Goal: Task Accomplishment & Management: Manage account settings

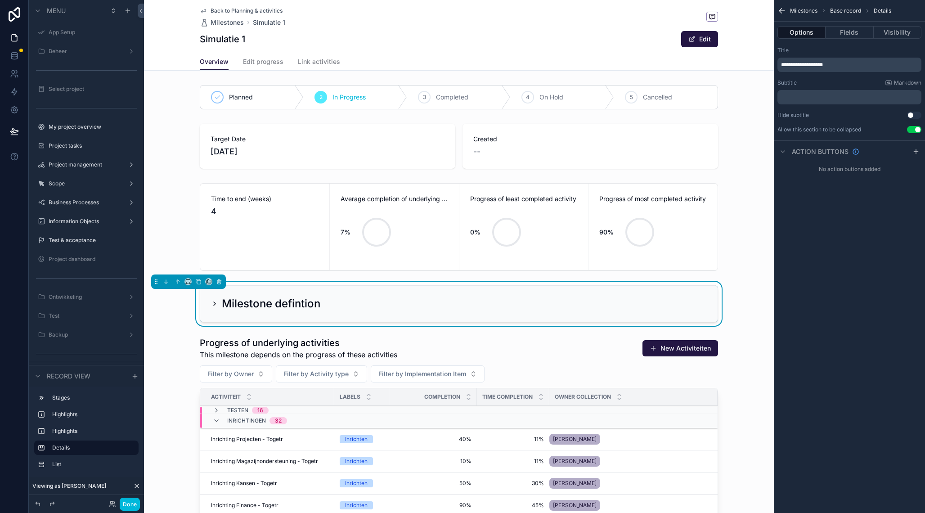
scroll to position [351, 0]
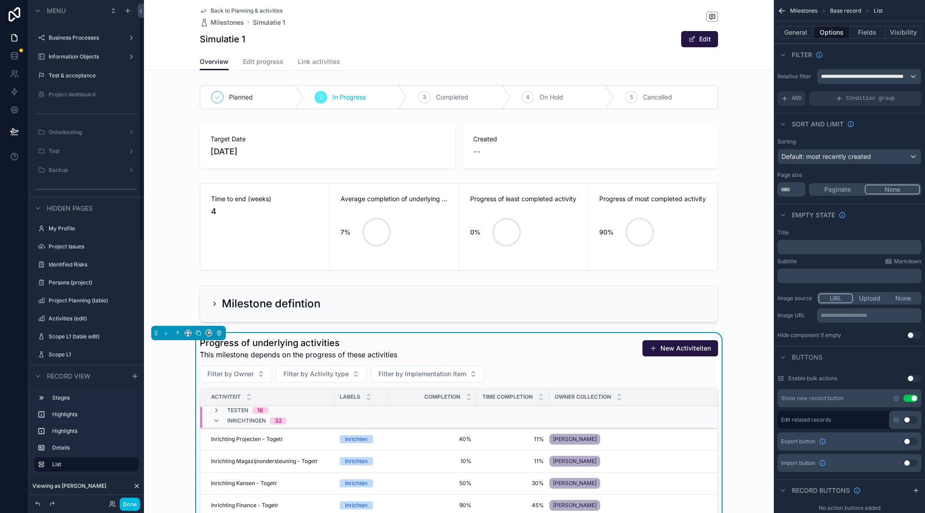
scroll to position [0, 0]
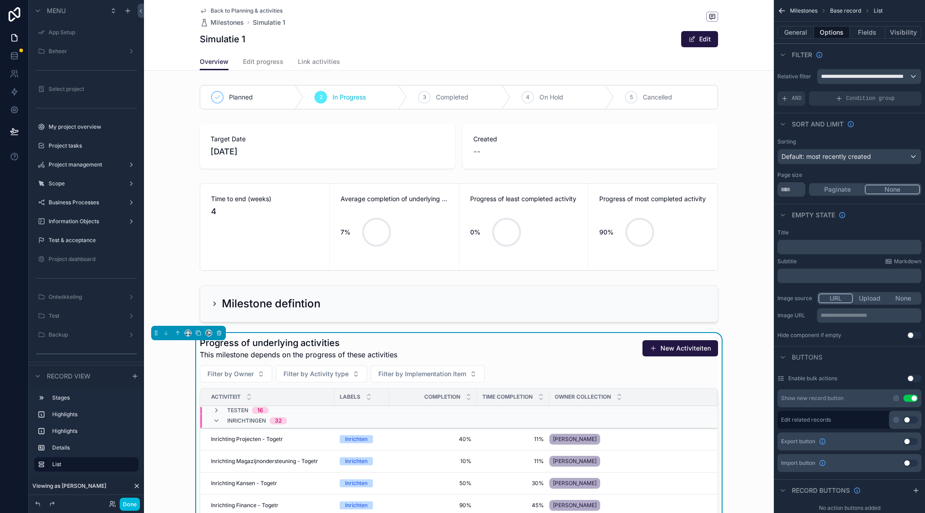
click at [86, 129] on label "My project overview" at bounding box center [91, 126] width 85 height 7
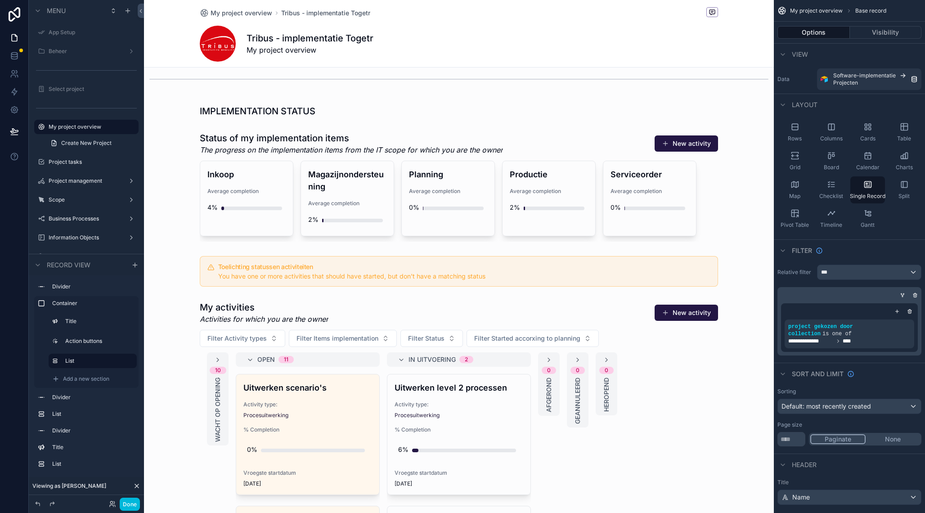
scroll to position [500, 0]
click at [451, 306] on div "scrollable content" at bounding box center [459, 518] width 630 height 443
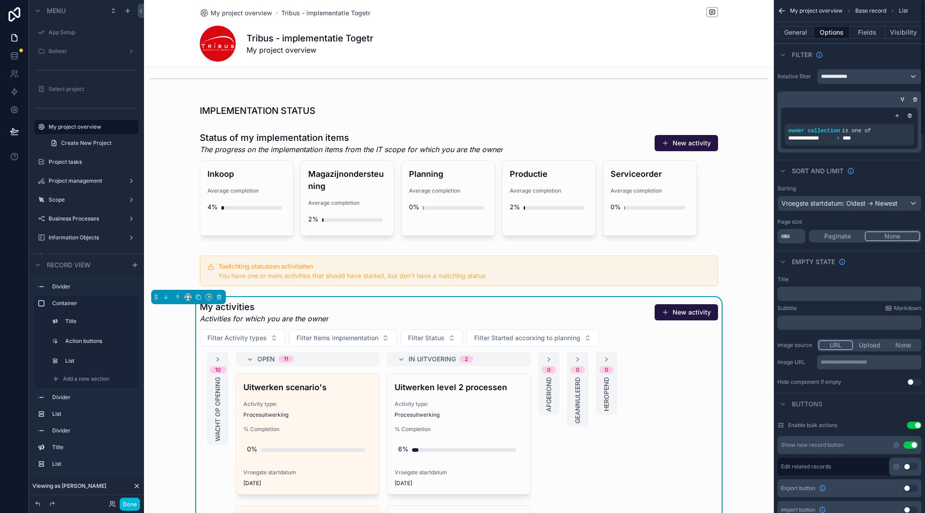
click at [807, 32] on button "General" at bounding box center [795, 32] width 36 height 13
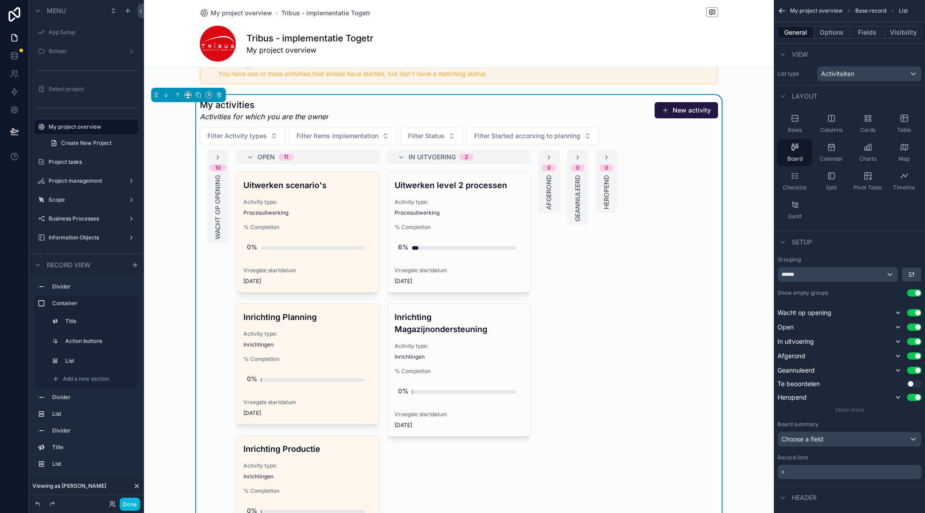
scroll to position [708, 0]
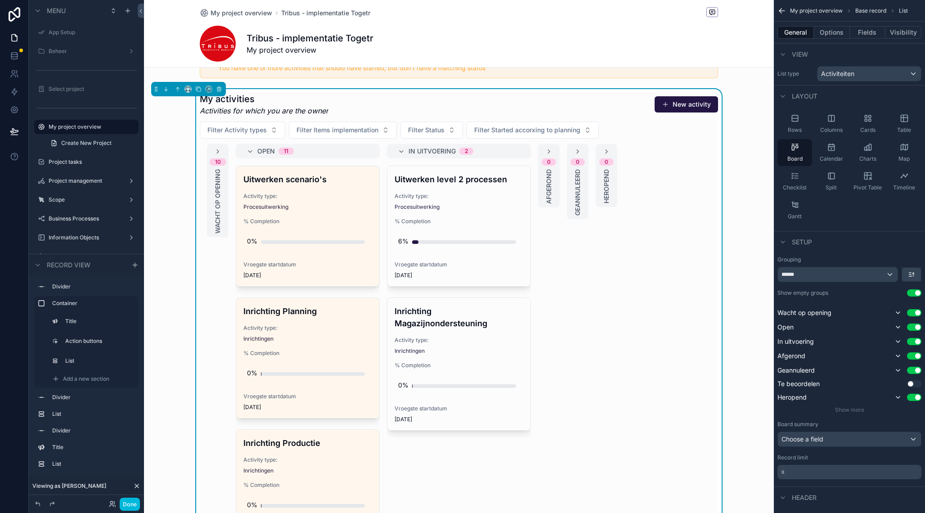
click at [905, 121] on icon "scrollable content" at bounding box center [904, 118] width 9 height 9
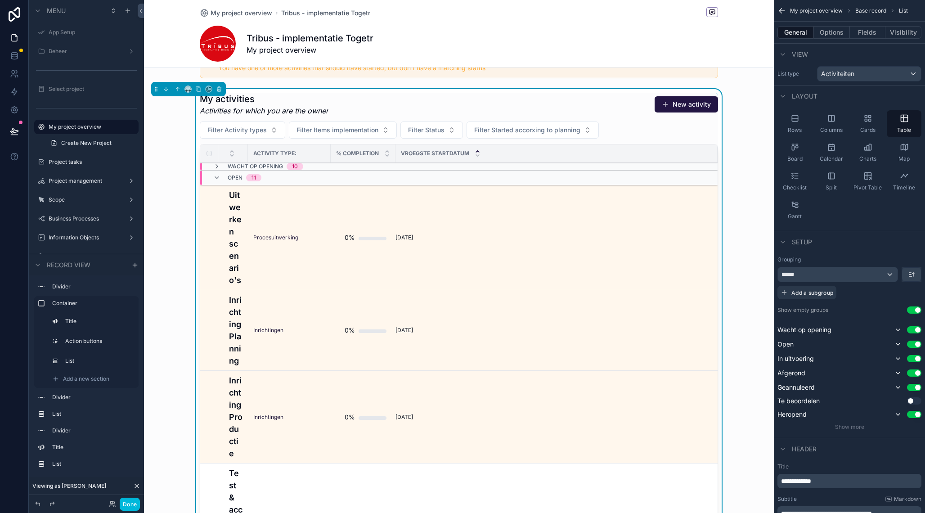
click at [828, 31] on button "Options" at bounding box center [832, 32] width 36 height 13
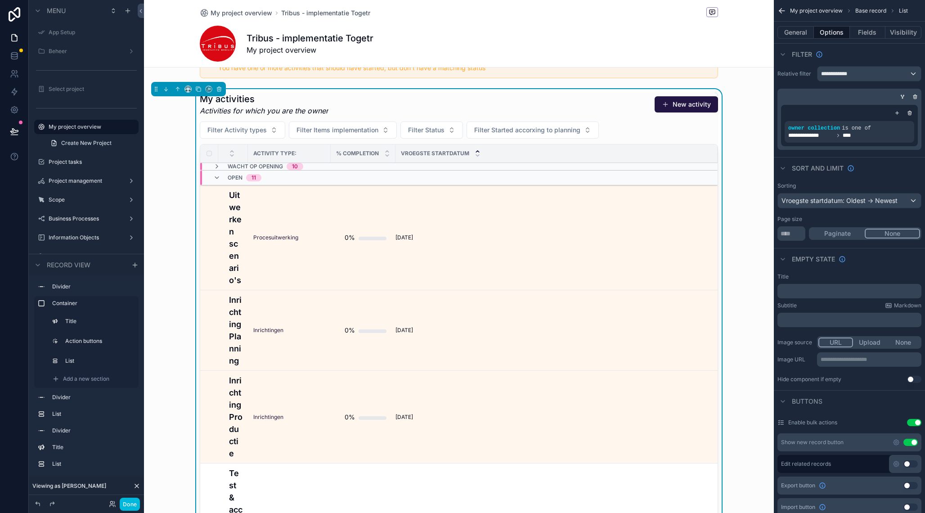
click at [789, 33] on button "General" at bounding box center [795, 32] width 36 height 13
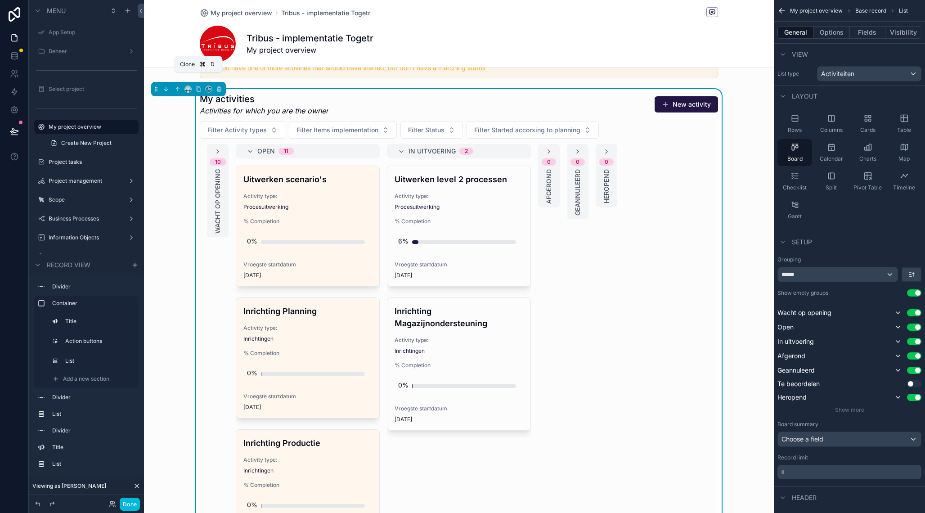
click at [199, 86] on icon "scrollable content" at bounding box center [198, 89] width 6 height 6
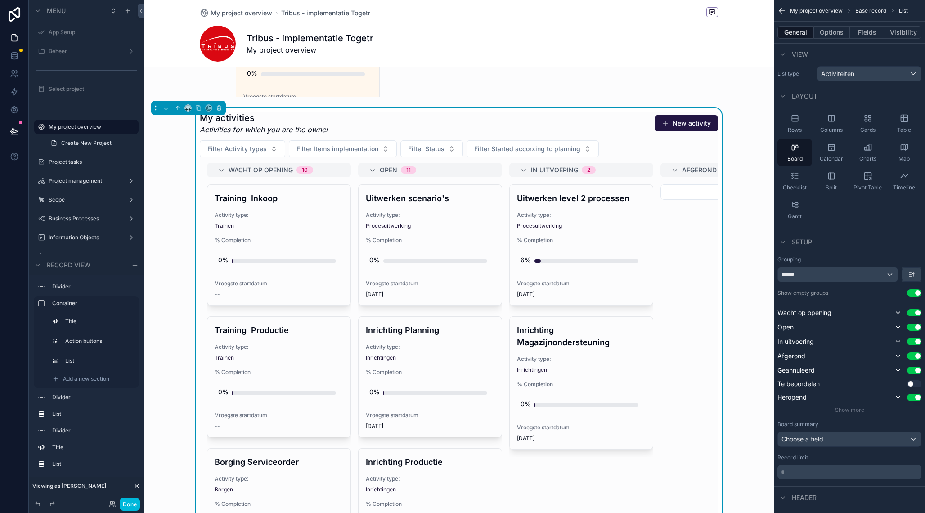
scroll to position [1126, 0]
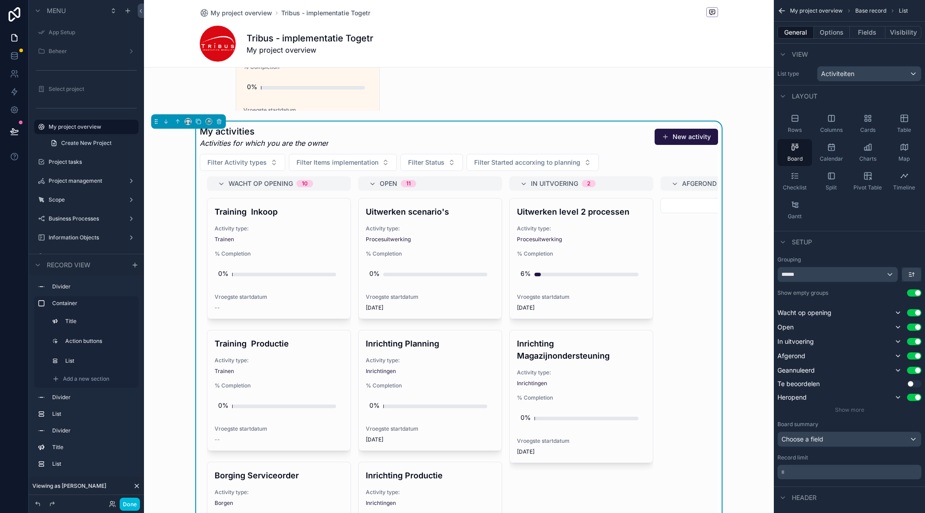
click at [592, 132] on div "My activities Activities for which you are the owner New activity" at bounding box center [459, 136] width 518 height 23
click at [911, 123] on div "Table" at bounding box center [904, 123] width 35 height 27
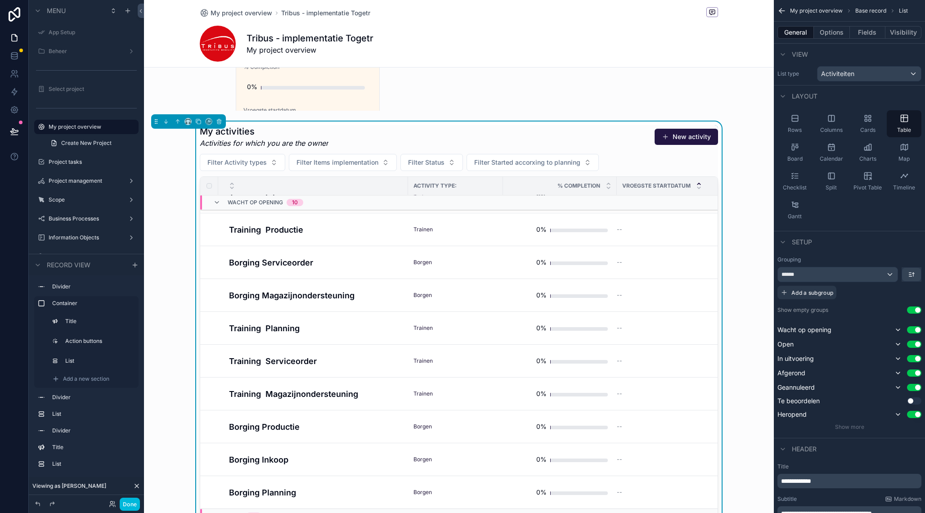
scroll to position [0, 0]
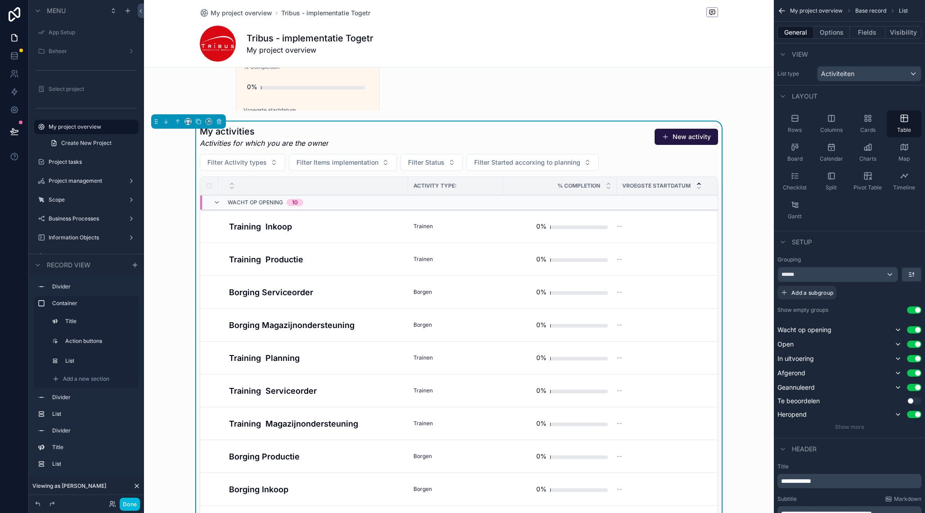
click at [217, 199] on icon "scrollable content" at bounding box center [216, 202] width 7 height 7
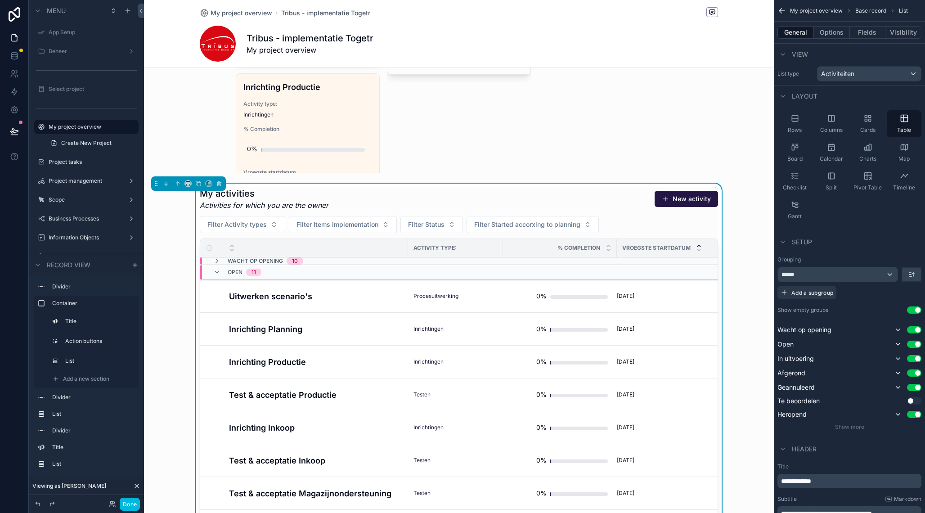
click at [874, 35] on button "Fields" at bounding box center [868, 32] width 36 height 13
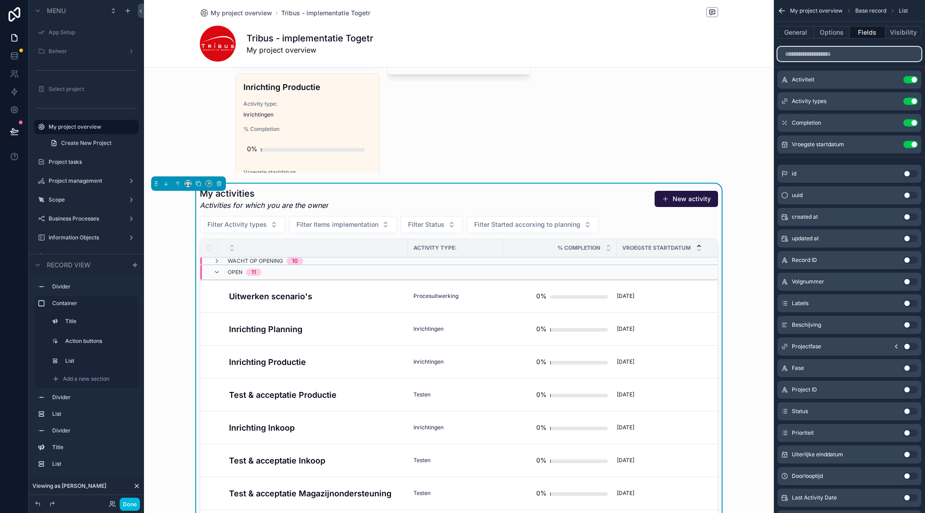
click at [855, 57] on input "scrollable content" at bounding box center [849, 54] width 144 height 14
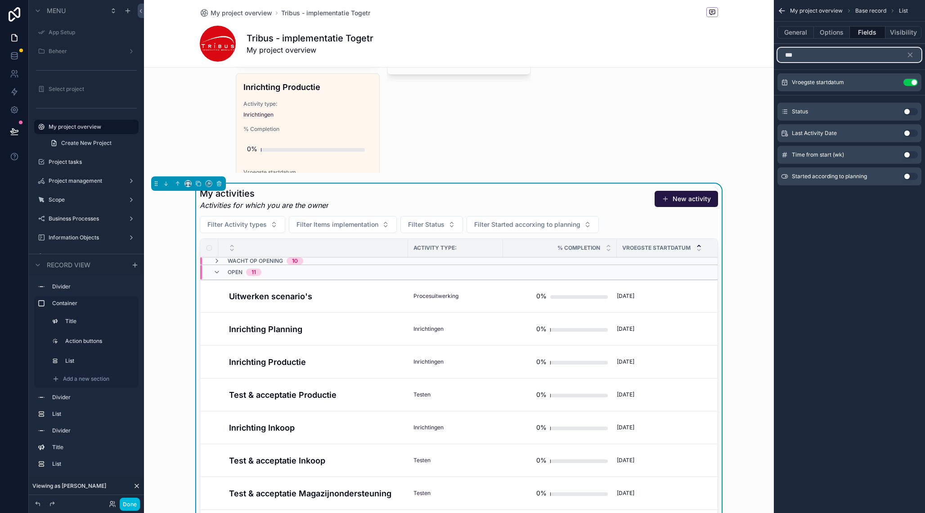
type input "***"
click at [907, 112] on button "Use setting" at bounding box center [910, 111] width 14 height 7
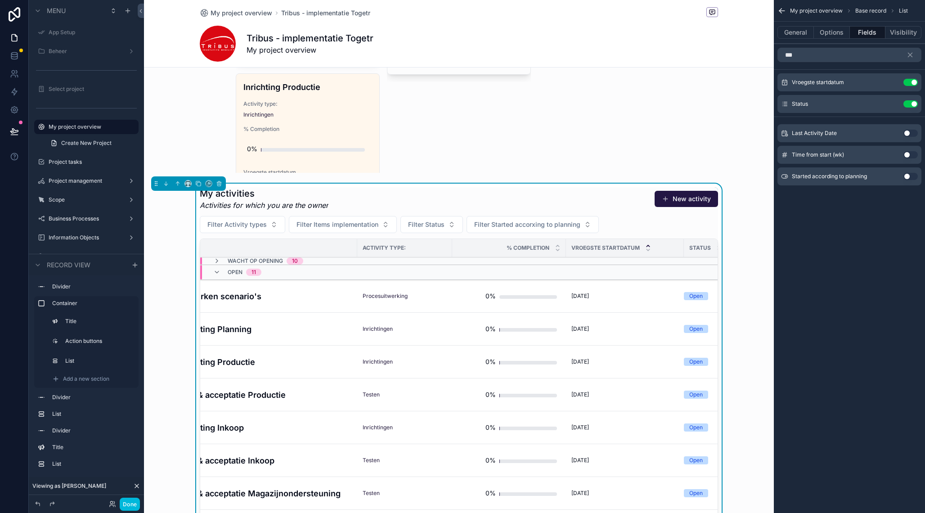
scroll to position [0, 17]
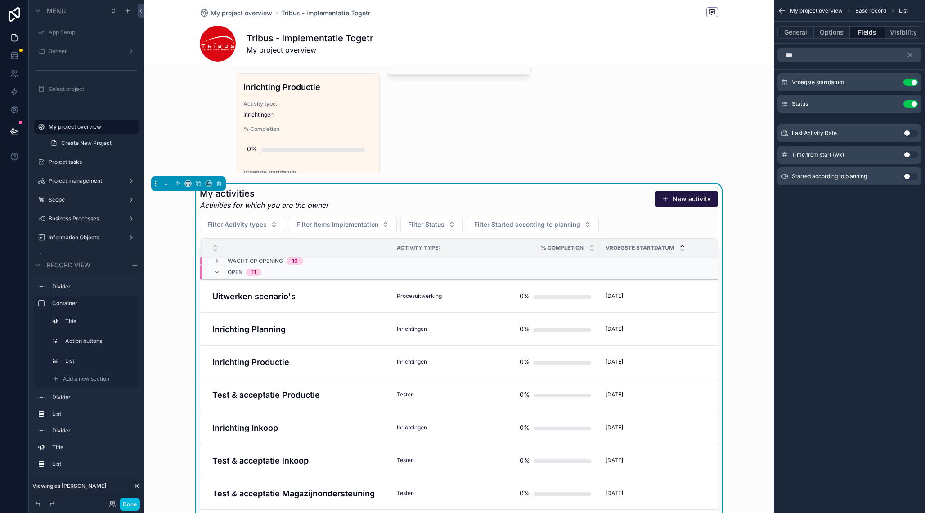
click at [805, 37] on button "General" at bounding box center [795, 32] width 36 height 13
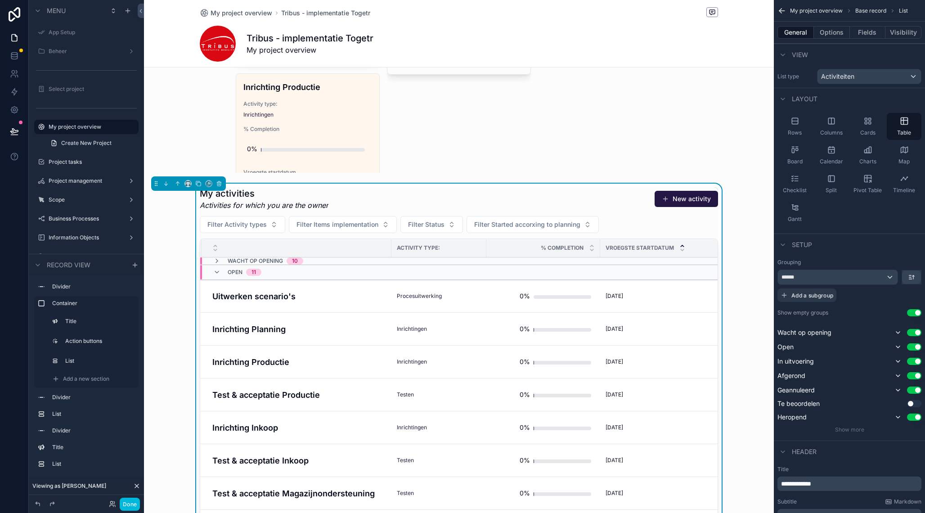
click at [892, 277] on div "******" at bounding box center [838, 277] width 120 height 14
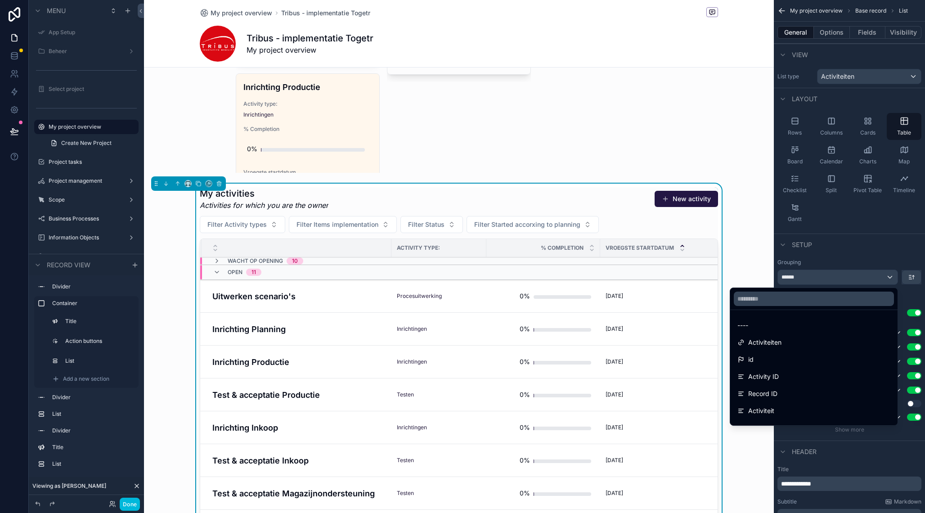
click at [839, 319] on div "----" at bounding box center [814, 325] width 164 height 16
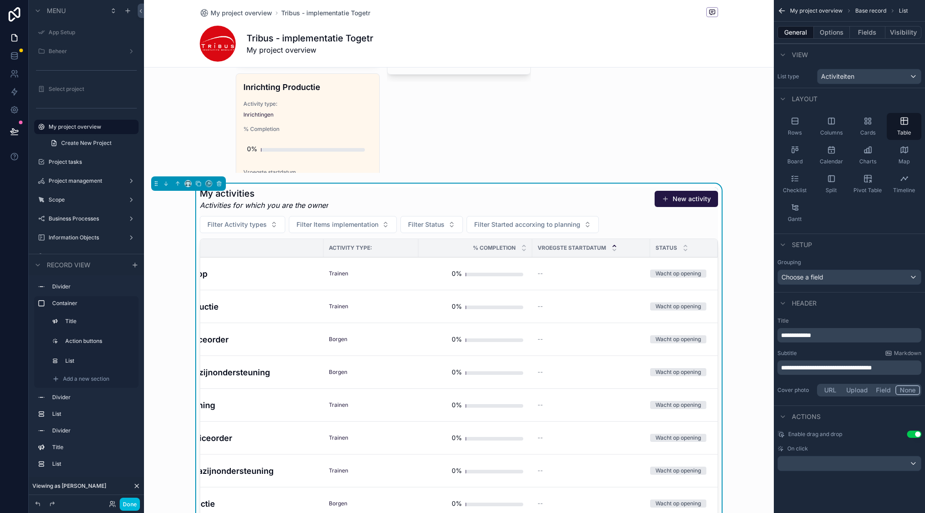
scroll to position [0, 0]
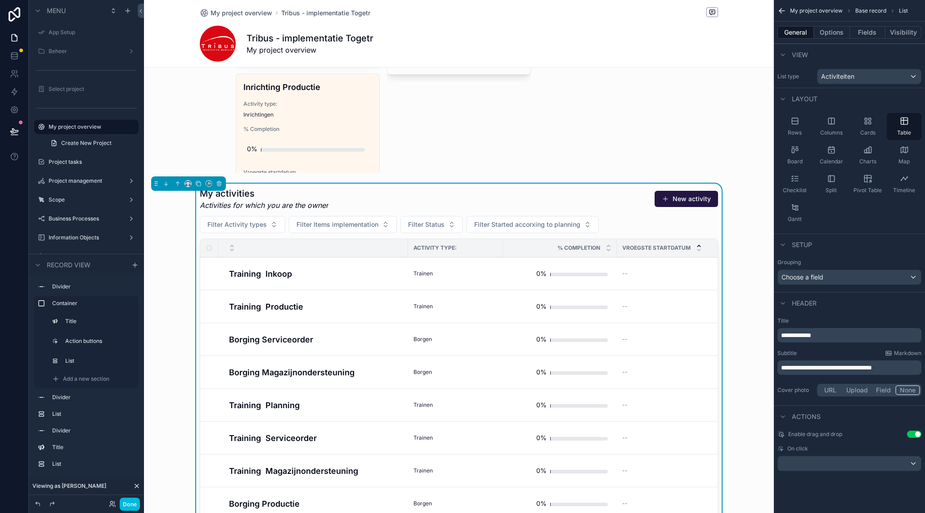
click at [876, 31] on button "Fields" at bounding box center [868, 32] width 36 height 13
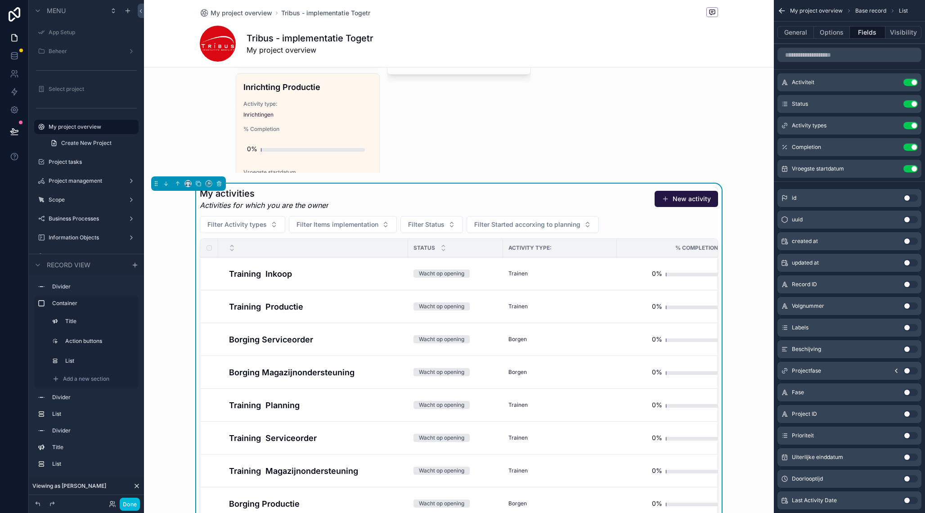
click at [0, 0] on icon "scrollable content" at bounding box center [0, 0] width 0 height 0
drag, startPoint x: 616, startPoint y: 238, endPoint x: 570, endPoint y: 238, distance: 46.3
click at [570, 239] on div "scrollable content" at bounding box center [572, 248] width 4 height 18
drag, startPoint x: 687, startPoint y: 234, endPoint x: 644, endPoint y: 236, distance: 43.7
click at [644, 239] on div "scrollable content" at bounding box center [645, 248] width 4 height 18
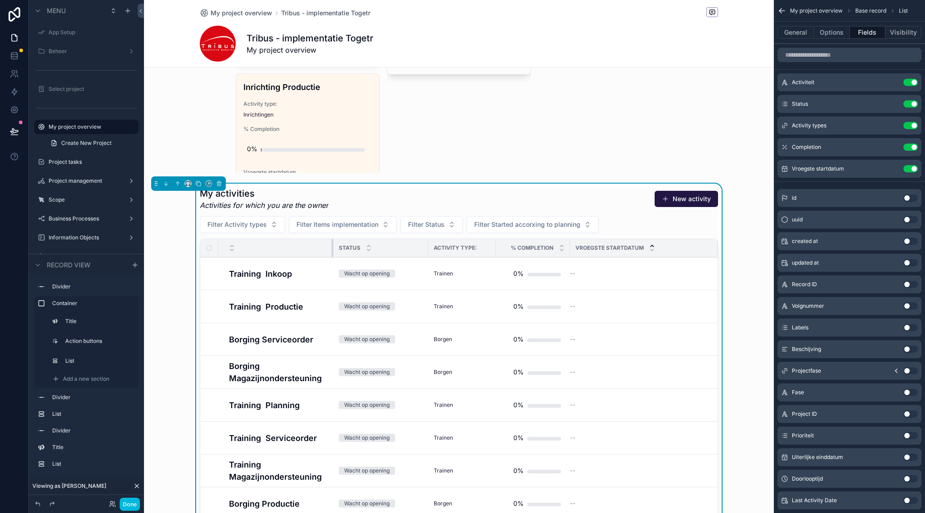
drag, startPoint x: 408, startPoint y: 234, endPoint x: 333, endPoint y: 239, distance: 74.9
click at [333, 239] on div "scrollable content" at bounding box center [334, 248] width 4 height 18
click at [842, 57] on input "scrollable content" at bounding box center [849, 55] width 144 height 14
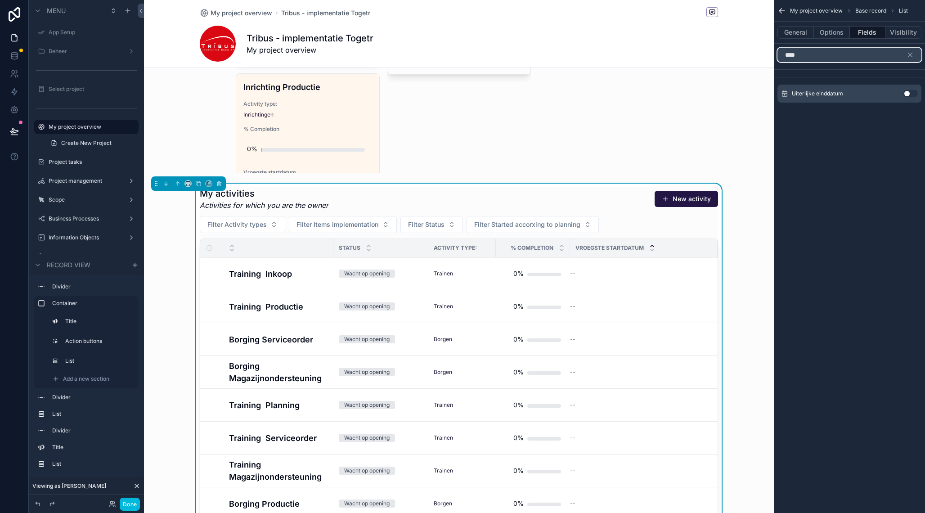
type input "****"
click at [910, 97] on button "Use setting" at bounding box center [910, 93] width 14 height 7
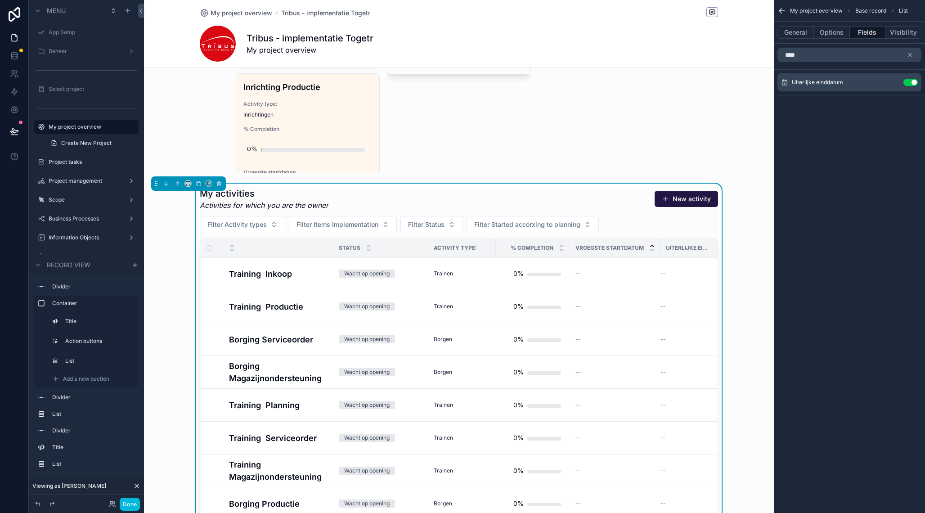
click at [803, 36] on button "General" at bounding box center [795, 32] width 36 height 13
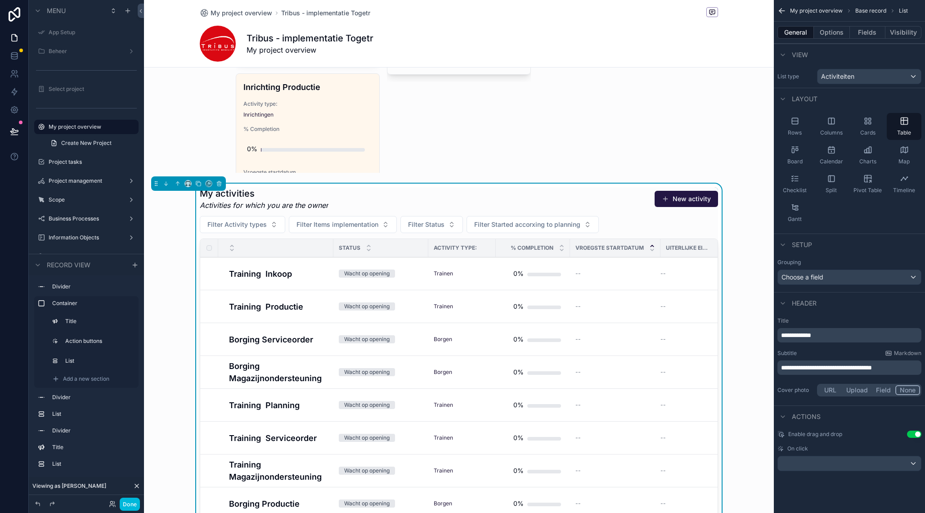
click at [828, 28] on button "Options" at bounding box center [832, 32] width 36 height 13
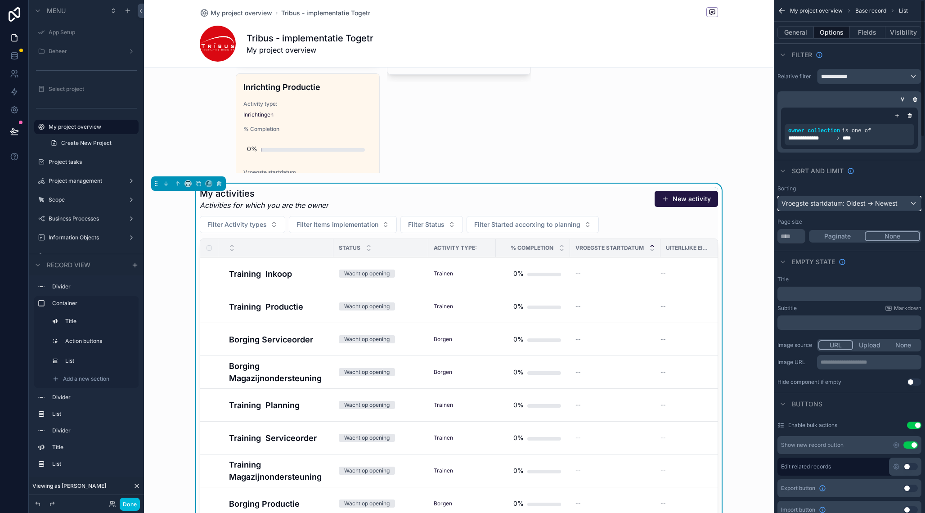
click at [861, 203] on div "Vroegste startdatum: Oldest -> Newest" at bounding box center [849, 203] width 143 height 14
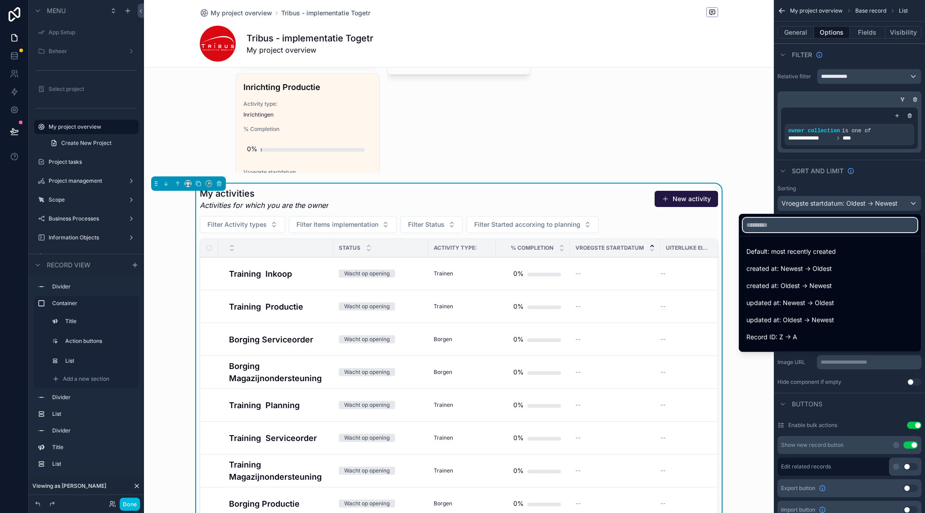
click at [839, 228] on input "text" at bounding box center [830, 225] width 175 height 14
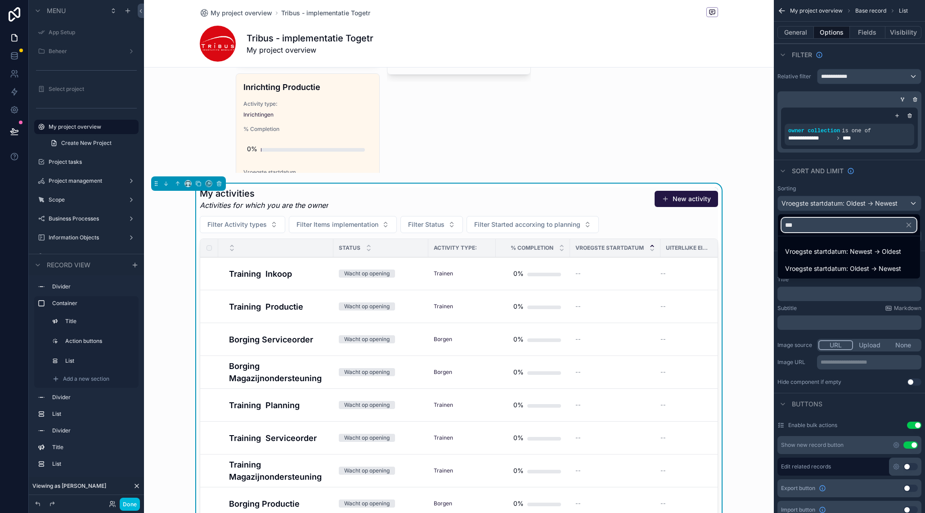
type input "****"
click at [858, 256] on span "Vroegste startdatum: Newest -> Oldest" at bounding box center [843, 251] width 116 height 11
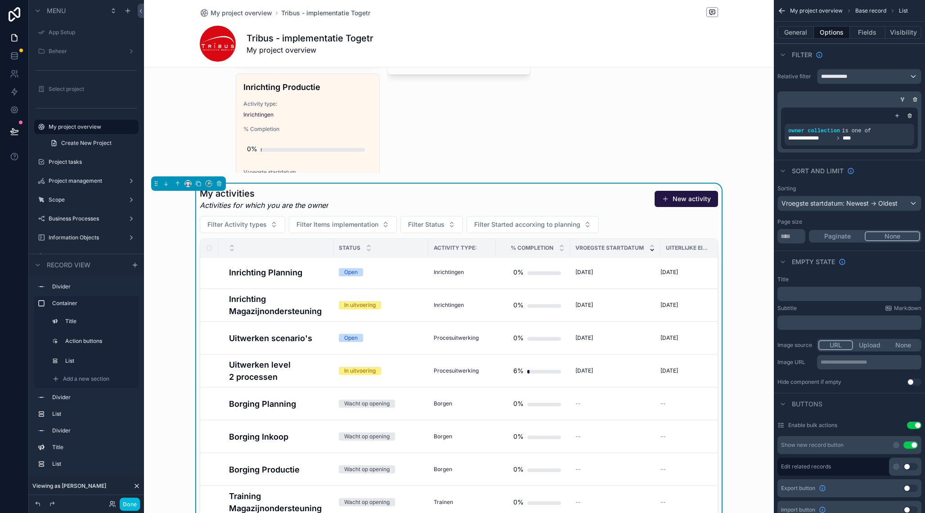
scroll to position [297, 0]
click at [872, 203] on div "Vroegste startdatum: Newest -> Oldest" at bounding box center [849, 203] width 143 height 14
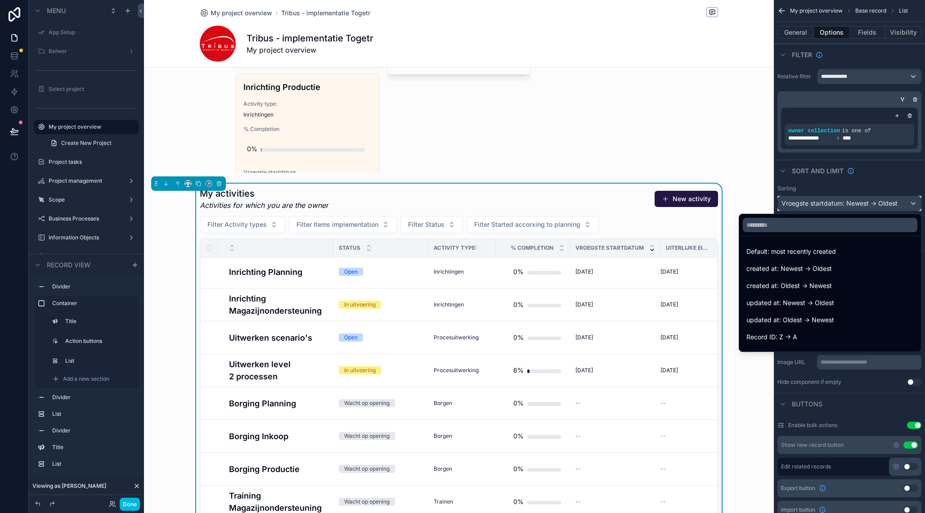
click at [738, 184] on div "My activities Activities for which you are the owner New activity Filter Activi…" at bounding box center [459, 408] width 630 height 448
click at [738, 399] on div "My activities Activities for which you are the owner New activity Filter Activi…" at bounding box center [459, 408] width 630 height 448
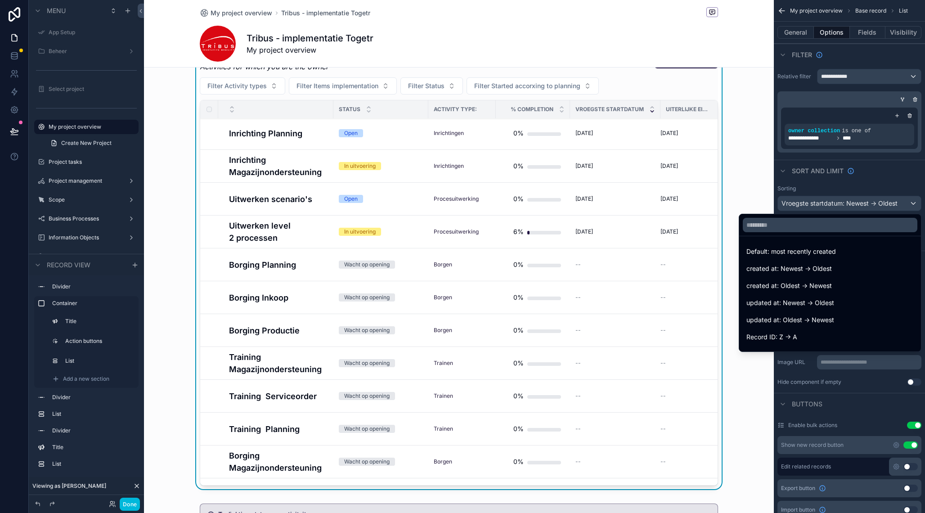
scroll to position [1213, 0]
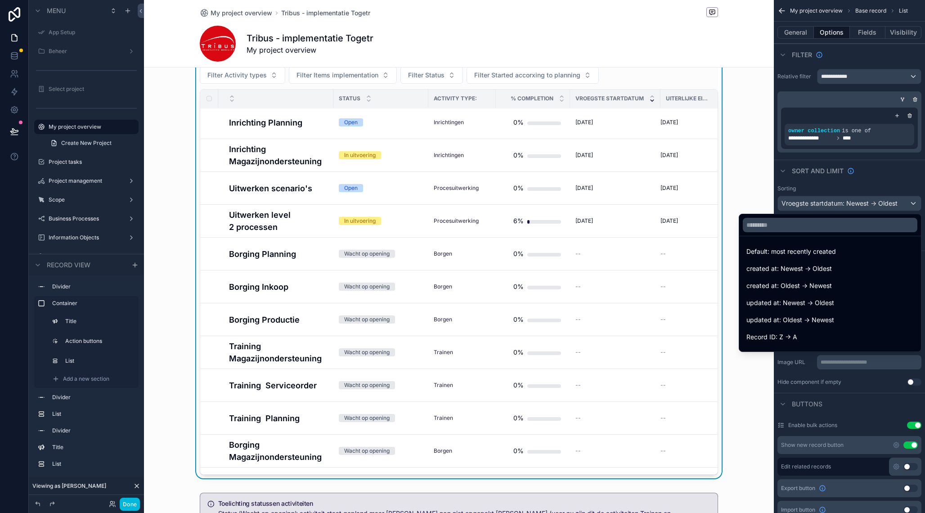
click at [732, 421] on div "My activities Activities for which you are the owner New activity Filter Activi…" at bounding box center [459, 258] width 630 height 448
click at [734, 155] on div "My activities Activities for which you are the owner New activity Filter Activi…" at bounding box center [459, 258] width 630 height 448
click at [804, 220] on input "text" at bounding box center [830, 225] width 175 height 14
click at [874, 175] on div "scrollable content" at bounding box center [462, 256] width 925 height 513
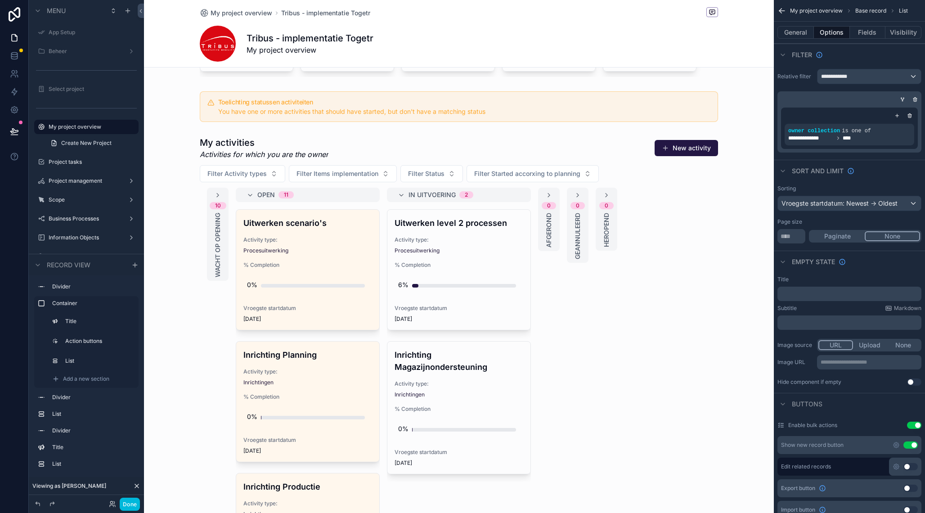
scroll to position [656, 0]
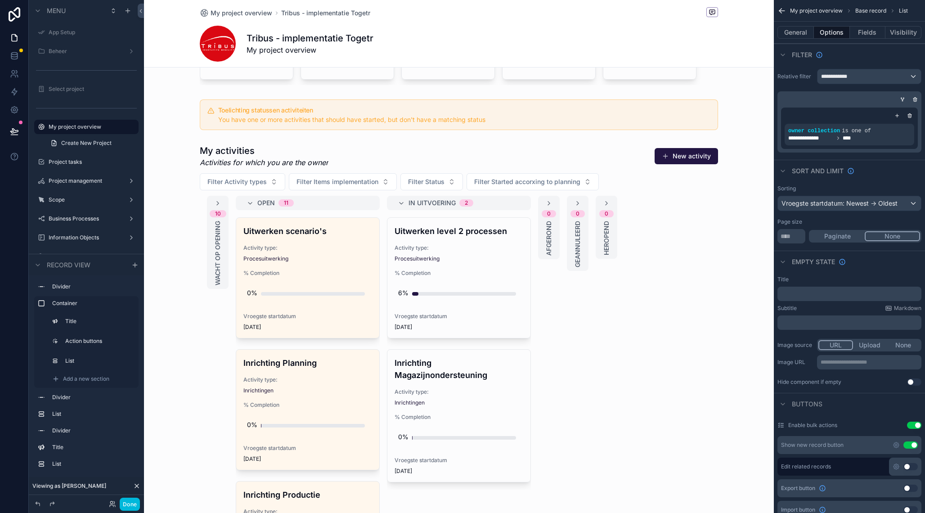
click at [506, 142] on div "scrollable content" at bounding box center [459, 362] width 630 height 443
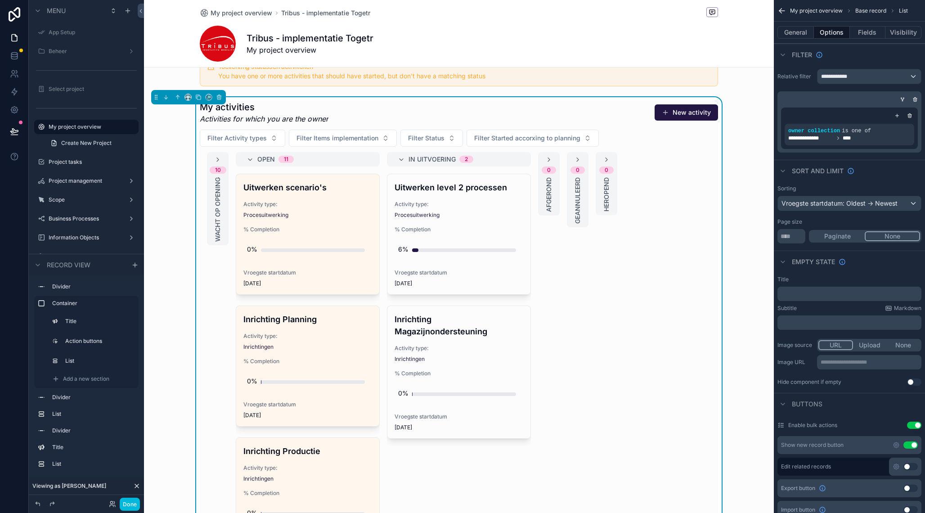
scroll to position [701, 0]
click at [628, 102] on div "My activities Activities for which you are the owner New activity" at bounding box center [459, 110] width 518 height 23
click at [801, 29] on button "General" at bounding box center [795, 32] width 36 height 13
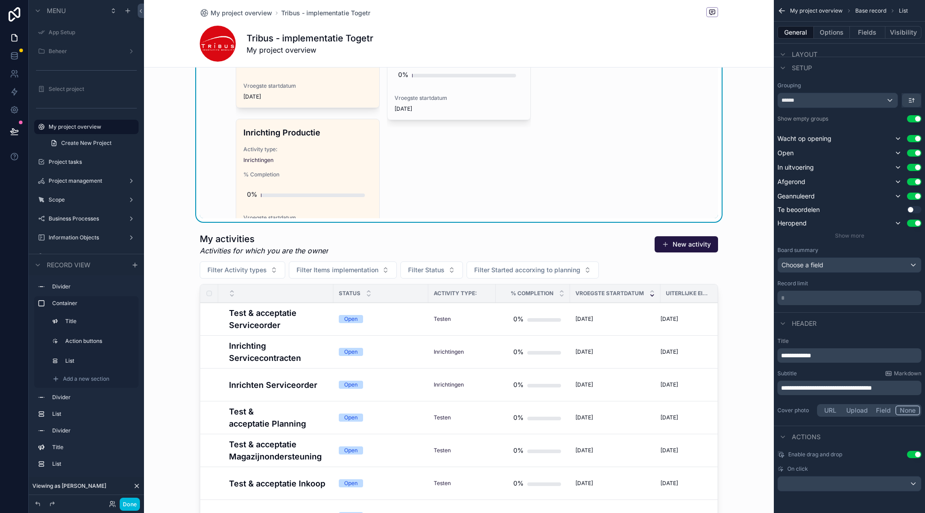
scroll to position [1017, 0]
click at [617, 230] on div "scrollable content" at bounding box center [459, 454] width 630 height 448
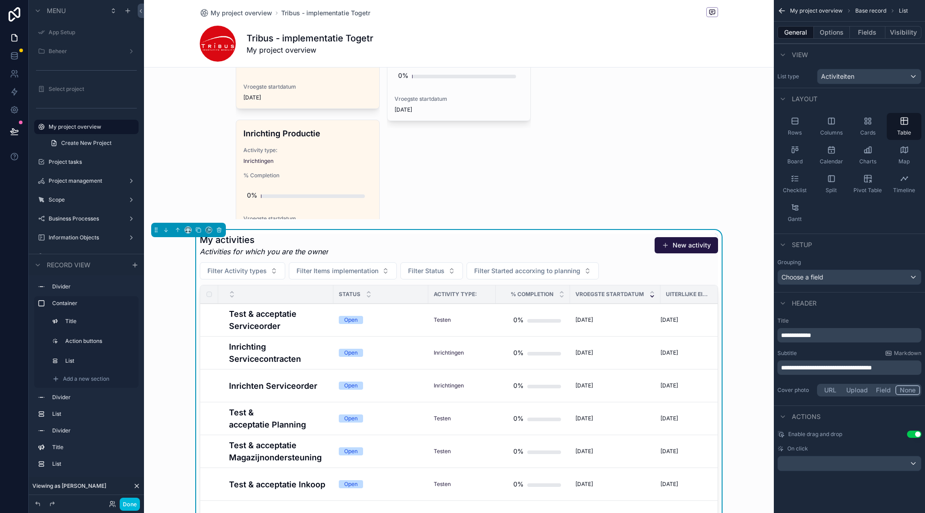
scroll to position [0, 0]
click at [618, 233] on div "My activities Activities for which you are the owner New activity" at bounding box center [459, 244] width 518 height 23
click at [831, 31] on button "Options" at bounding box center [832, 32] width 36 height 13
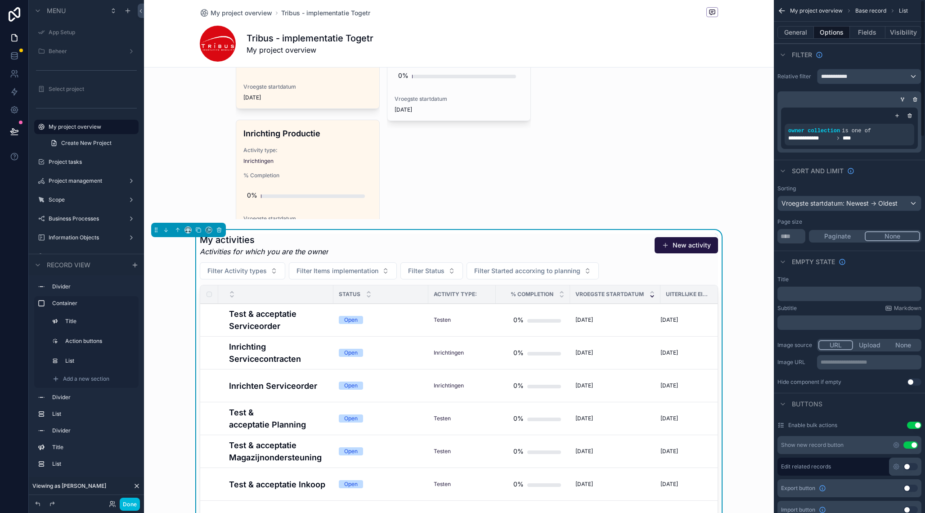
click at [897, 444] on icon "scrollable content" at bounding box center [896, 444] width 7 height 7
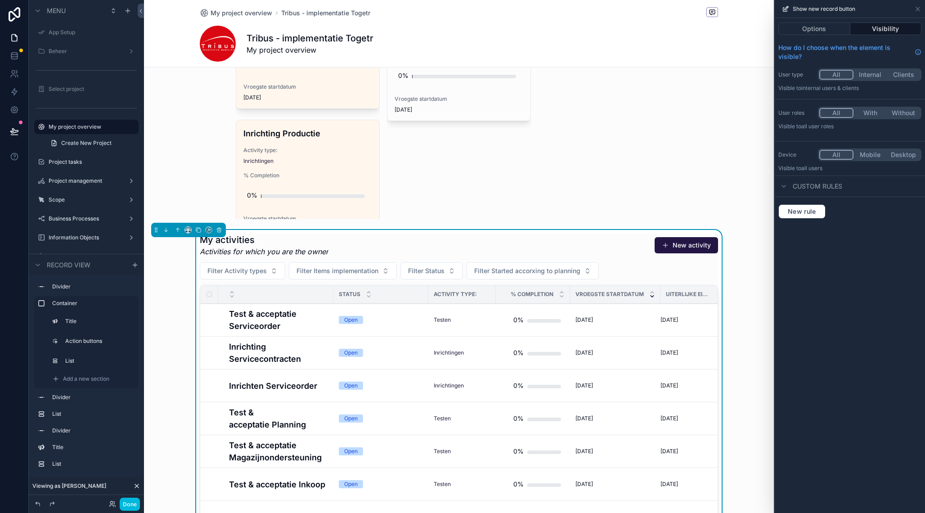
click at [873, 114] on button "With" at bounding box center [869, 113] width 33 height 10
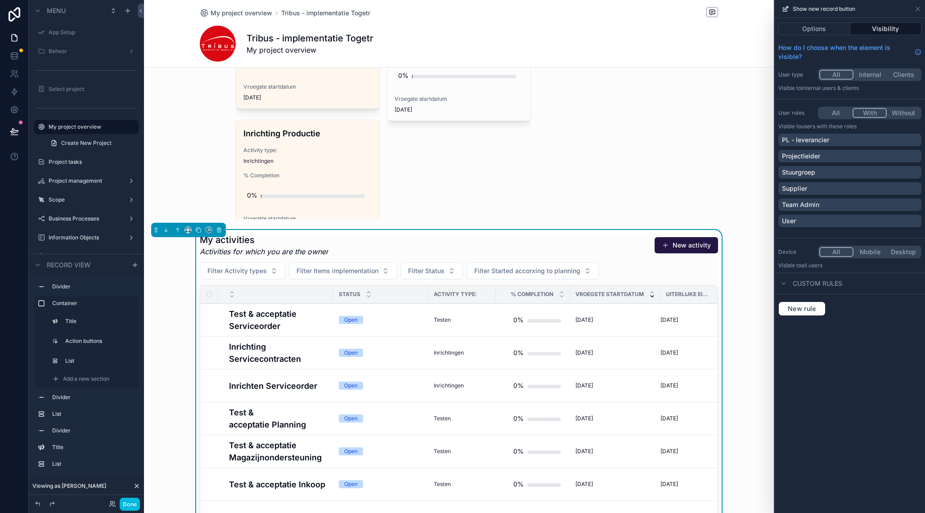
click at [854, 155] on div "Projectleider" at bounding box center [850, 156] width 136 height 9
click at [917, 8] on icon at bounding box center [918, 9] width 4 height 4
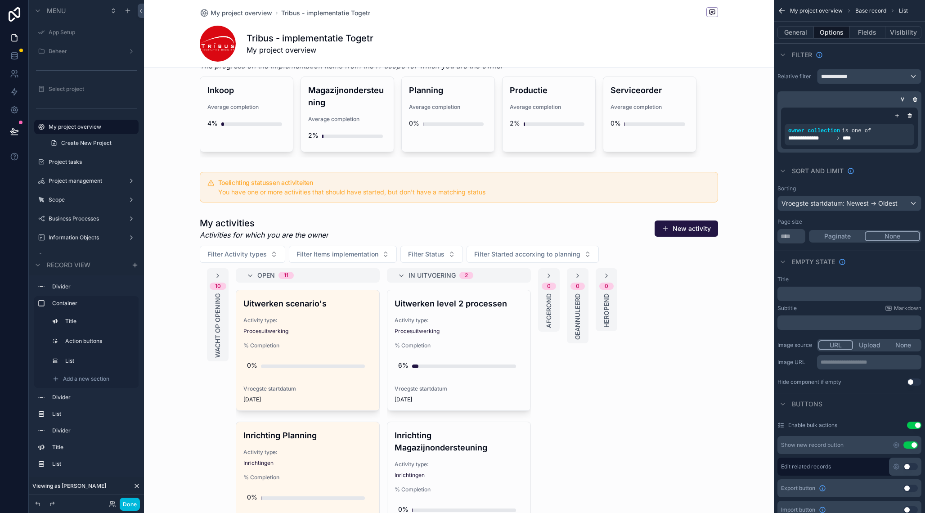
scroll to position [583, 0]
click at [451, 214] on div "scrollable content" at bounding box center [459, 435] width 630 height 443
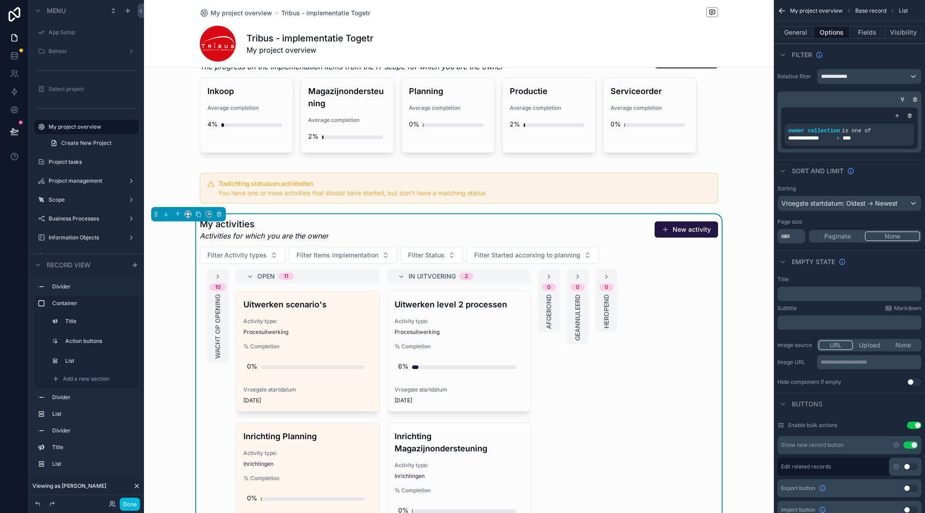
click at [893, 27] on button "Visibility" at bounding box center [903, 32] width 36 height 13
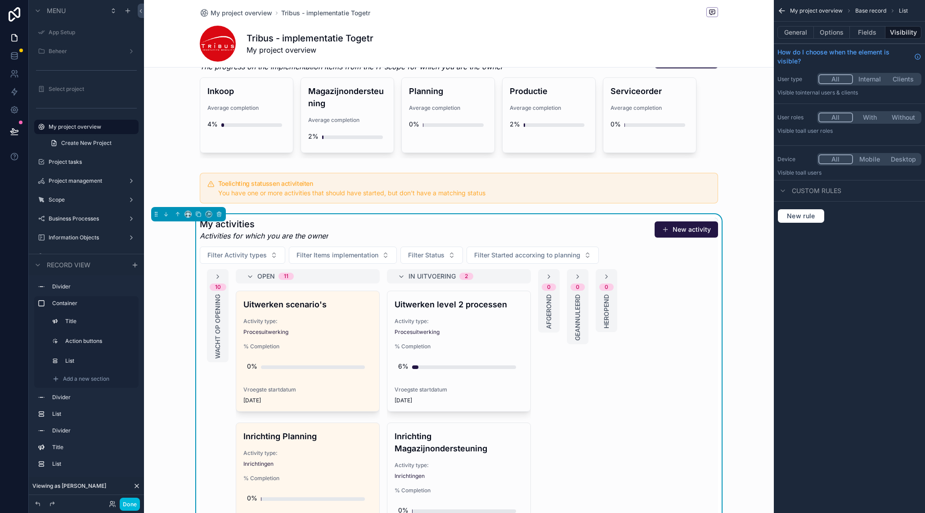
scroll to position [582, 0]
click at [0, 0] on icon "scrollable content" at bounding box center [0, 0] width 0 height 0
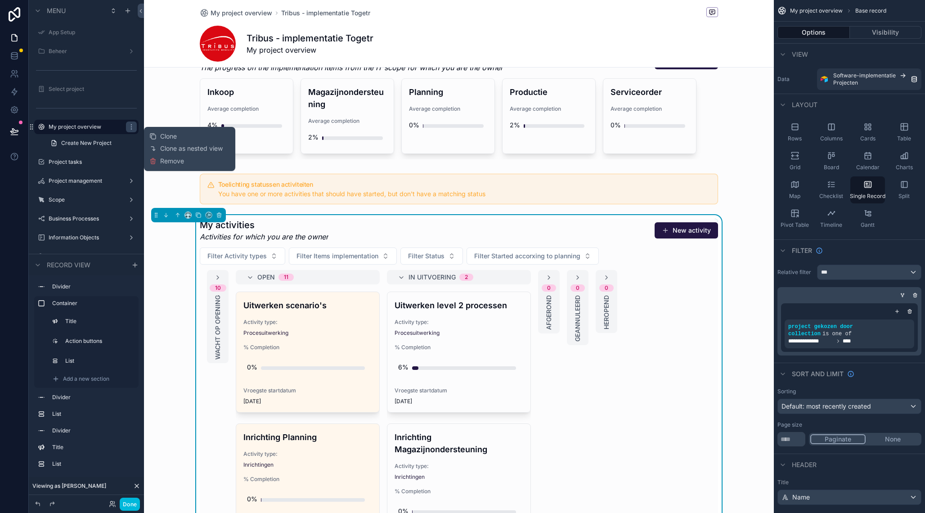
click at [172, 147] on span "Clone as nested view" at bounding box center [191, 148] width 63 height 9
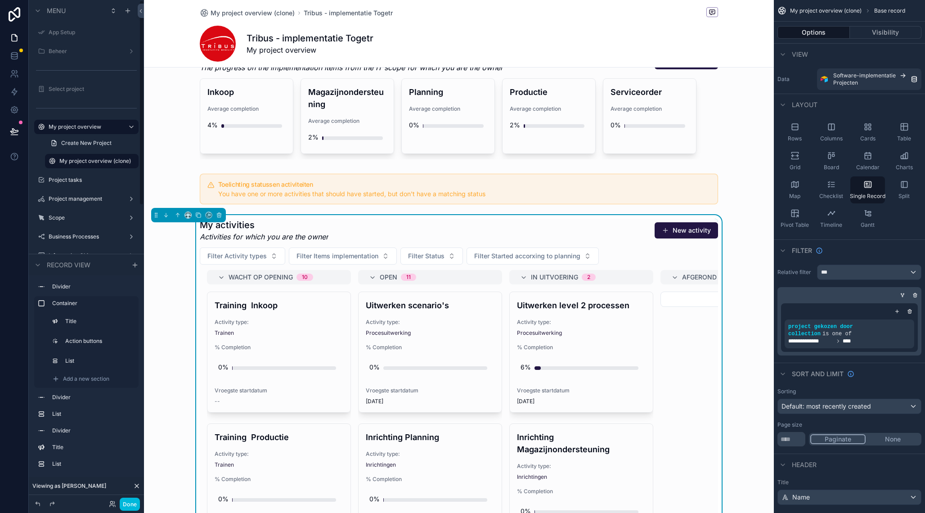
scroll to position [781, 0]
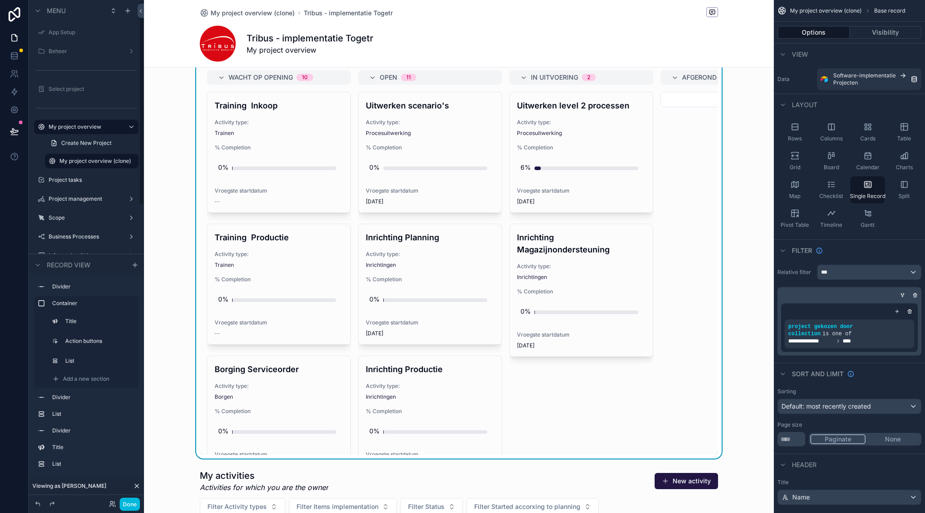
click at [0, 0] on icon "scrollable content" at bounding box center [0, 0] width 0 height 0
click at [131, 161] on icon "scrollable content" at bounding box center [131, 161] width 0 height 0
click at [131, 163] on icon "scrollable content" at bounding box center [131, 163] width 0 height 0
click at [0, 0] on icon "scrollable content" at bounding box center [0, 0] width 0 height 0
click at [97, 159] on input "**********" at bounding box center [84, 161] width 50 height 11
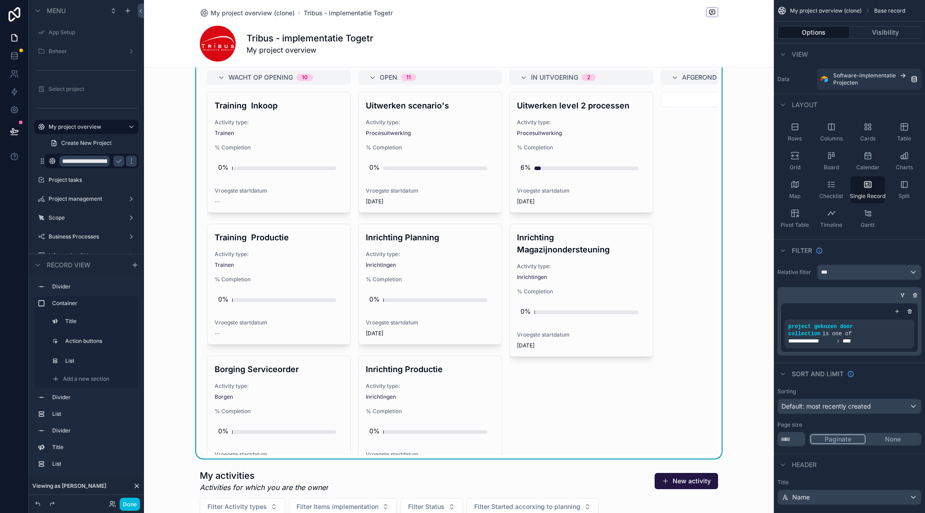
click at [79, 160] on input "**********" at bounding box center [84, 161] width 50 height 11
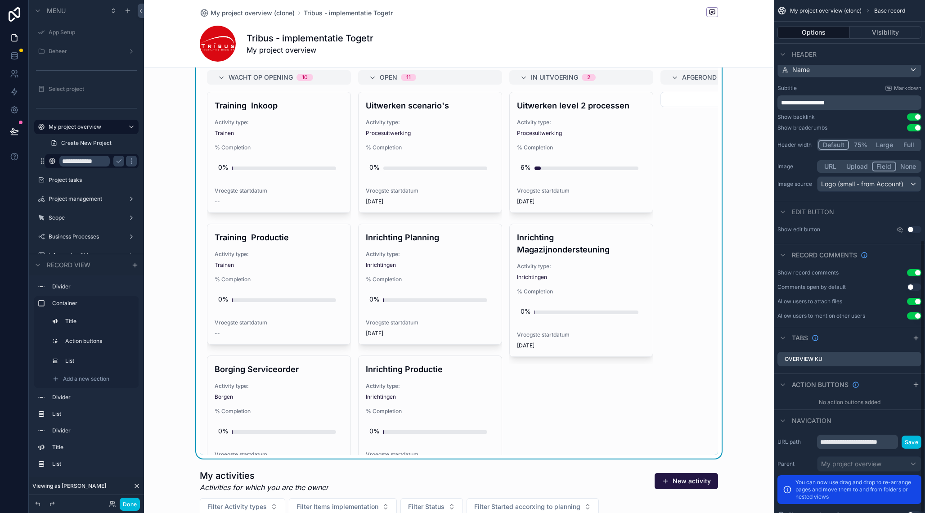
scroll to position [451, 0]
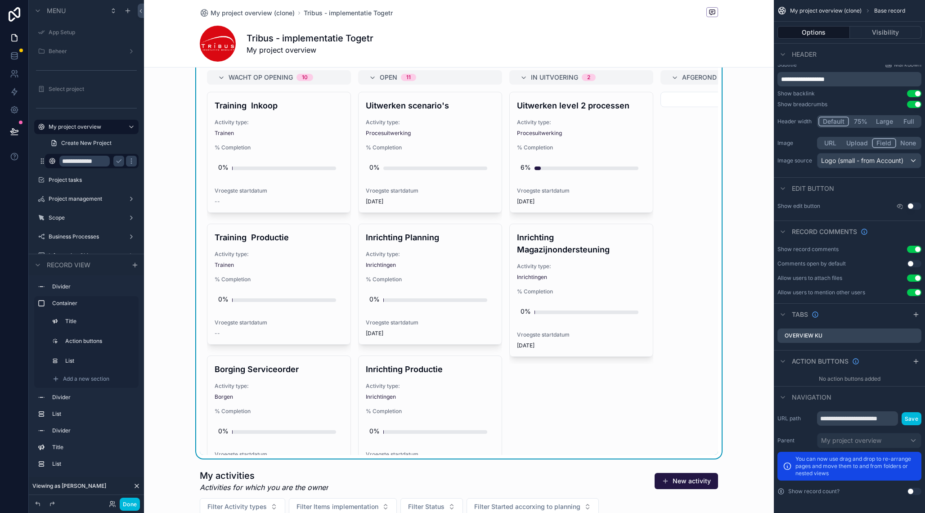
type input "**********"
click at [869, 422] on input "**********" at bounding box center [857, 418] width 81 height 14
click at [861, 417] on input "**********" at bounding box center [857, 418] width 81 height 14
type input "**********"
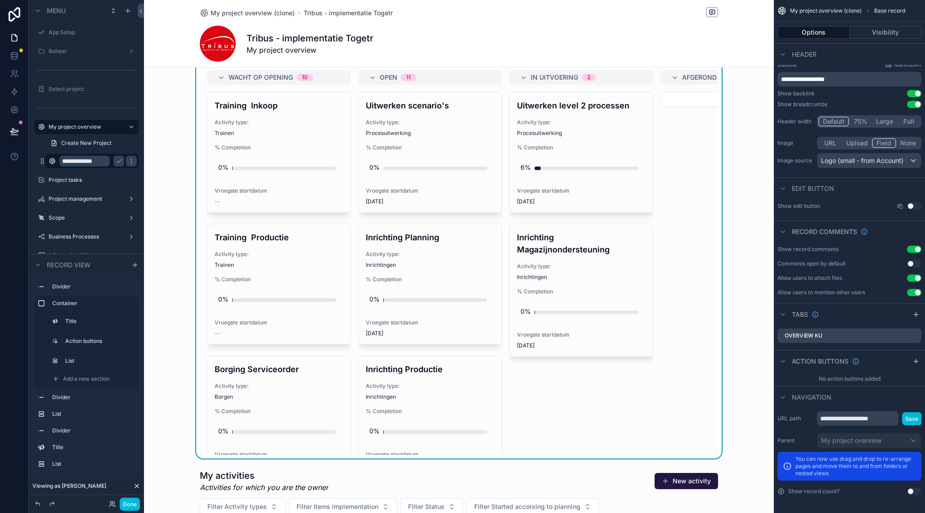
click at [915, 418] on button "Save" at bounding box center [912, 418] width 20 height 13
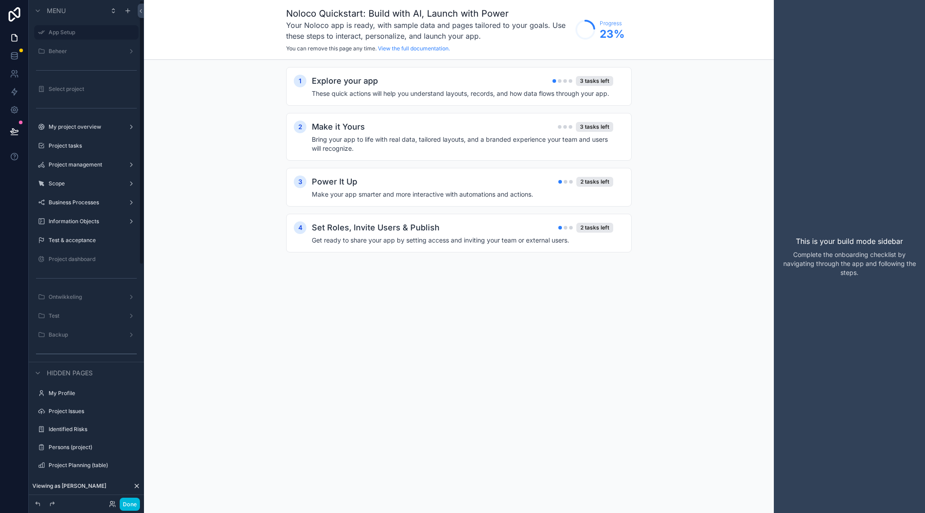
click at [81, 127] on label "My project overview" at bounding box center [85, 126] width 72 height 7
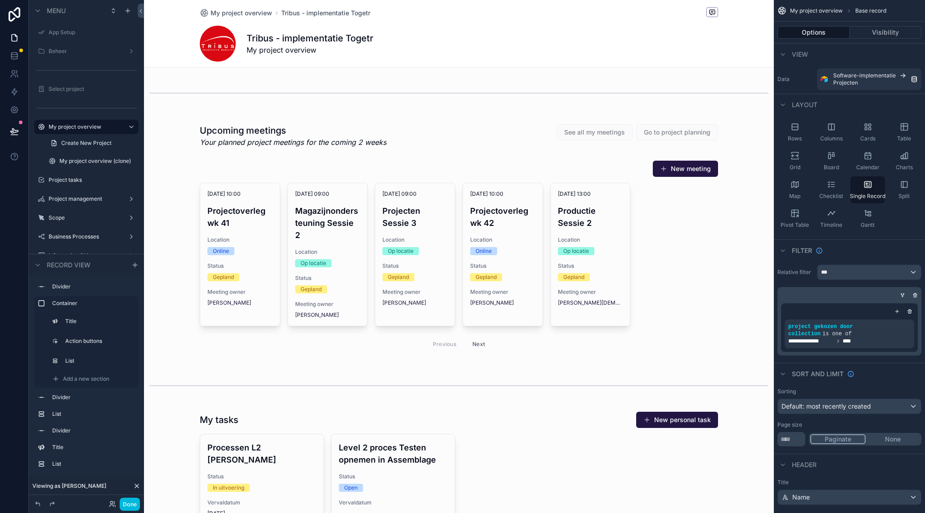
click at [0, 0] on icon "scrollable content" at bounding box center [0, 0] width 0 height 0
click at [98, 161] on input "**********" at bounding box center [84, 161] width 50 height 11
type input "**********"
click at [119, 158] on icon "scrollable content" at bounding box center [118, 160] width 7 height 7
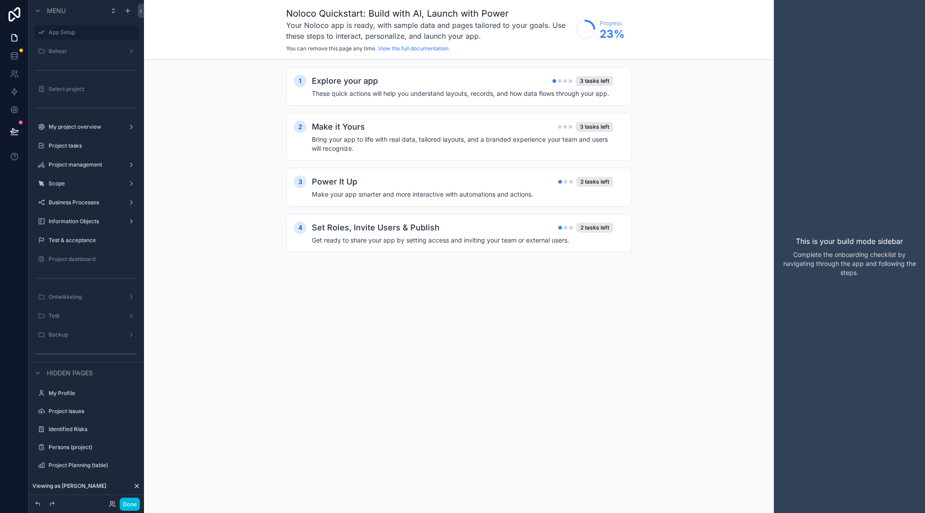
click at [106, 130] on div "My project overview" at bounding box center [87, 126] width 76 height 7
click at [92, 126] on label "My project overview" at bounding box center [85, 126] width 72 height 7
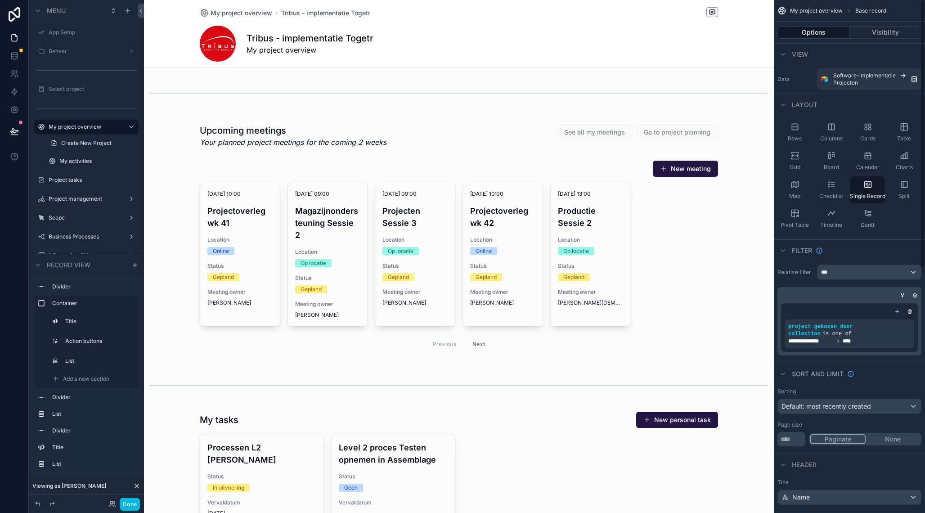
scroll to position [465, 0]
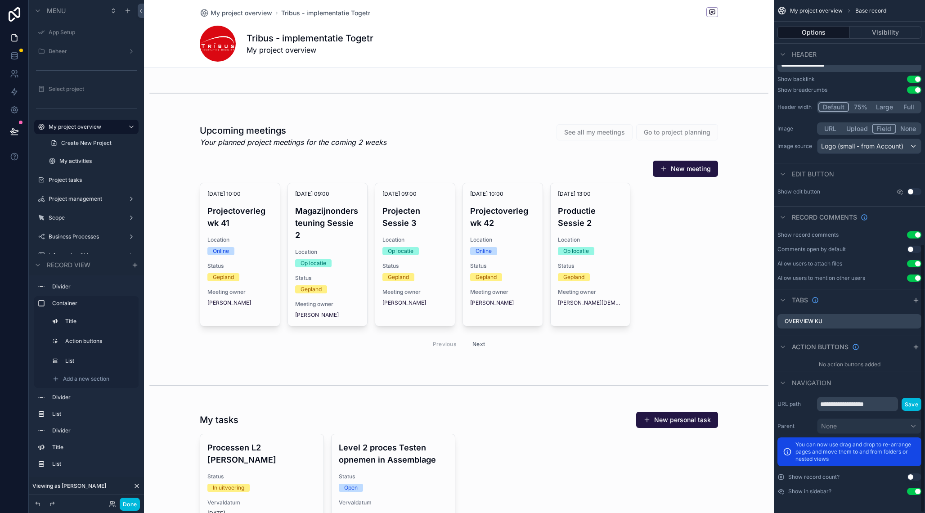
click at [916, 492] on button "Use setting" at bounding box center [914, 491] width 14 height 7
click at [79, 165] on div "My activities" at bounding box center [97, 160] width 77 height 7
click at [81, 161] on label "My activities" at bounding box center [96, 160] width 74 height 7
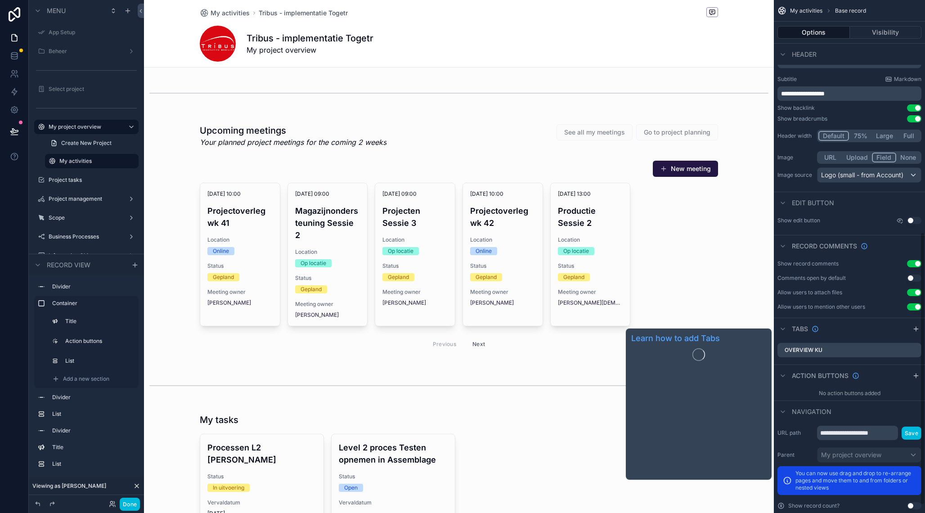
scroll to position [451, 0]
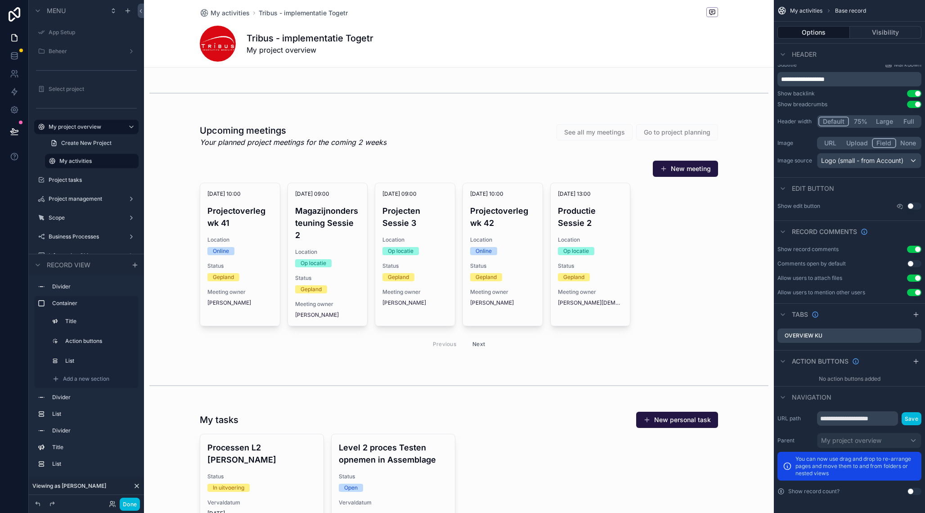
drag, startPoint x: 93, startPoint y: 159, endPoint x: 90, endPoint y: 162, distance: 4.8
click at [420, 45] on div "Tribus - implementatie Togetr My project overview" at bounding box center [459, 44] width 518 height 36
click at [309, 12] on span "Tribus - implementatie Togetr" at bounding box center [303, 13] width 89 height 9
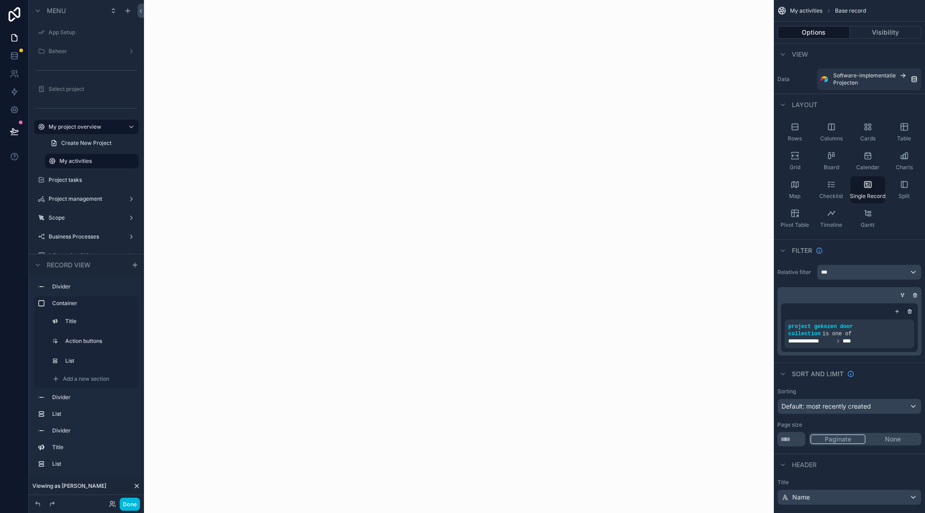
click at [86, 141] on span "Create New Project" at bounding box center [86, 142] width 50 height 7
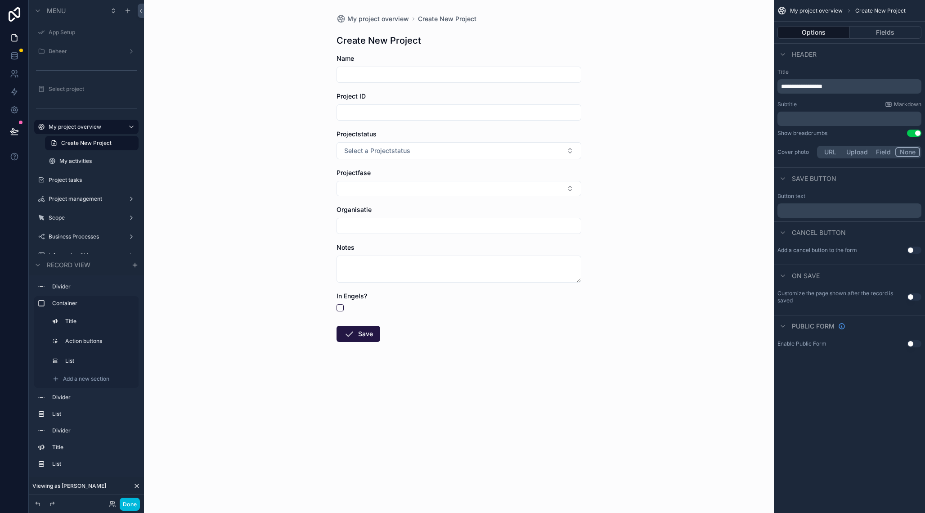
click at [81, 165] on div "My activities" at bounding box center [97, 160] width 77 height 7
click at [77, 161] on label "My activities" at bounding box center [96, 160] width 74 height 7
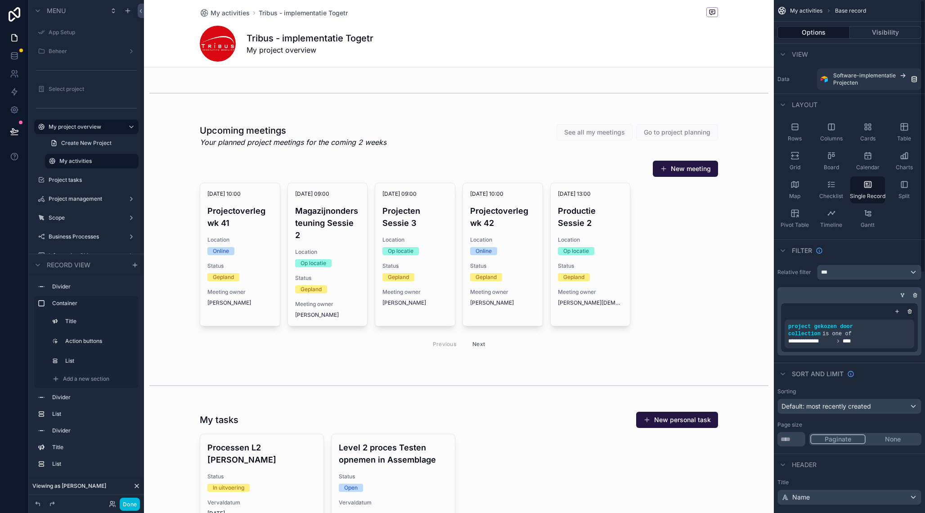
scroll to position [451, 0]
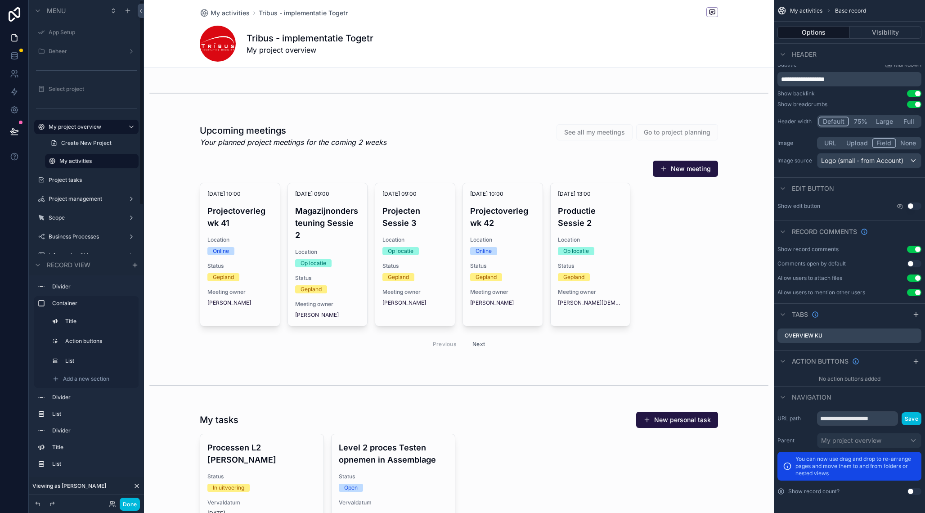
click at [86, 126] on label "My project overview" at bounding box center [85, 126] width 72 height 7
click at [84, 159] on label "My activities" at bounding box center [96, 160] width 74 height 7
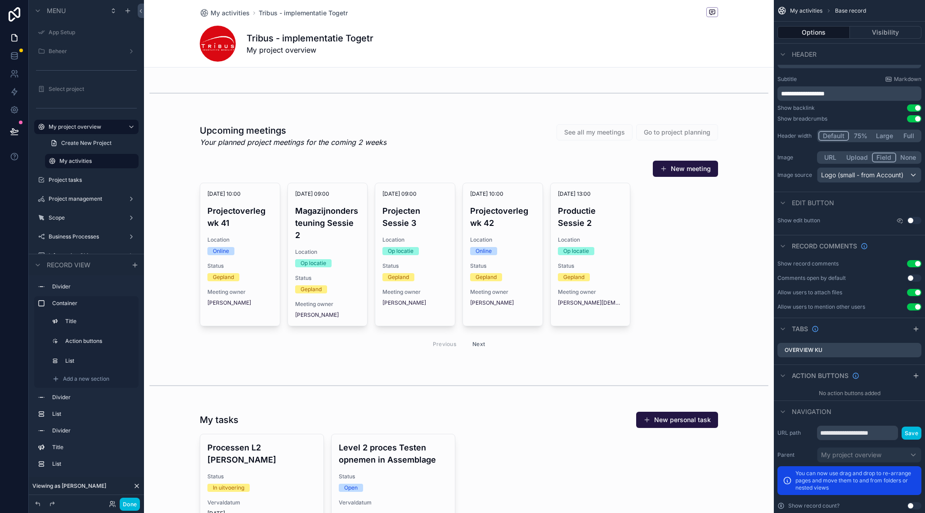
click at [380, 126] on div "scrollable content" at bounding box center [459, 239] width 630 height 248
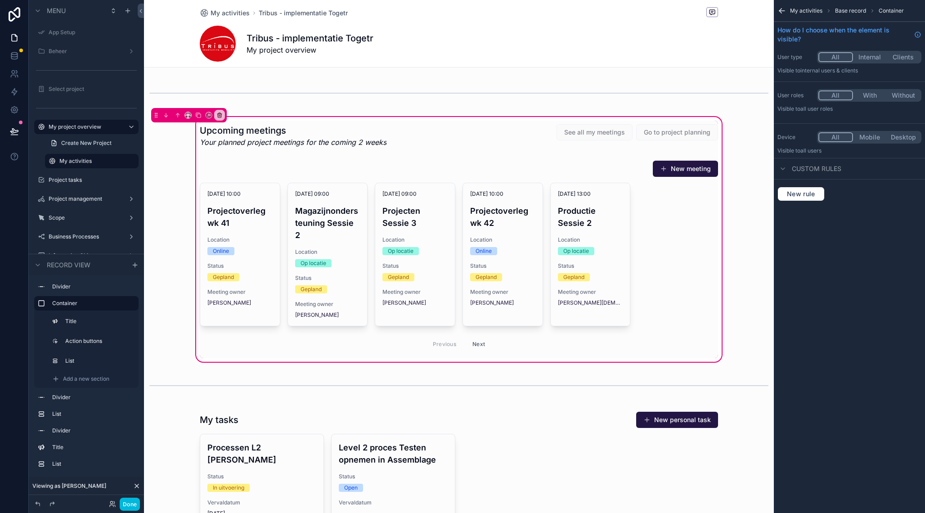
scroll to position [0, 0]
click at [219, 117] on icon "scrollable content" at bounding box center [220, 116] width 4 height 4
click at [243, 151] on span "Remove entire container" at bounding box center [258, 151] width 72 height 11
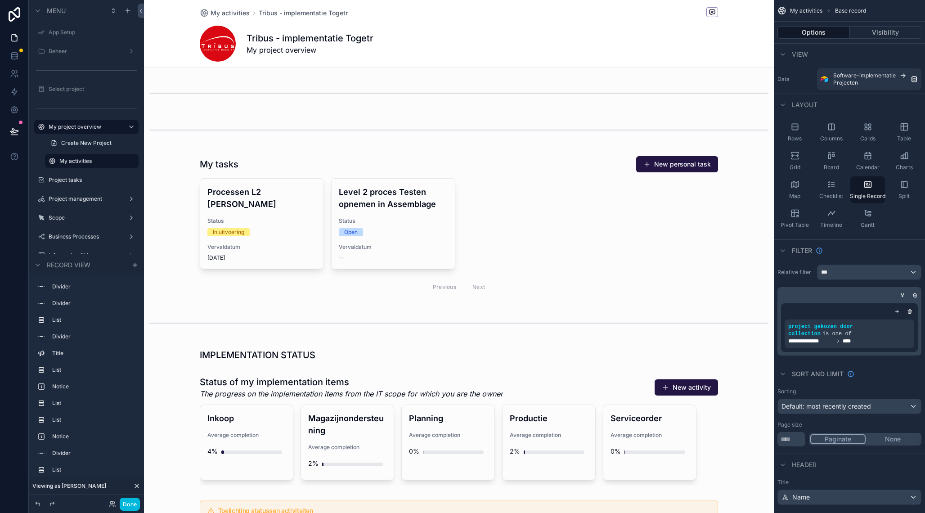
click at [277, 136] on div "scrollable content" at bounding box center [459, 130] width 630 height 30
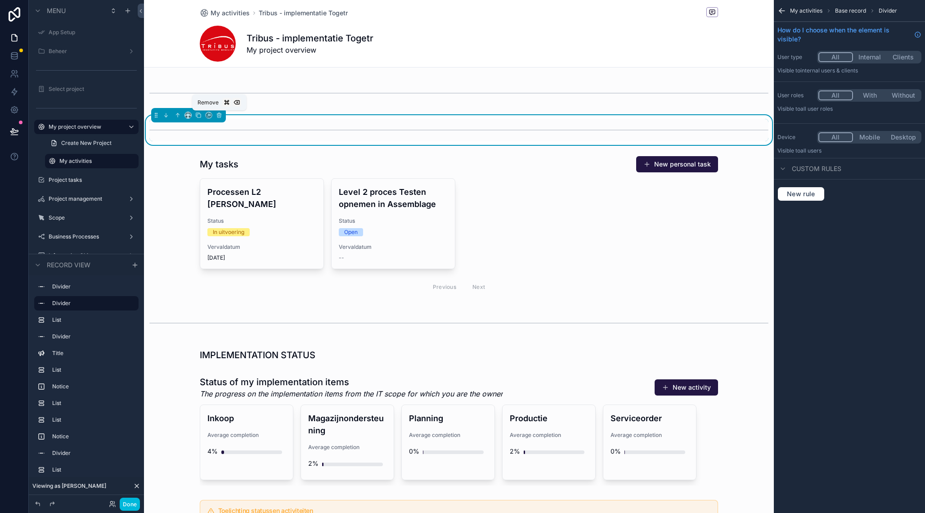
click at [220, 114] on icon "scrollable content" at bounding box center [219, 113] width 2 height 1
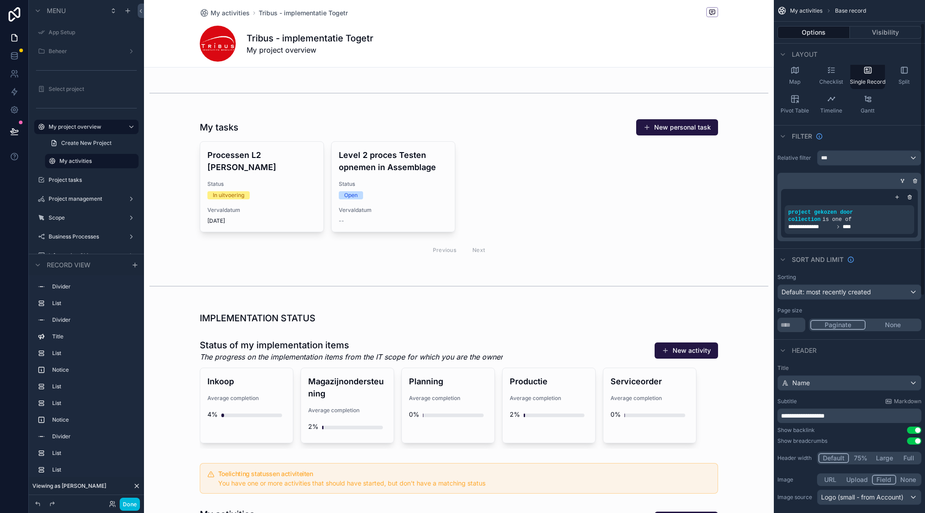
scroll to position [286, 0]
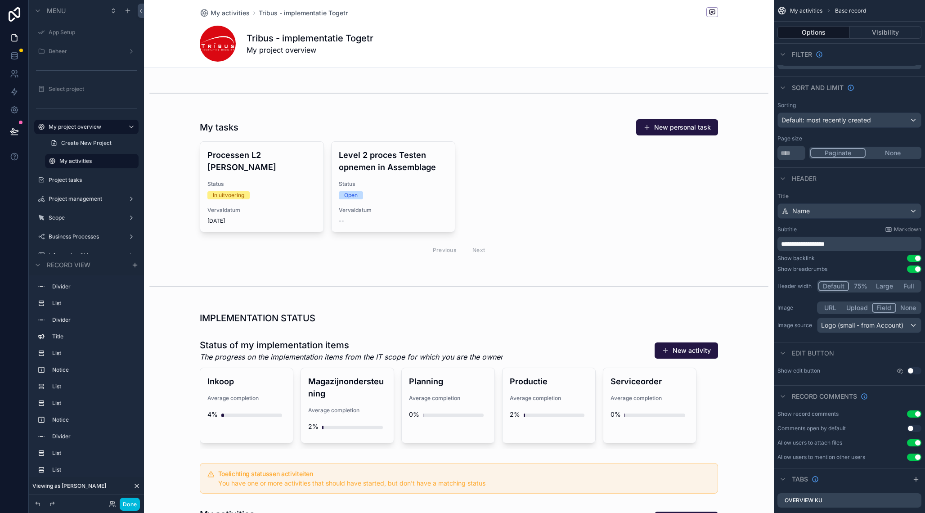
click at [805, 245] on span "**********" at bounding box center [803, 244] width 44 height 6
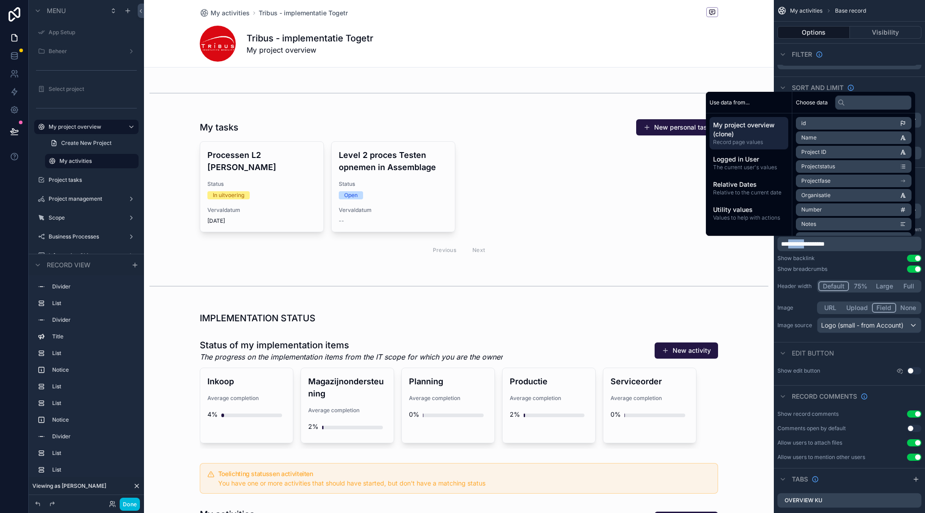
click at [805, 245] on span "**********" at bounding box center [803, 244] width 44 height 6
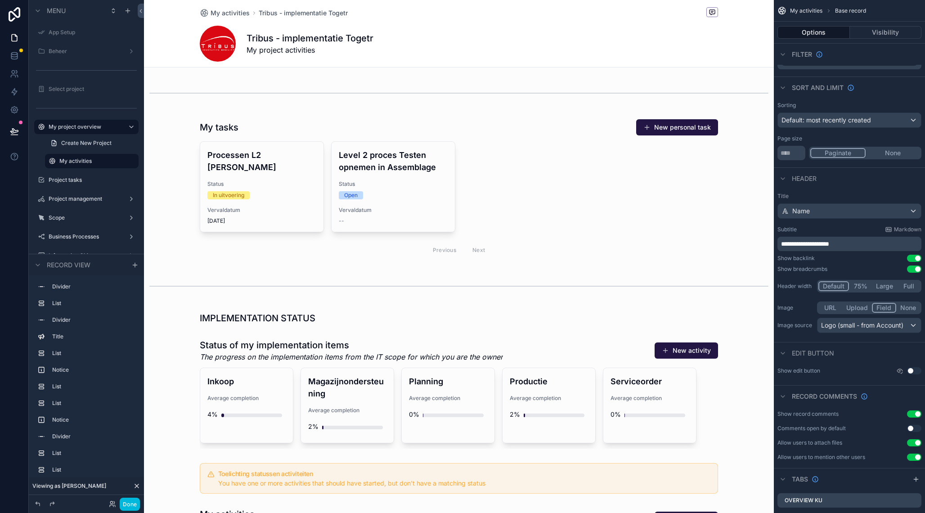
click at [392, 196] on div "scrollable content" at bounding box center [459, 189] width 630 height 149
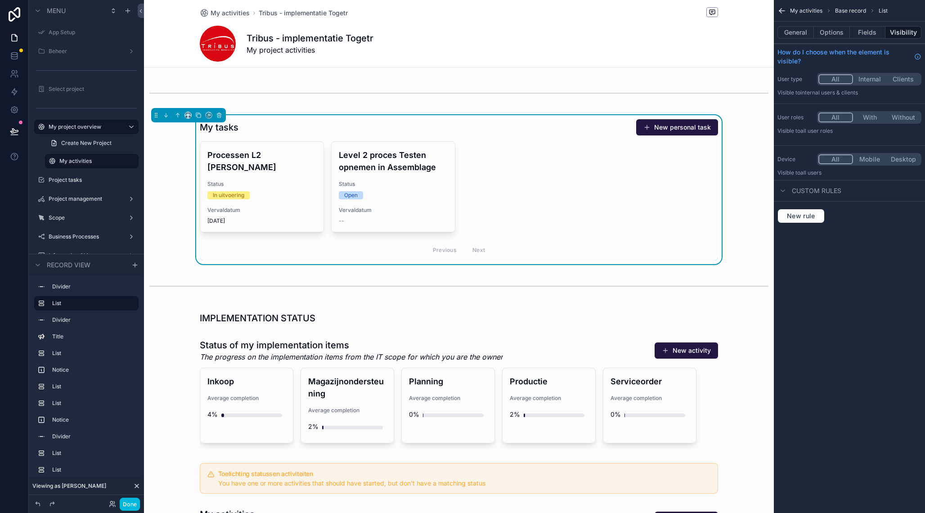
scroll to position [0, 0]
click at [221, 116] on icon "scrollable content" at bounding box center [219, 116] width 4 height 4
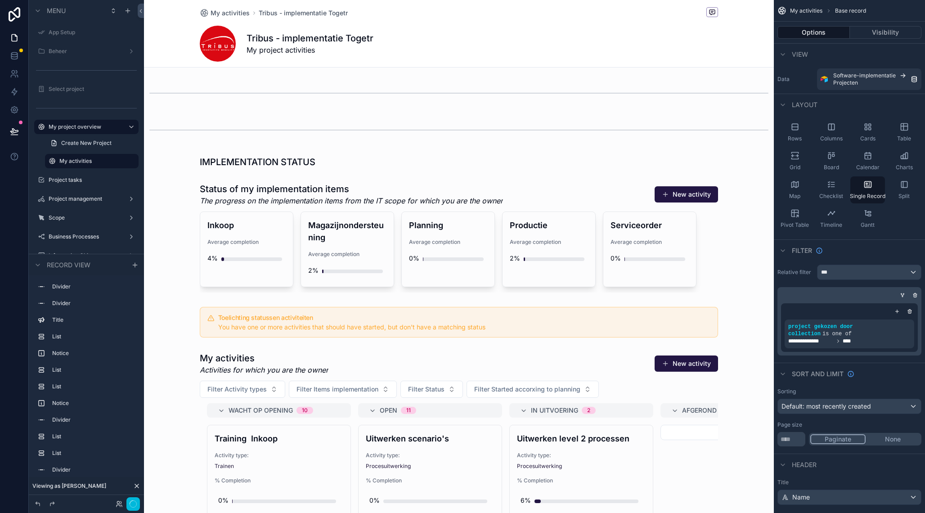
click at [288, 234] on div "scrollable content" at bounding box center [459, 237] width 630 height 117
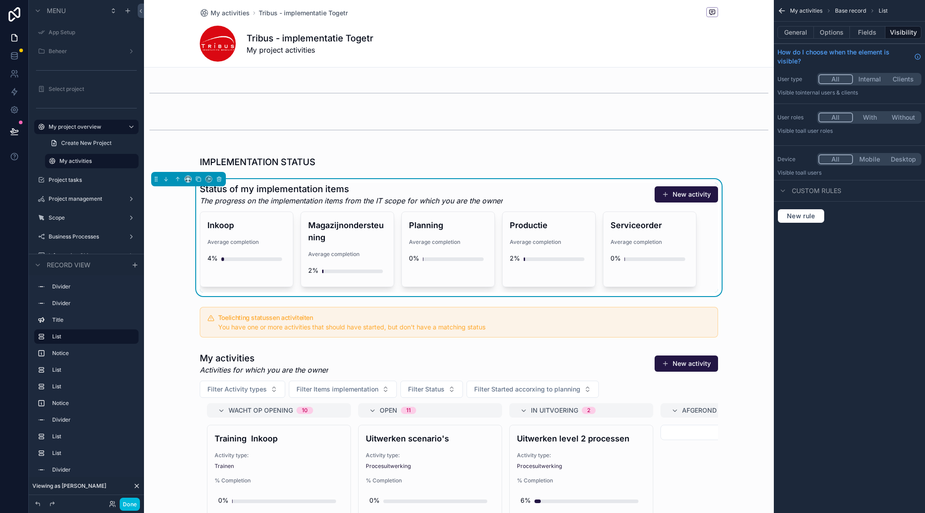
click at [252, 159] on div "scrollable content" at bounding box center [459, 162] width 630 height 20
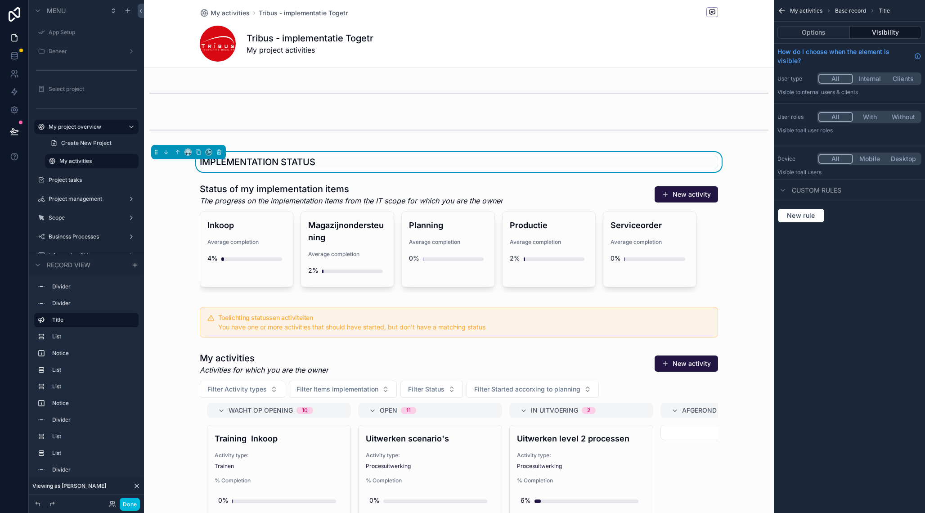
click at [244, 130] on div "scrollable content" at bounding box center [459, 130] width 630 height 30
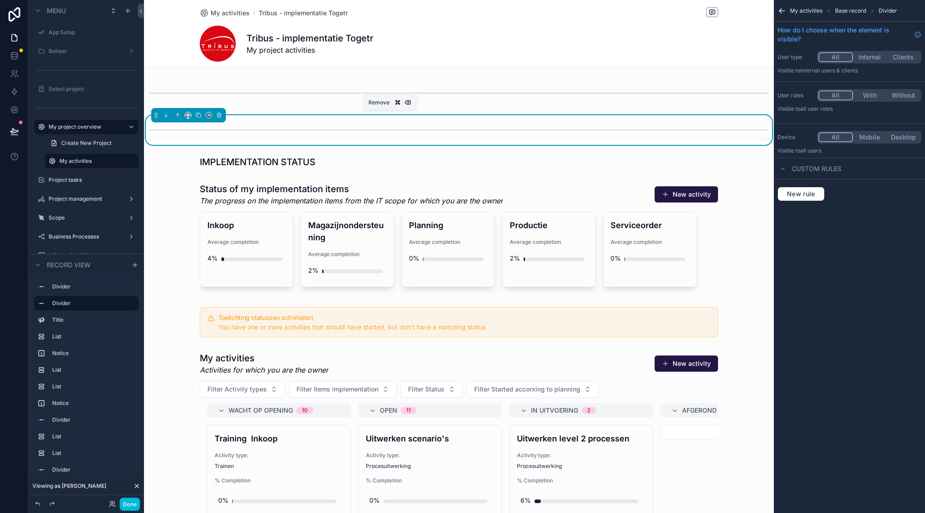
click at [220, 116] on icon "scrollable content" at bounding box center [220, 115] width 0 height 1
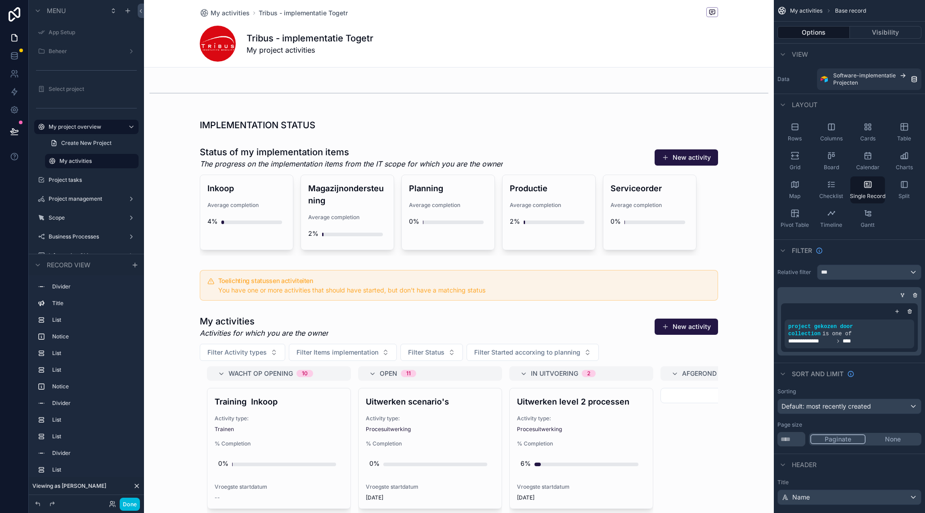
click at [265, 157] on div "scrollable content" at bounding box center [459, 200] width 630 height 117
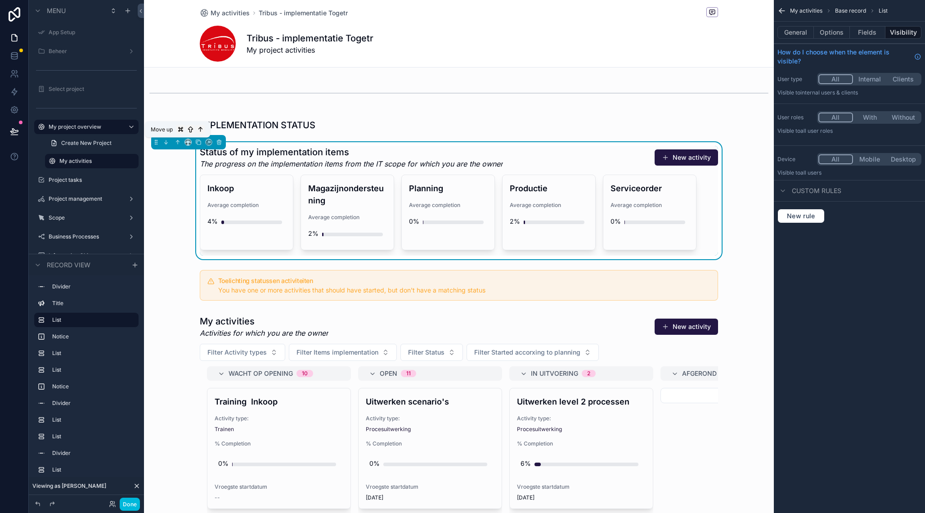
click at [179, 141] on icon "scrollable content" at bounding box center [178, 142] width 6 height 6
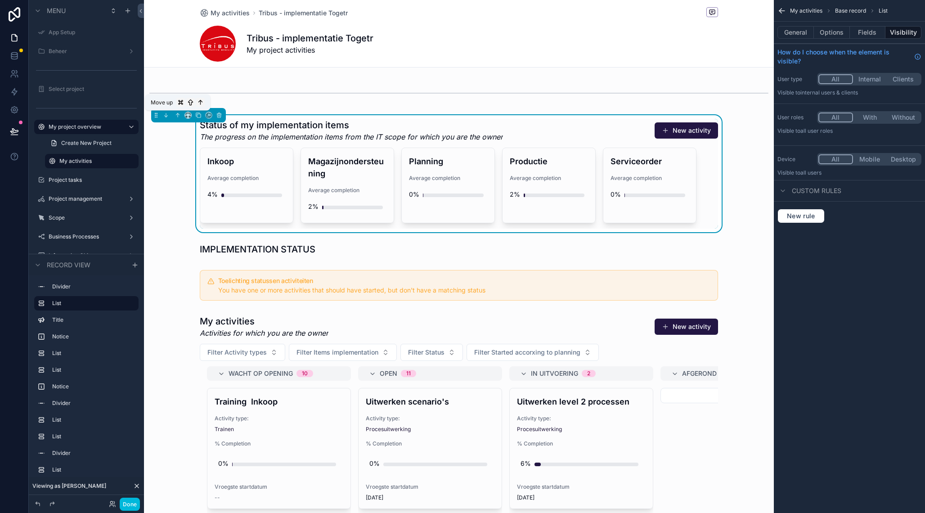
click at [181, 115] on button "scrollable content" at bounding box center [178, 115] width 10 height 10
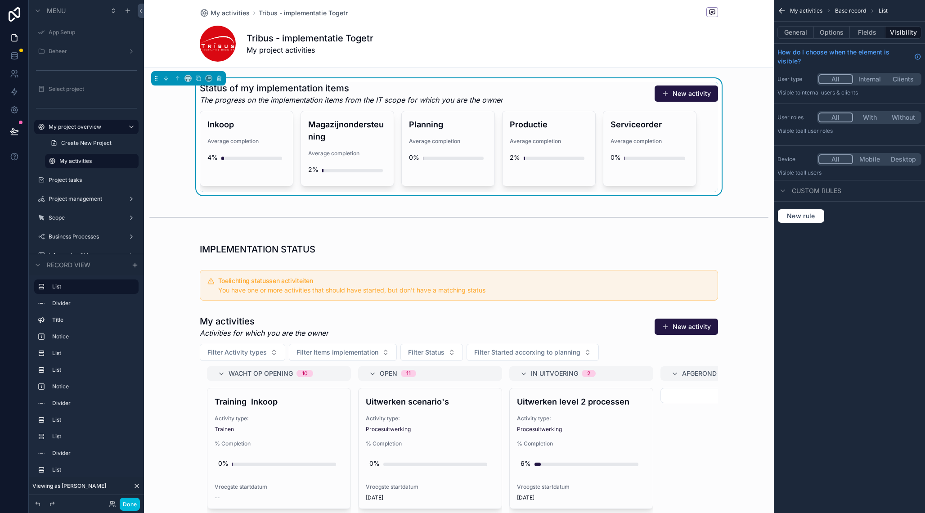
click at [304, 255] on div "scrollable content" at bounding box center [459, 249] width 630 height 20
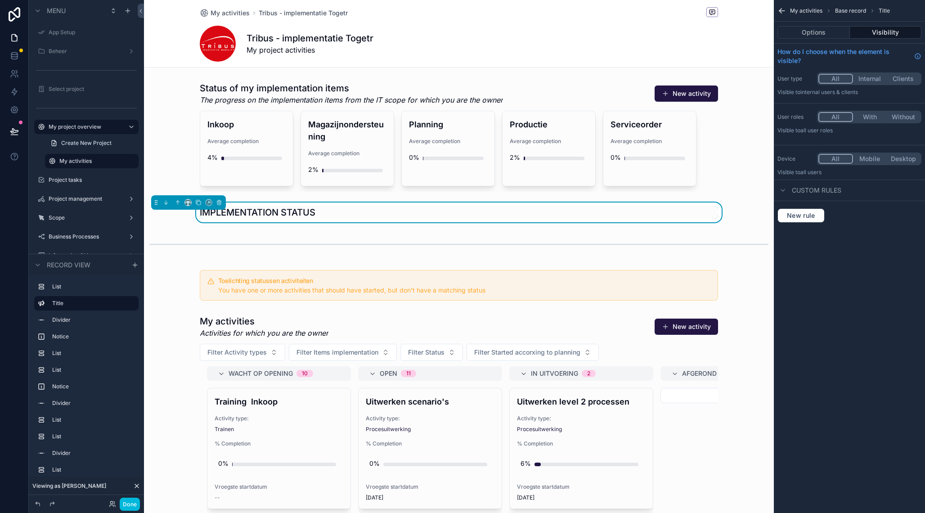
click at [267, 118] on div "scrollable content" at bounding box center [459, 136] width 630 height 117
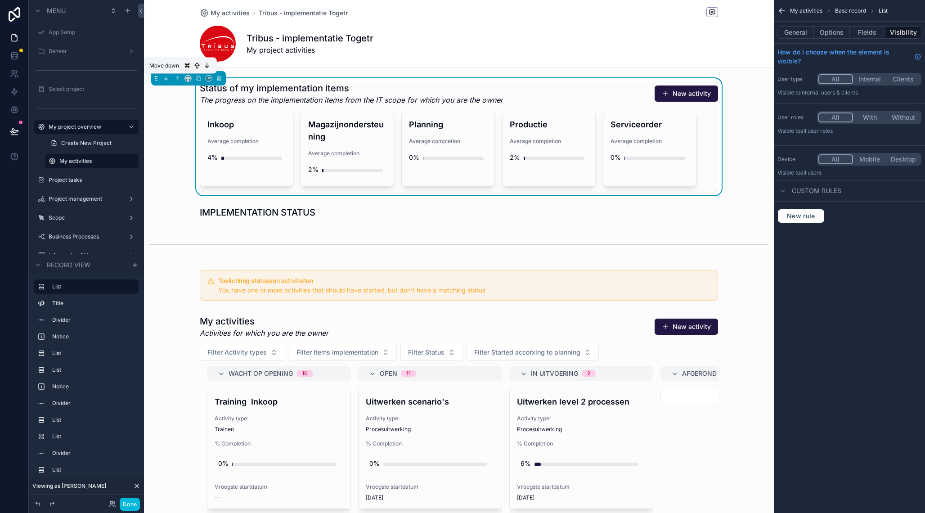
click at [169, 79] on button "scrollable content" at bounding box center [166, 78] width 10 height 10
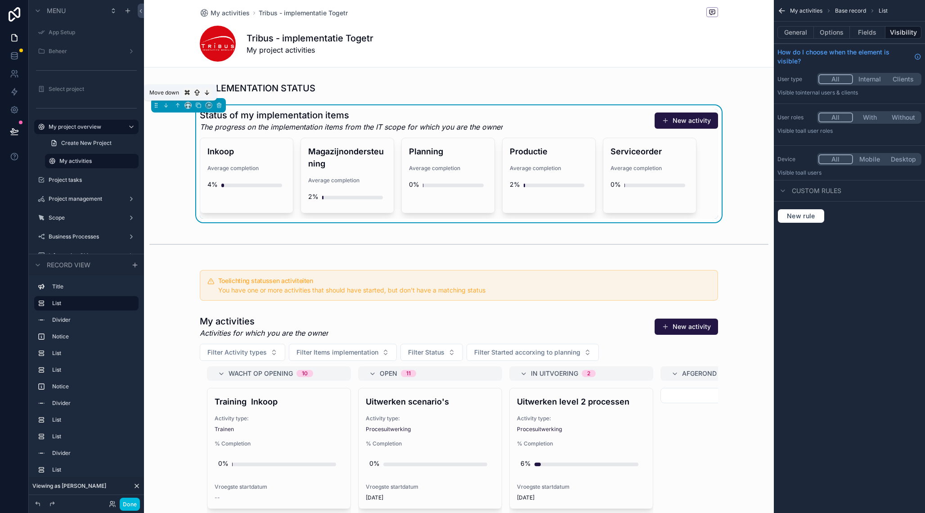
click at [166, 106] on icon "scrollable content" at bounding box center [166, 105] width 0 height 4
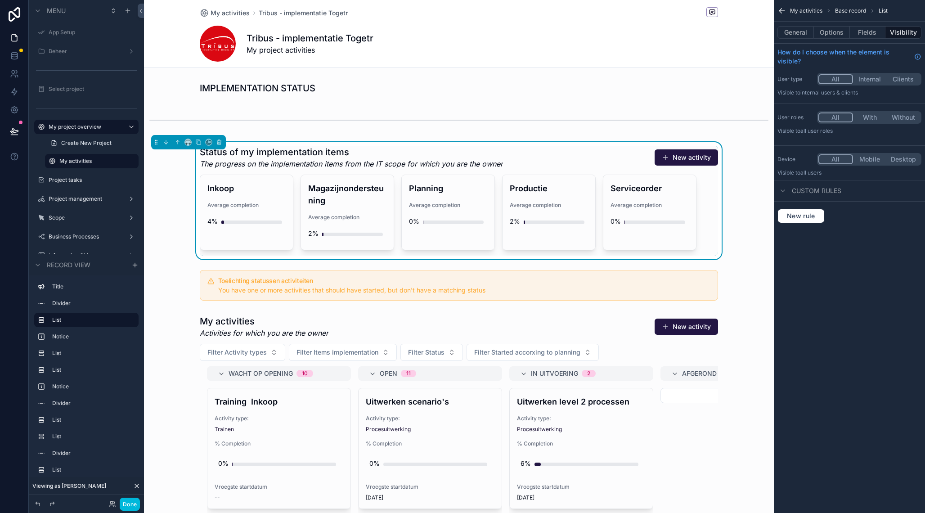
click at [305, 94] on div "scrollable content" at bounding box center [459, 88] width 630 height 20
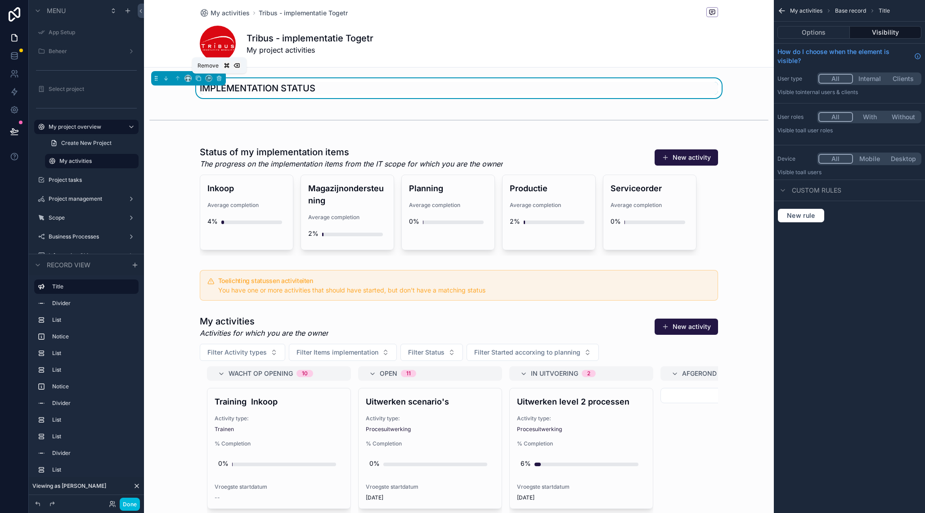
click at [220, 77] on icon "scrollable content" at bounding box center [219, 77] width 4 height 0
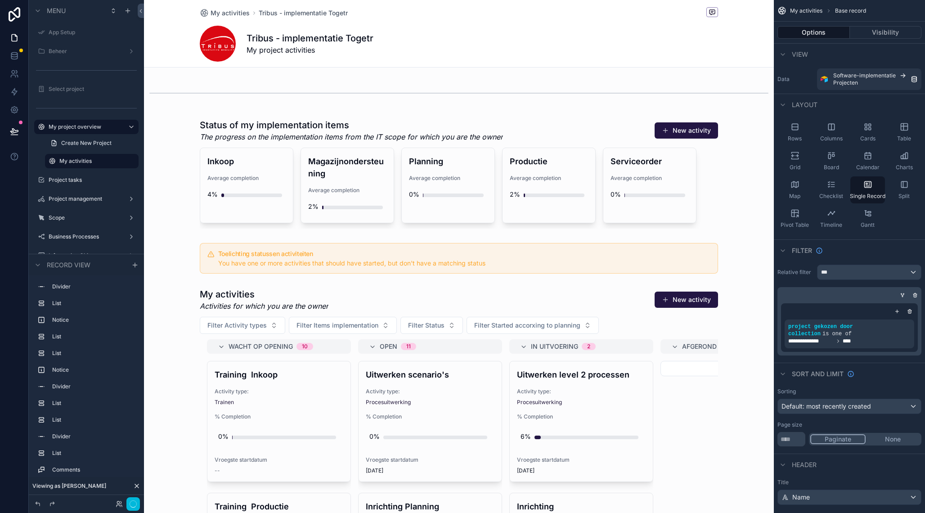
click at [244, 141] on div "scrollable content" at bounding box center [459, 173] width 630 height 117
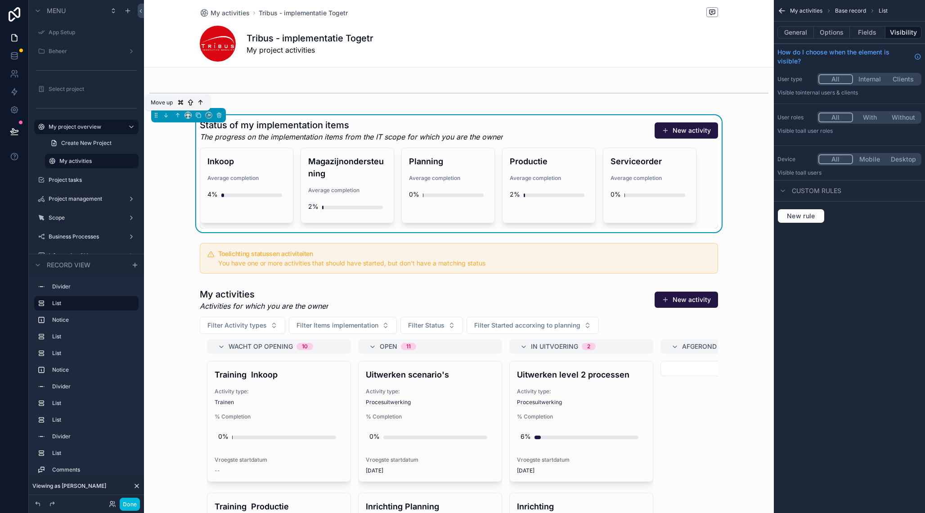
click at [178, 116] on icon "scrollable content" at bounding box center [178, 115] width 0 height 4
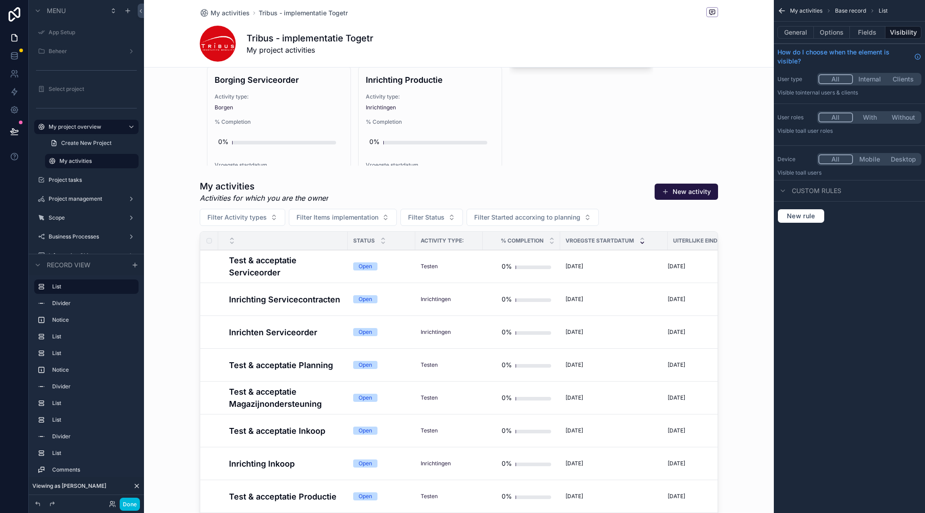
scroll to position [567, 0]
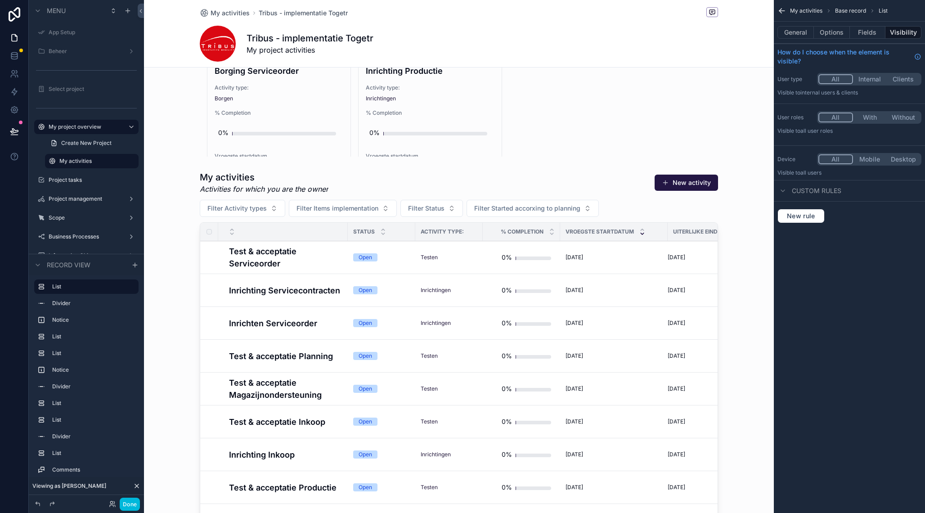
click at [308, 235] on div "scrollable content" at bounding box center [283, 231] width 130 height 17
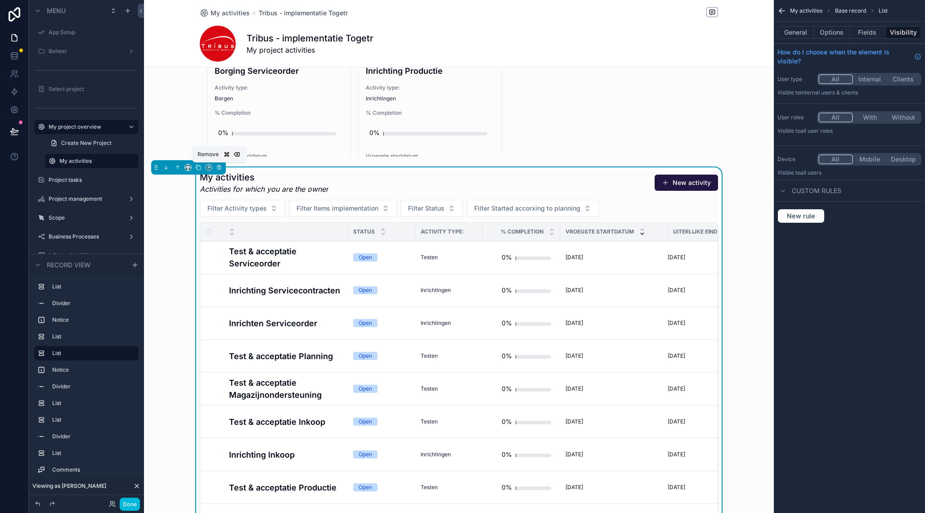
click at [220, 171] on button "scrollable content" at bounding box center [219, 167] width 10 height 10
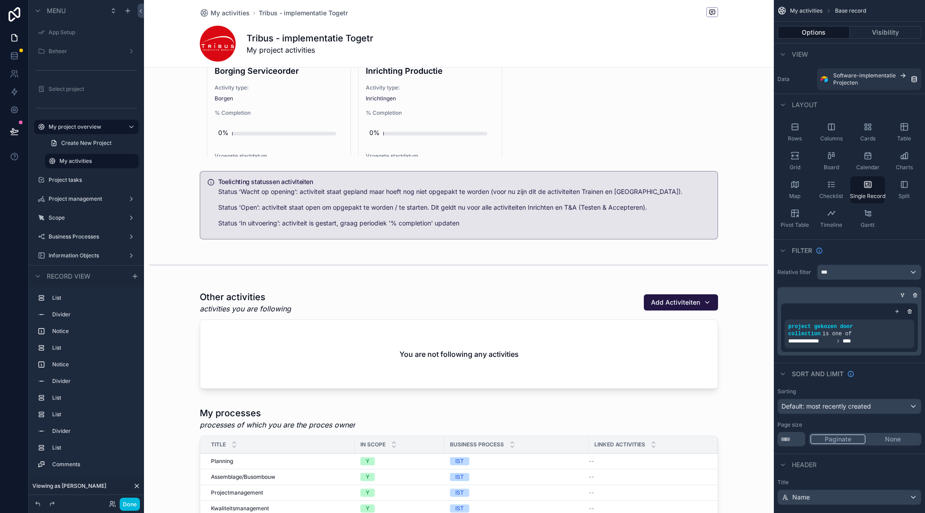
click at [257, 221] on div "scrollable content" at bounding box center [459, 448] width 630 height 2031
click at [259, 337] on div "scrollable content" at bounding box center [459, 341] width 630 height 109
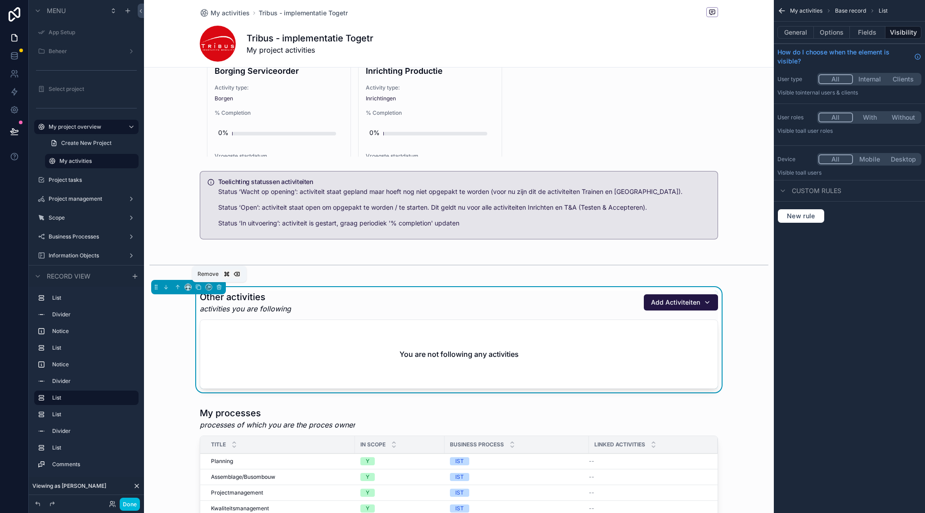
click at [221, 284] on icon "scrollable content" at bounding box center [219, 287] width 6 height 6
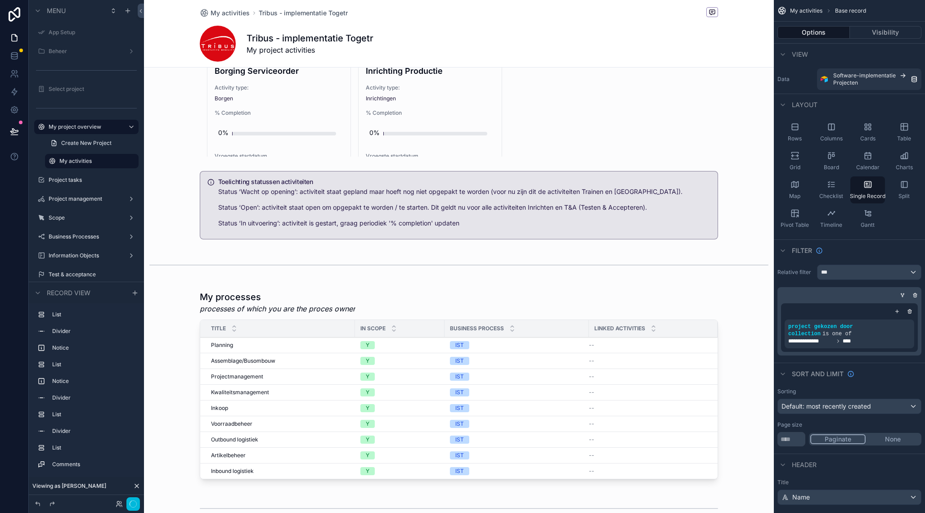
click at [265, 323] on div "scrollable content" at bounding box center [459, 390] width 630 height 1915
click at [262, 335] on div "Title" at bounding box center [277, 328] width 155 height 17
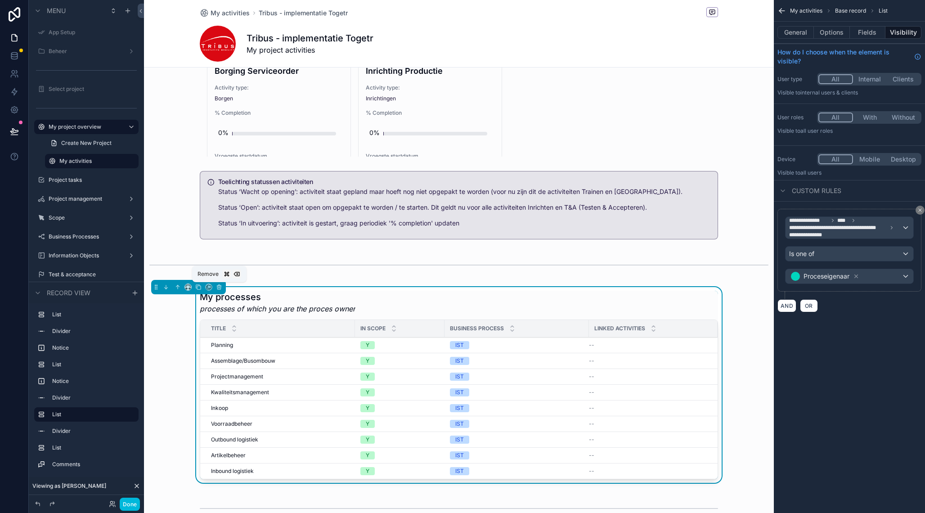
click at [217, 287] on icon "scrollable content" at bounding box center [219, 288] width 4 height 4
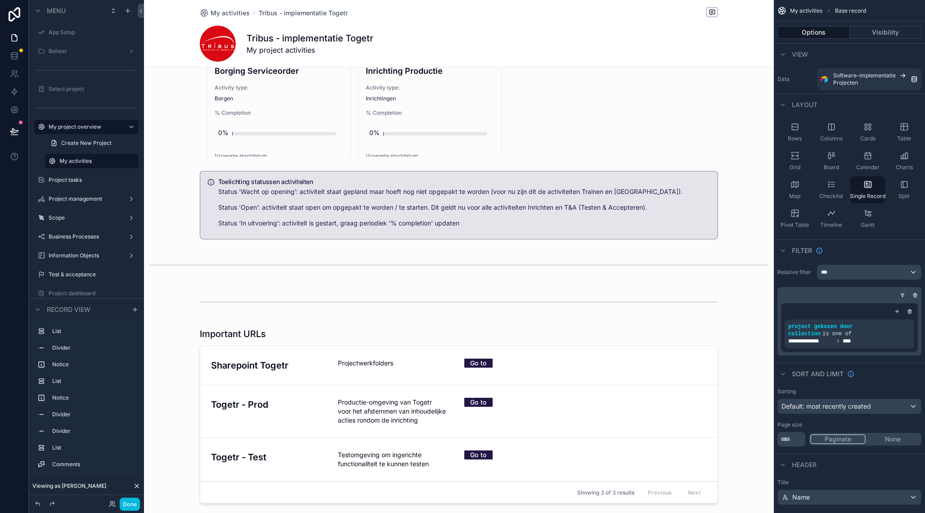
click at [305, 329] on div "scrollable content" at bounding box center [459, 287] width 630 height 1708
click at [288, 334] on div "scrollable content" at bounding box center [459, 417] width 630 height 187
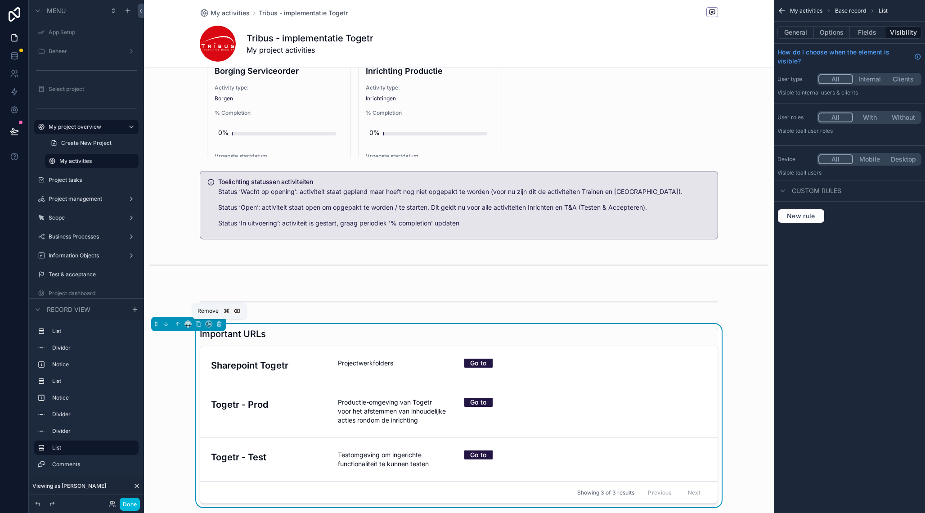
click at [221, 325] on icon "scrollable content" at bounding box center [219, 324] width 6 height 6
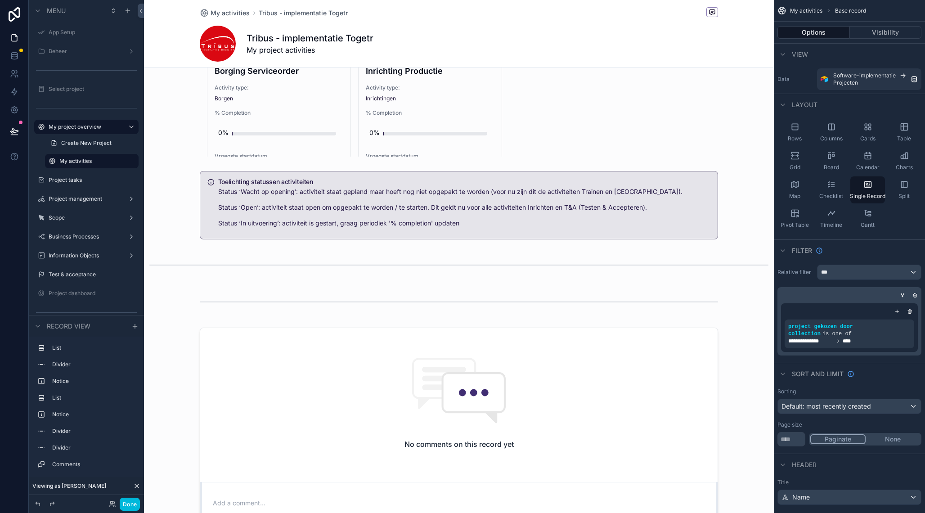
click at [269, 374] on div "scrollable content" at bounding box center [459, 190] width 630 height 1514
click at [295, 304] on div "scrollable content" at bounding box center [459, 302] width 630 height 30
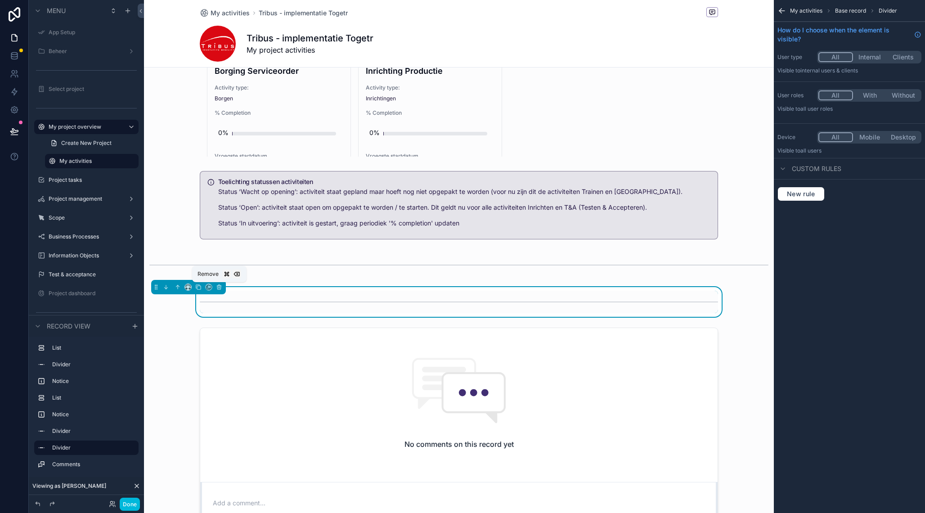
click at [217, 286] on icon "scrollable content" at bounding box center [219, 286] width 4 height 0
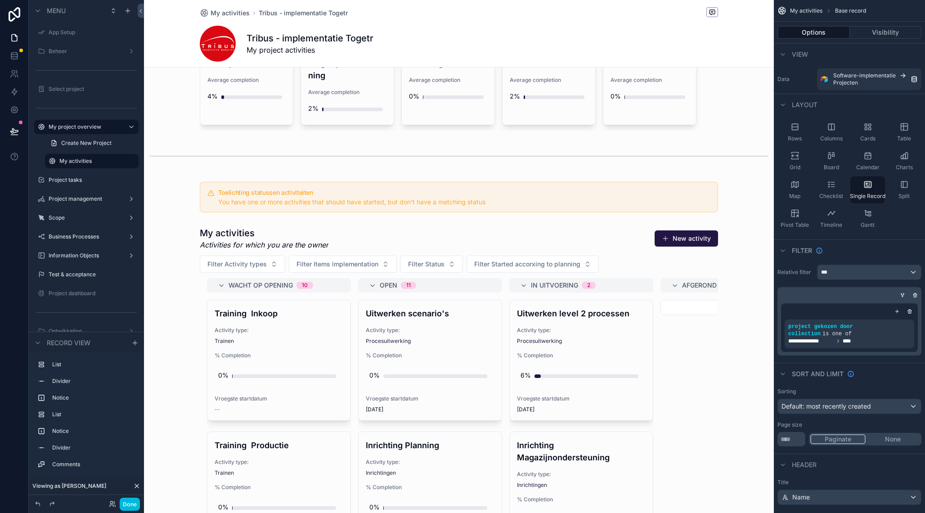
scroll to position [0, 0]
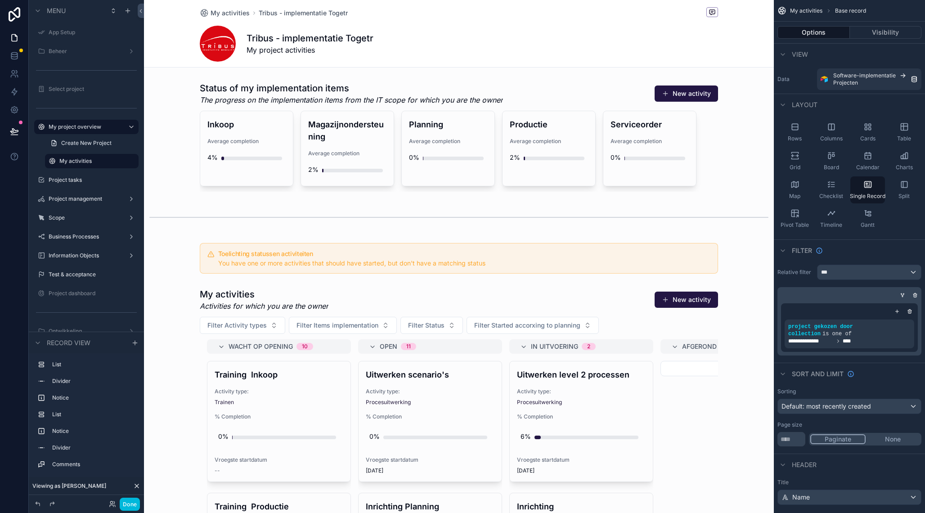
click at [0, 0] on icon "scrollable content" at bounding box center [0, 0] width 0 height 0
click at [103, 160] on input "**********" at bounding box center [84, 161] width 50 height 11
type input "**********"
click at [119, 161] on icon "scrollable content" at bounding box center [118, 160] width 7 height 7
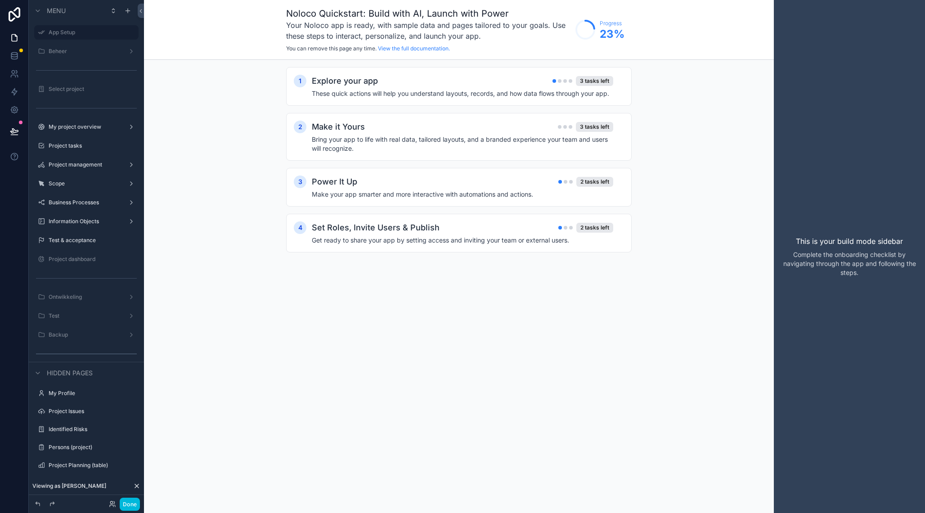
click at [99, 129] on label "My project overview" at bounding box center [85, 126] width 72 height 7
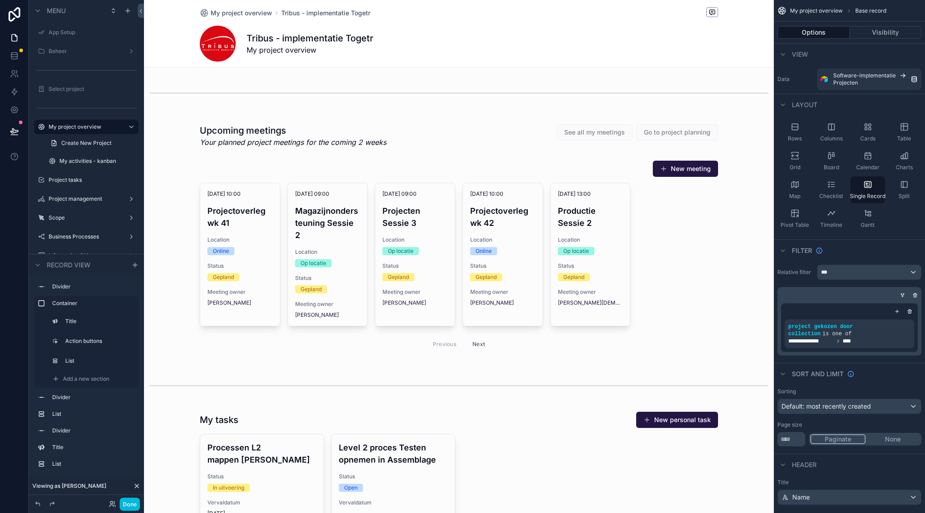
click at [128, 503] on button "Done" at bounding box center [130, 504] width 20 height 13
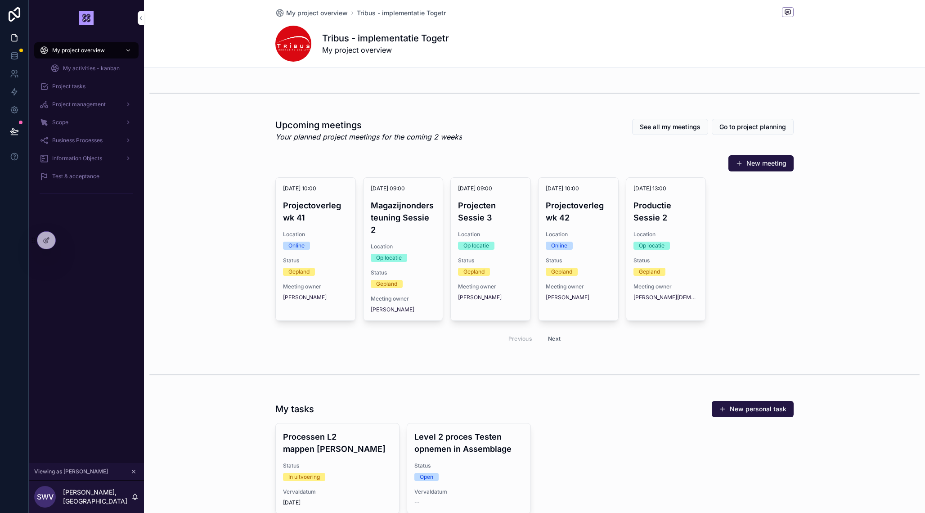
click at [86, 69] on span "My activities - kanban" at bounding box center [91, 68] width 57 height 7
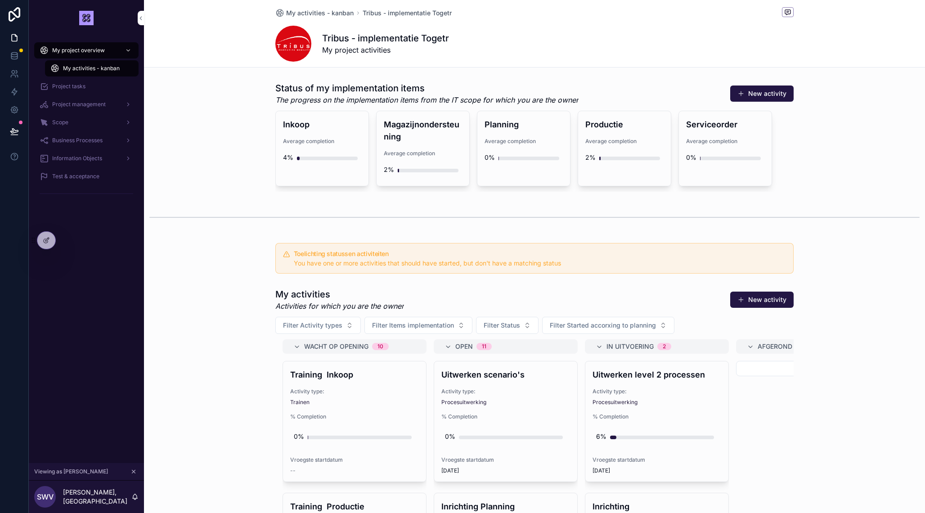
click at [79, 52] on span "My project overview" at bounding box center [78, 50] width 53 height 7
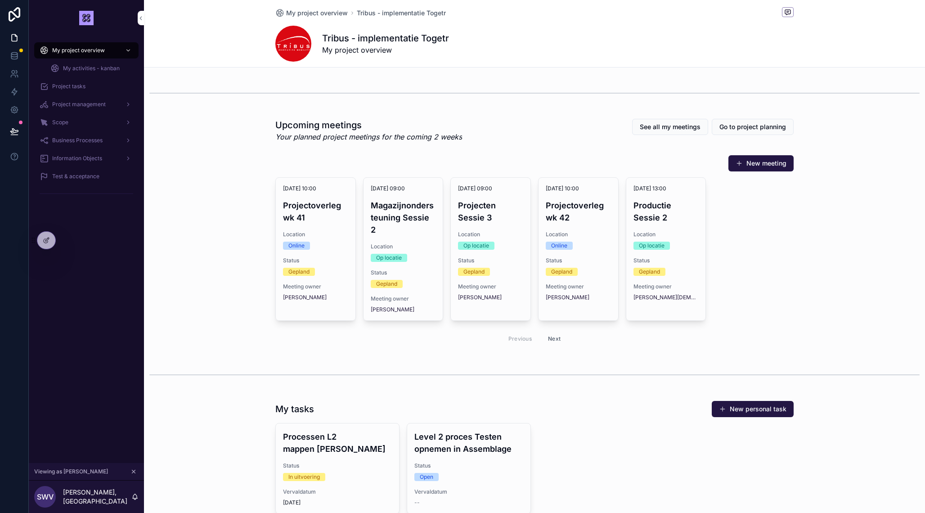
click at [78, 69] on span "My activities - kanban" at bounding box center [91, 68] width 57 height 7
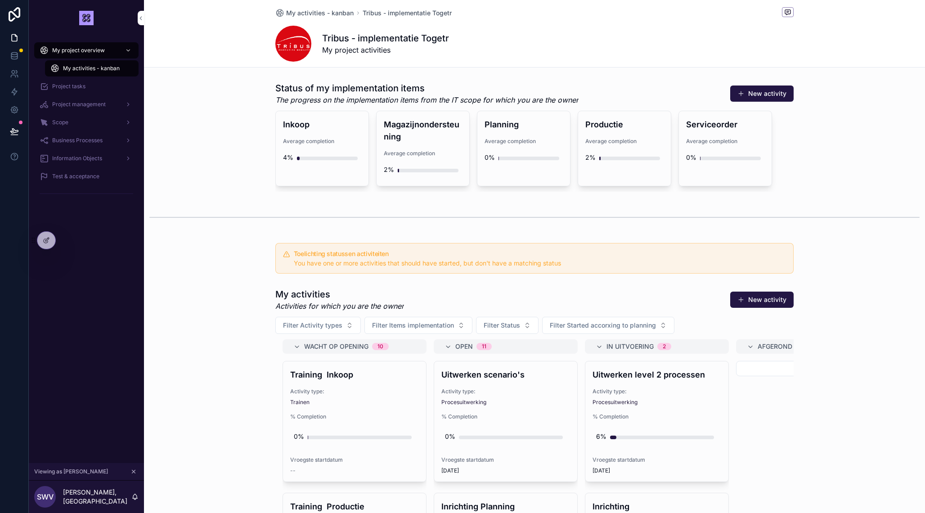
click at [77, 52] on span "My project overview" at bounding box center [78, 50] width 53 height 7
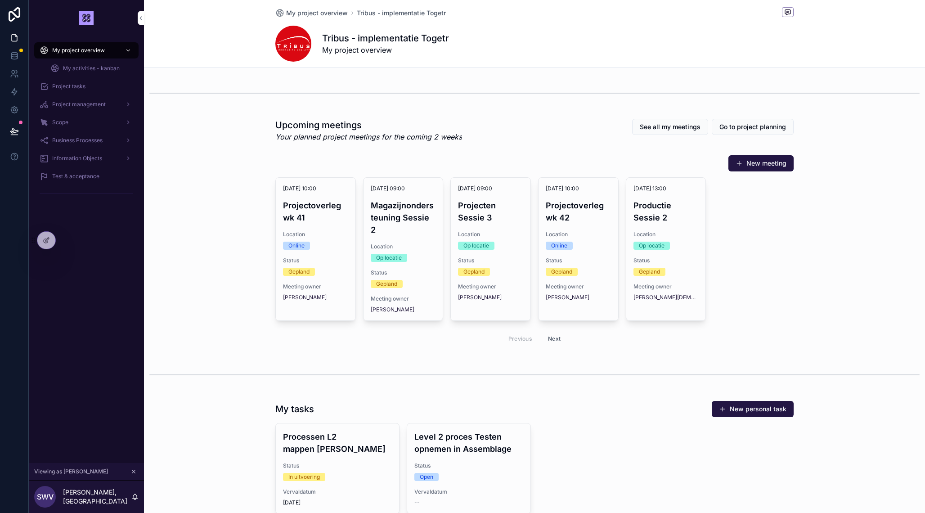
click at [85, 70] on span "My activities - kanban" at bounding box center [91, 68] width 57 height 7
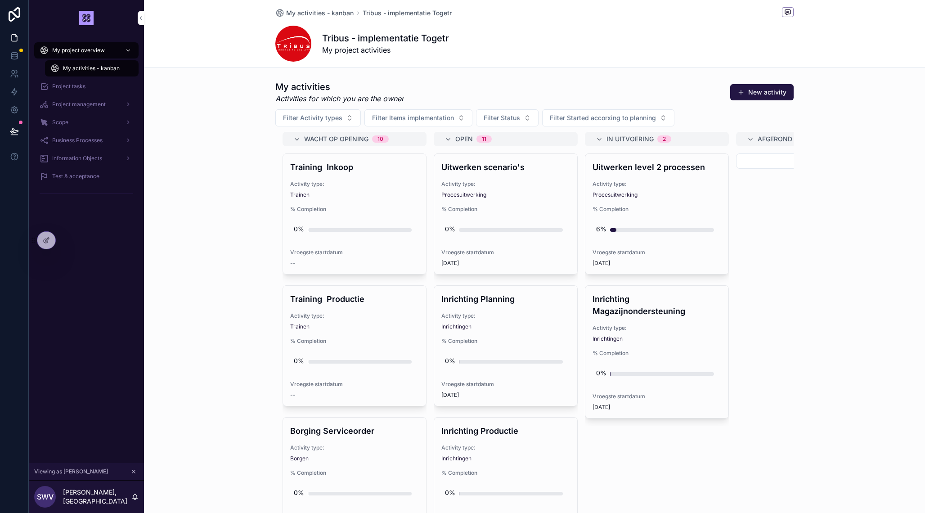
scroll to position [202, 0]
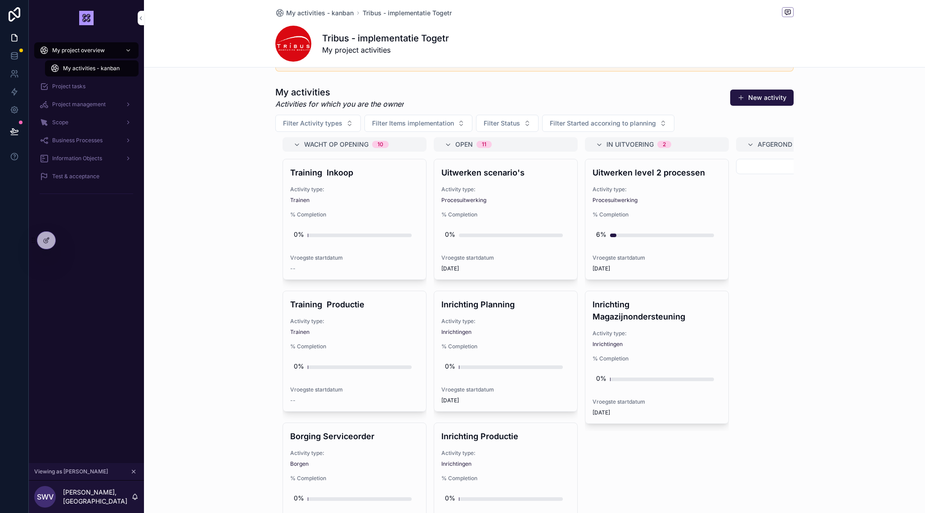
click at [297, 144] on icon "scrollable content" at bounding box center [296, 144] width 7 height 7
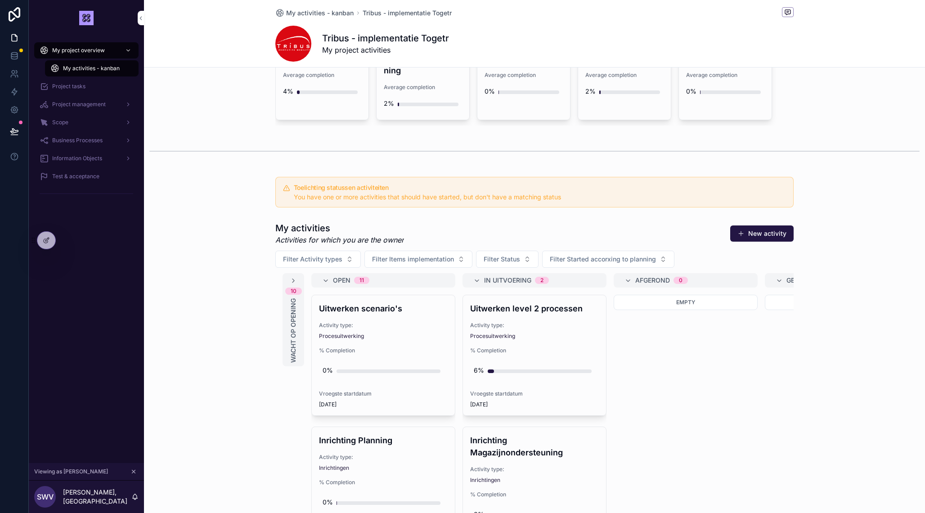
scroll to position [64, 0]
click at [588, 241] on div "My activities Activities for which you are the owner New activity" at bounding box center [534, 235] width 518 height 23
click at [642, 350] on div "Empty" at bounding box center [686, 382] width 144 height 173
click at [629, 235] on div "My activities Activities for which you are the owner New activity" at bounding box center [534, 235] width 518 height 23
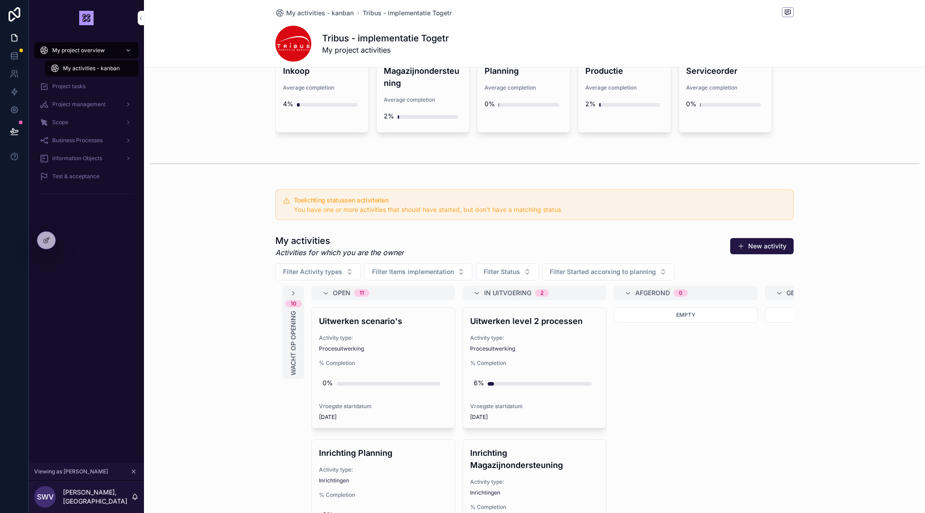
scroll to position [0, 0]
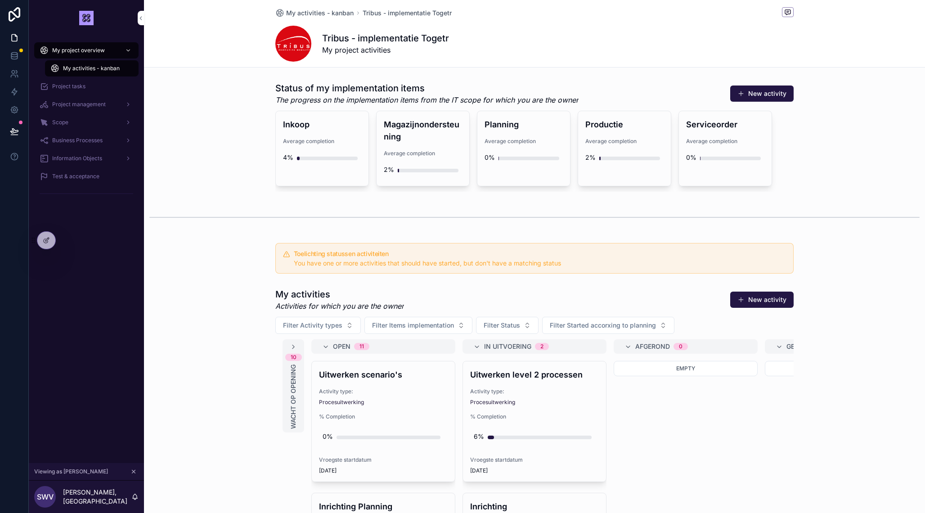
click at [64, 51] on span "My project overview" at bounding box center [78, 50] width 53 height 7
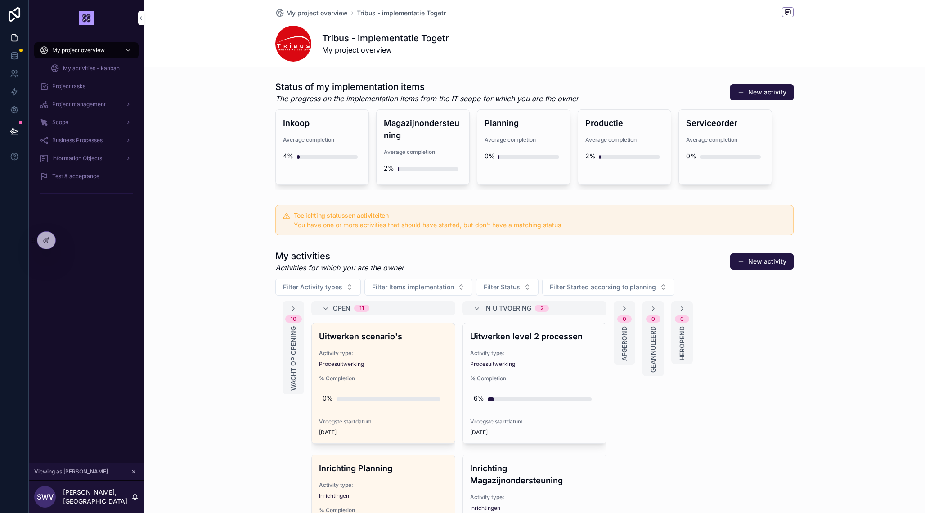
scroll to position [553, 0]
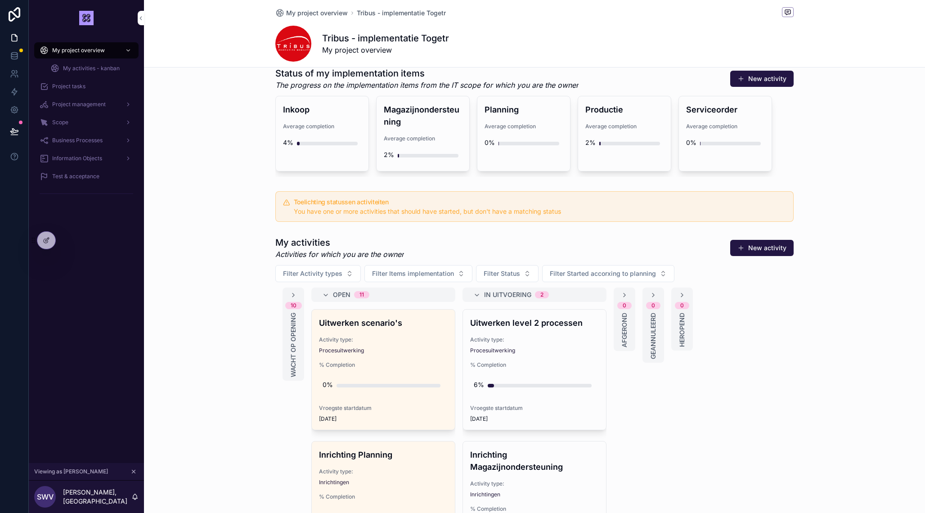
click at [448, 288] on div "Open 11" at bounding box center [383, 294] width 144 height 14
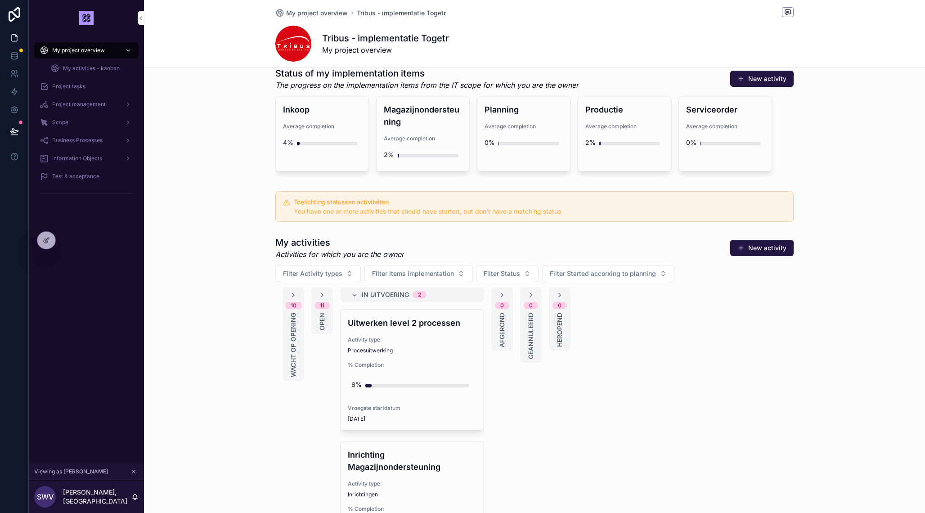
click at [43, 238] on icon at bounding box center [46, 240] width 7 height 7
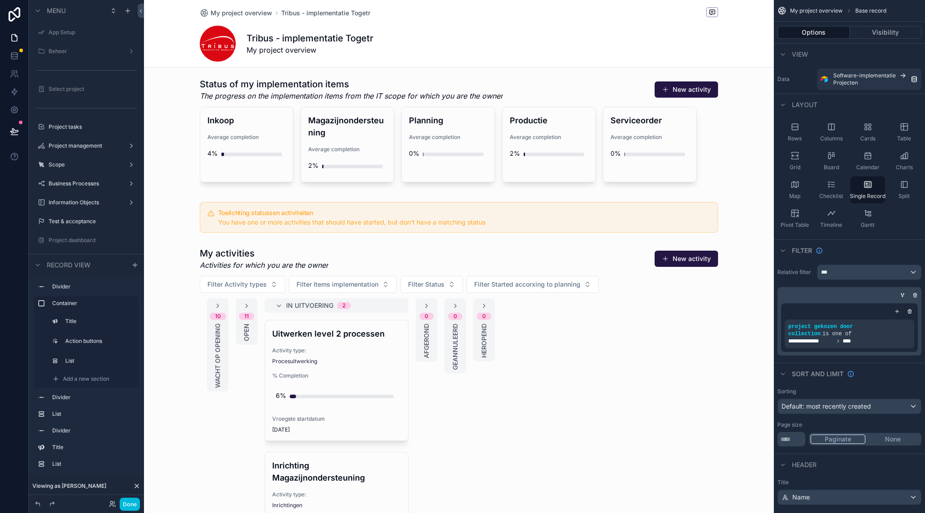
click at [589, 243] on div "scrollable content" at bounding box center [459, 419] width 630 height 352
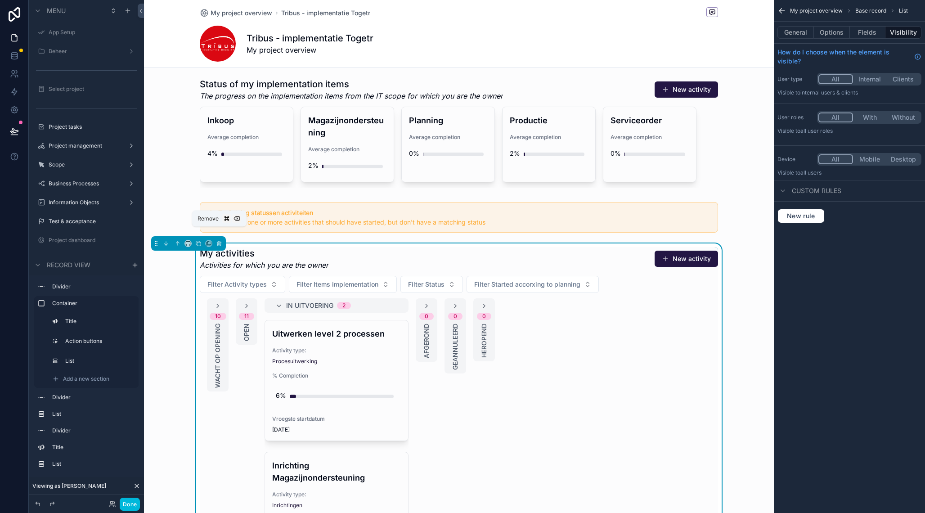
click at [218, 242] on icon "scrollable content" at bounding box center [219, 242] width 4 height 0
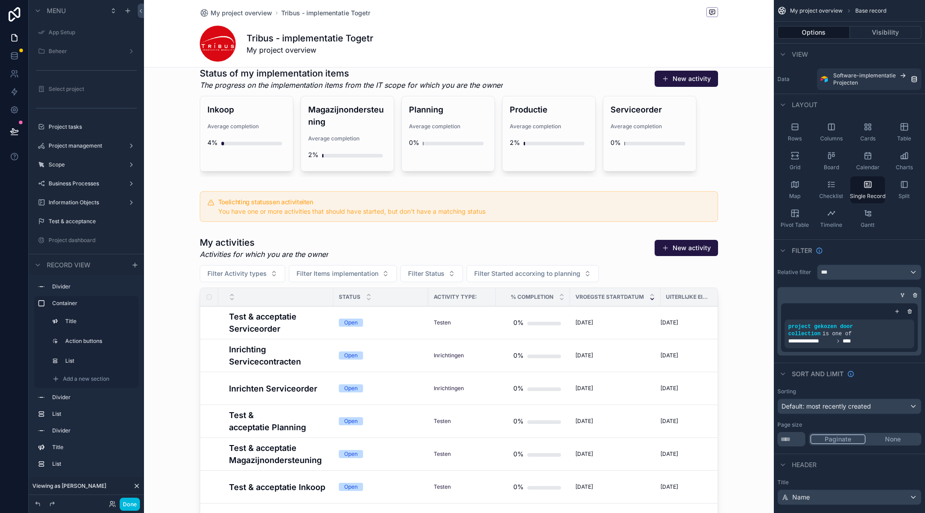
scroll to position [576, 0]
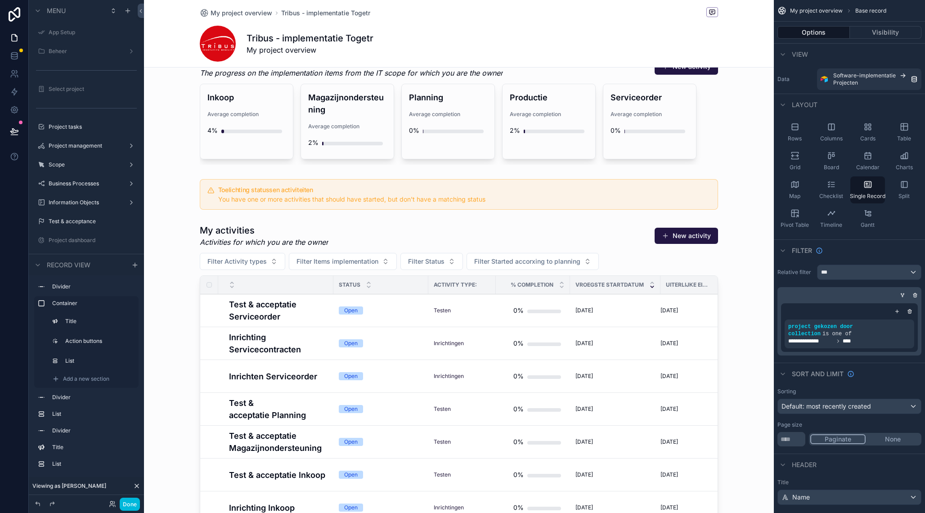
click at [612, 233] on div "scrollable content" at bounding box center [459, 444] width 630 height 448
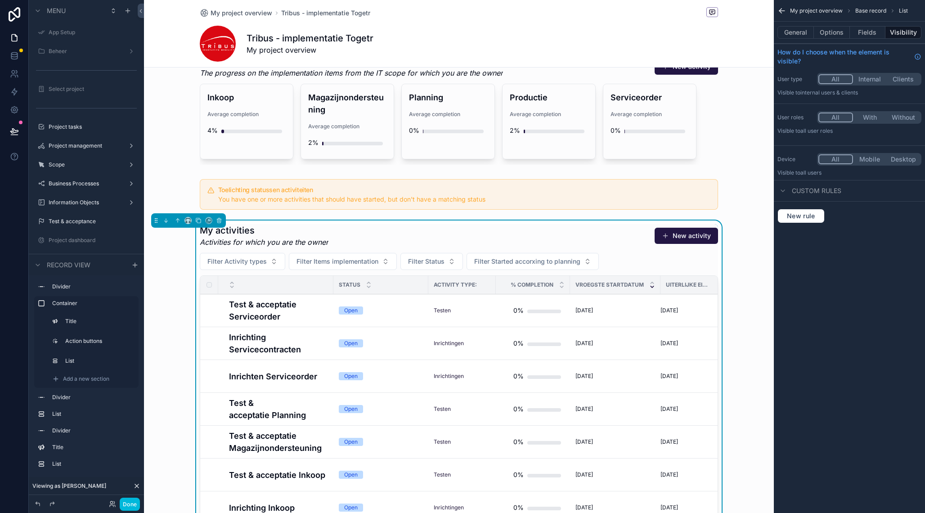
click at [836, 32] on button "Options" at bounding box center [832, 32] width 36 height 13
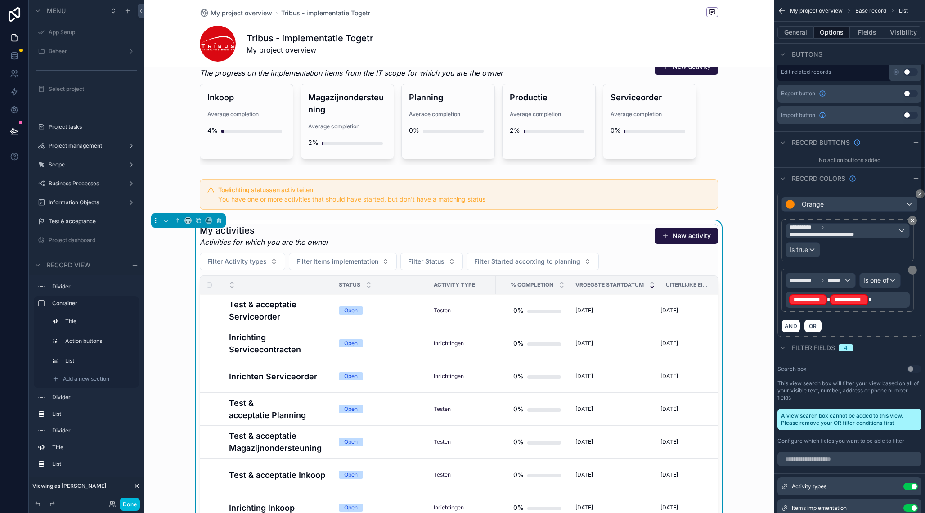
scroll to position [400, 0]
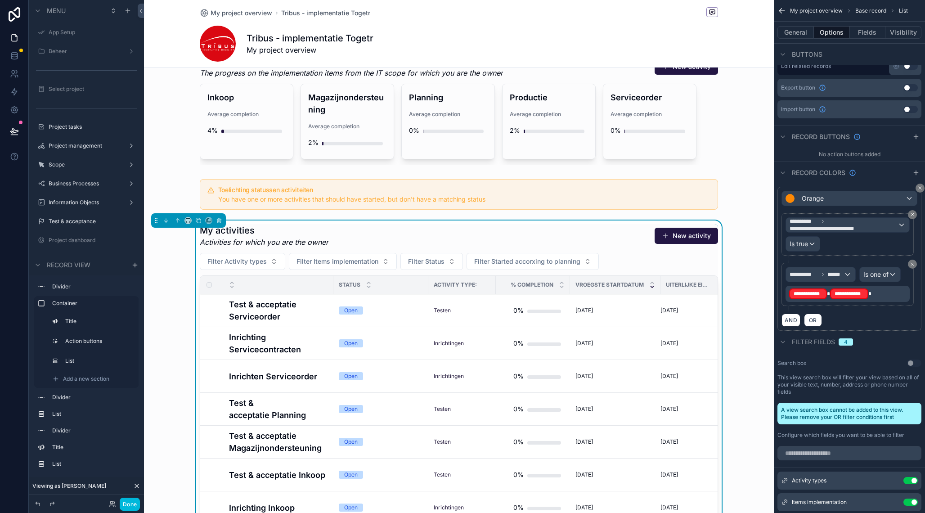
click at [868, 296] on span "scrollable content" at bounding box center [869, 293] width 3 height 5
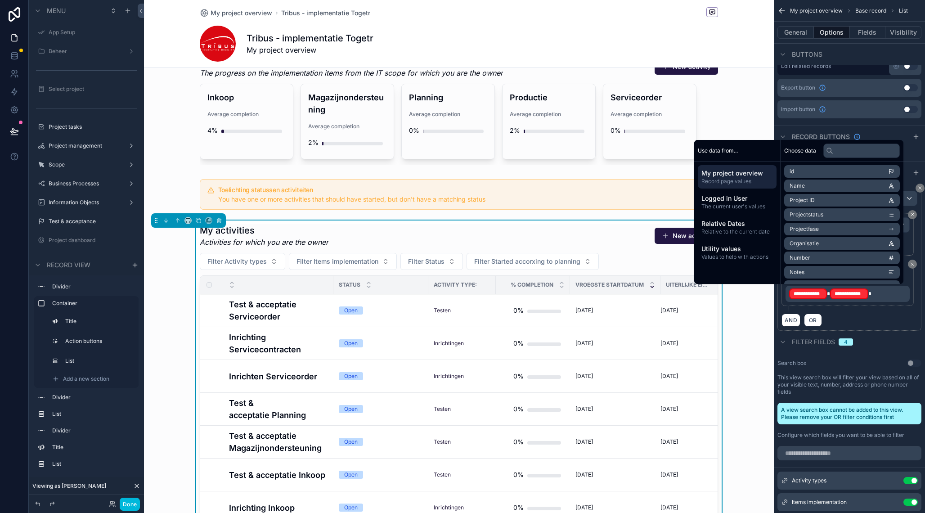
click at [883, 320] on div "AND OR" at bounding box center [849, 319] width 136 height 13
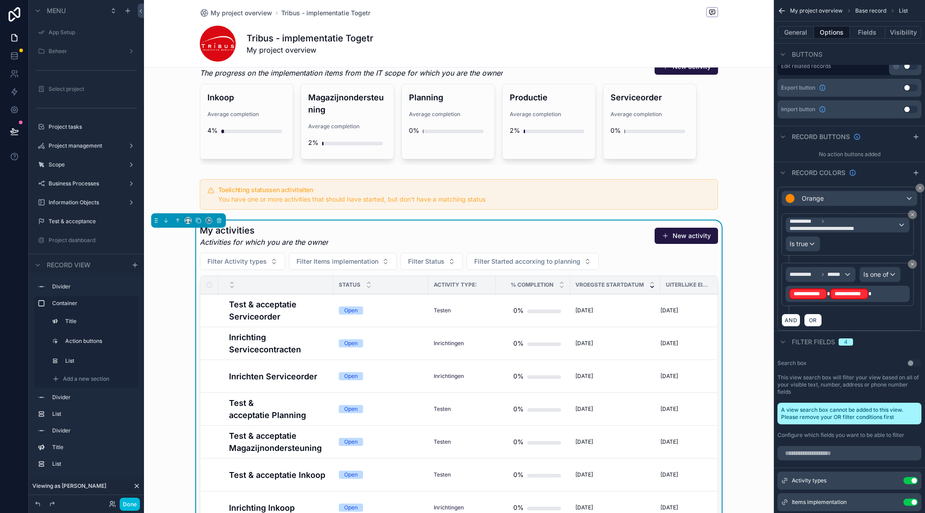
click at [914, 264] on icon "scrollable content" at bounding box center [912, 263] width 5 height 5
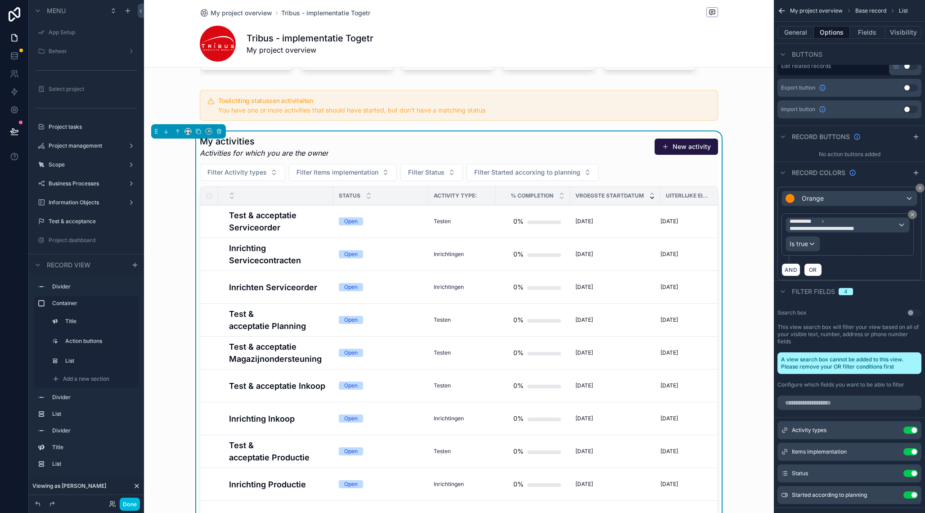
scroll to position [660, 0]
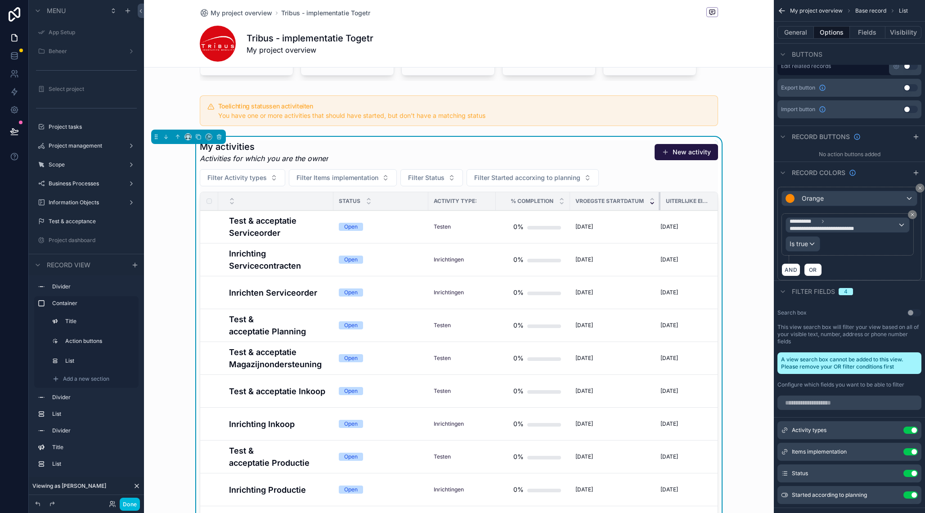
drag, startPoint x: 659, startPoint y: 188, endPoint x: 638, endPoint y: 187, distance: 20.2
click at [637, 192] on th "Vroegste startdatum" at bounding box center [615, 201] width 90 height 18
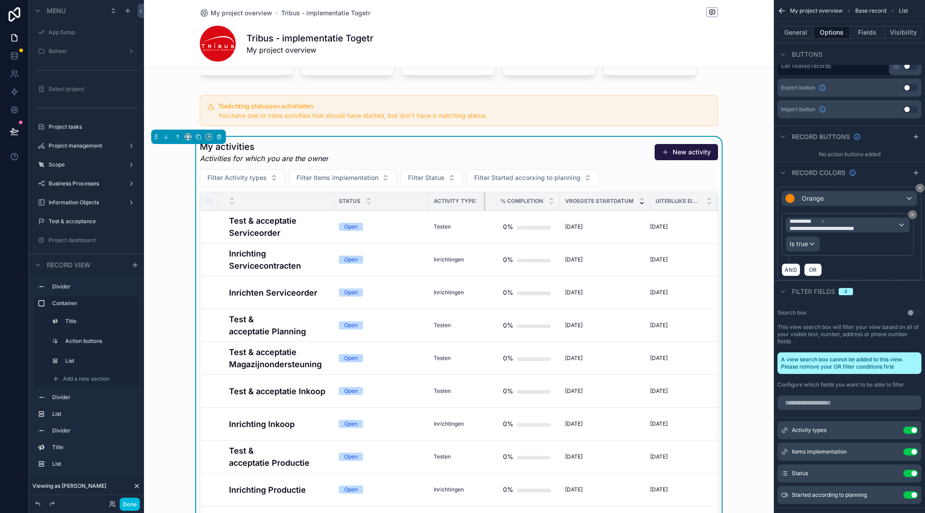
scroll to position [0, 0]
drag, startPoint x: 484, startPoint y: 187, endPoint x: 472, endPoint y: 187, distance: 12.6
click at [472, 192] on th "Activity type:" at bounding box center [456, 201] width 56 height 18
click at [427, 192] on tr "Status Activity type: % Completion Vroegste startdatum Uiterlijke einddatum" at bounding box center [458, 201] width 517 height 18
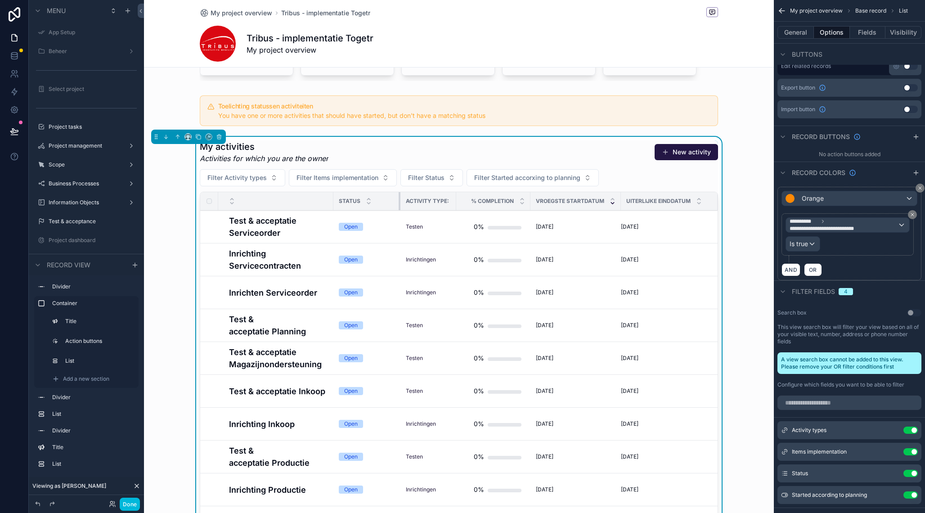
drag, startPoint x: 427, startPoint y: 187, endPoint x: 399, endPoint y: 187, distance: 27.9
click at [399, 192] on div "scrollable content" at bounding box center [401, 201] width 4 height 18
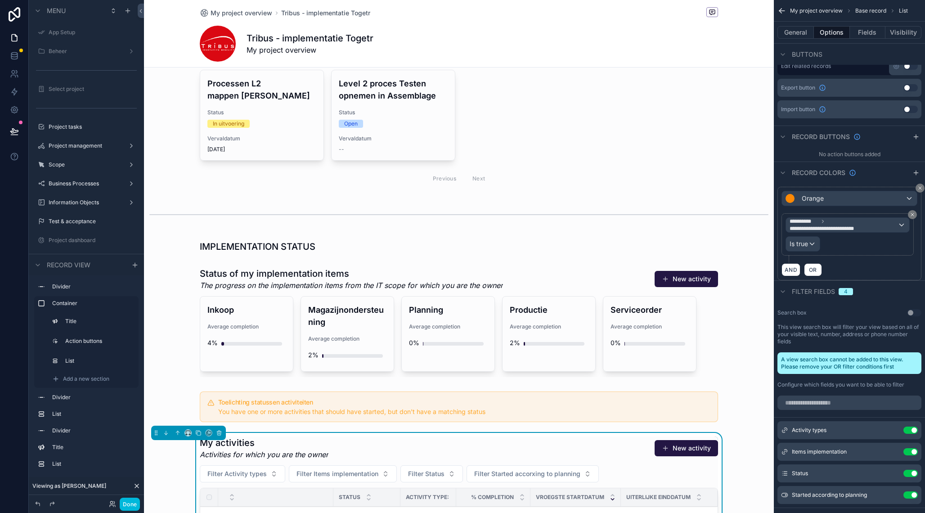
scroll to position [363, 0]
click at [255, 12] on span "My project overview" at bounding box center [242, 13] width 62 height 9
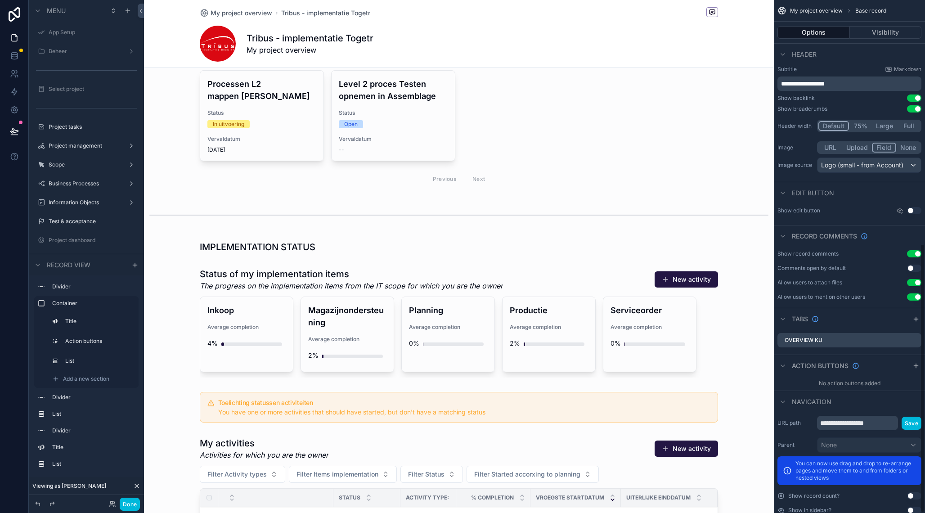
scroll to position [465, 0]
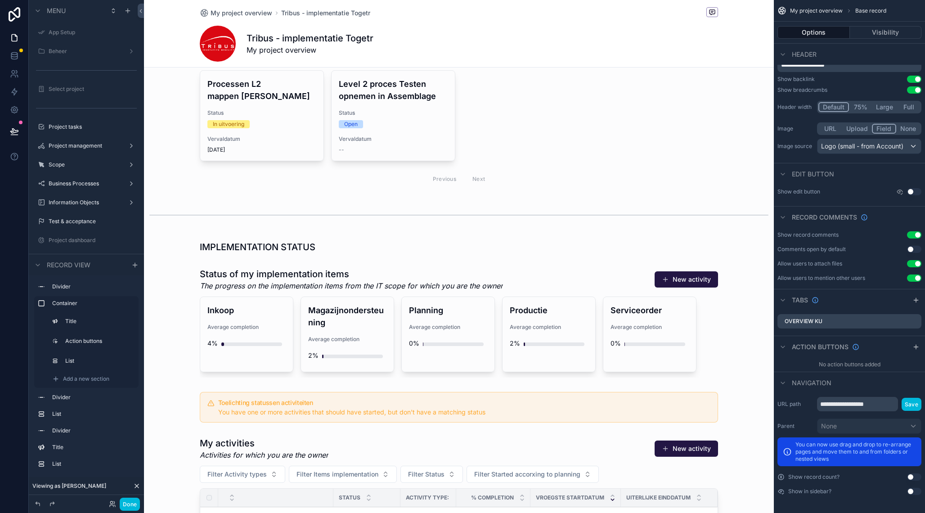
click at [911, 491] on button "Use setting" at bounding box center [914, 491] width 14 height 7
click at [84, 161] on label "My activities - kanban" at bounding box center [96, 160] width 74 height 7
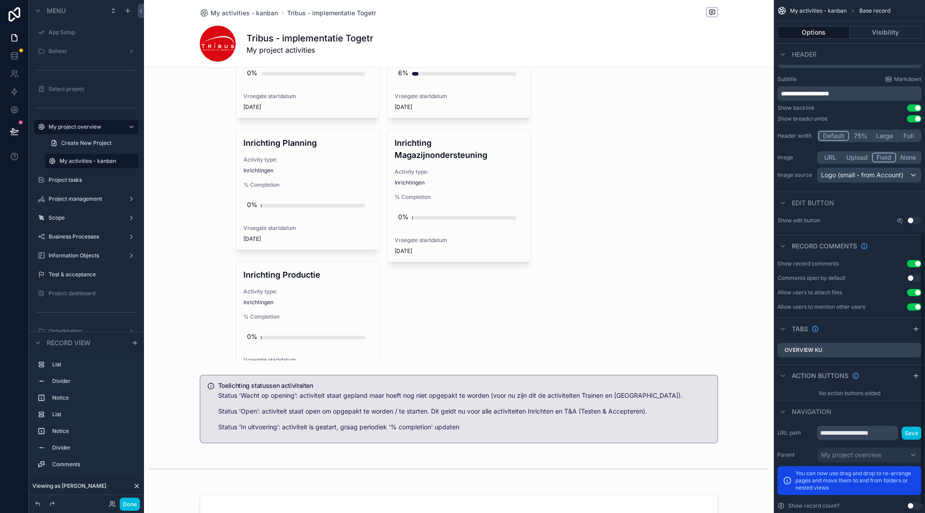
scroll to position [451, 0]
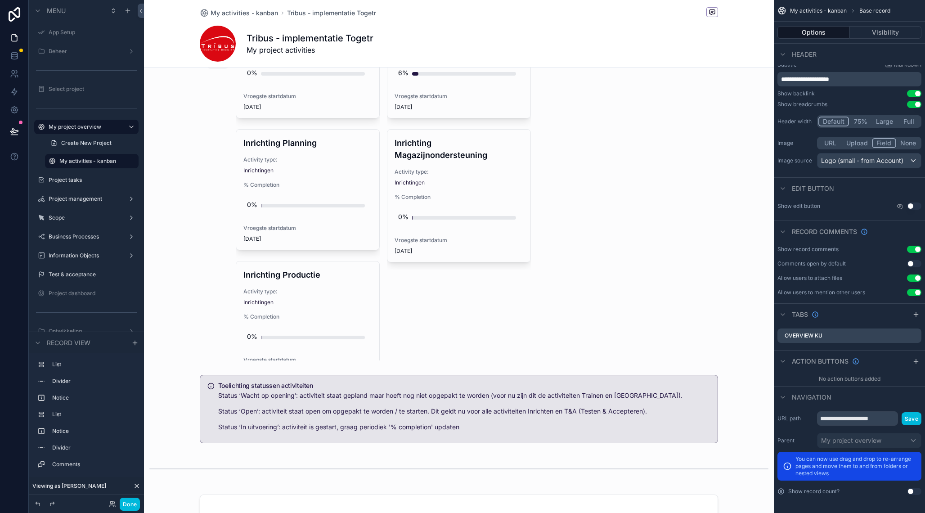
click at [87, 132] on div "My project overview" at bounding box center [87, 126] width 76 height 11
click at [78, 125] on label "My project overview" at bounding box center [85, 126] width 72 height 7
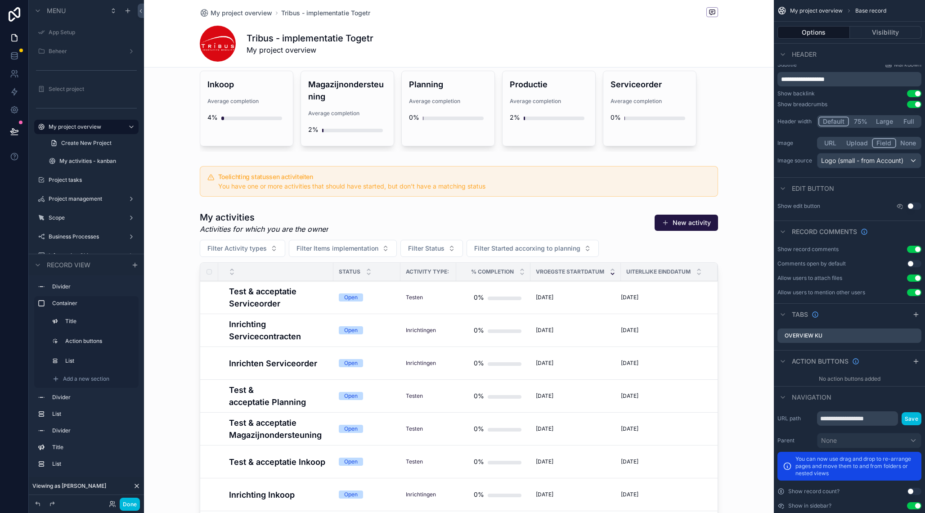
scroll to position [590, 0]
click at [457, 207] on div "scrollable content" at bounding box center [459, 431] width 630 height 448
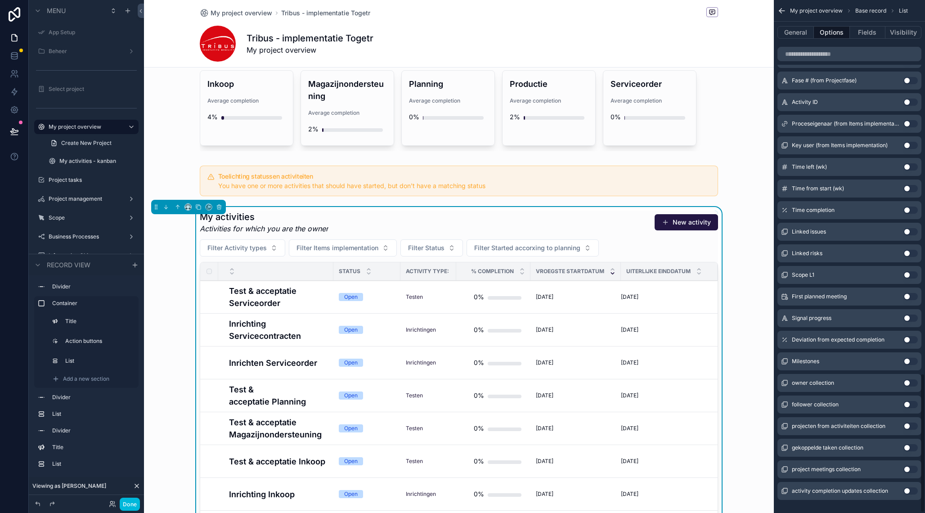
scroll to position [1374, 0]
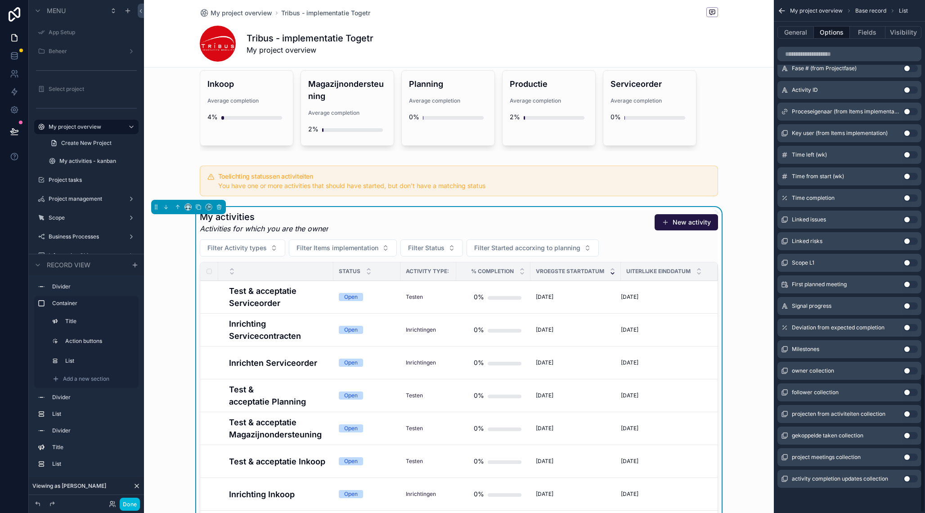
click at [799, 35] on button "General" at bounding box center [795, 32] width 36 height 13
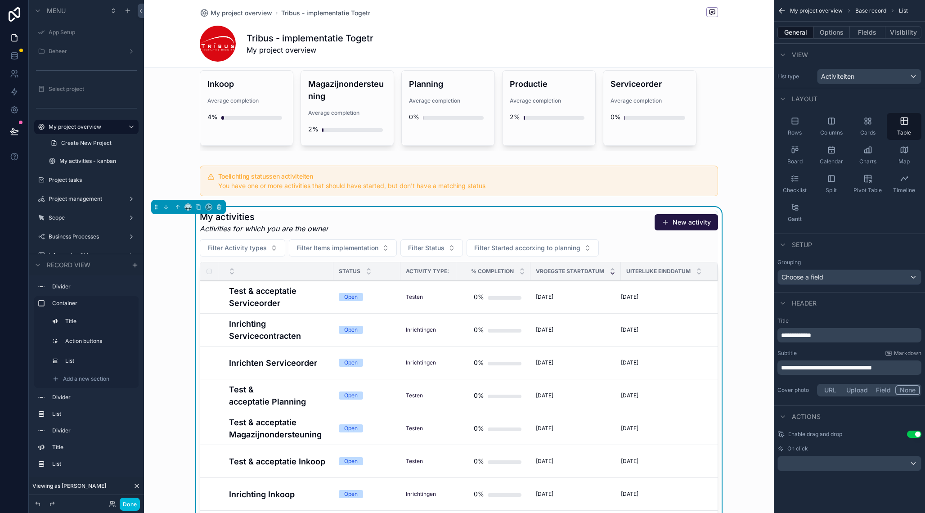
scroll to position [0, 0]
click at [285, 211] on h1 "My activities" at bounding box center [264, 217] width 129 height 13
click at [287, 223] on em "Activities for which you are the owner" at bounding box center [264, 228] width 129 height 11
click at [396, 211] on div "My activities Activities for which you are the owner New activity" at bounding box center [459, 222] width 518 height 23
click at [835, 29] on button "Options" at bounding box center [832, 32] width 36 height 13
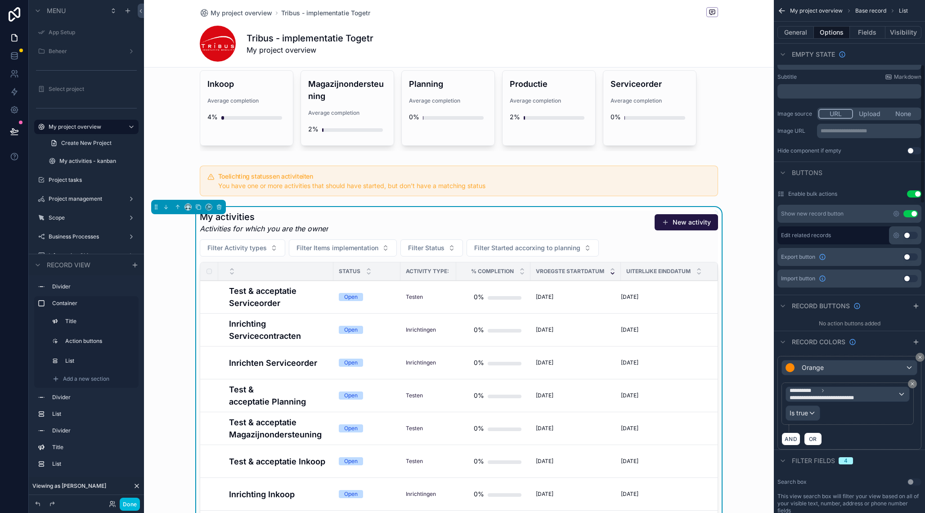
scroll to position [241, 0]
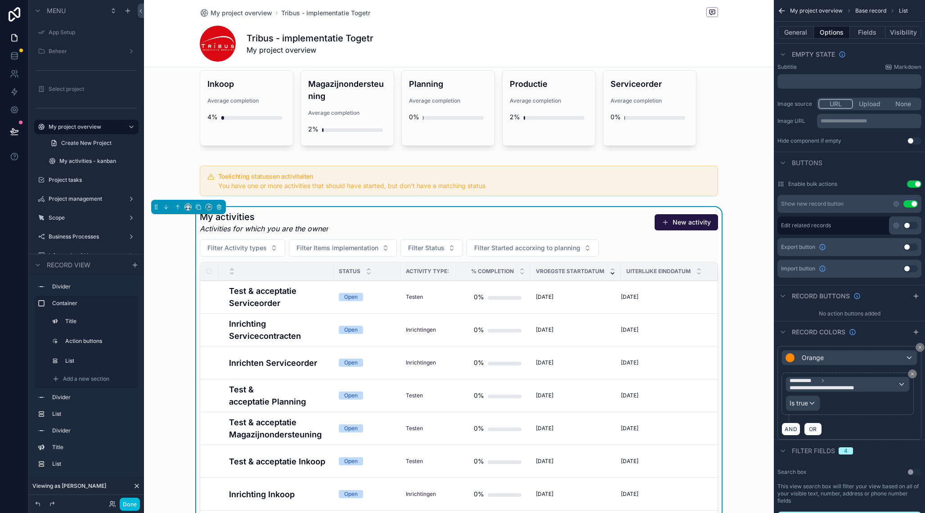
click at [800, 38] on button "General" at bounding box center [795, 32] width 36 height 13
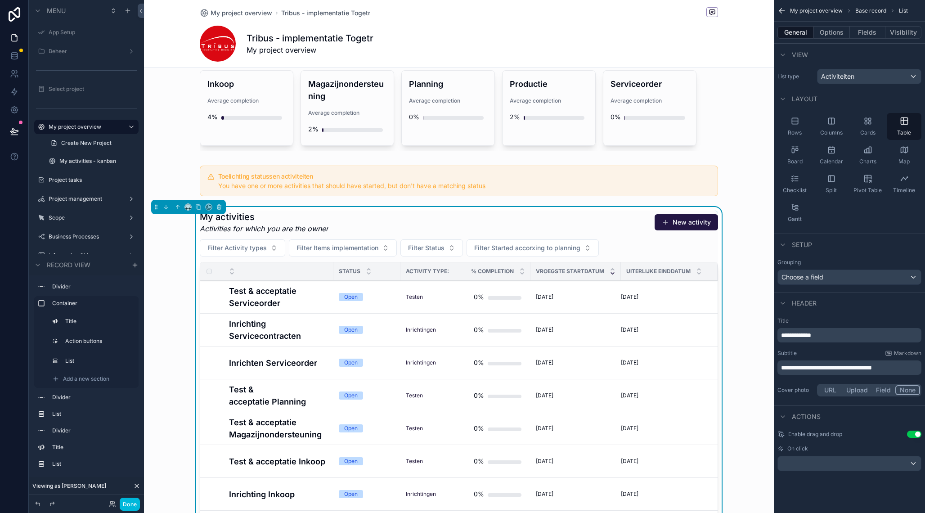
scroll to position [0, 0]
click at [843, 461] on div "scrollable content" at bounding box center [849, 463] width 143 height 14
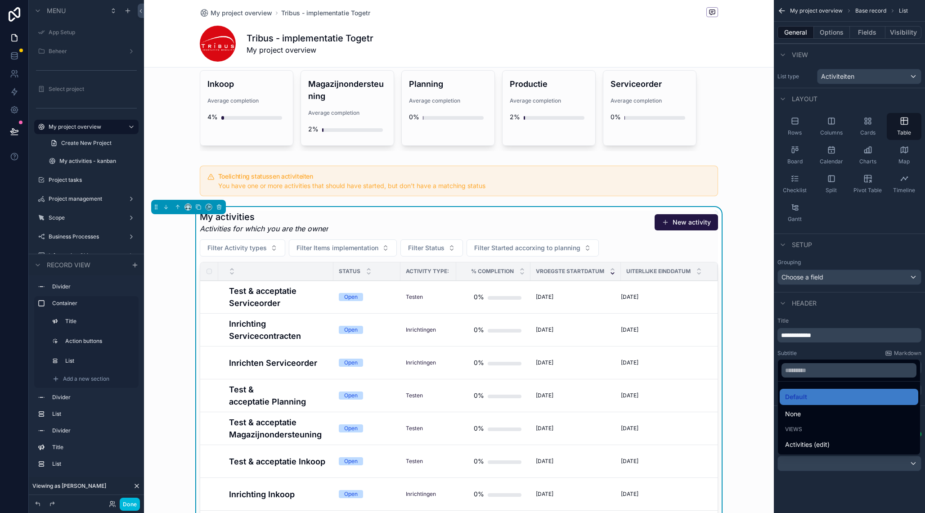
click at [836, 398] on div "Default" at bounding box center [849, 396] width 128 height 11
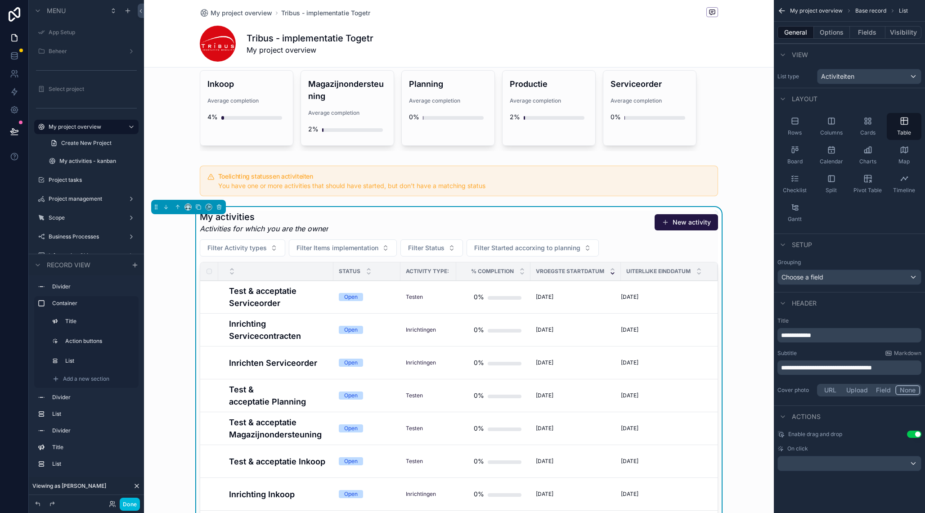
click at [839, 34] on button "Options" at bounding box center [832, 32] width 36 height 13
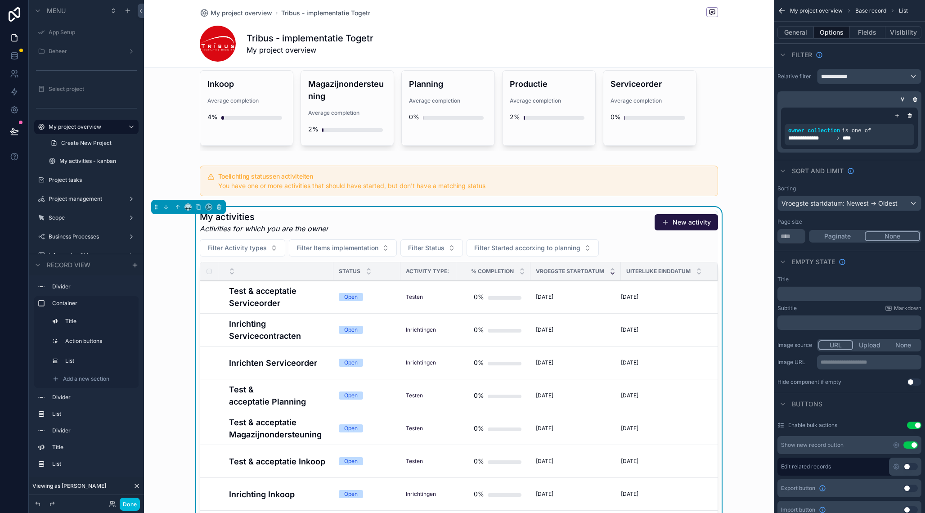
click at [628, 211] on div "My activities Activities for which you are the owner New activity" at bounding box center [459, 222] width 518 height 23
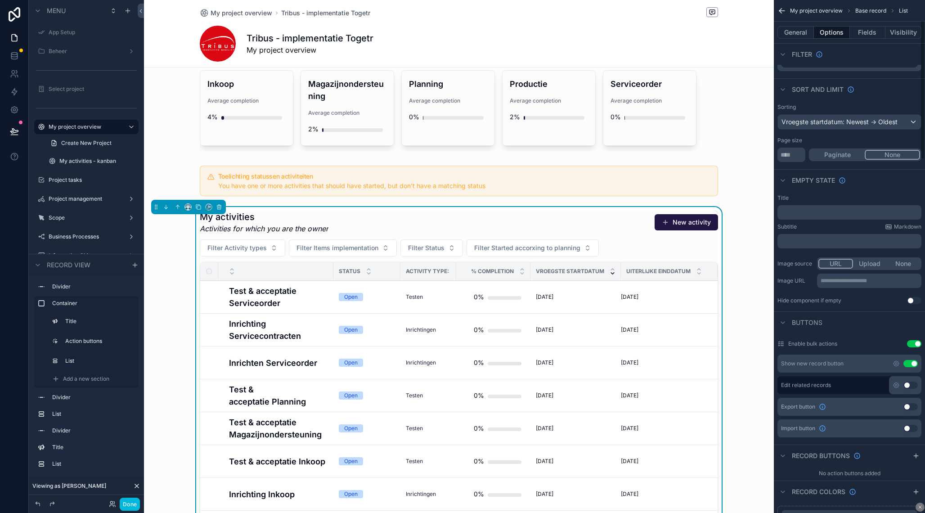
scroll to position [83, 0]
click at [897, 361] on icon "scrollable content" at bounding box center [896, 362] width 2 height 2
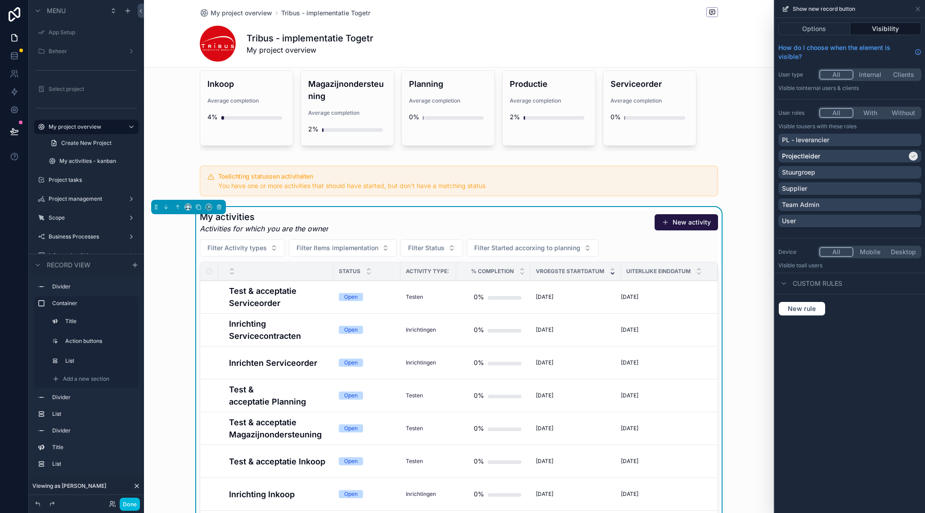
click at [831, 32] on button "Options" at bounding box center [814, 28] width 72 height 13
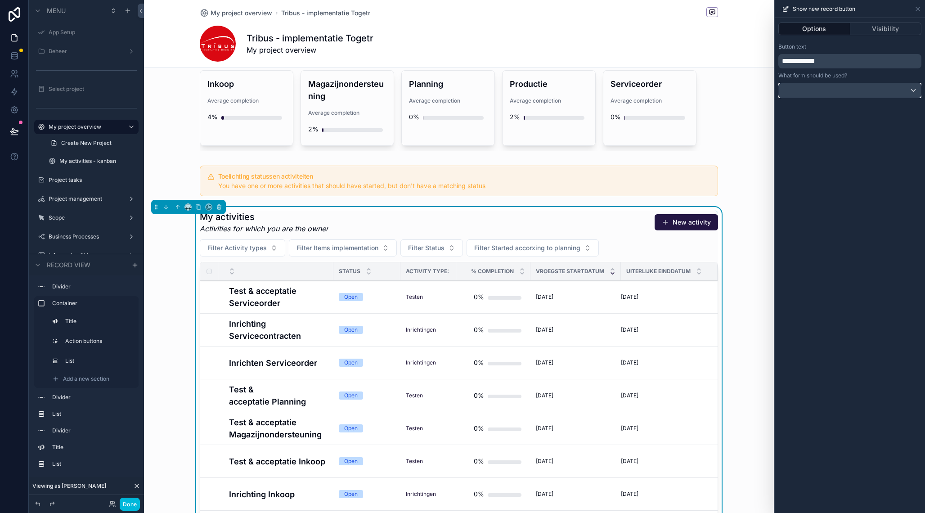
click at [866, 90] on div at bounding box center [850, 90] width 142 height 14
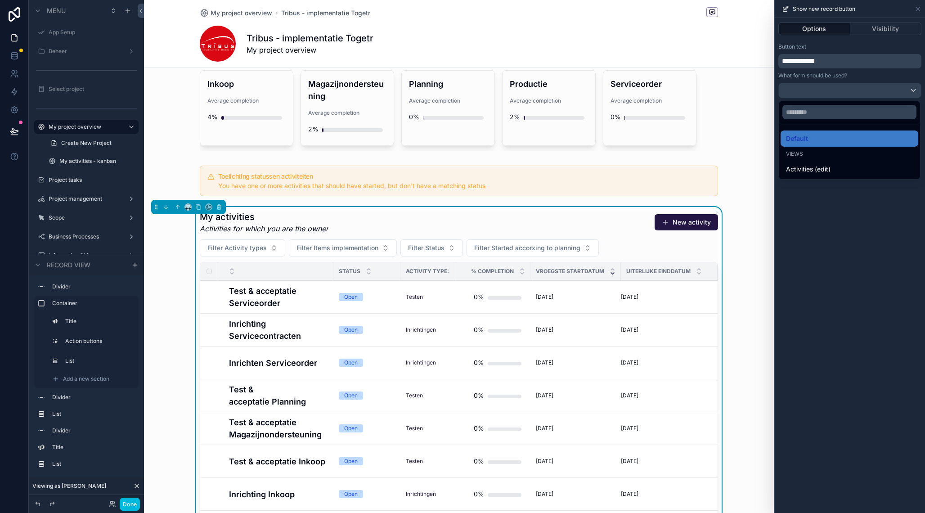
click at [866, 90] on div at bounding box center [850, 256] width 150 height 513
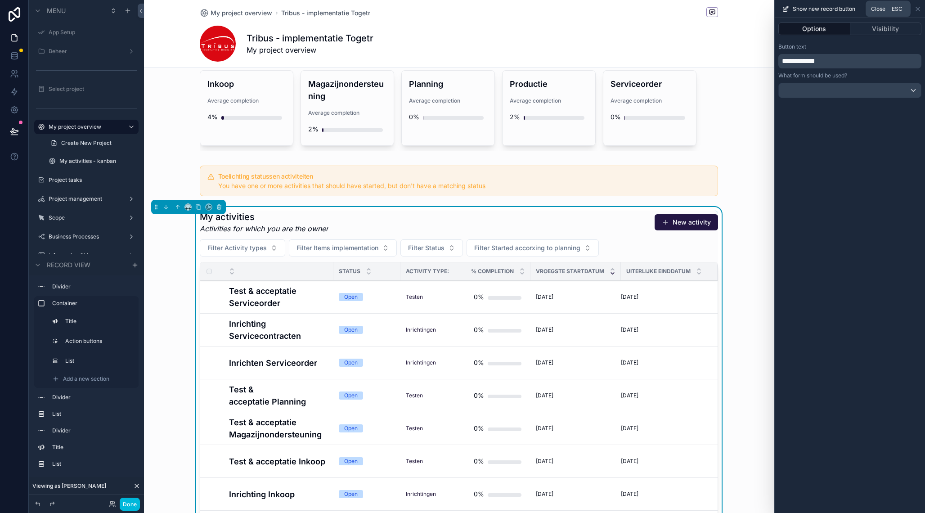
click at [918, 7] on icon at bounding box center [917, 8] width 7 height 7
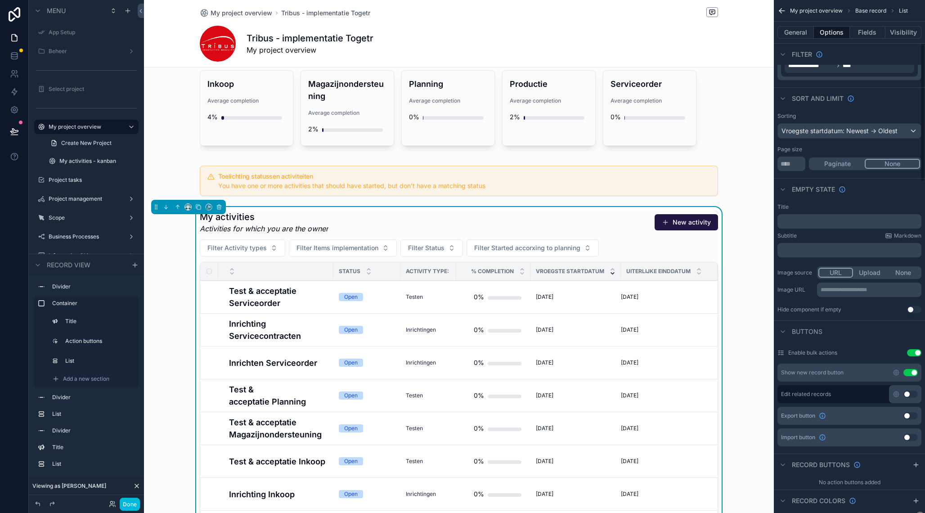
scroll to position [0, 0]
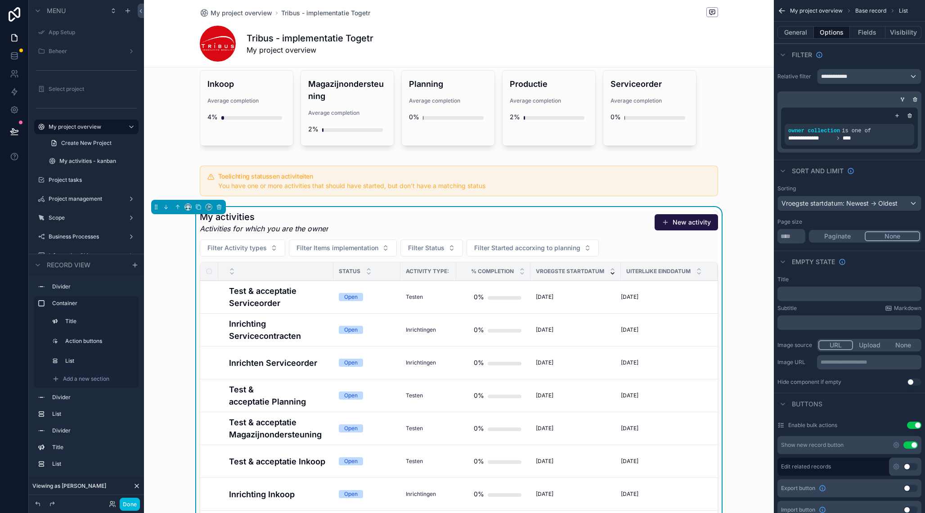
click at [794, 30] on button "General" at bounding box center [795, 32] width 36 height 13
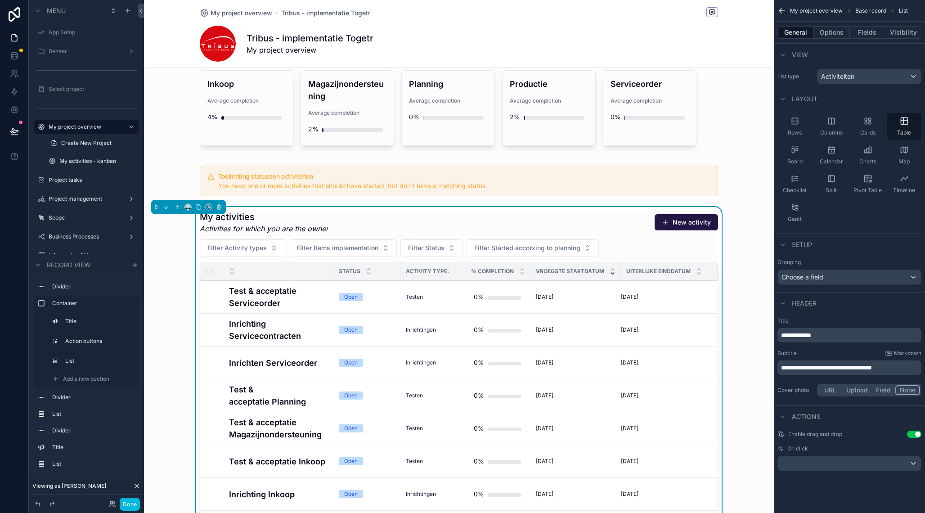
click at [644, 211] on div "My activities Activities for which you are the owner New activity" at bounding box center [459, 222] width 518 height 23
click at [828, 33] on button "Options" at bounding box center [832, 32] width 36 height 13
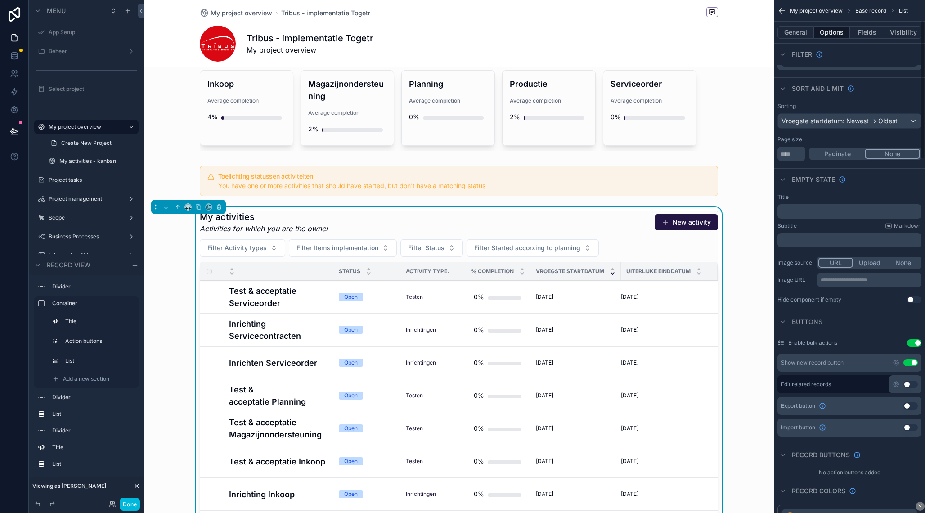
scroll to position [89, 0]
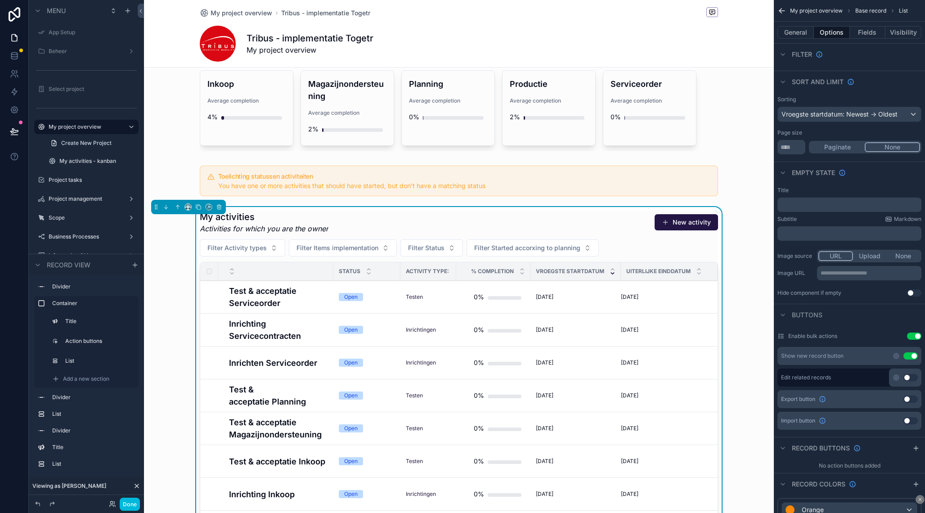
click at [490, 211] on div "My activities Activities for which you are the owner New activity" at bounding box center [459, 222] width 518 height 23
click at [532, 211] on div "My activities Activities for which you are the owner New activity" at bounding box center [459, 222] width 518 height 23
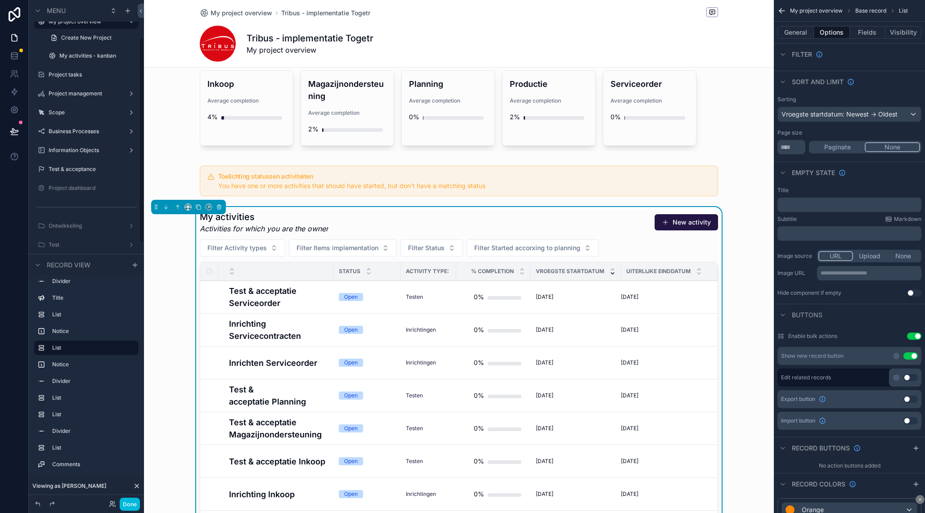
scroll to position [83, 0]
click at [88, 207] on label "Project dashboard" at bounding box center [91, 209] width 85 height 7
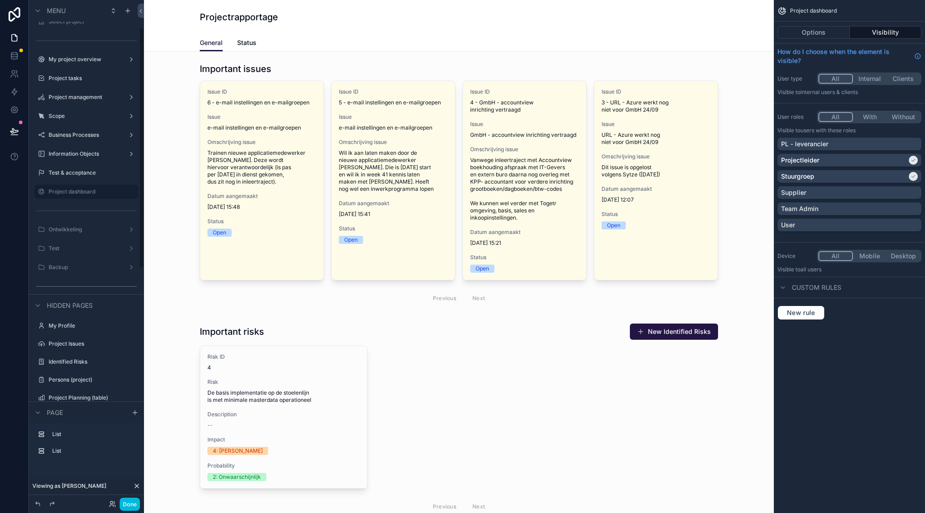
scroll to position [73, 0]
click at [81, 230] on div "Ontwikkeling" at bounding box center [86, 224] width 101 height 14
click at [72, 226] on label "Ontwikkeling" at bounding box center [85, 223] width 72 height 7
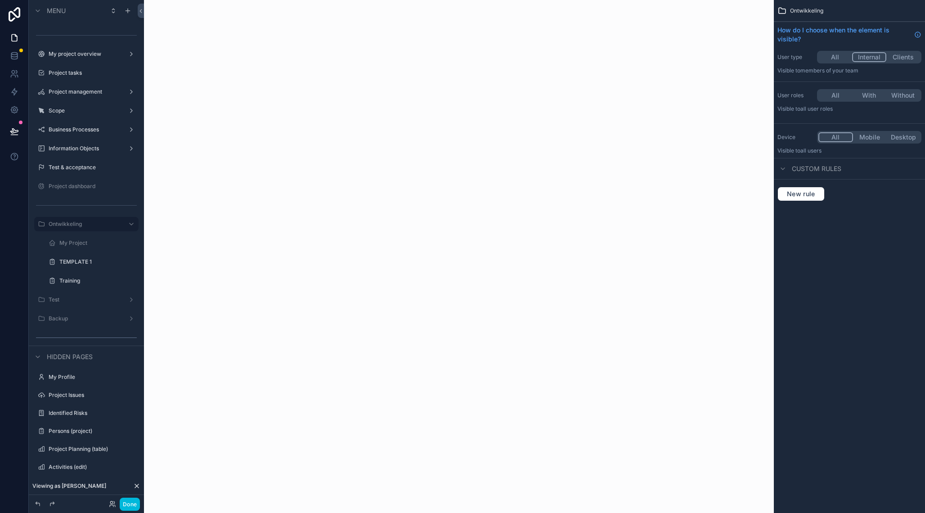
scroll to position [55, 0]
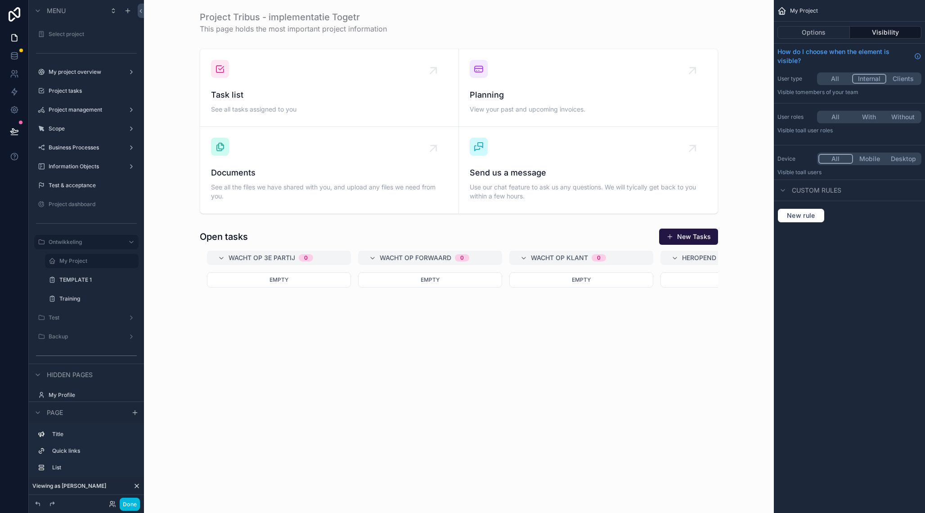
click at [133, 506] on button "Done" at bounding box center [130, 504] width 20 height 13
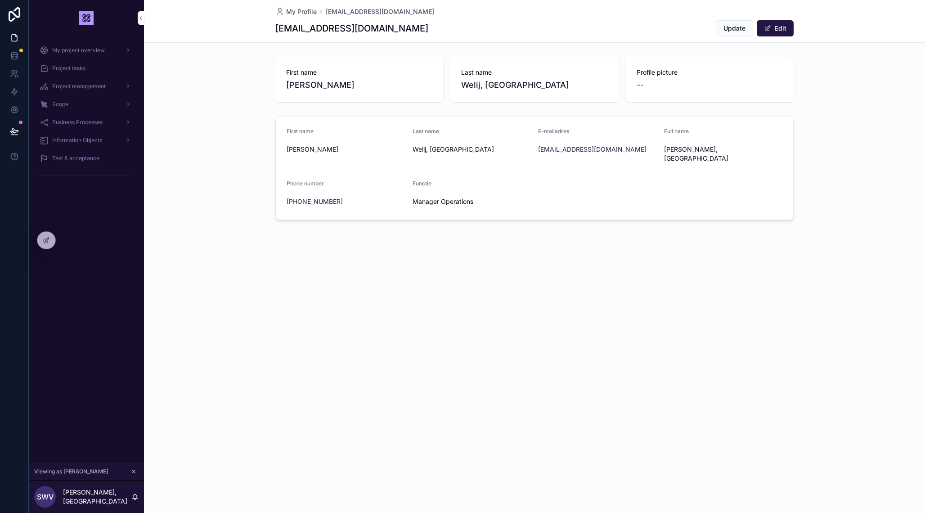
click at [133, 471] on icon "scrollable content" at bounding box center [133, 471] width 6 height 6
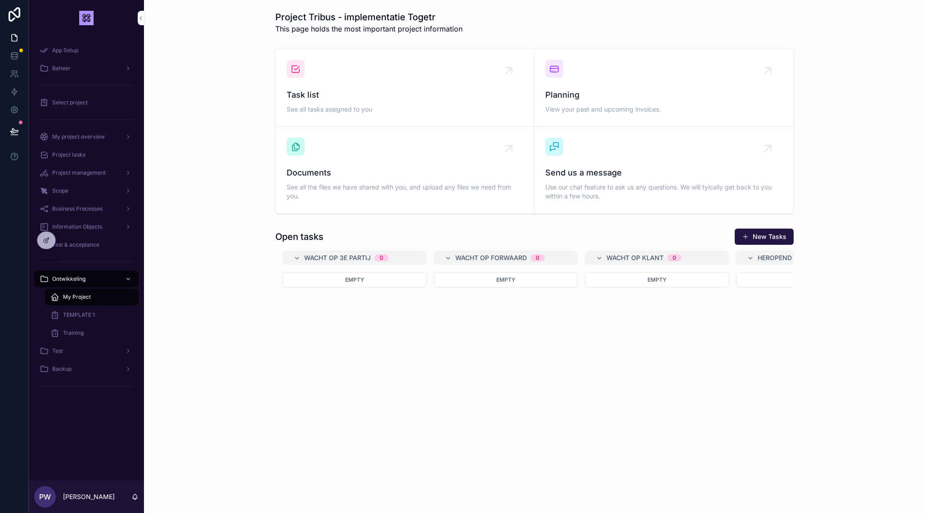
click at [51, 240] on div at bounding box center [46, 240] width 18 height 17
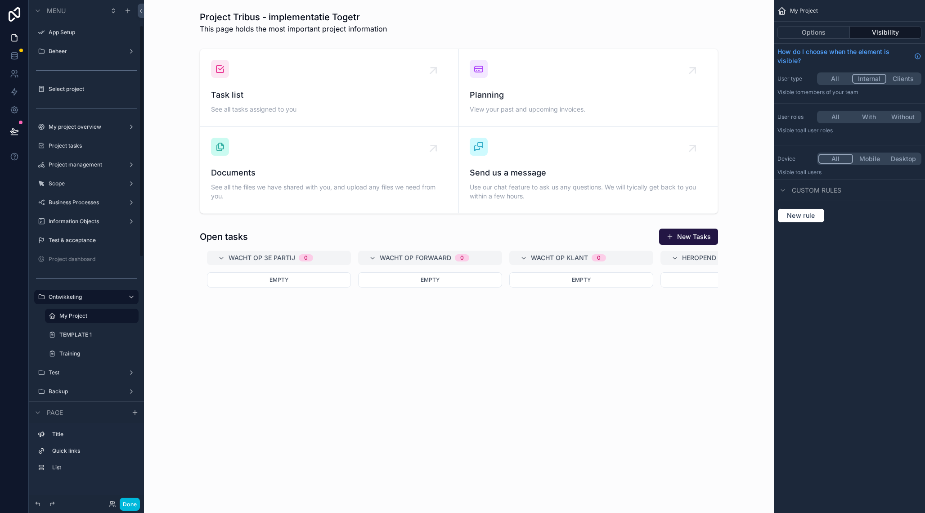
scroll to position [55, 0]
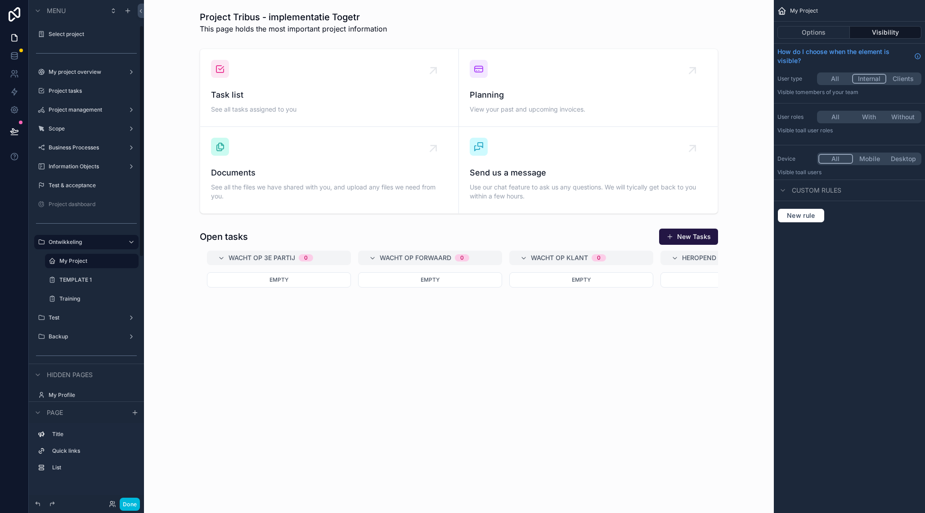
click at [517, 127] on div "scrollable content" at bounding box center [458, 131] width 615 height 172
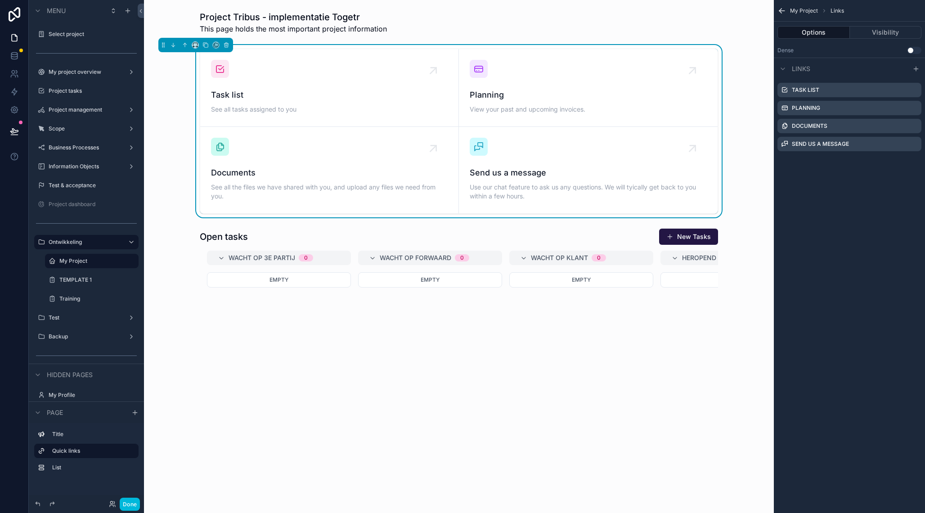
click at [586, 99] on span "Planning" at bounding box center [588, 95] width 237 height 13
click at [0, 0] on icon "scrollable content" at bounding box center [0, 0] width 0 height 0
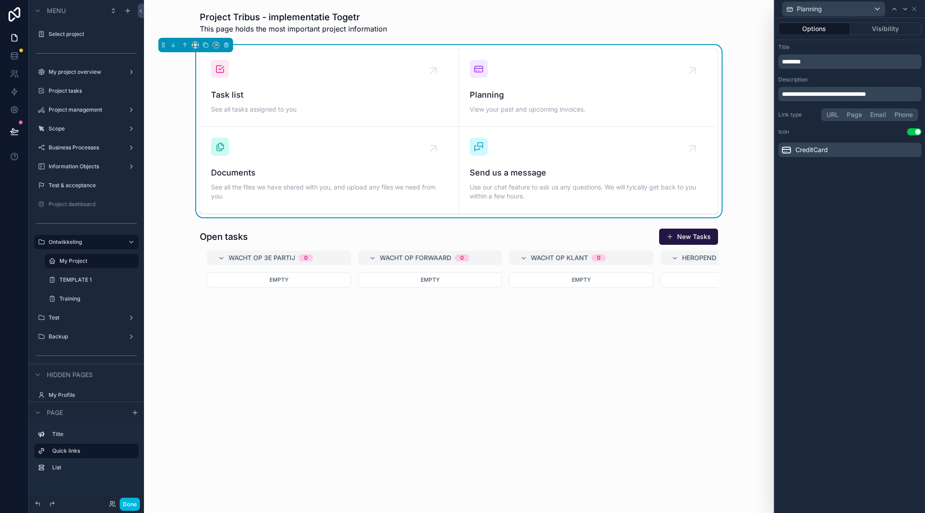
click at [854, 118] on button "Page" at bounding box center [854, 115] width 23 height 10
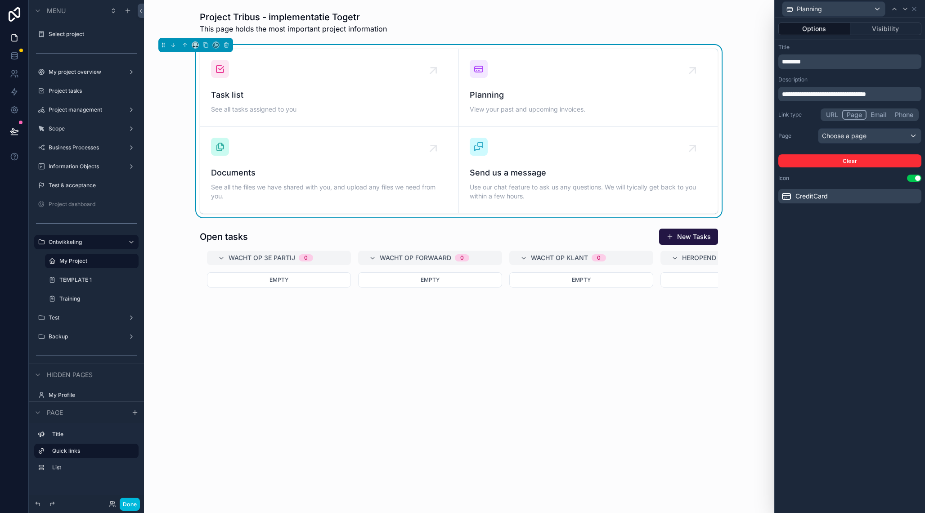
click at [585, 234] on div "scrollable content" at bounding box center [458, 431] width 615 height 414
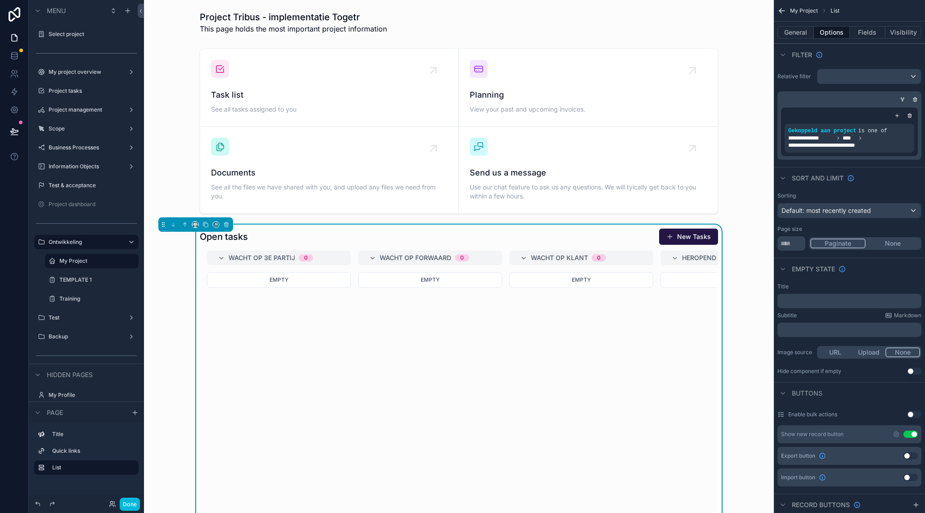
click at [287, 78] on div "scrollable content" at bounding box center [458, 131] width 615 height 172
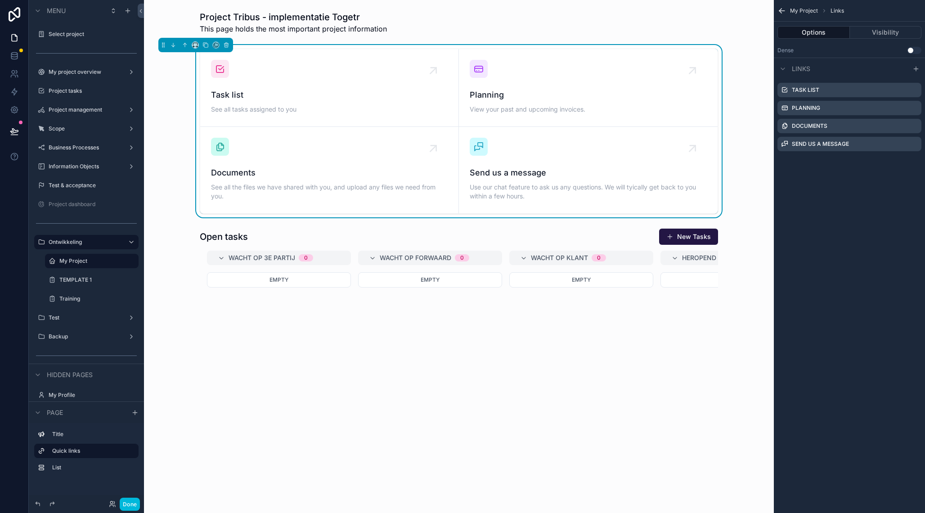
click at [82, 108] on label "Project management" at bounding box center [85, 109] width 72 height 7
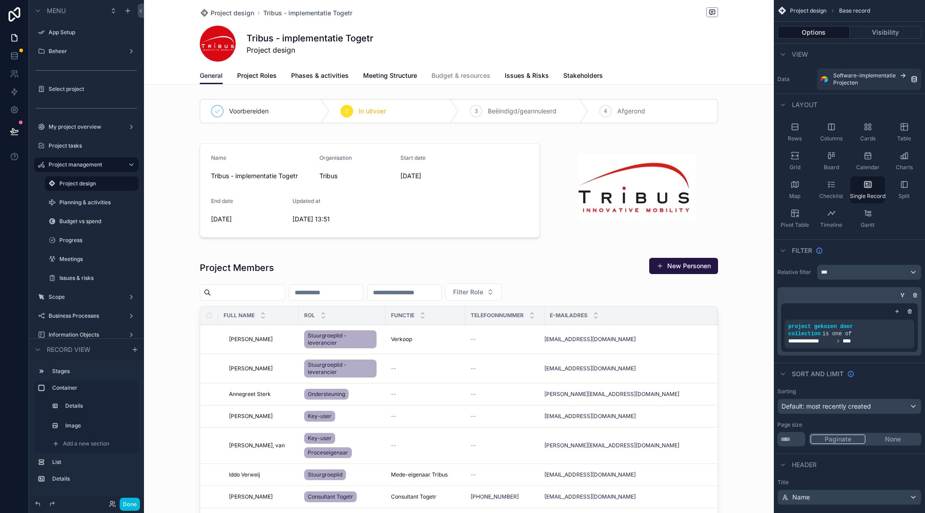
click at [68, 123] on div "My project overview" at bounding box center [87, 126] width 76 height 7
click at [73, 129] on label "My project overview" at bounding box center [85, 126] width 72 height 7
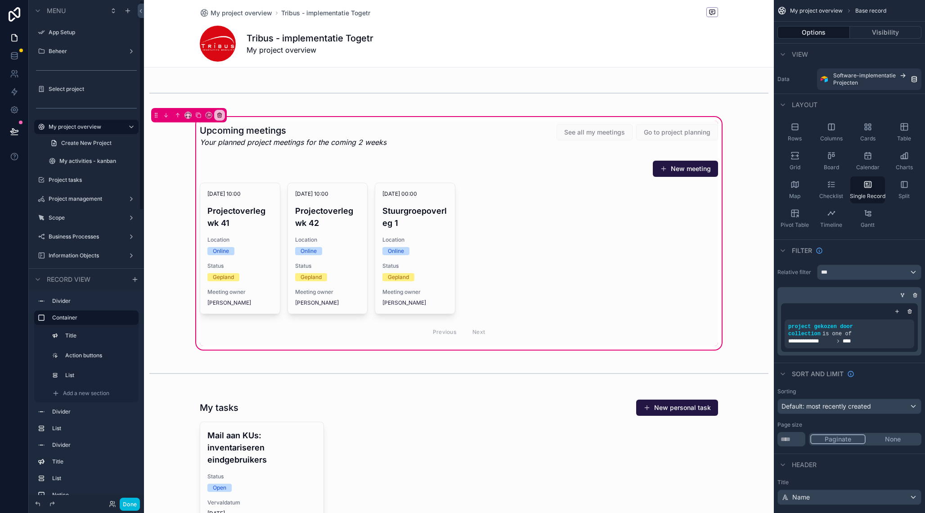
click at [97, 176] on div "Project tasks" at bounding box center [93, 179] width 88 height 7
click at [74, 179] on label "Project tasks" at bounding box center [91, 179] width 85 height 7
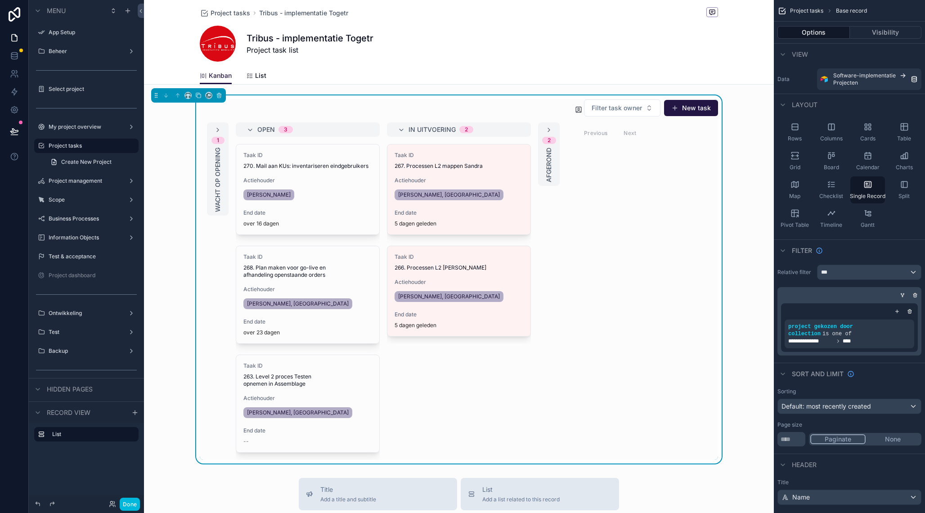
click at [89, 130] on div "My project overview" at bounding box center [87, 126] width 76 height 7
click at [86, 126] on label "My project overview" at bounding box center [85, 126] width 72 height 7
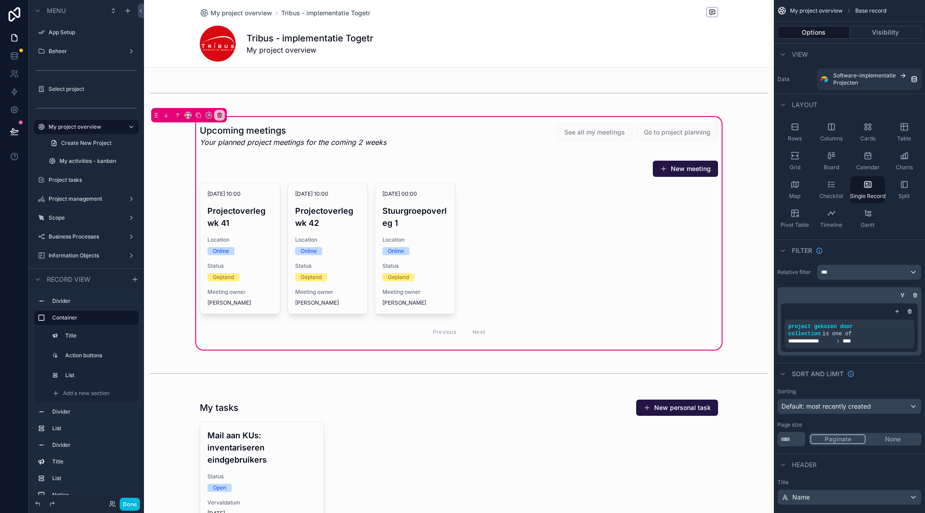
click at [91, 162] on label "My activities - kanban" at bounding box center [96, 160] width 74 height 7
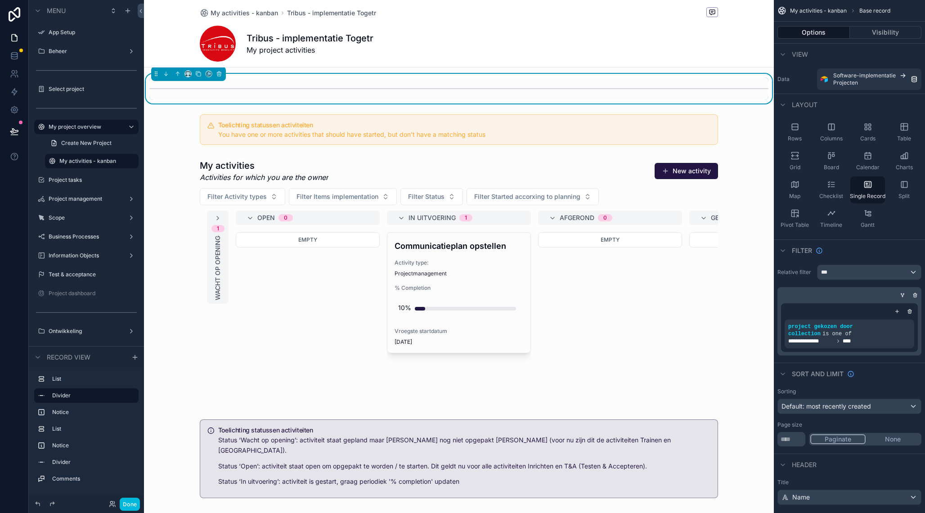
scroll to position [117, 0]
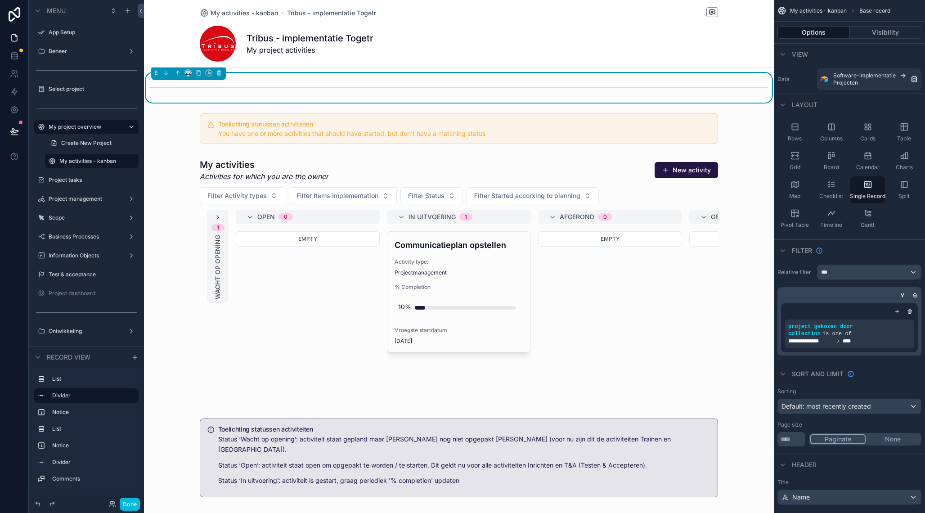
click at [90, 144] on span "Create New Project" at bounding box center [86, 142] width 50 height 7
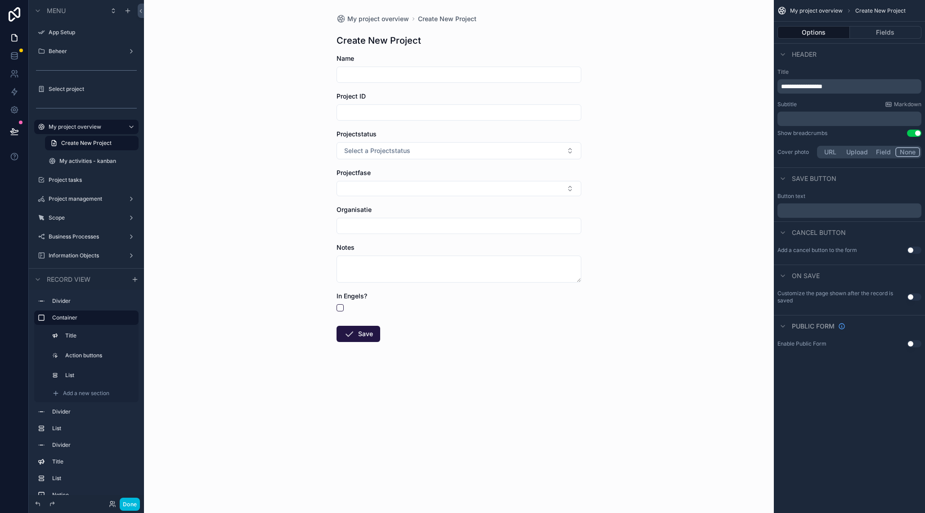
click at [87, 128] on label "My project overview" at bounding box center [85, 126] width 72 height 7
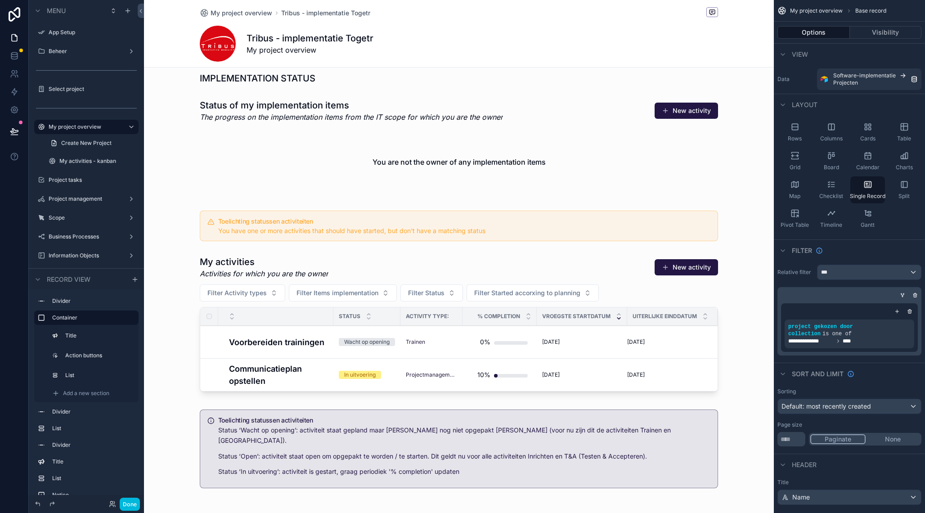
scroll to position [443, 0]
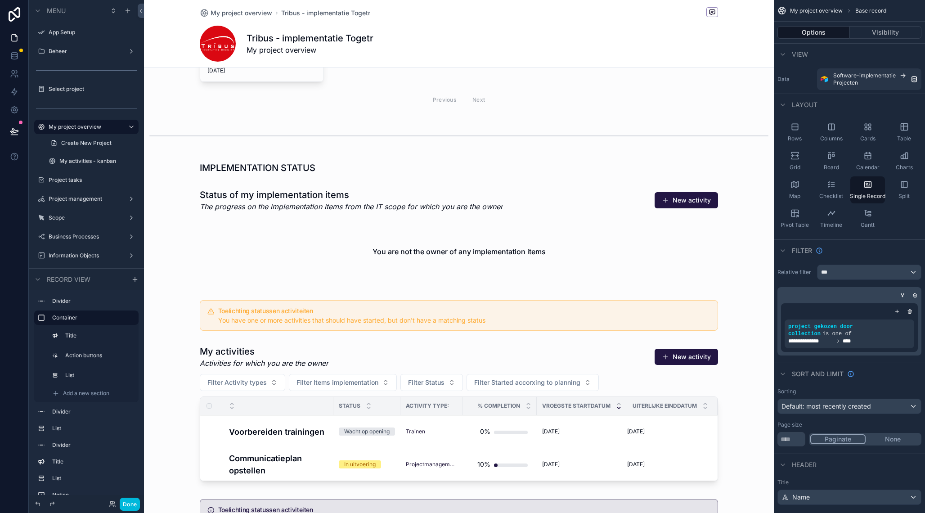
click at [94, 181] on label "Project tasks" at bounding box center [91, 179] width 85 height 7
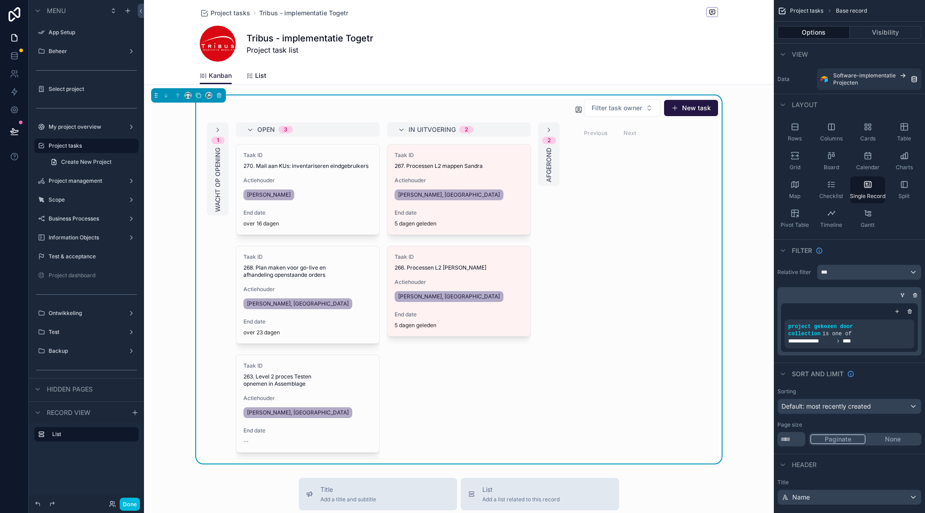
click at [94, 127] on label "My project overview" at bounding box center [85, 126] width 72 height 7
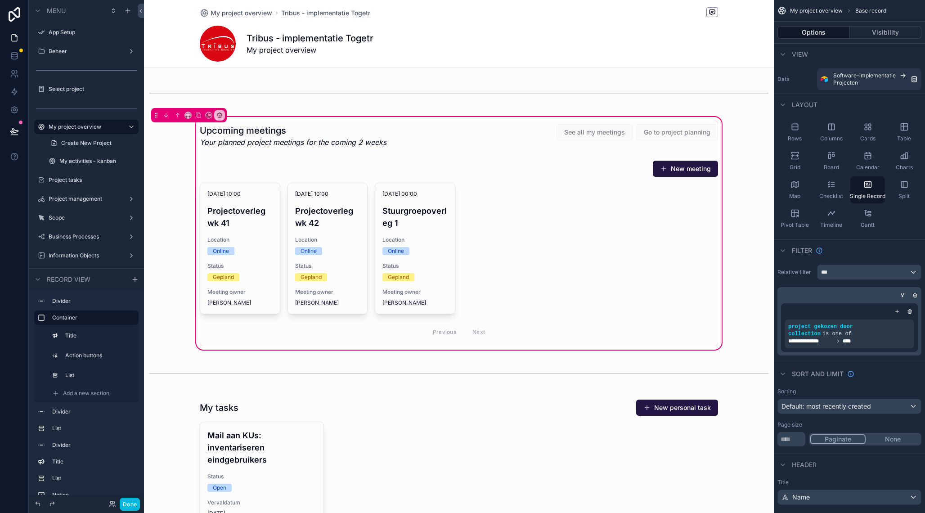
click at [93, 161] on label "My activities - kanban" at bounding box center [96, 160] width 74 height 7
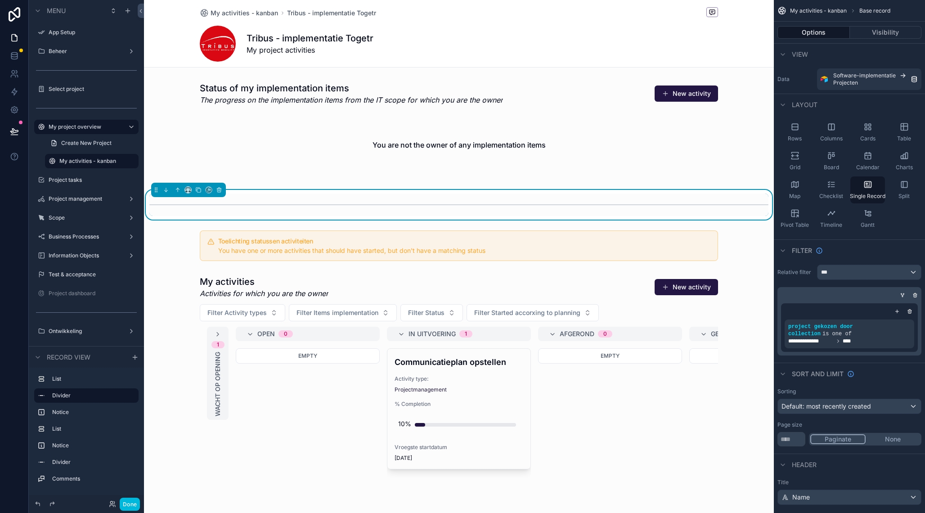
click at [97, 131] on div "My project overview" at bounding box center [87, 126] width 76 height 11
click at [85, 329] on label "Ontwikkeling" at bounding box center [85, 330] width 72 height 7
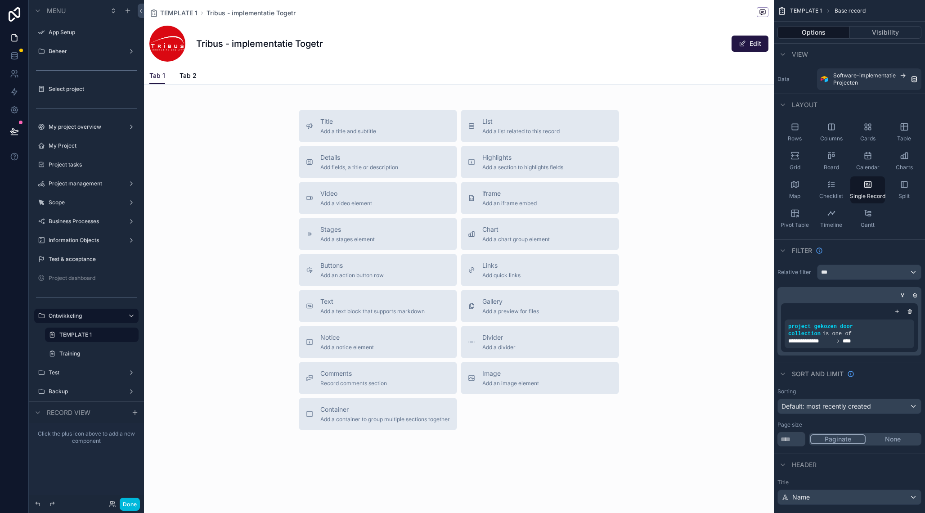
click at [93, 149] on label "My Project" at bounding box center [91, 145] width 85 height 7
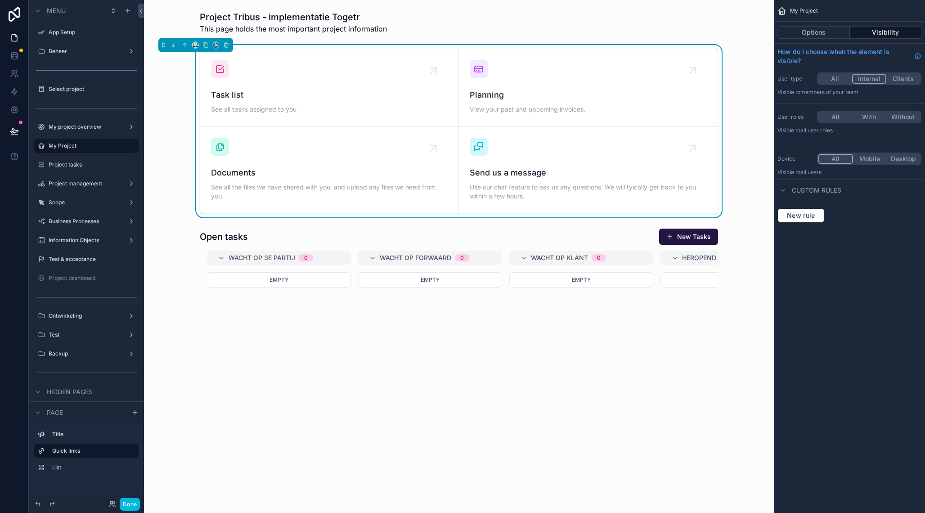
click at [75, 126] on label "My project overview" at bounding box center [85, 126] width 72 height 7
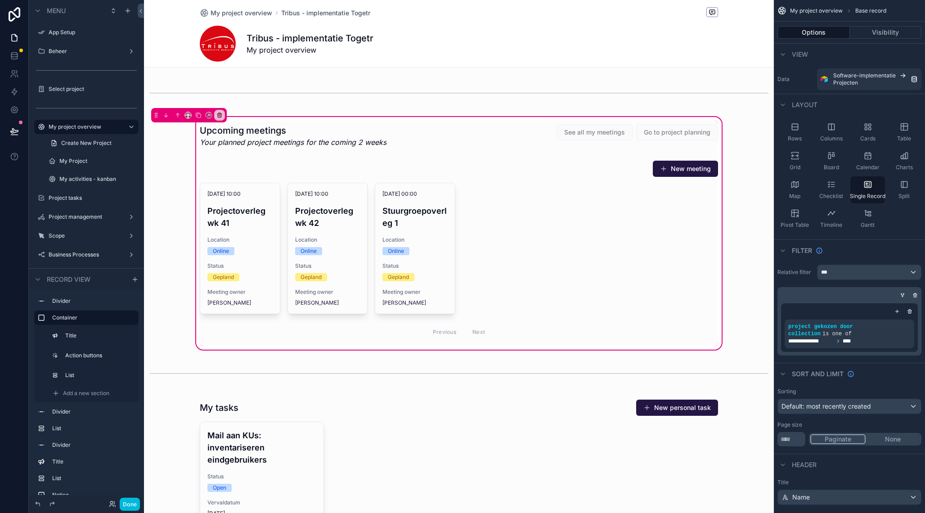
click at [0, 0] on icon "scrollable content" at bounding box center [0, 0] width 0 height 0
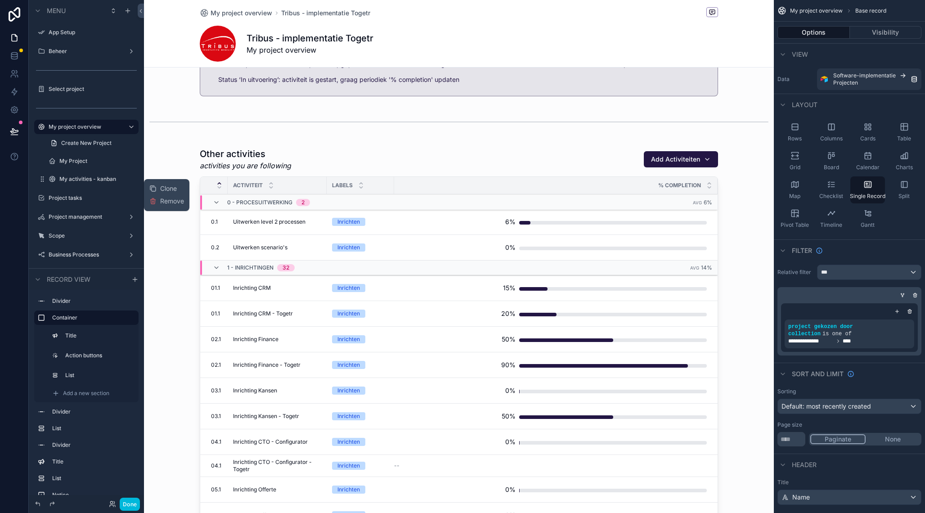
scroll to position [921, 0]
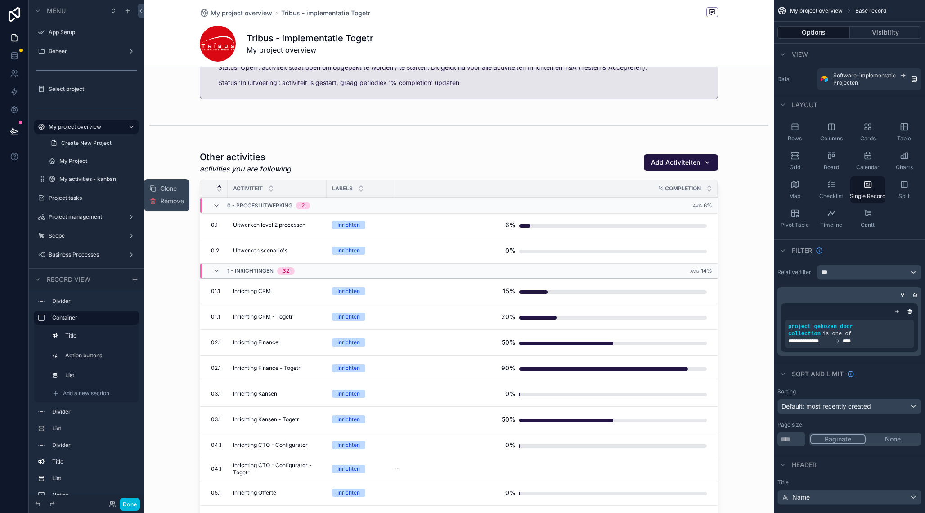
click at [363, 137] on div "scrollable content" at bounding box center [459, 321] width 630 height 2485
click at [363, 154] on div "scrollable content" at bounding box center [459, 359] width 630 height 425
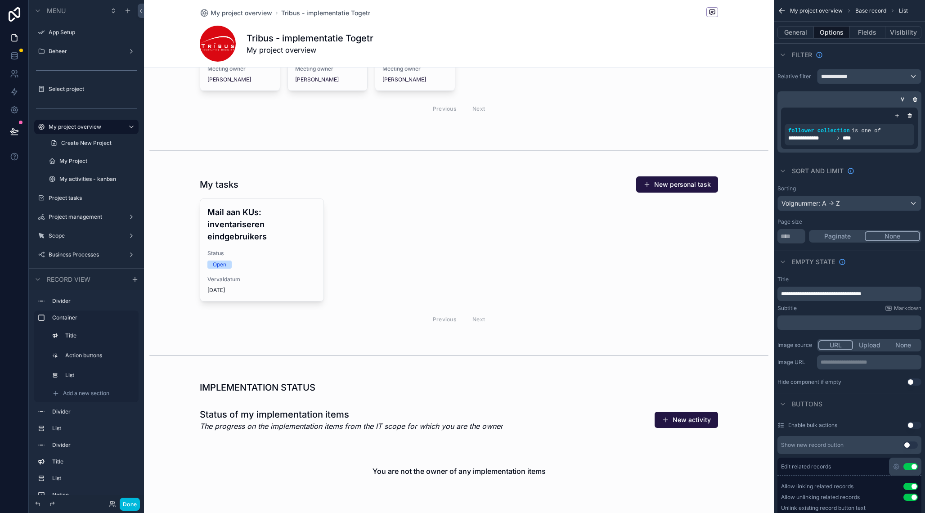
scroll to position [0, 0]
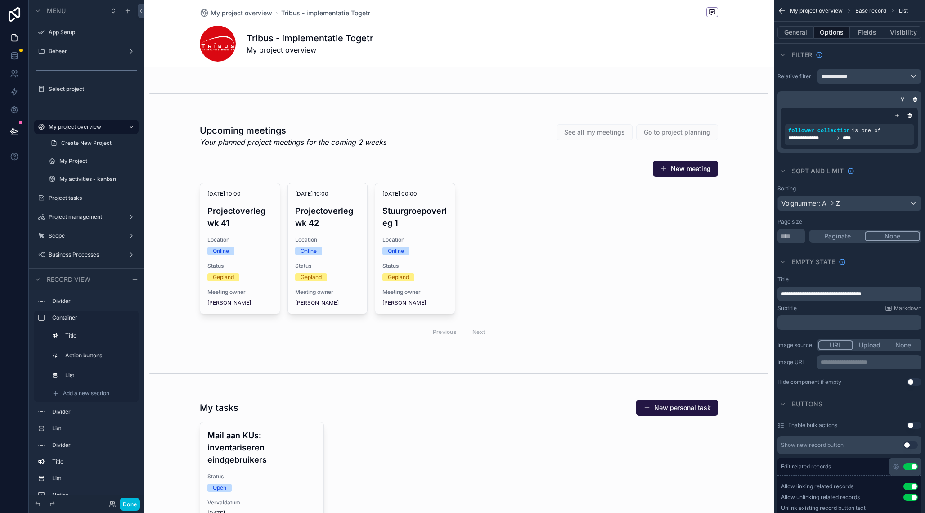
click at [94, 161] on label "My Project" at bounding box center [96, 160] width 74 height 7
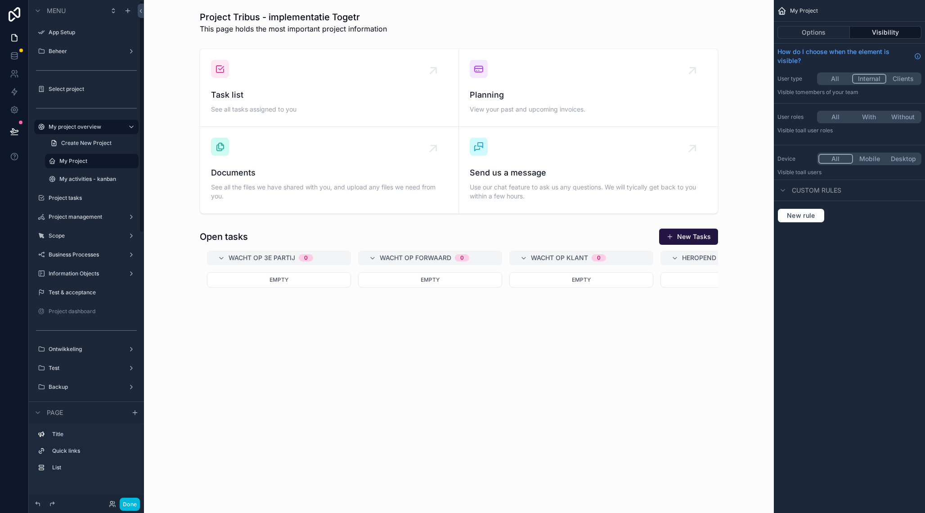
click at [276, 104] on div "scrollable content" at bounding box center [458, 131] width 615 height 172
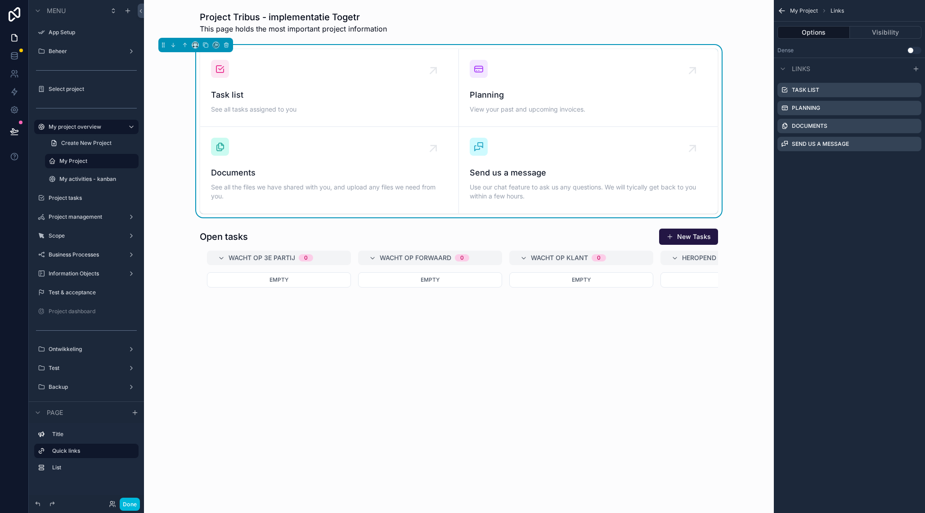
click at [0, 0] on icon "scrollable content" at bounding box center [0, 0] width 0 height 0
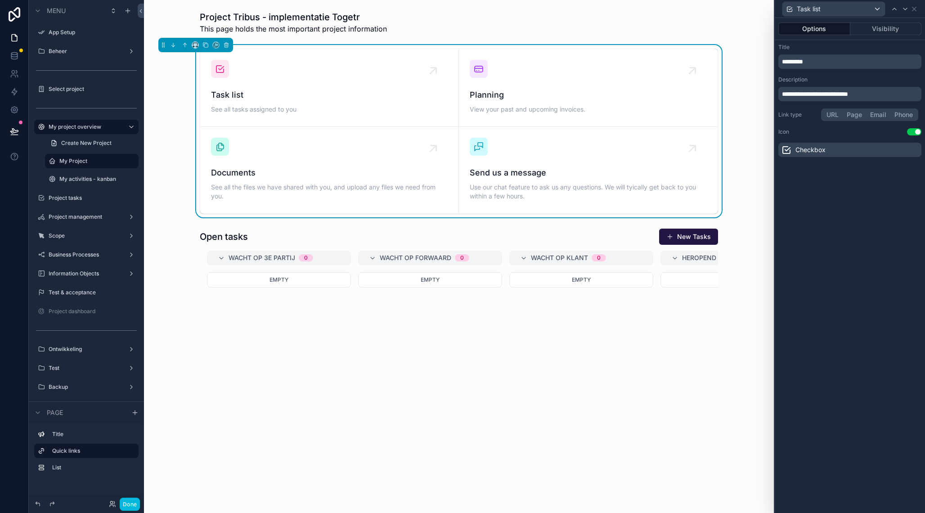
click at [793, 61] on span "*********" at bounding box center [792, 61] width 21 height 6
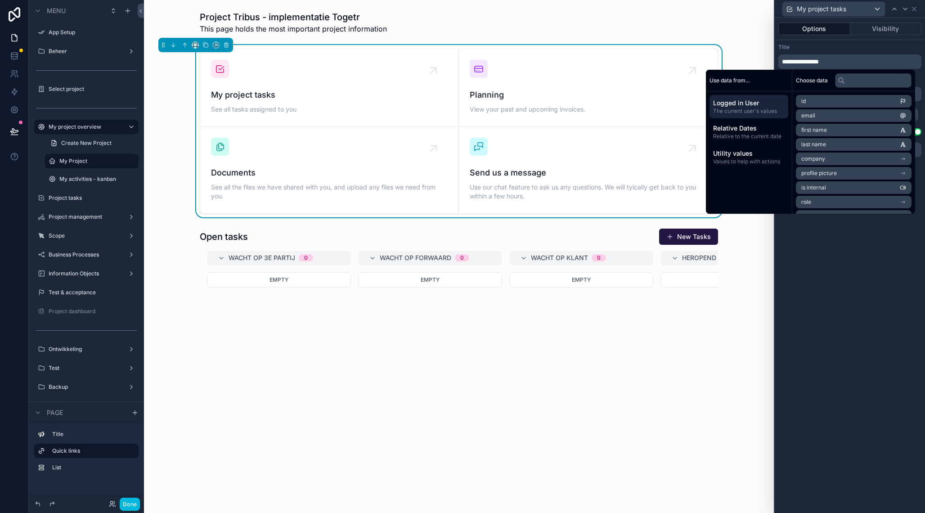
click at [647, 95] on span "Planning" at bounding box center [588, 95] width 237 height 13
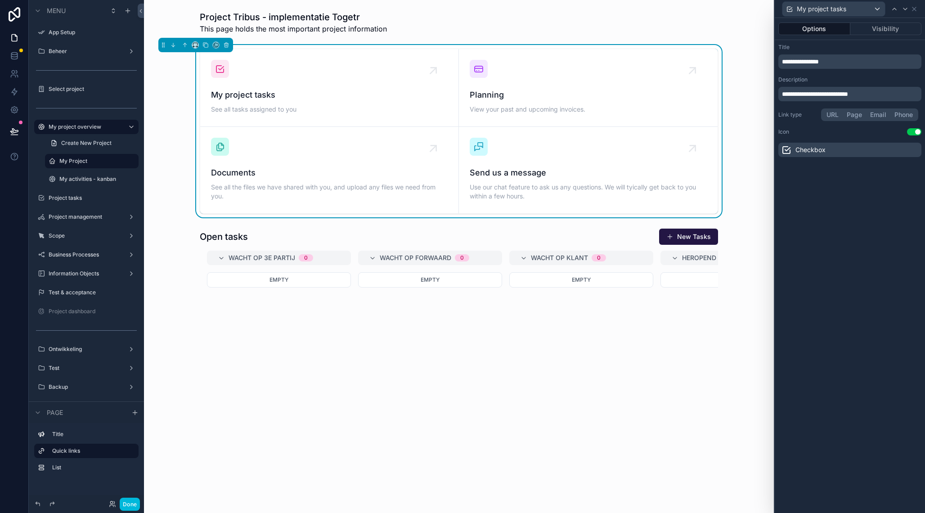
click at [318, 59] on link "My project tasks See all tasks assigned to you" at bounding box center [329, 88] width 259 height 78
click at [369, 145] on div "Documents See all the files we have shared with you, and upload any files we ne…" at bounding box center [329, 170] width 237 height 65
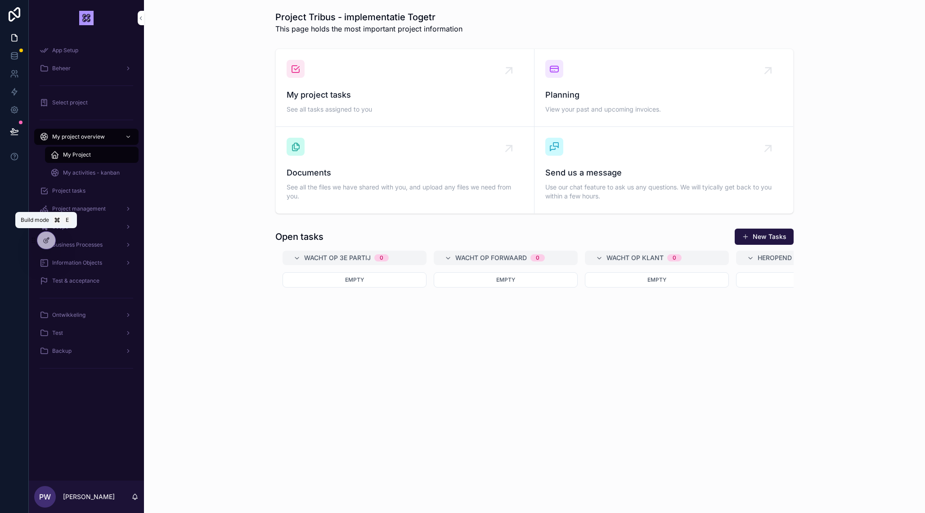
click at [42, 238] on div at bounding box center [46, 240] width 18 height 17
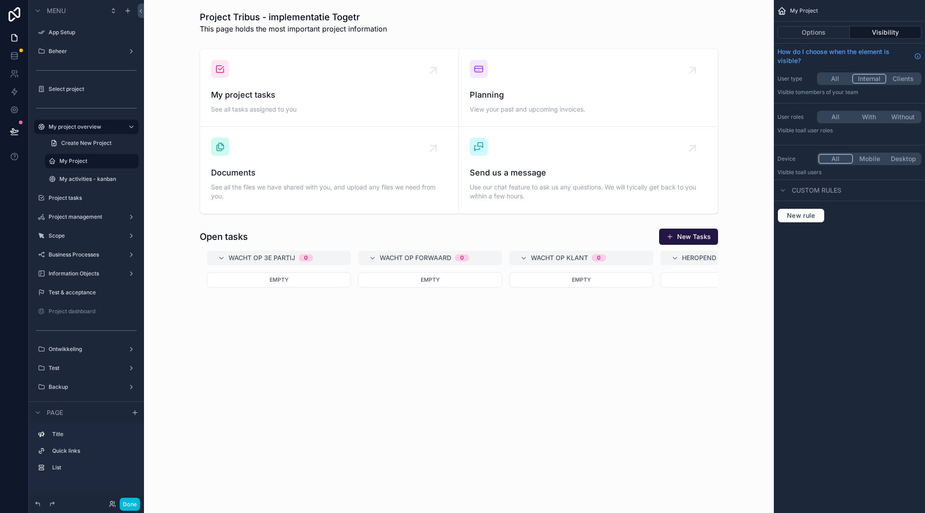
click at [380, 159] on div "scrollable content" at bounding box center [458, 131] width 615 height 172
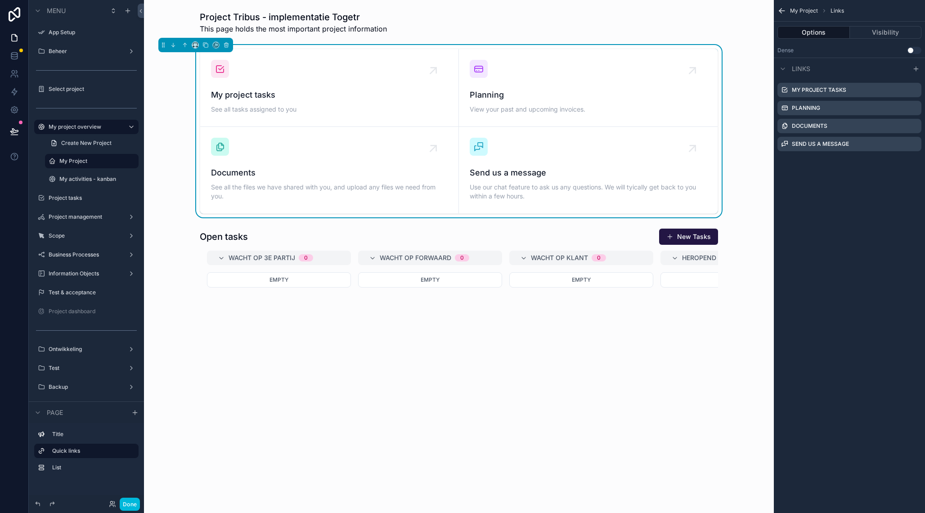
click at [0, 0] on icon "scrollable content" at bounding box center [0, 0] width 0 height 0
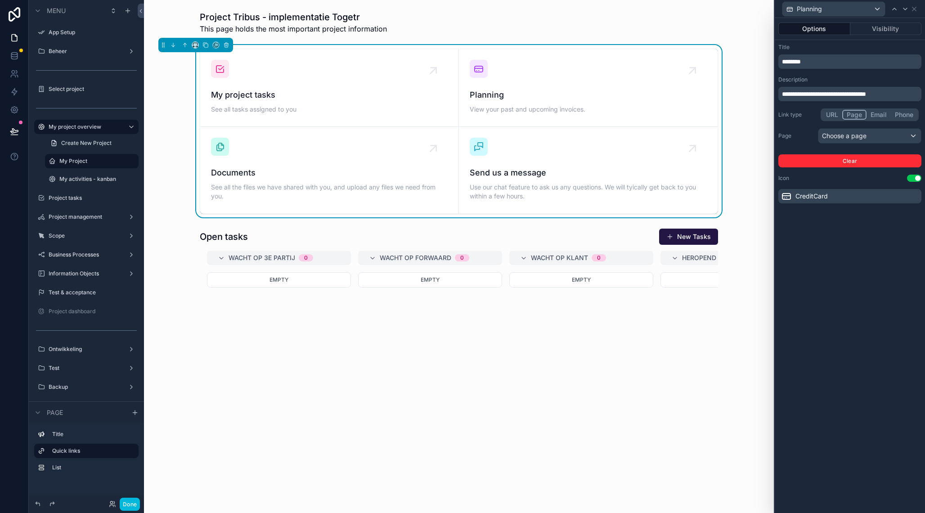
click at [798, 95] on span "**********" at bounding box center [824, 94] width 84 height 6
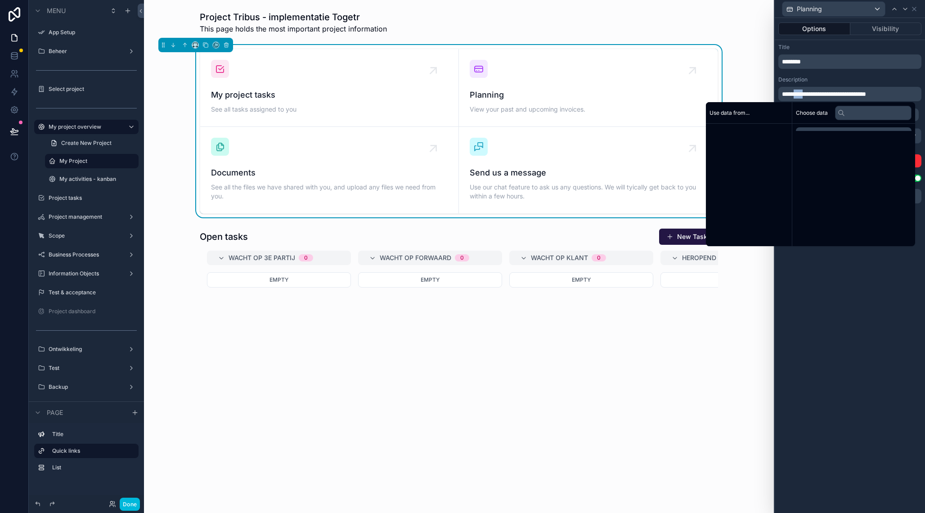
click at [798, 95] on span "**********" at bounding box center [824, 94] width 84 height 6
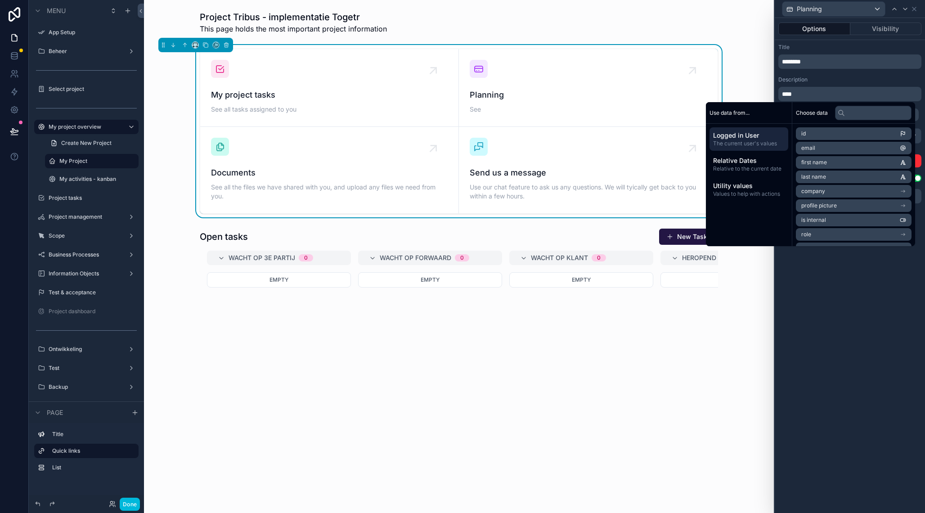
click at [798, 63] on span "********" at bounding box center [791, 61] width 19 height 6
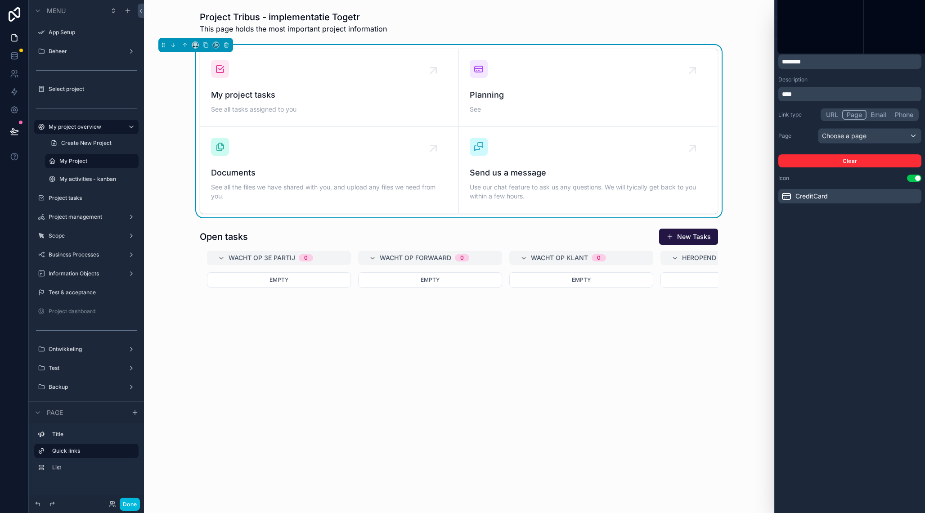
click at [798, 63] on span "********" at bounding box center [791, 61] width 19 height 6
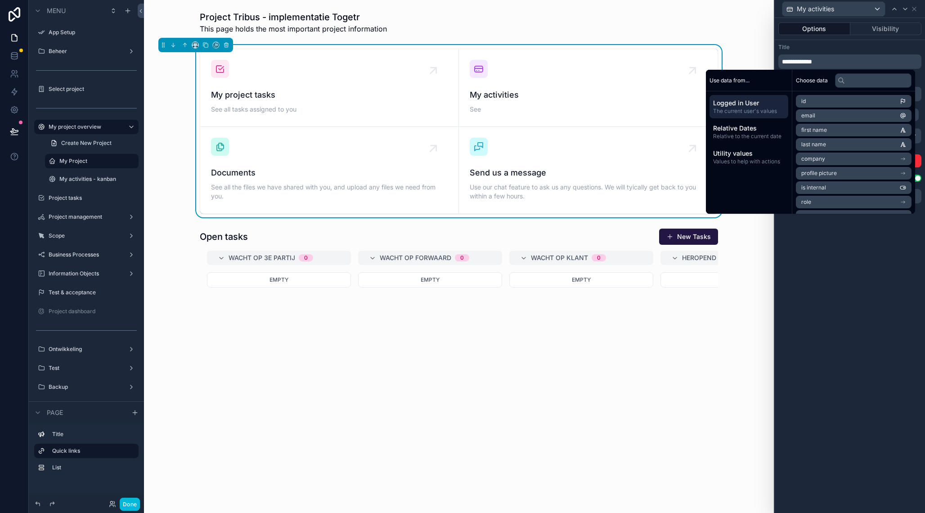
click at [822, 265] on div "**********" at bounding box center [850, 265] width 150 height 495
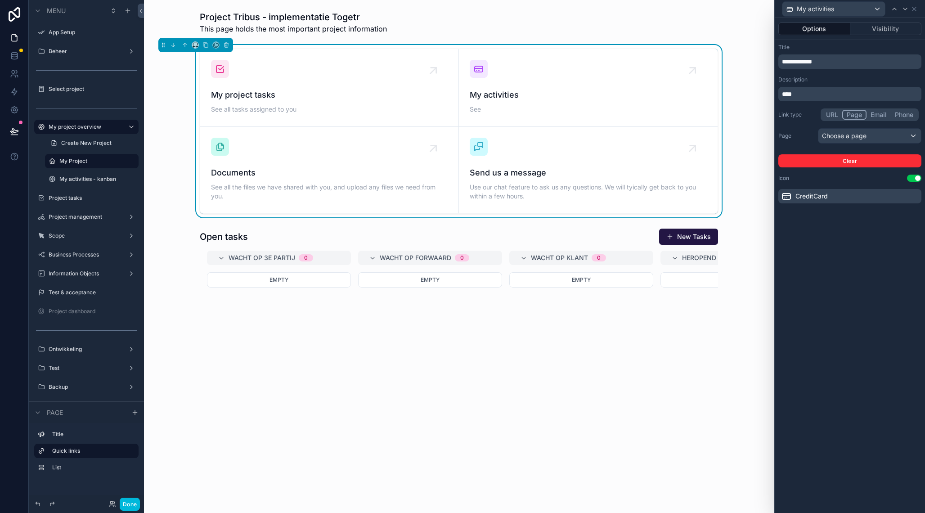
click at [809, 93] on p "***" at bounding box center [851, 94] width 138 height 9
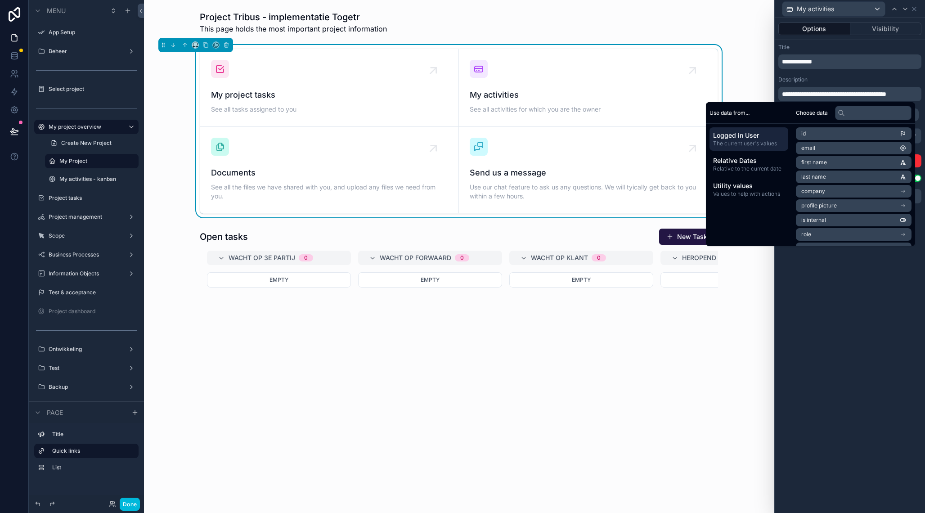
click at [850, 319] on div "**********" at bounding box center [850, 265] width 150 height 495
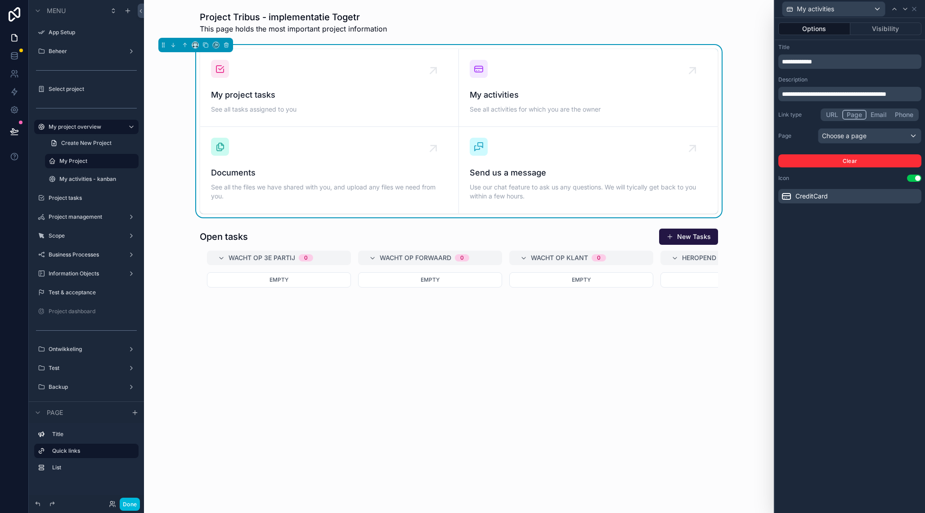
click at [792, 63] on span "**********" at bounding box center [797, 61] width 30 height 6
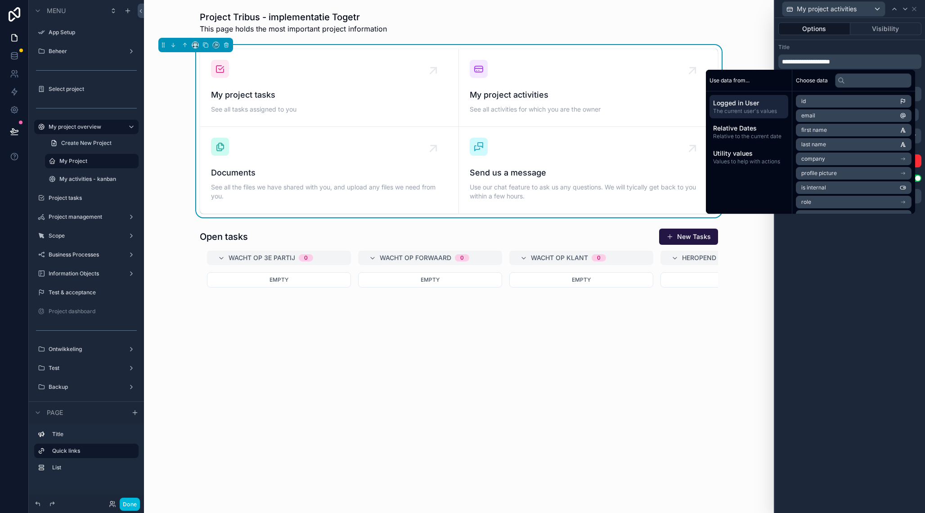
click at [843, 296] on div "**********" at bounding box center [850, 265] width 150 height 495
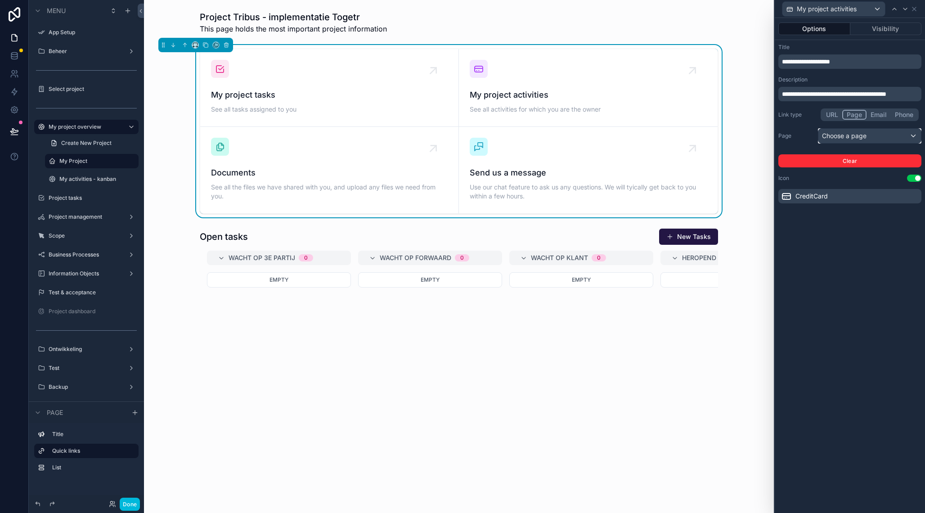
click at [862, 138] on div "Choose a page" at bounding box center [869, 136] width 103 height 14
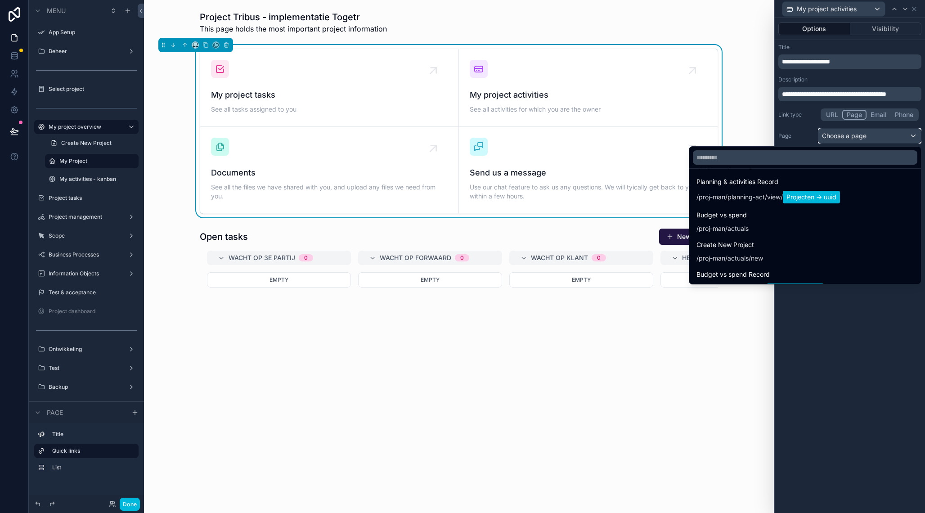
scroll to position [367, 0]
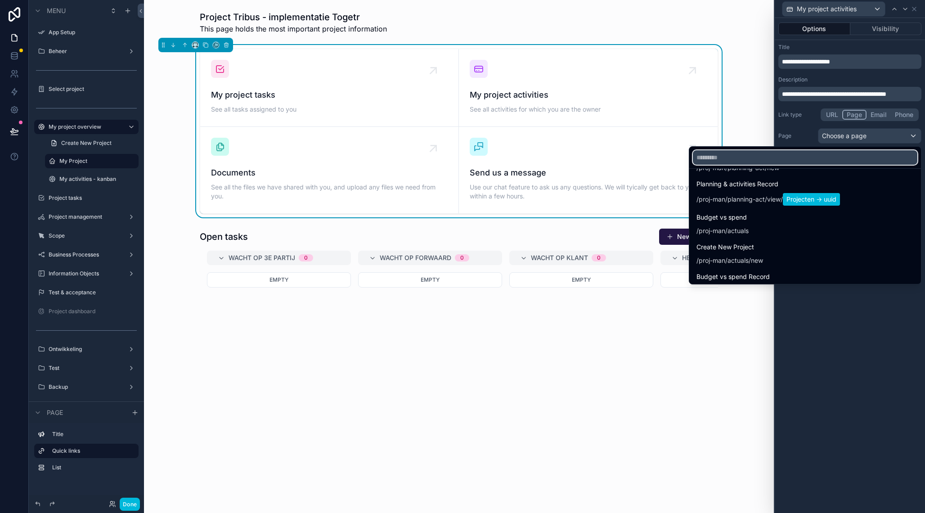
click at [746, 160] on input "text" at bounding box center [805, 157] width 224 height 14
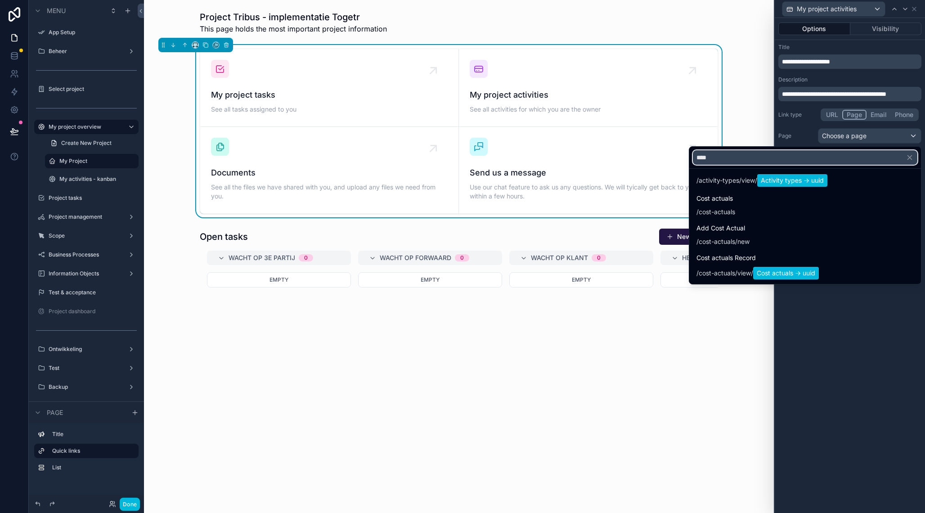
scroll to position [264, 0]
type input "******"
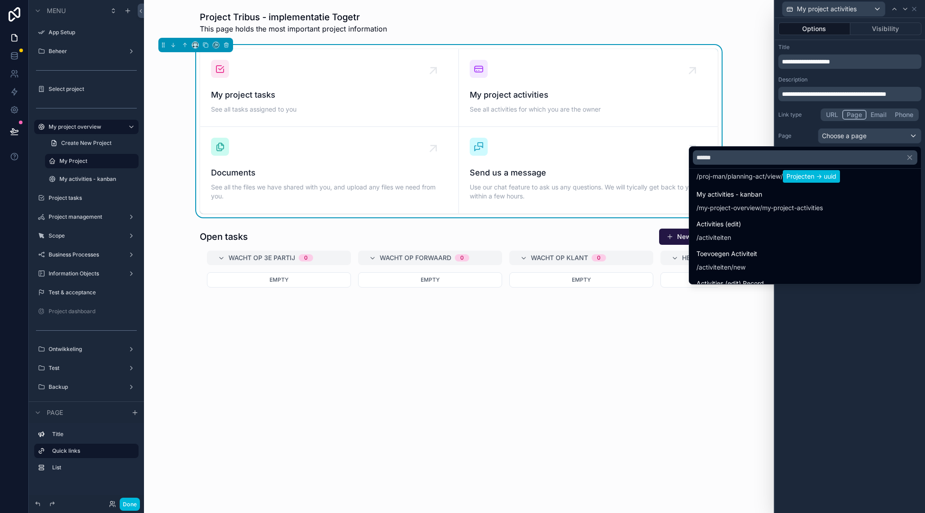
click at [748, 206] on div "/my-project-overview/my-project-activities" at bounding box center [759, 207] width 126 height 9
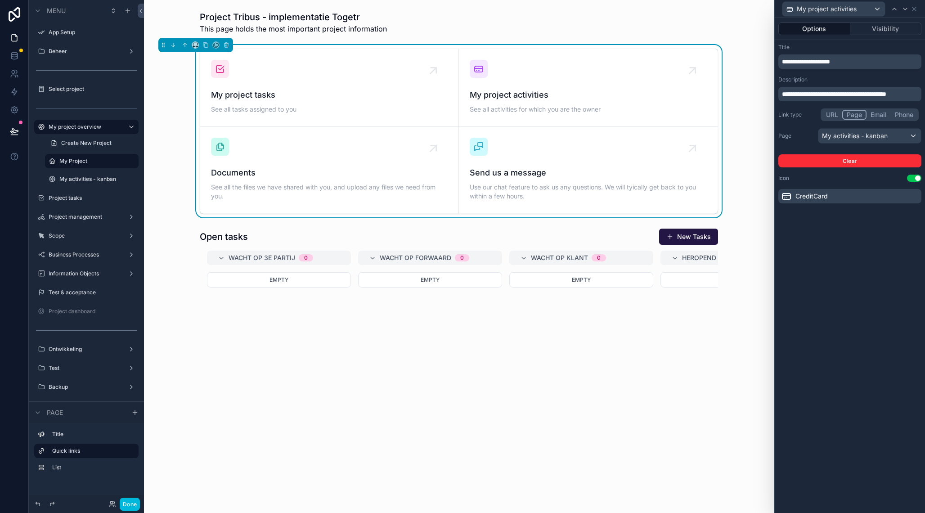
click at [0, 0] on icon "scrollable content" at bounding box center [0, 0] width 0 height 0
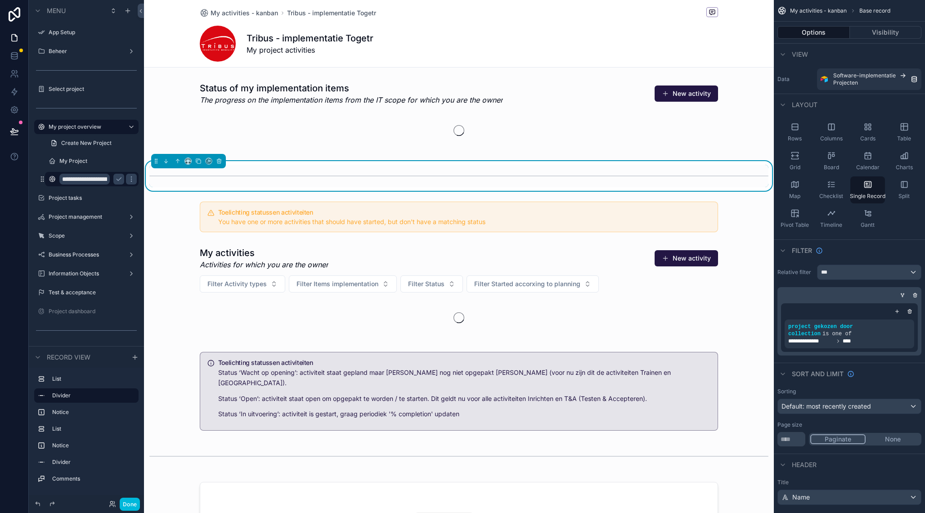
click at [104, 181] on input "**********" at bounding box center [84, 179] width 50 height 11
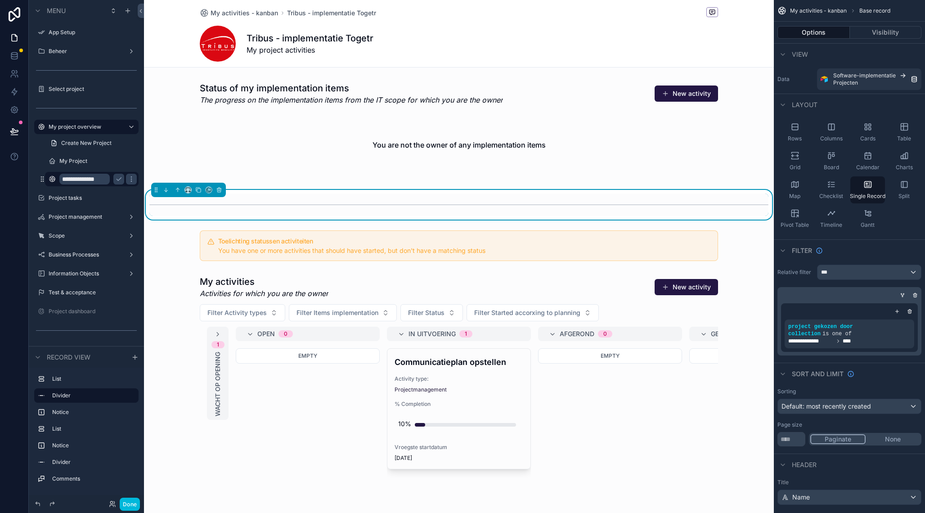
type input "**********"
click at [120, 181] on icon "scrollable content" at bounding box center [118, 178] width 7 height 7
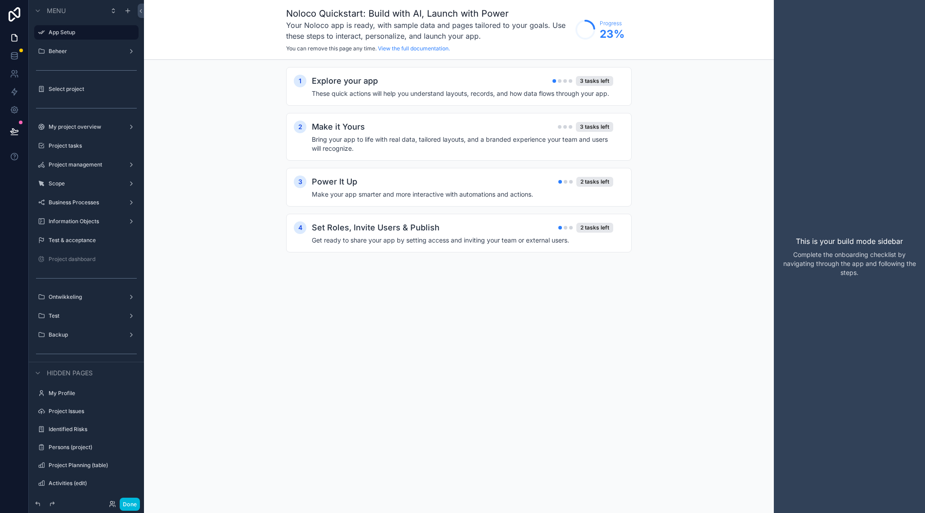
click at [96, 129] on label "My project overview" at bounding box center [85, 126] width 72 height 7
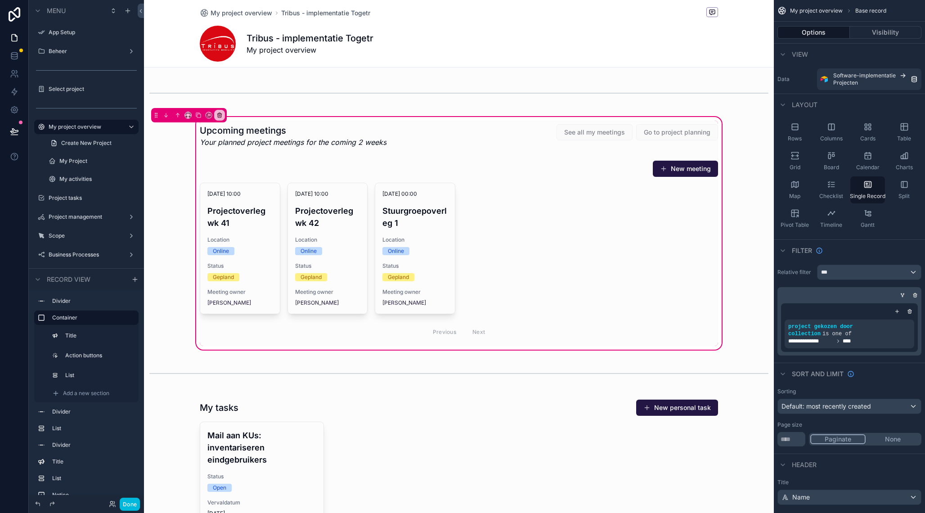
click at [0, 0] on icon "scrollable content" at bounding box center [0, 0] width 0 height 0
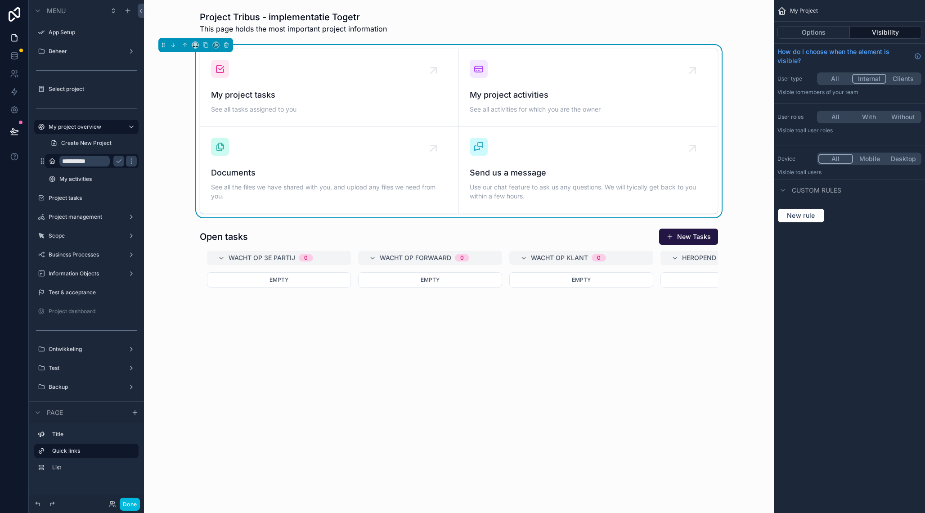
click at [92, 162] on input "**********" at bounding box center [84, 161] width 50 height 11
type input "********"
click at [0, 0] on icon "scrollable content" at bounding box center [0, 0] width 0 height 0
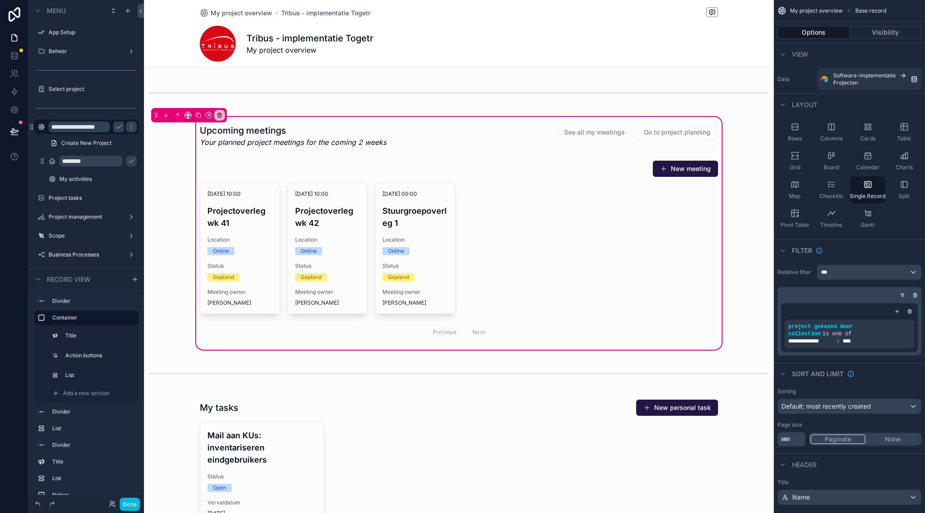
click at [98, 125] on input "**********" at bounding box center [79, 126] width 61 height 11
type input "**********"
click at [118, 127] on icon "scrollable content" at bounding box center [118, 126] width 7 height 7
click at [102, 165] on label "My Project" at bounding box center [96, 160] width 74 height 7
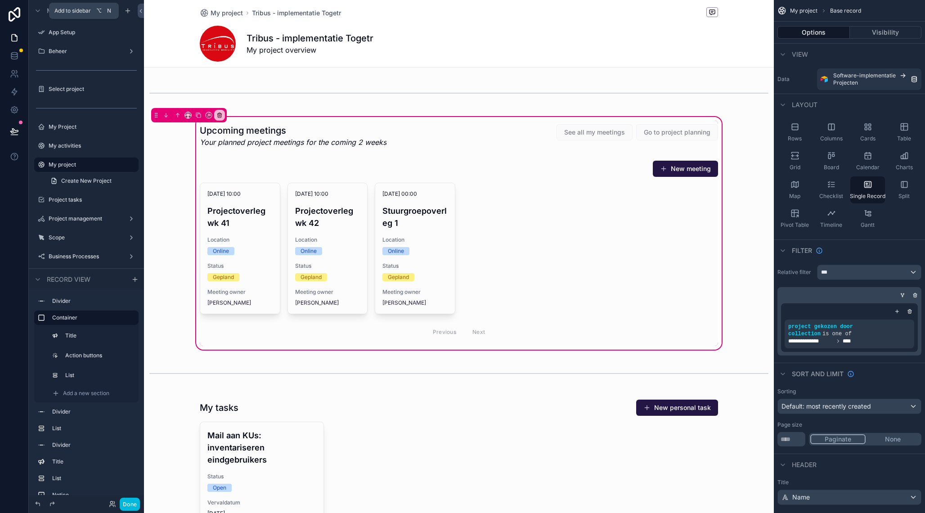
click at [129, 9] on icon "scrollable content" at bounding box center [127, 10] width 7 height 7
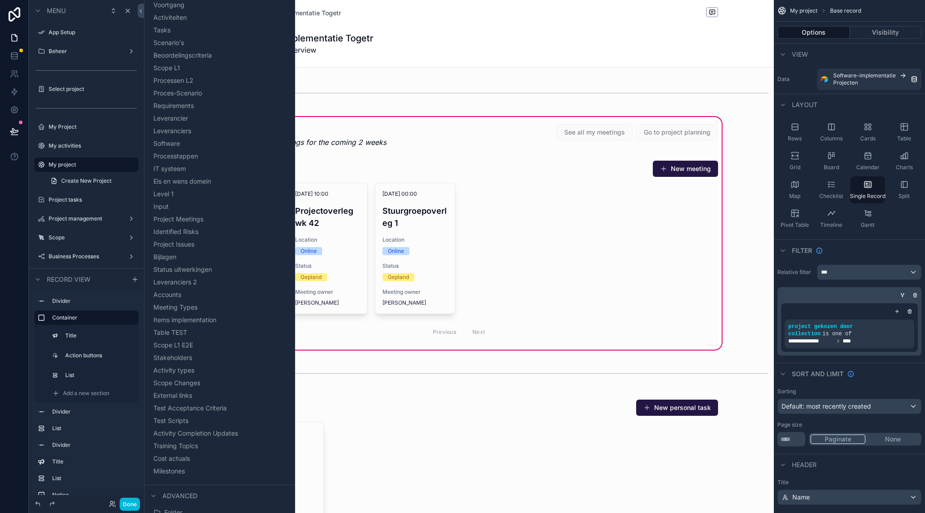
scroll to position [207, 0]
click at [197, 455] on button "Folder" at bounding box center [220, 456] width 136 height 13
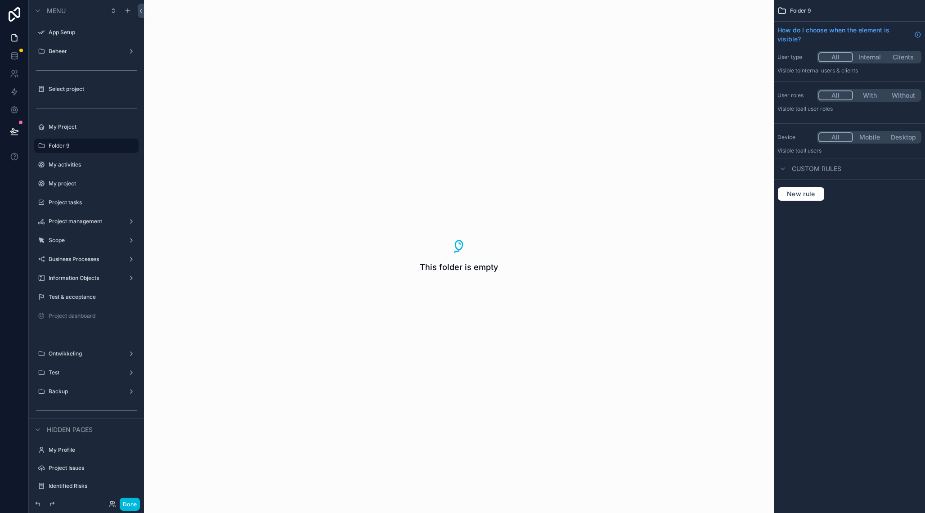
click at [0, 0] on icon "scrollable content" at bounding box center [0, 0] width 0 height 0
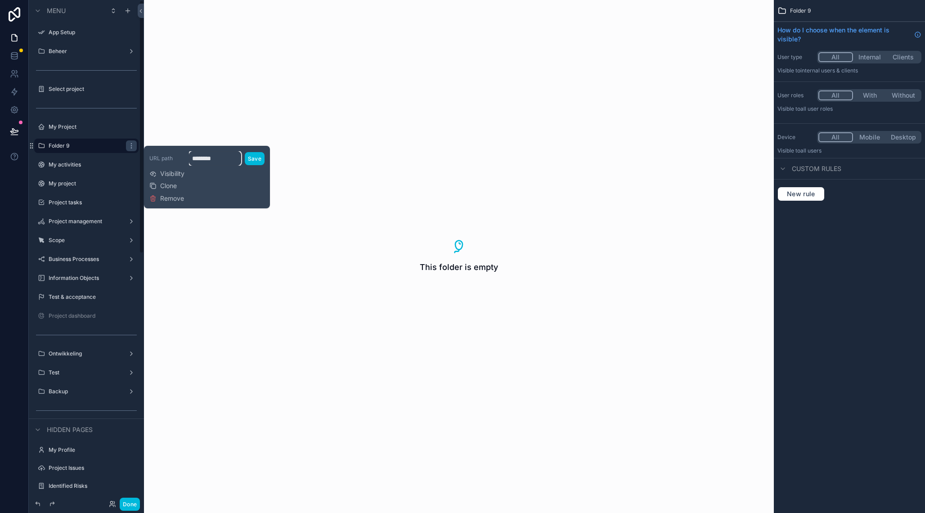
click at [218, 159] on input "********" at bounding box center [215, 158] width 52 height 14
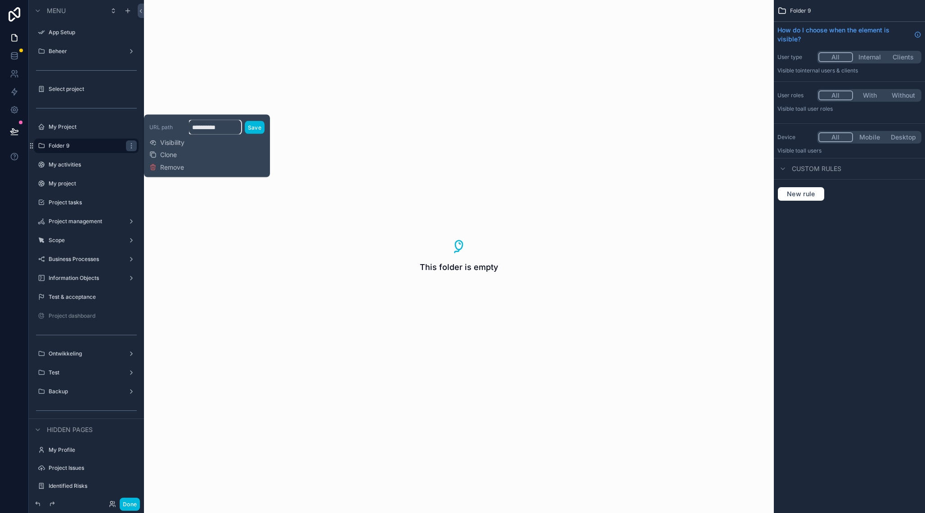
type input "**********"
click at [256, 127] on button "Save" at bounding box center [255, 127] width 20 height 13
click at [0, 0] on icon "scrollable content" at bounding box center [0, 0] width 0 height 0
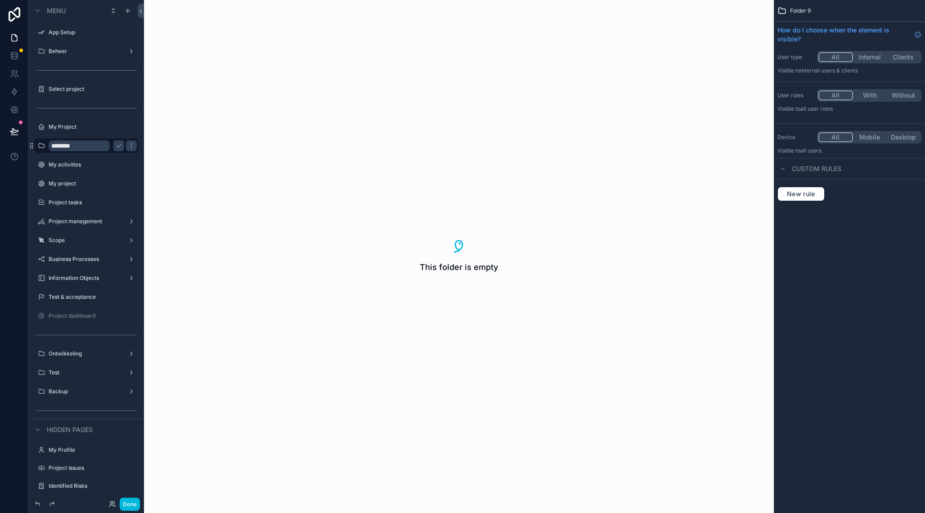
click at [93, 147] on input "********" at bounding box center [79, 145] width 61 height 11
type input "**********"
click at [39, 146] on icon "scrollable content" at bounding box center [41, 145] width 7 height 7
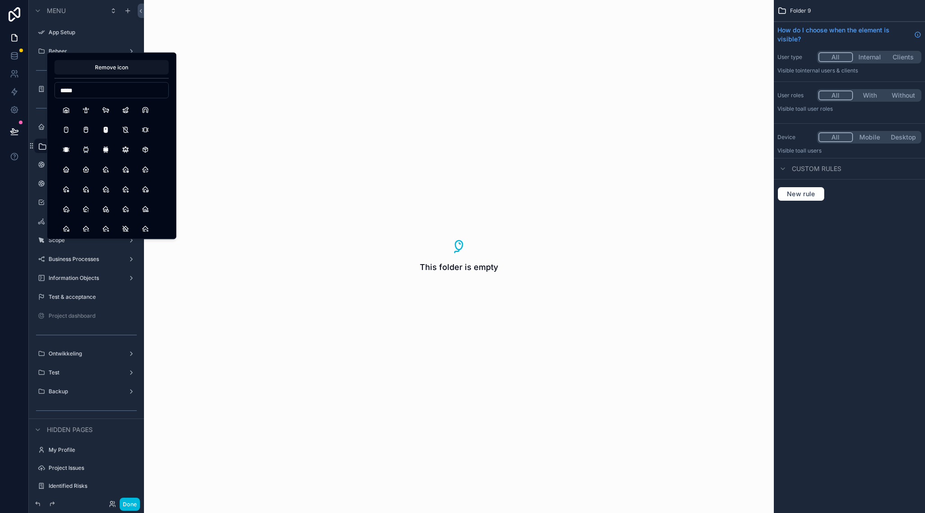
type input "*****"
click at [68, 167] on button "Home" at bounding box center [66, 169] width 16 height 16
click at [26, 185] on div at bounding box center [14, 256] width 29 height 513
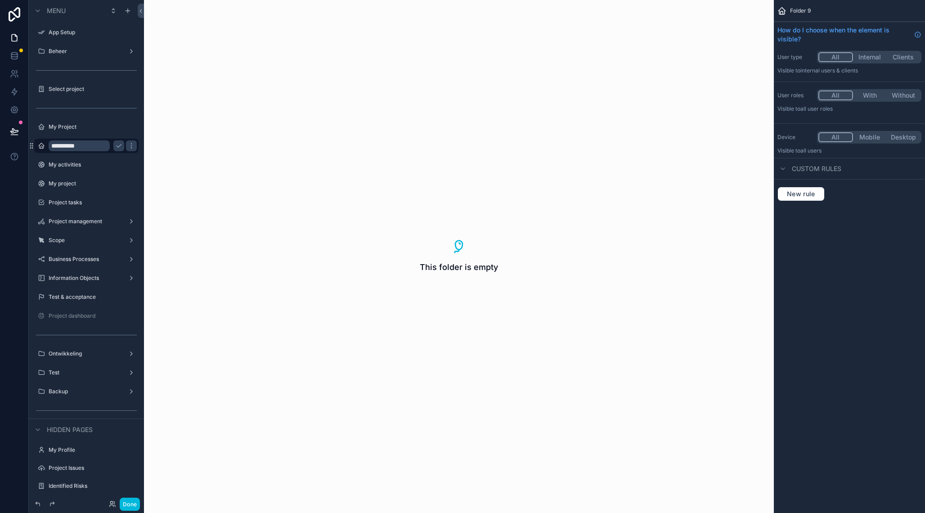
click at [121, 143] on icon "scrollable content" at bounding box center [118, 145] width 7 height 7
click at [0, 0] on icon "scrollable content" at bounding box center [0, 0] width 0 height 0
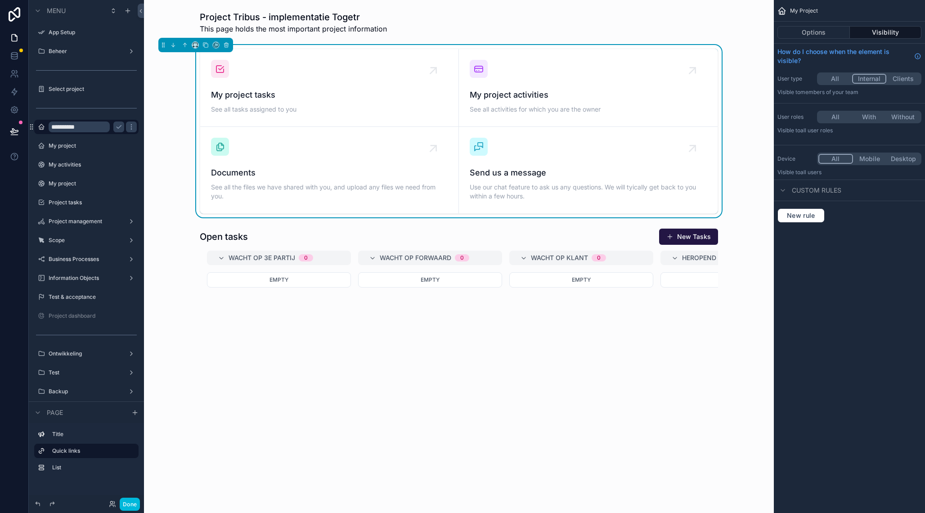
click at [92, 125] on input "**********" at bounding box center [79, 126] width 61 height 11
type input "********"
click at [120, 128] on icon "scrollable content" at bounding box center [118, 126] width 7 height 7
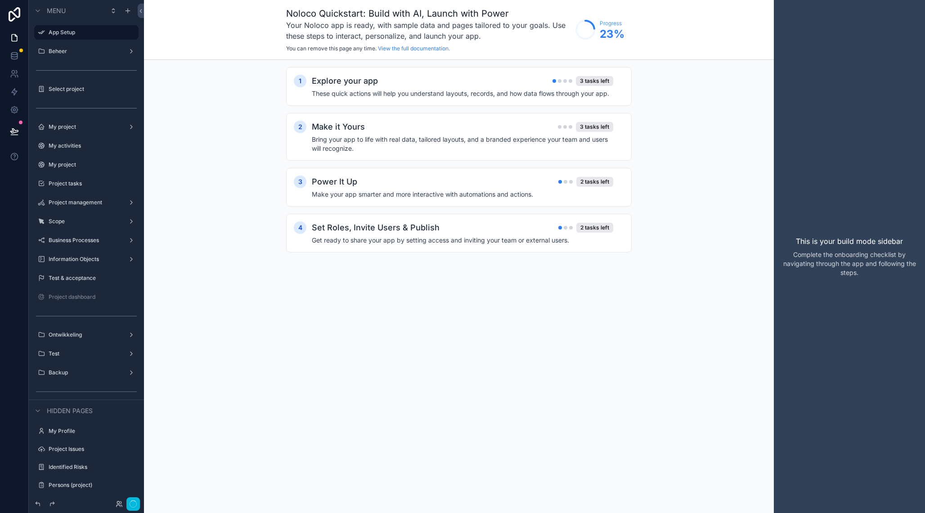
click at [92, 127] on label "My project" at bounding box center [85, 126] width 72 height 7
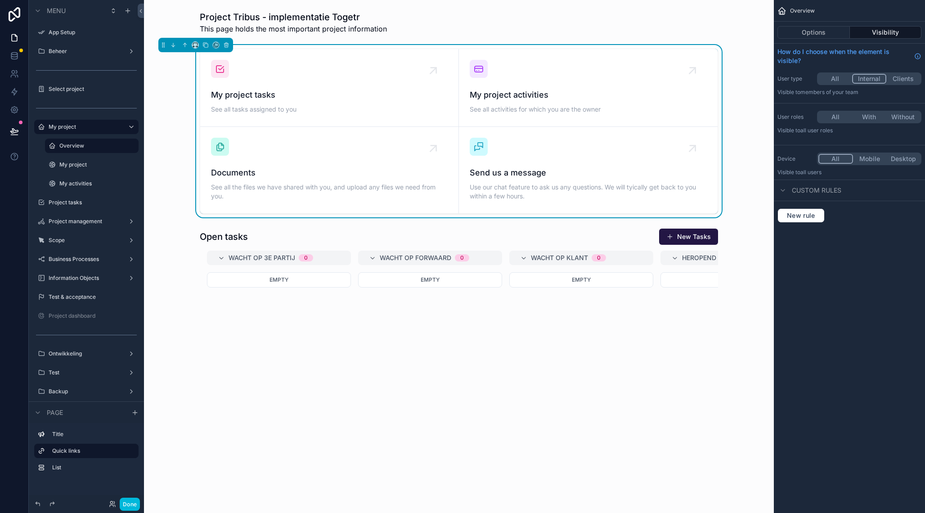
click at [288, 16] on div "scrollable content" at bounding box center [458, 22] width 615 height 31
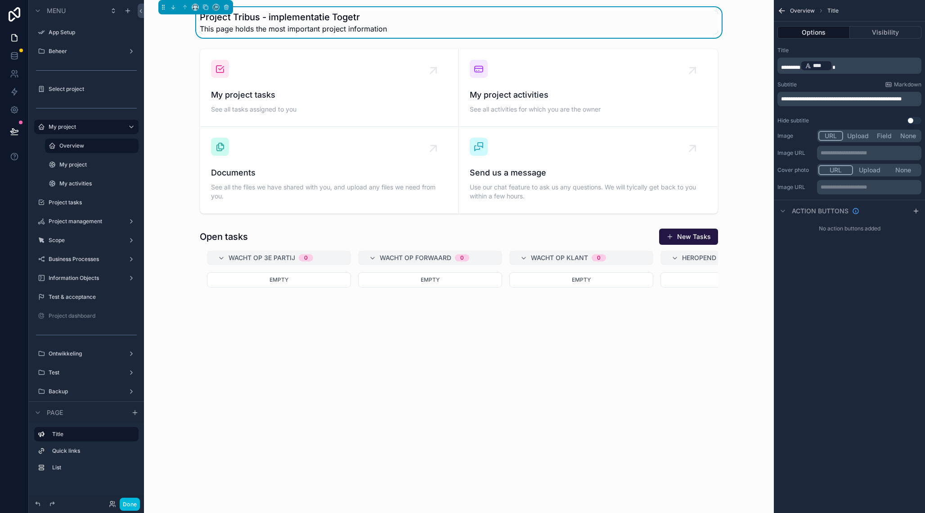
click at [886, 138] on button "Field" at bounding box center [885, 136] width 24 height 10
click at [875, 155] on div "scrollable content" at bounding box center [868, 153] width 103 height 14
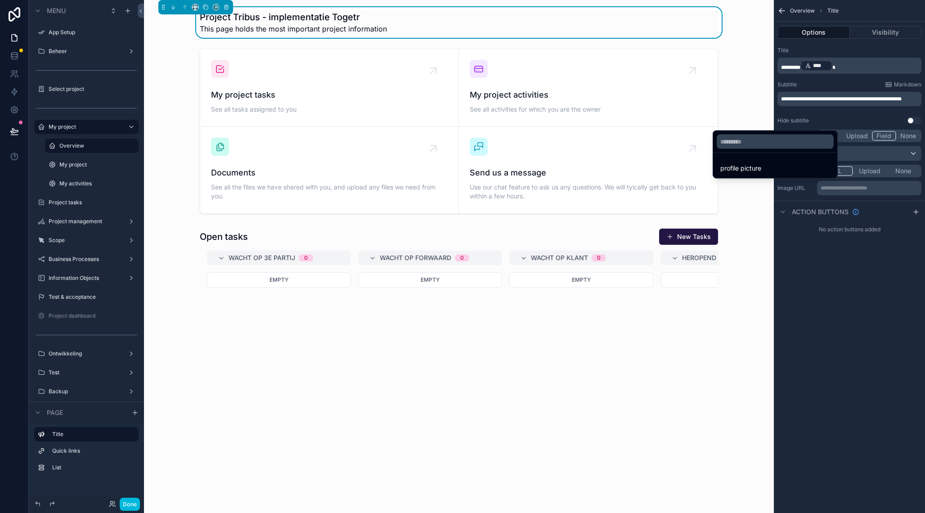
click at [842, 297] on div "scrollable content" at bounding box center [462, 256] width 925 height 513
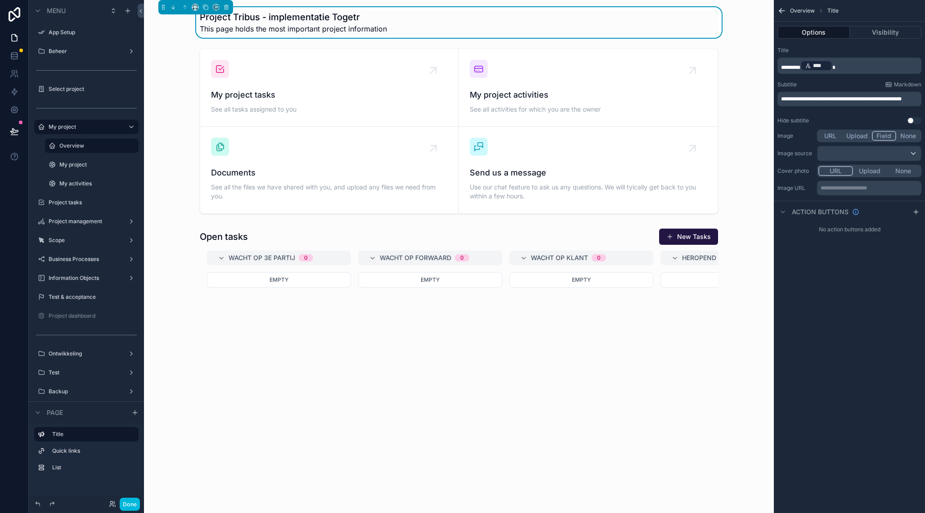
click at [858, 188] on p "**********" at bounding box center [870, 187] width 99 height 7
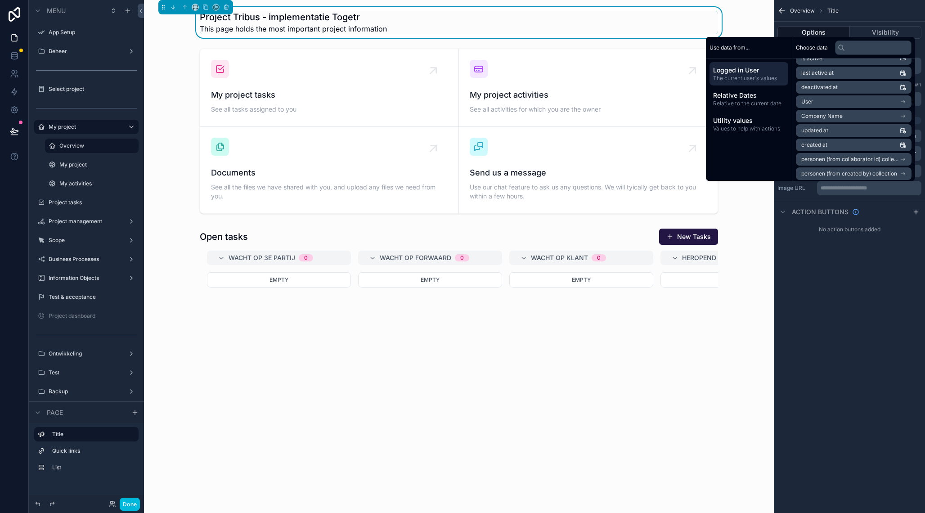
scroll to position [148, 0]
click at [839, 90] on li "User" at bounding box center [854, 93] width 116 height 13
click at [839, 114] on span "Gekozen project voor hoofdmenu" at bounding box center [843, 115] width 85 height 7
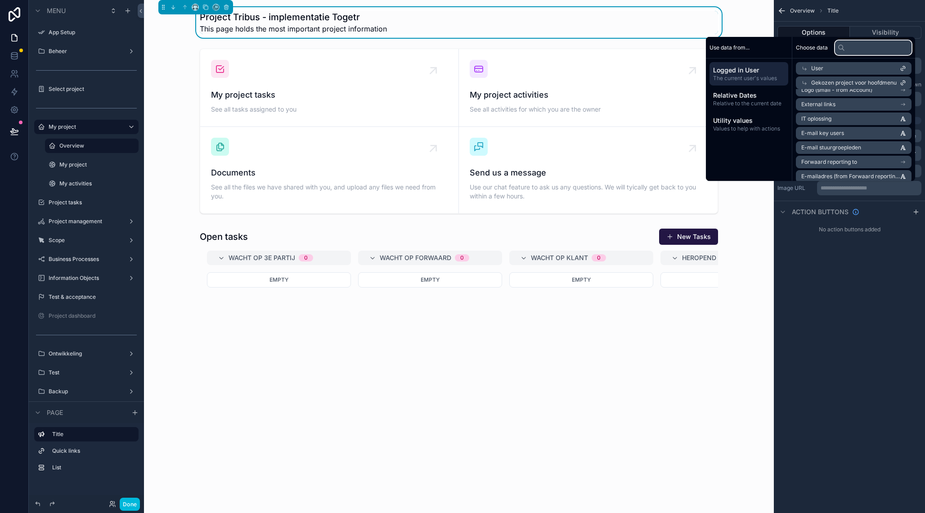
click at [852, 52] on input "text" at bounding box center [873, 47] width 76 height 14
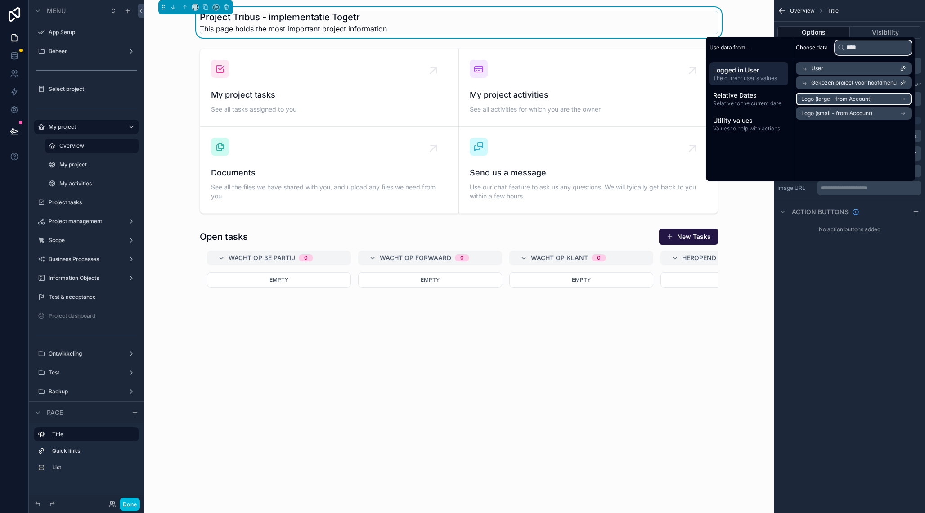
type input "****"
click at [854, 100] on span "Logo (large - from Account)" at bounding box center [836, 98] width 71 height 7
click at [843, 112] on span "Logo (large - from Account) count" at bounding box center [844, 113] width 86 height 7
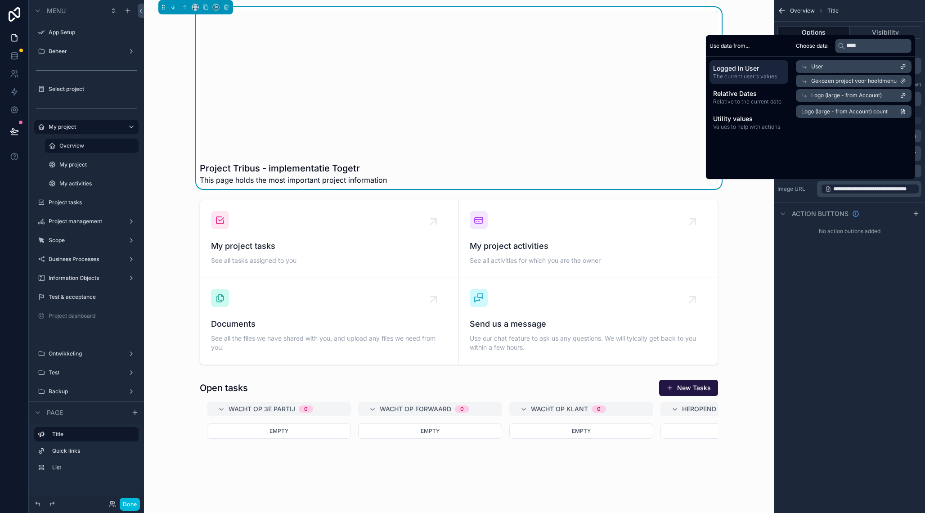
click at [852, 291] on div "**********" at bounding box center [849, 256] width 151 height 513
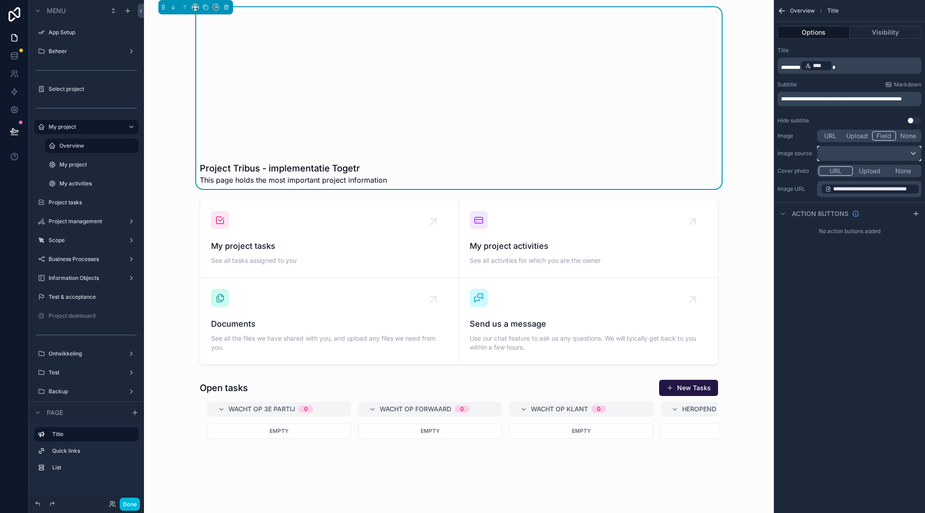
click at [863, 151] on div "scrollable content" at bounding box center [868, 153] width 103 height 14
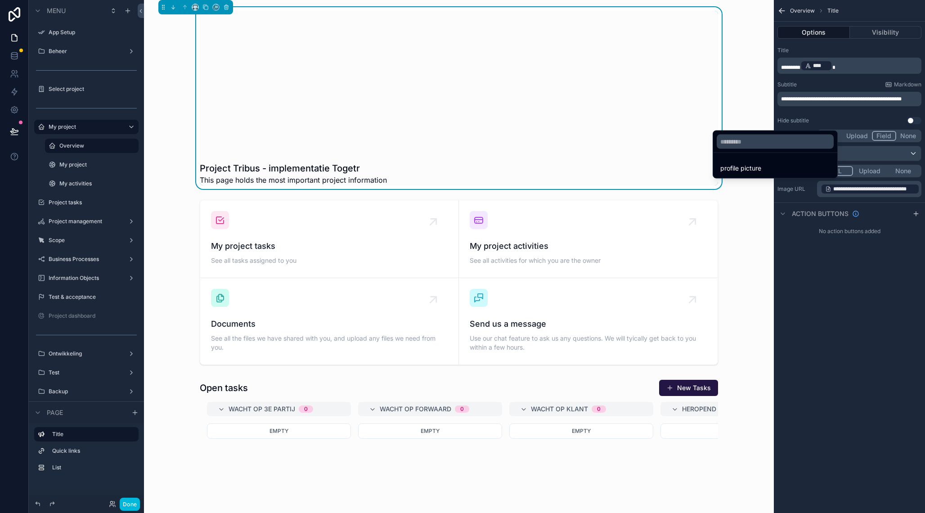
click at [859, 155] on div "scrollable content" at bounding box center [462, 256] width 925 height 513
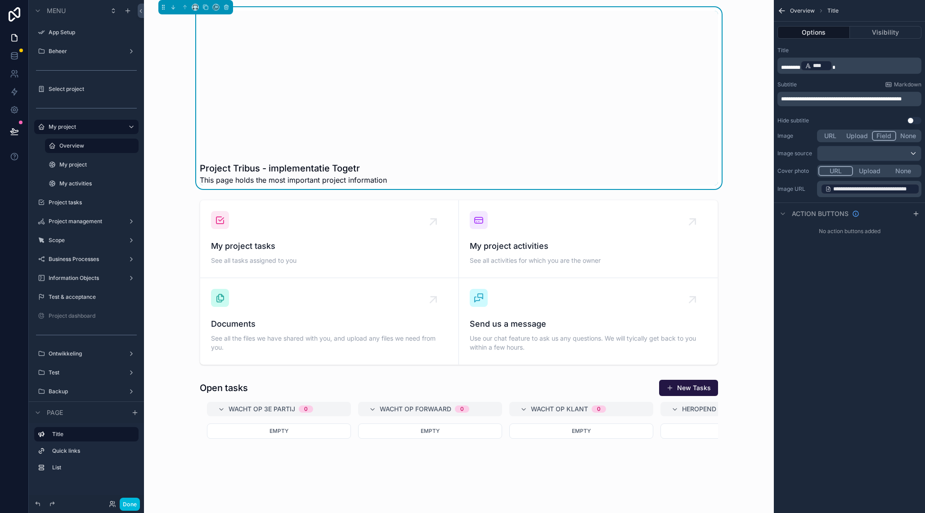
click at [615, 119] on div "scrollable content" at bounding box center [459, 83] width 518 height 144
click at [881, 189] on span "**********" at bounding box center [874, 188] width 82 height 7
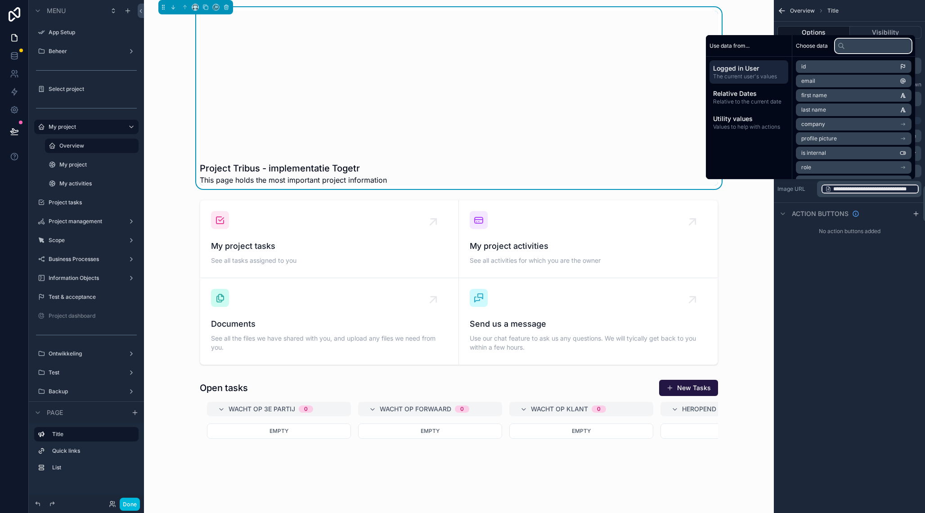
click at [861, 45] on input "text" at bounding box center [873, 46] width 76 height 14
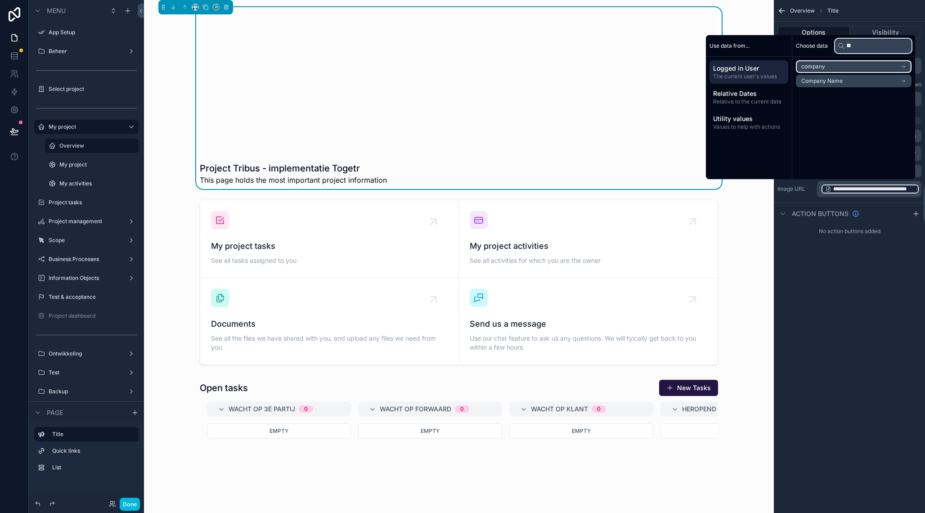
type input "**"
click at [854, 68] on li "company" at bounding box center [854, 66] width 116 height 13
click at [840, 82] on li "logo" at bounding box center [854, 82] width 116 height 13
click at [850, 80] on div "logo" at bounding box center [854, 81] width 116 height 13
click at [845, 67] on div "company" at bounding box center [854, 66] width 116 height 13
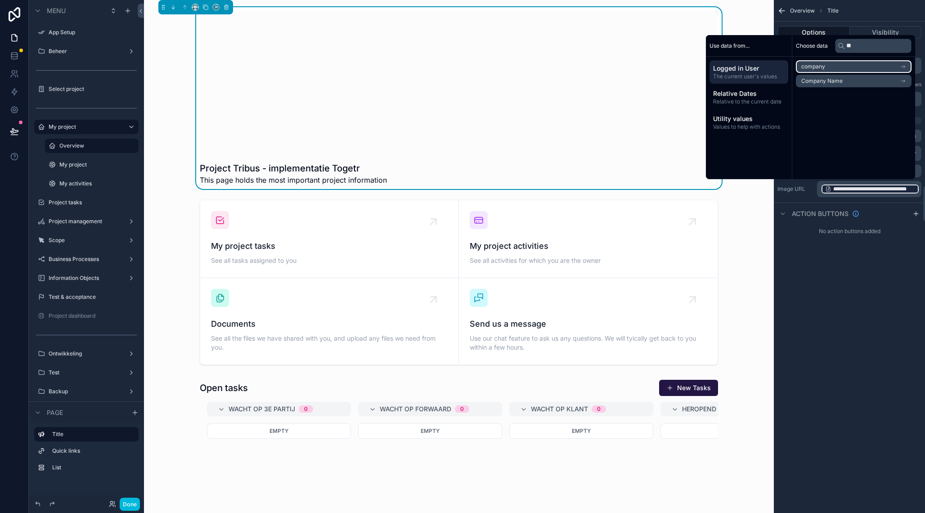
click at [841, 67] on li "company" at bounding box center [854, 66] width 116 height 13
click at [829, 63] on div "company" at bounding box center [854, 66] width 116 height 13
click at [822, 83] on span "Company Name" at bounding box center [821, 80] width 41 height 7
click at [824, 96] on li "Logo" at bounding box center [854, 97] width 116 height 13
click at [847, 268] on div "**********" at bounding box center [849, 256] width 151 height 513
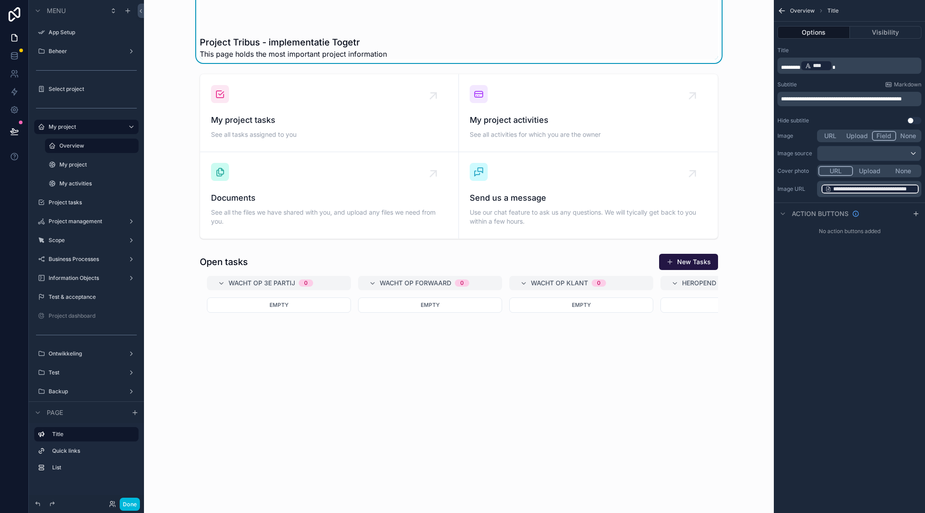
scroll to position [130, 0]
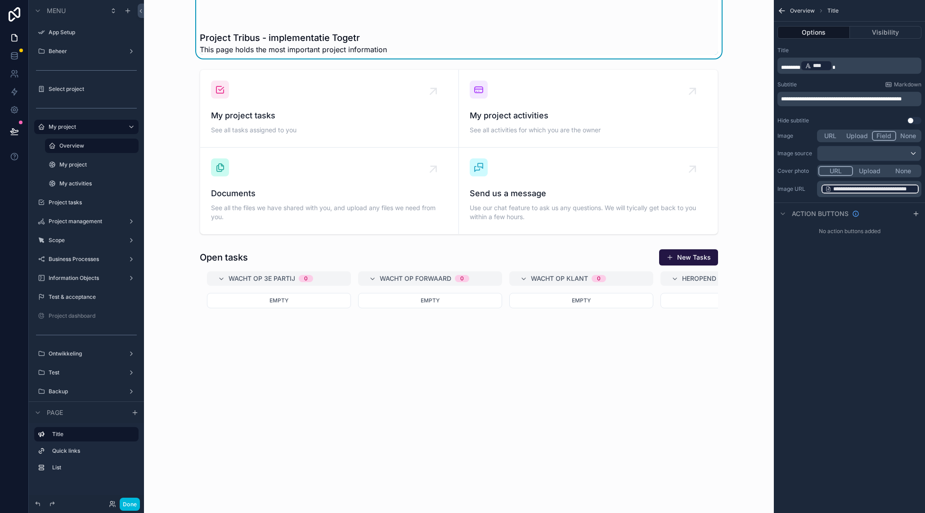
click at [424, 260] on div "scrollable content" at bounding box center [458, 452] width 615 height 414
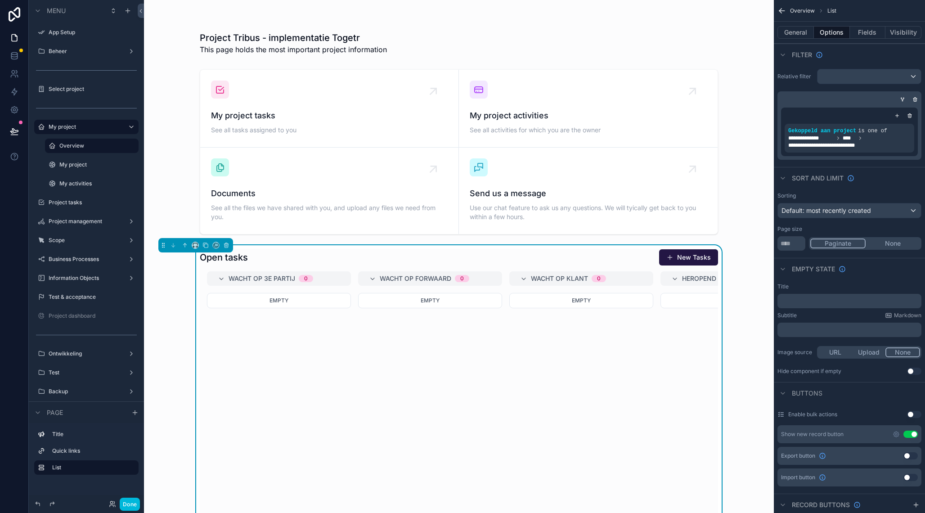
click at [0, 0] on icon "scrollable content" at bounding box center [0, 0] width 0 height 0
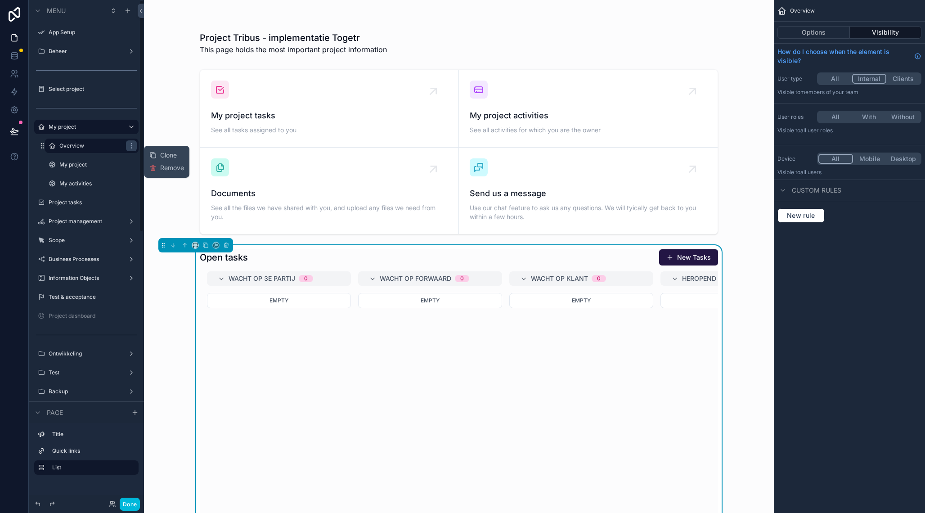
click at [158, 157] on div "Clone" at bounding box center [162, 155] width 27 height 9
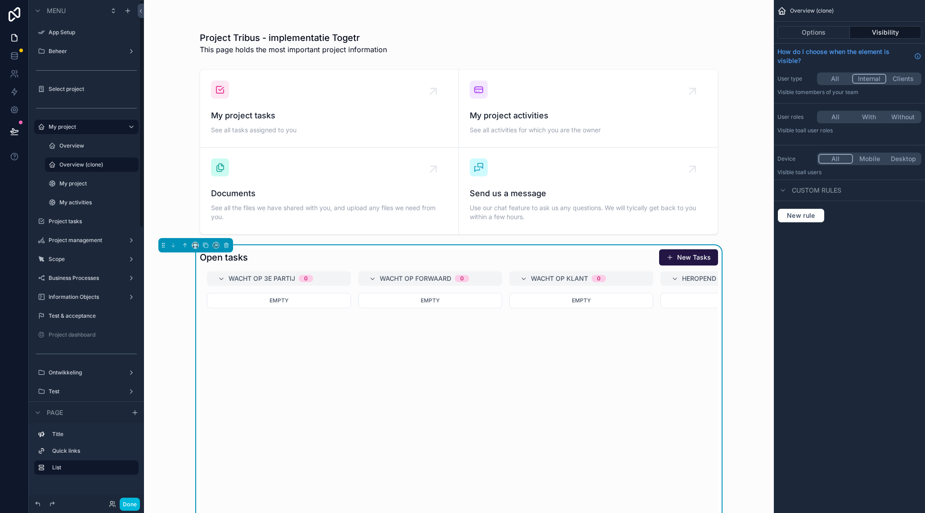
click at [0, 0] on icon "scrollable content" at bounding box center [0, 0] width 0 height 0
click at [95, 165] on input "**********" at bounding box center [84, 164] width 50 height 11
type input "********"
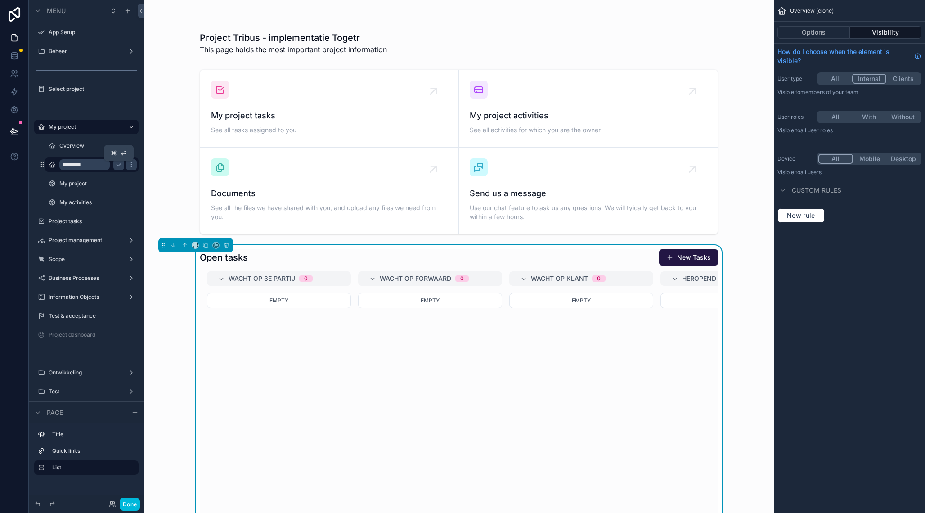
click at [121, 165] on icon "scrollable content" at bounding box center [118, 164] width 7 height 7
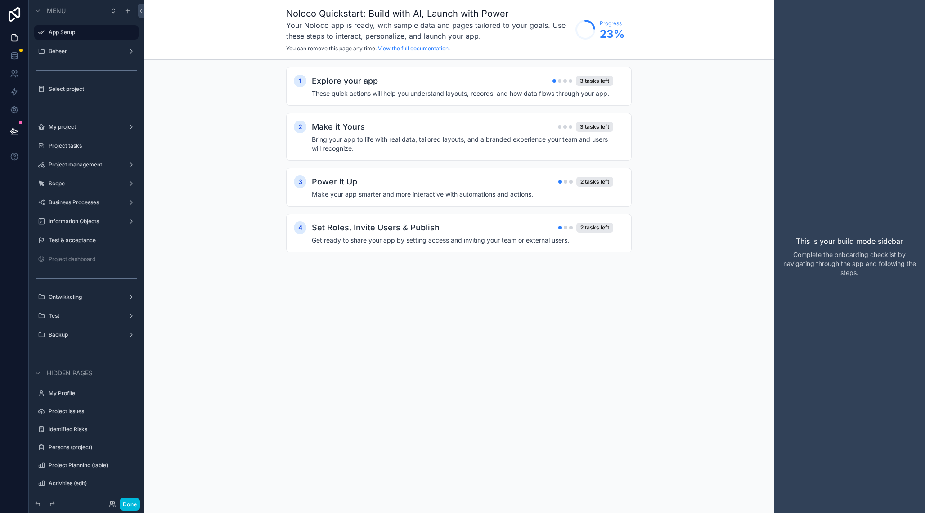
click at [0, 0] on icon "scrollable content" at bounding box center [0, 0] width 0 height 0
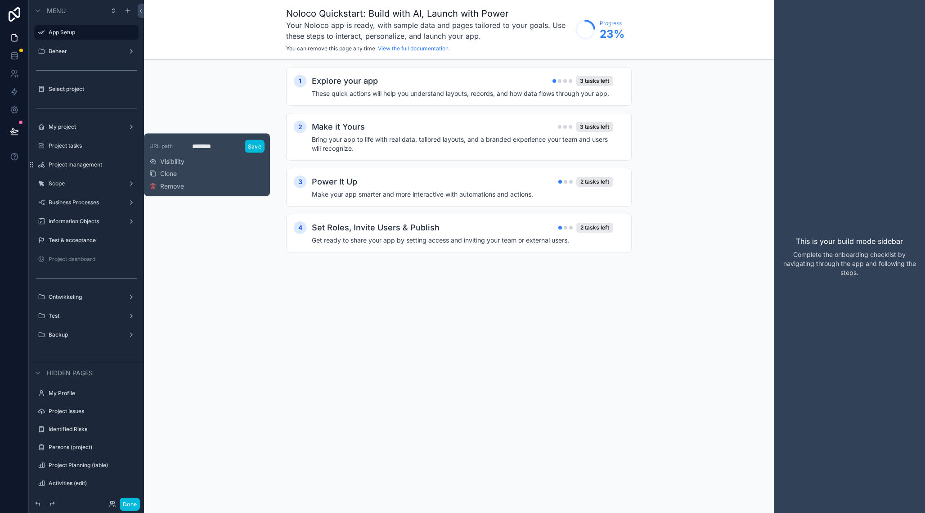
click at [99, 126] on label "My project" at bounding box center [85, 126] width 72 height 7
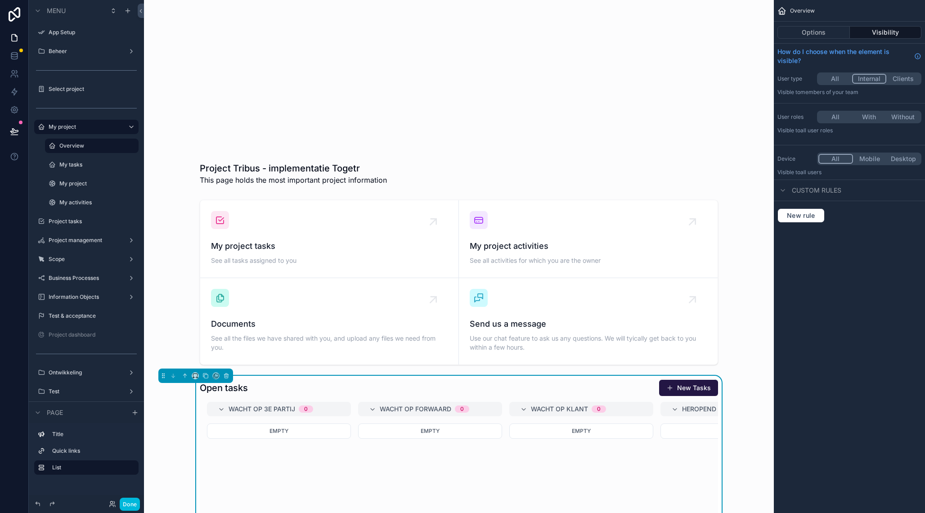
click at [0, 0] on icon "scrollable content" at bounding box center [0, 0] width 0 height 0
click at [93, 164] on label "My tasks" at bounding box center [96, 164] width 74 height 7
click at [819, 36] on button "Options" at bounding box center [813, 32] width 72 height 13
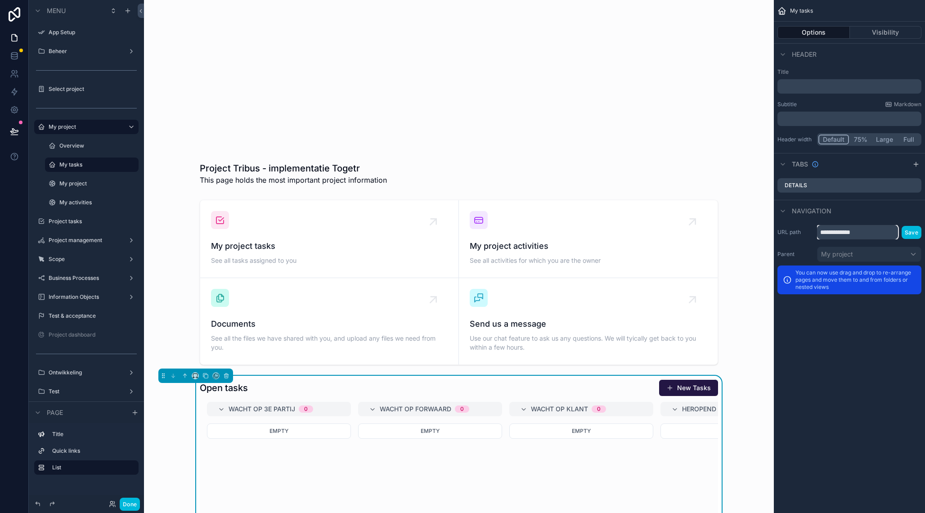
click at [852, 231] on input "**********" at bounding box center [857, 232] width 81 height 14
type input "********"
click at [910, 233] on button "Save" at bounding box center [911, 232] width 20 height 13
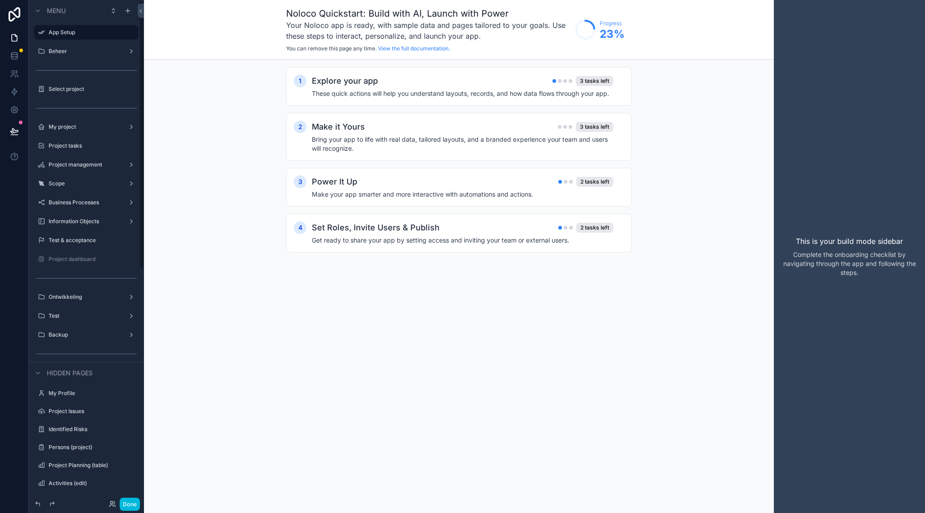
click at [92, 130] on div "My project" at bounding box center [87, 126] width 76 height 7
click at [54, 124] on label "My project" at bounding box center [85, 126] width 72 height 7
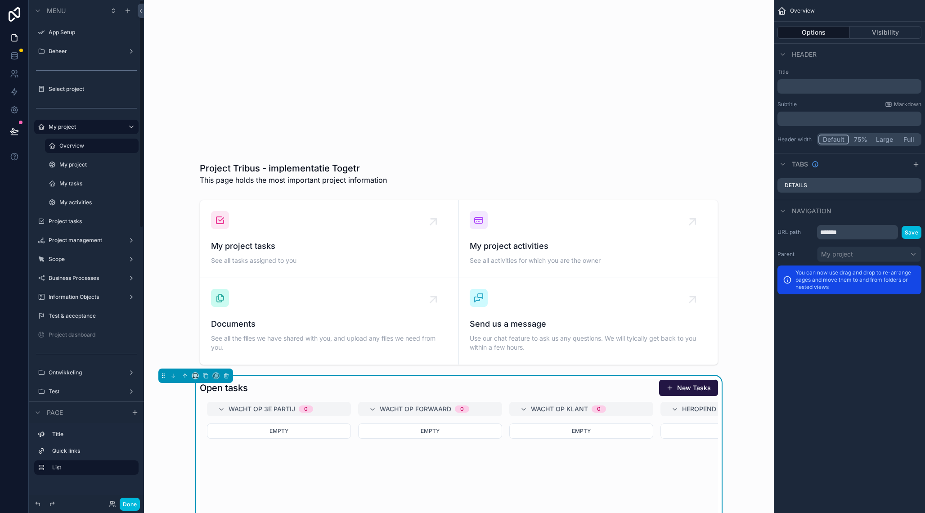
click at [281, 165] on div "scrollable content" at bounding box center [458, 98] width 615 height 182
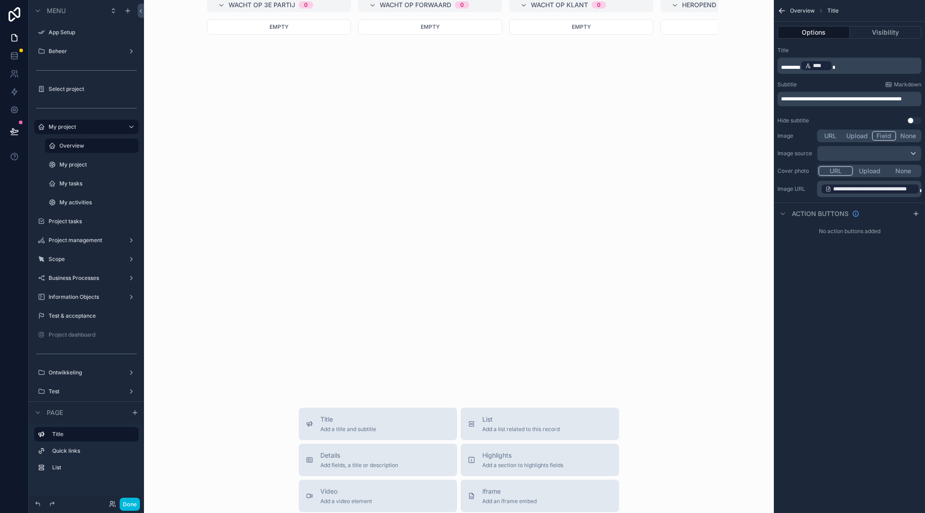
scroll to position [404, 0]
click at [357, 322] on div "scrollable content" at bounding box center [458, 179] width 615 height 414
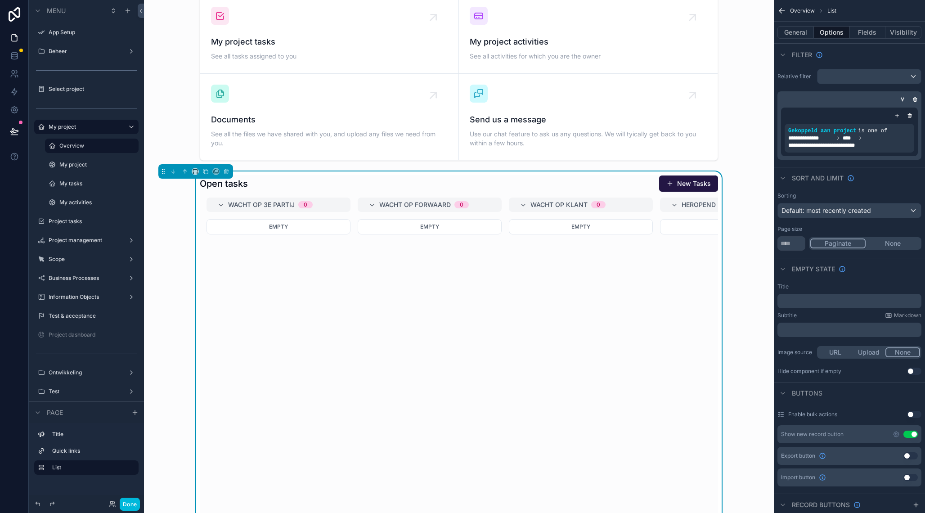
scroll to position [189, 0]
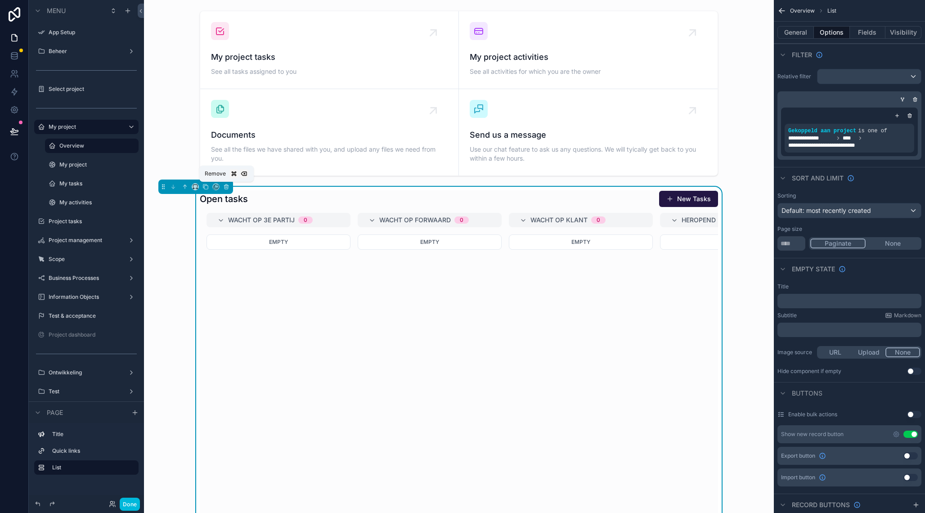
click at [227, 190] on button "scrollable content" at bounding box center [226, 187] width 10 height 10
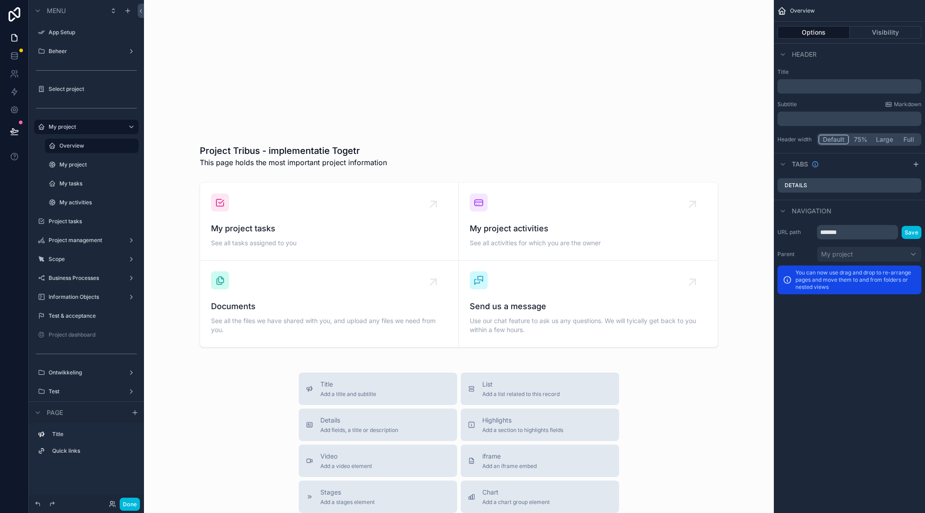
scroll to position [0, 0]
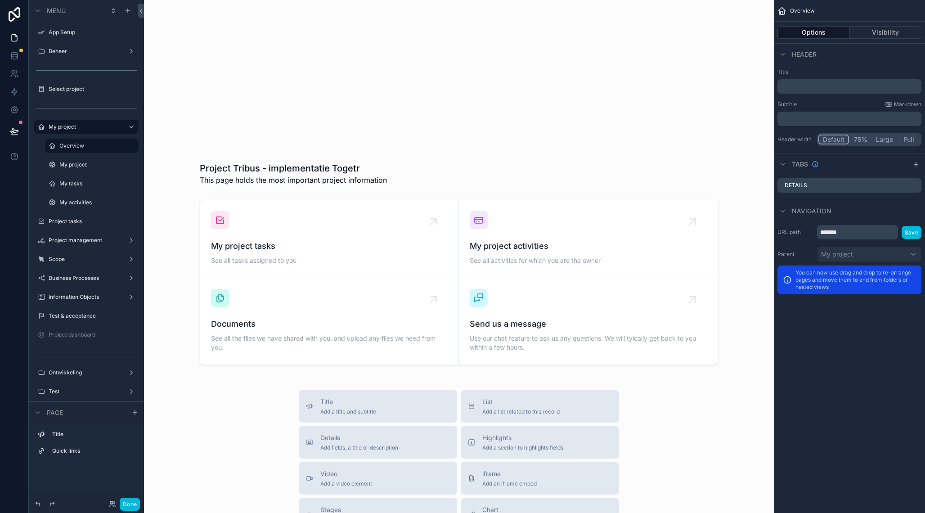
click at [295, 126] on div "scrollable content" at bounding box center [458, 98] width 615 height 182
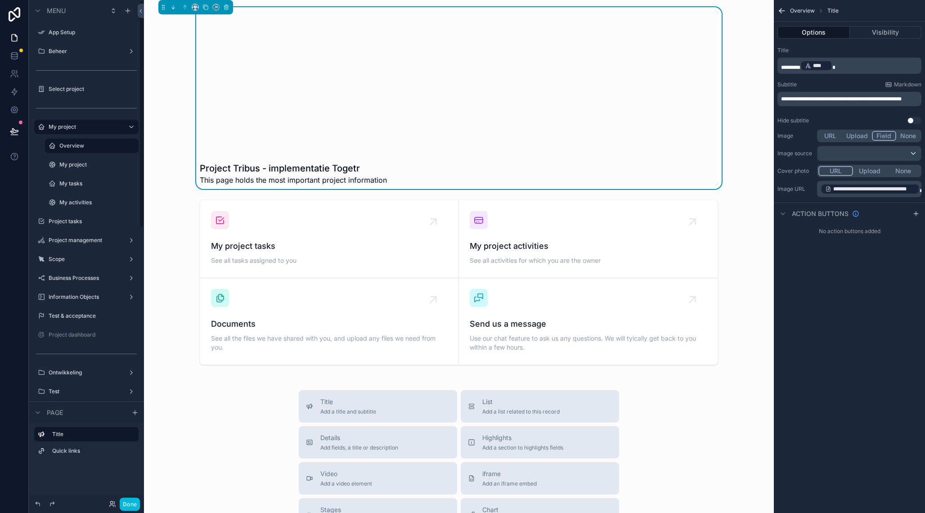
click at [86, 166] on label "My project" at bounding box center [96, 164] width 74 height 7
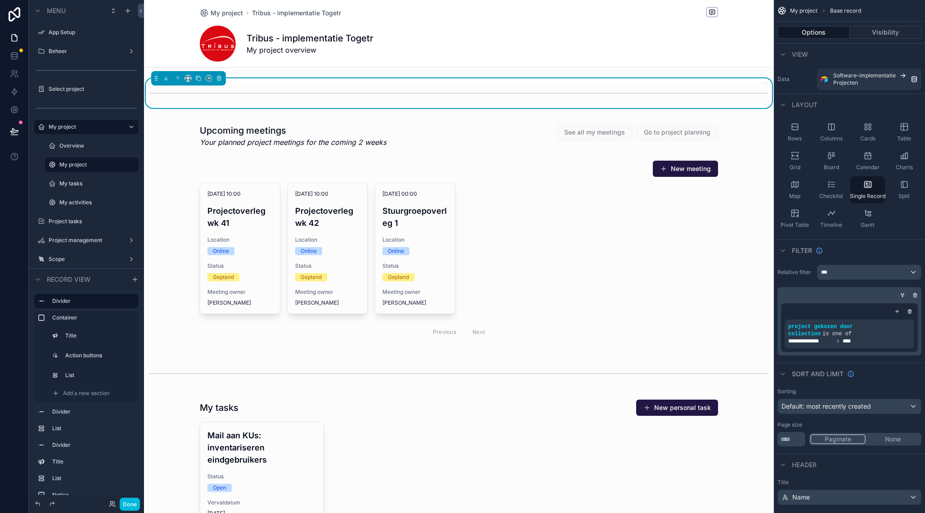
click at [100, 146] on label "Overview" at bounding box center [96, 145] width 74 height 7
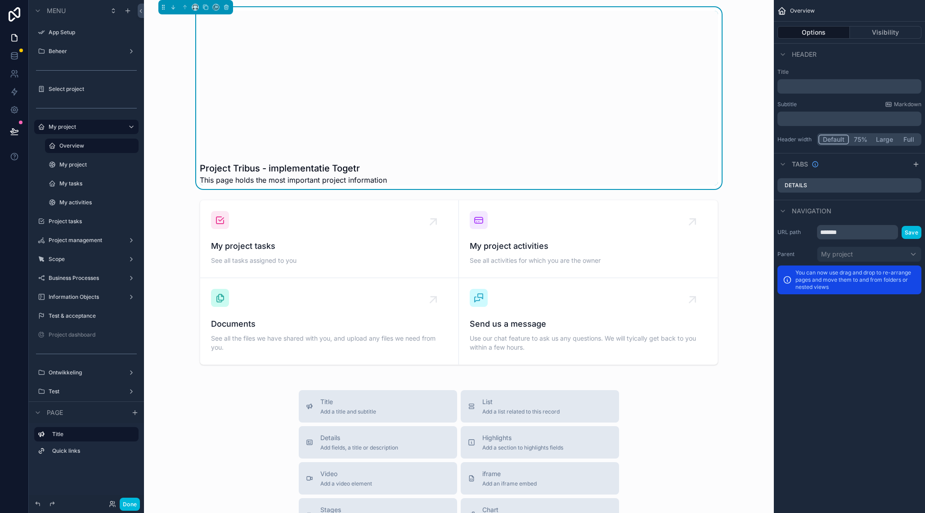
click at [89, 165] on label "My project" at bounding box center [96, 164] width 74 height 7
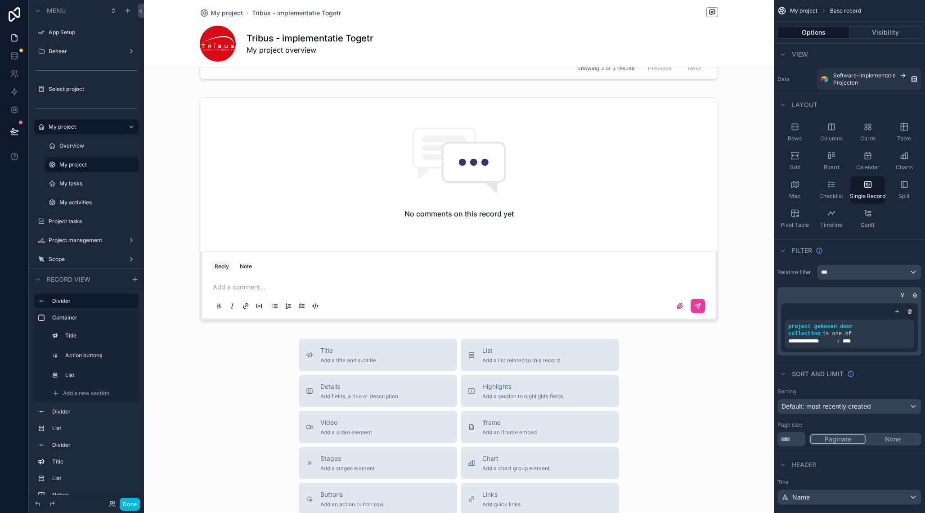
scroll to position [1961, 0]
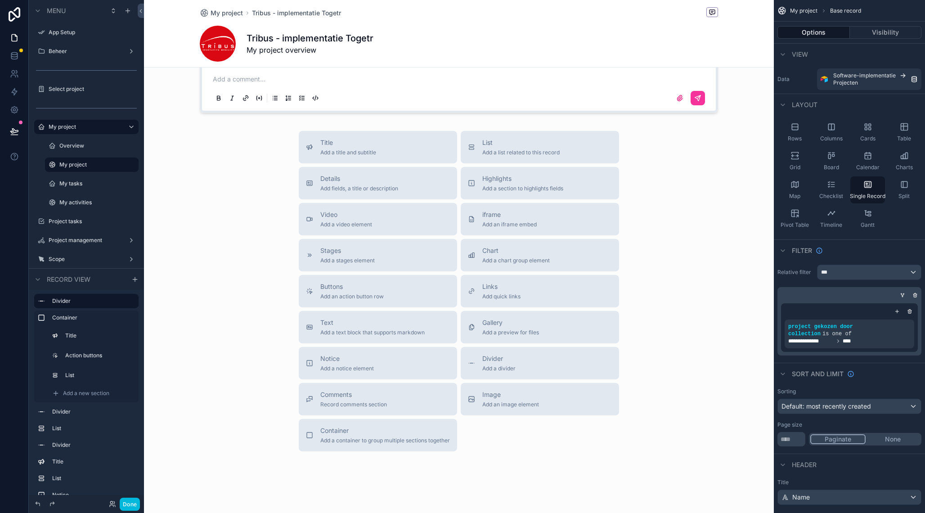
click at [358, 293] on span "Add an action button row" at bounding box center [351, 296] width 63 height 7
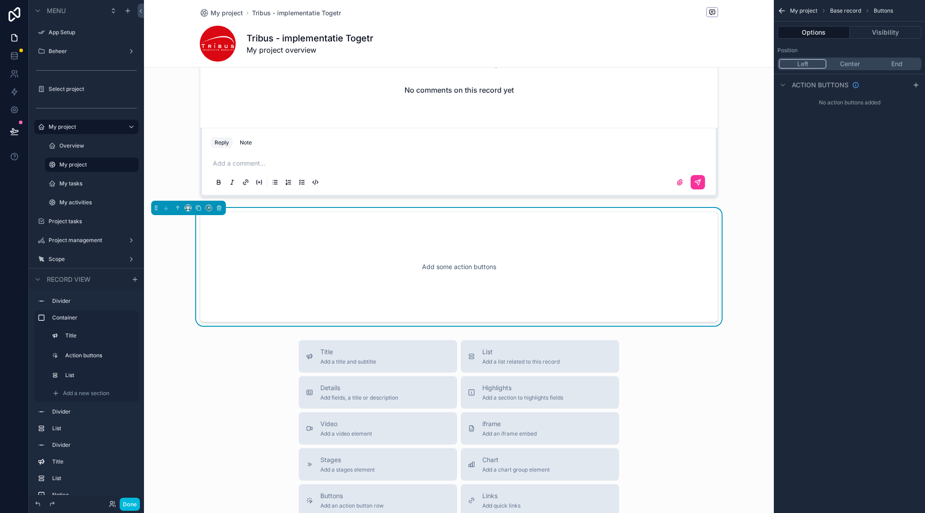
scroll to position [1877, 0]
click at [218, 205] on icon "scrollable content" at bounding box center [219, 208] width 6 height 6
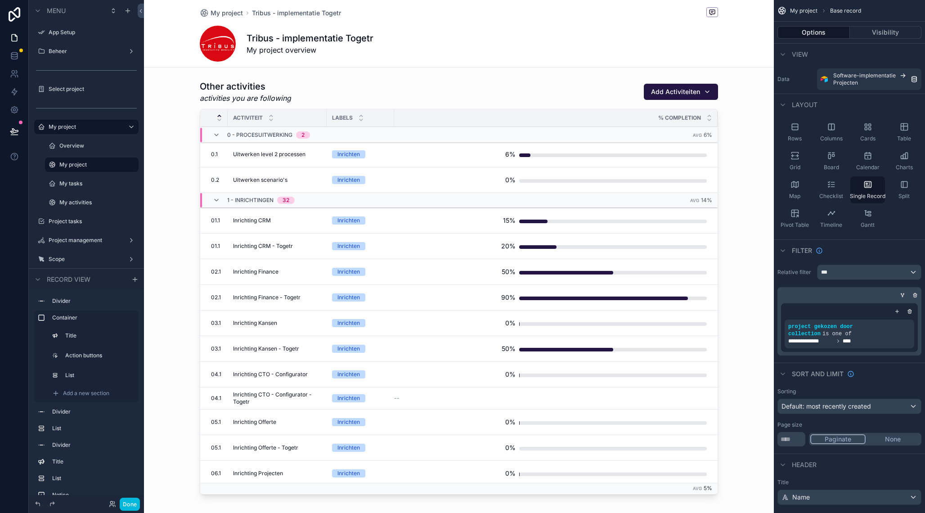
scroll to position [975, 0]
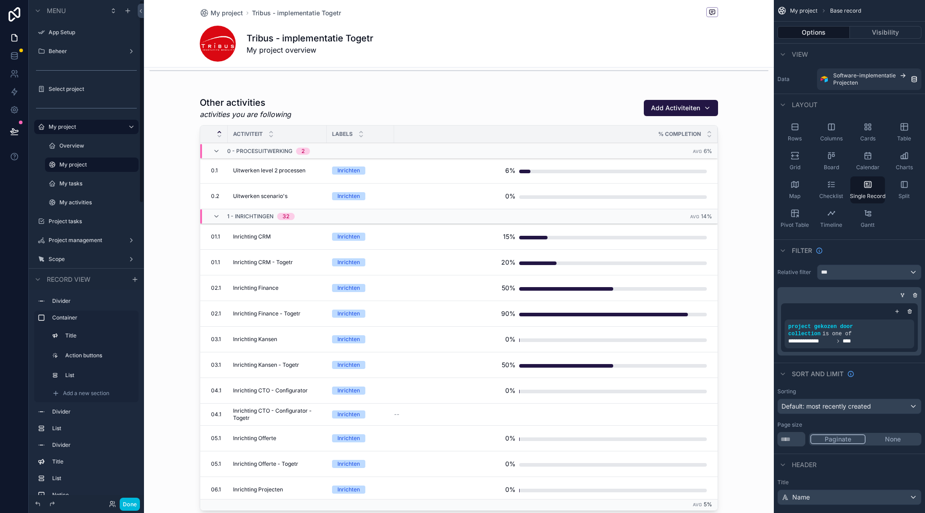
click at [83, 148] on label "Overview" at bounding box center [96, 145] width 74 height 7
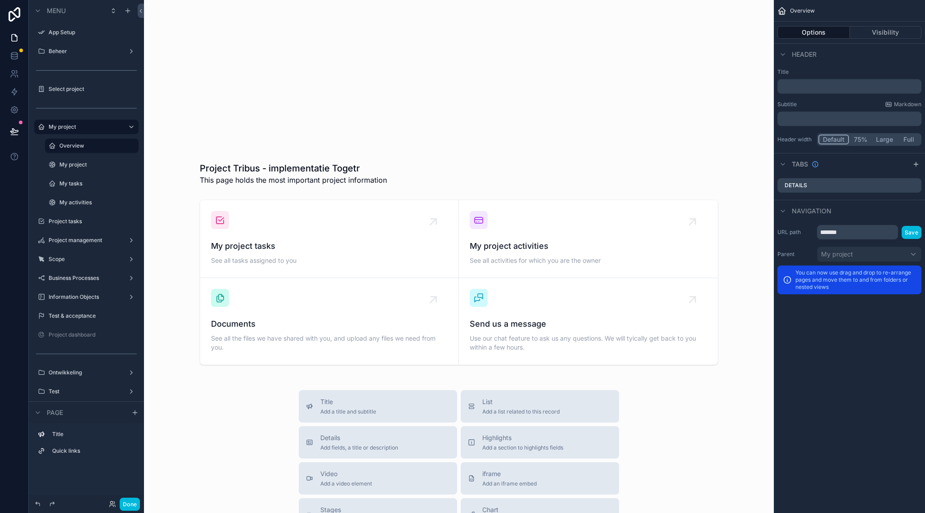
click at [740, 58] on div "scrollable content" at bounding box center [458, 98] width 615 height 182
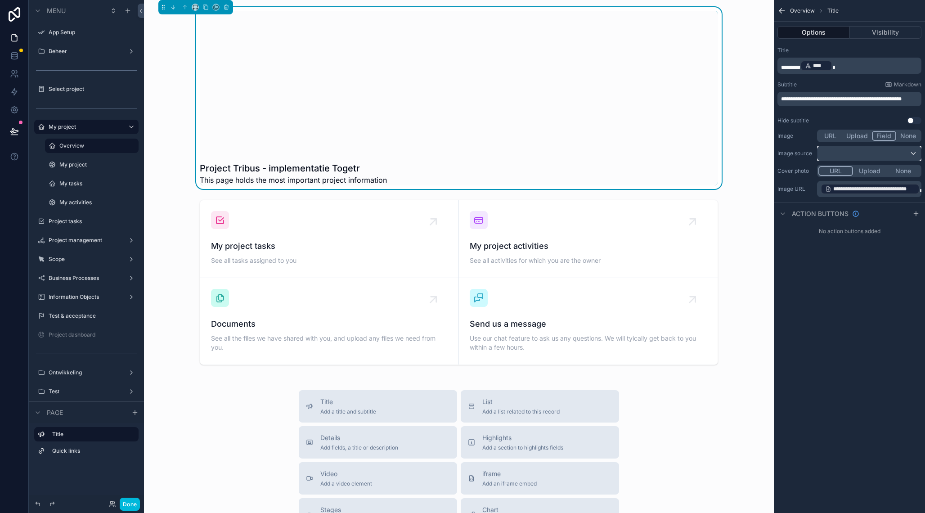
click at [852, 151] on div "scrollable content" at bounding box center [868, 153] width 103 height 14
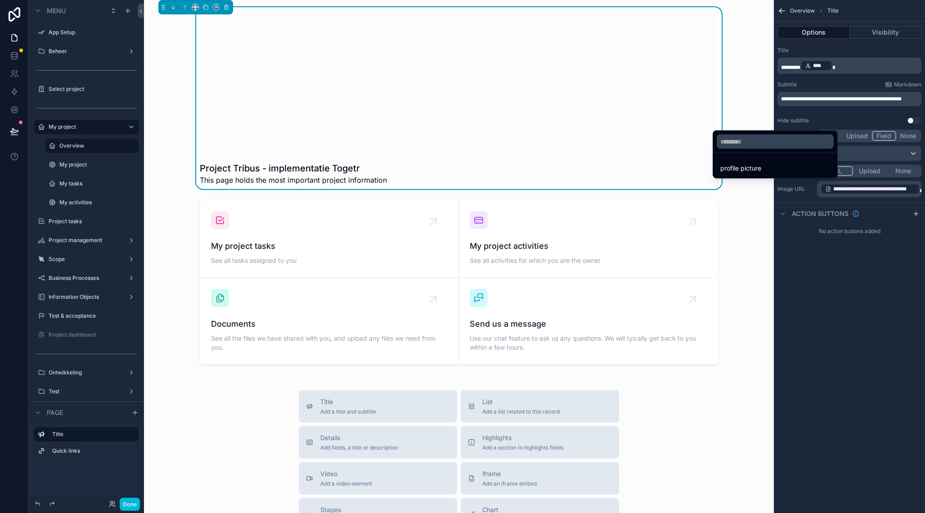
click at [843, 279] on div "scrollable content" at bounding box center [462, 256] width 925 height 513
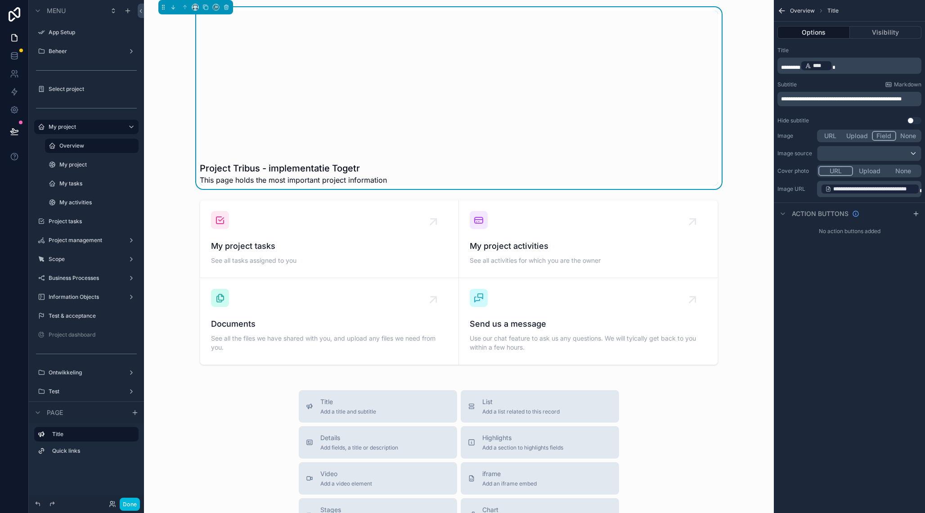
click at [593, 255] on div "scrollable content" at bounding box center [458, 282] width 615 height 172
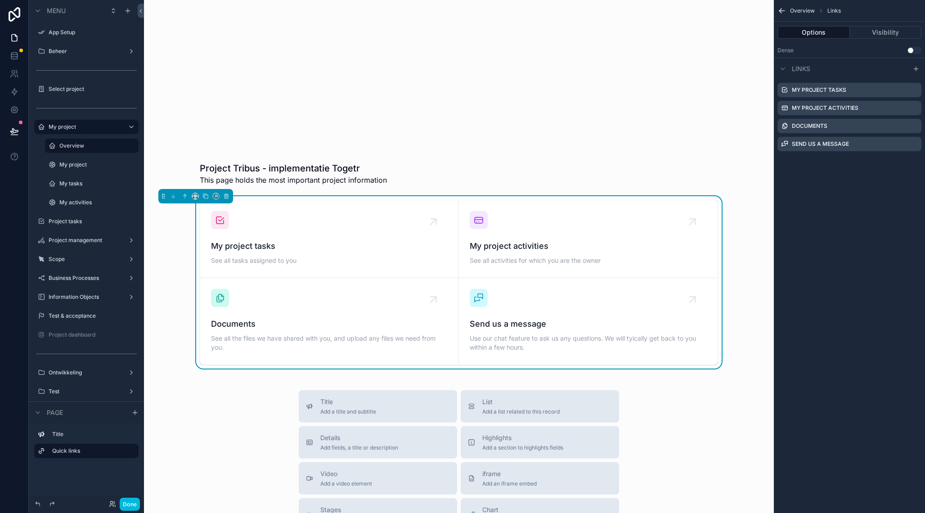
click at [0, 0] on icon "scrollable content" at bounding box center [0, 0] width 0 height 0
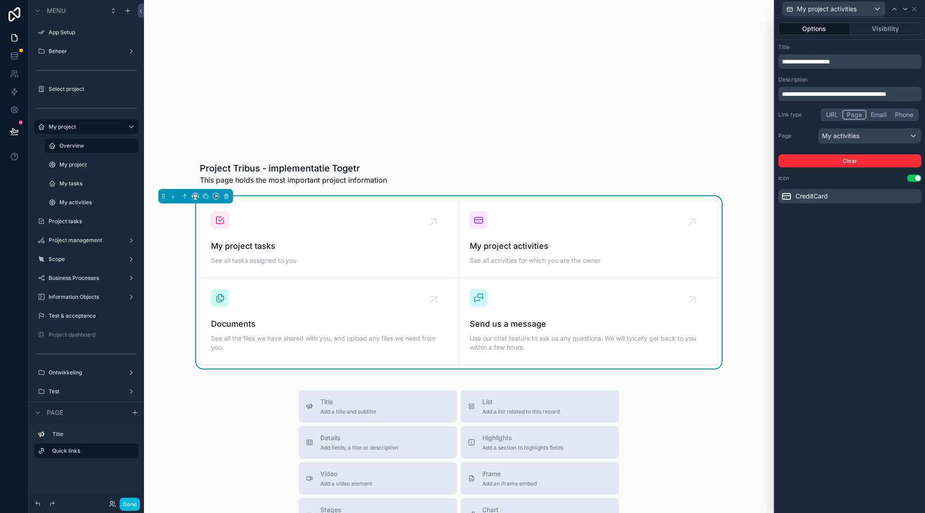
click at [805, 200] on span "CreditCard" at bounding box center [811, 196] width 32 height 9
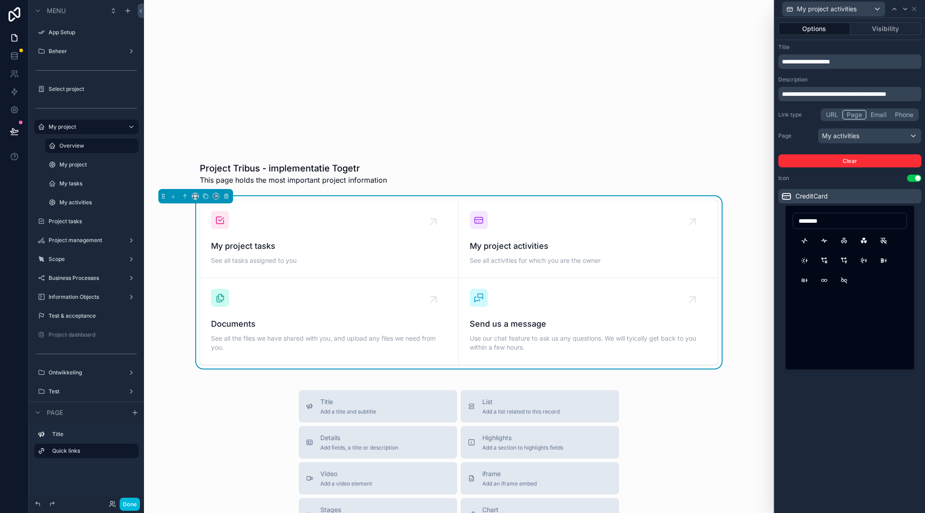
type input "********"
click at [804, 241] on button "Activity" at bounding box center [804, 241] width 16 height 16
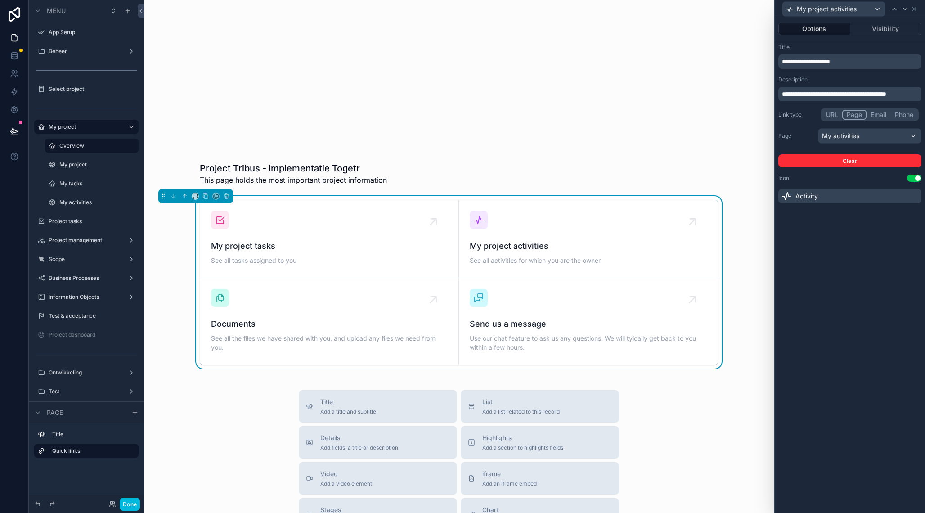
click at [834, 198] on div "Activity" at bounding box center [849, 196] width 143 height 14
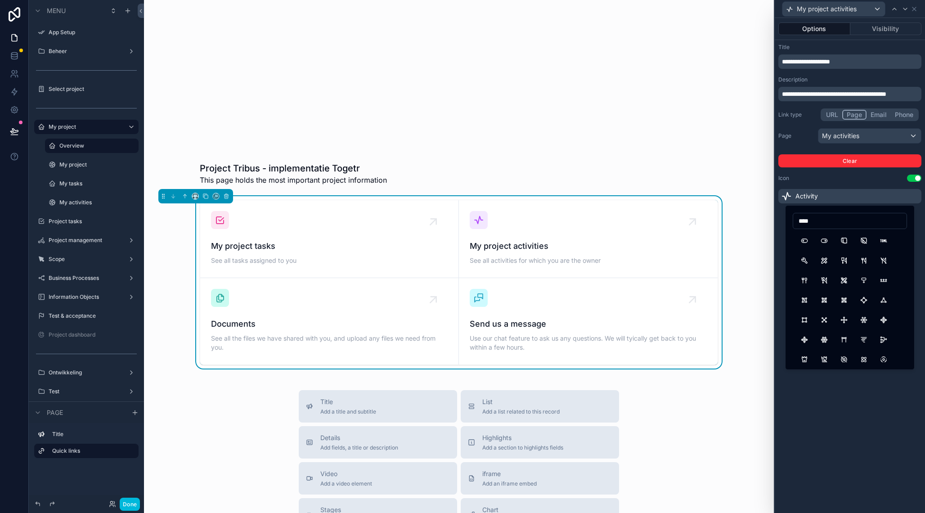
type input "*****"
click at [806, 309] on button "BrandDenodo" at bounding box center [804, 308] width 16 height 16
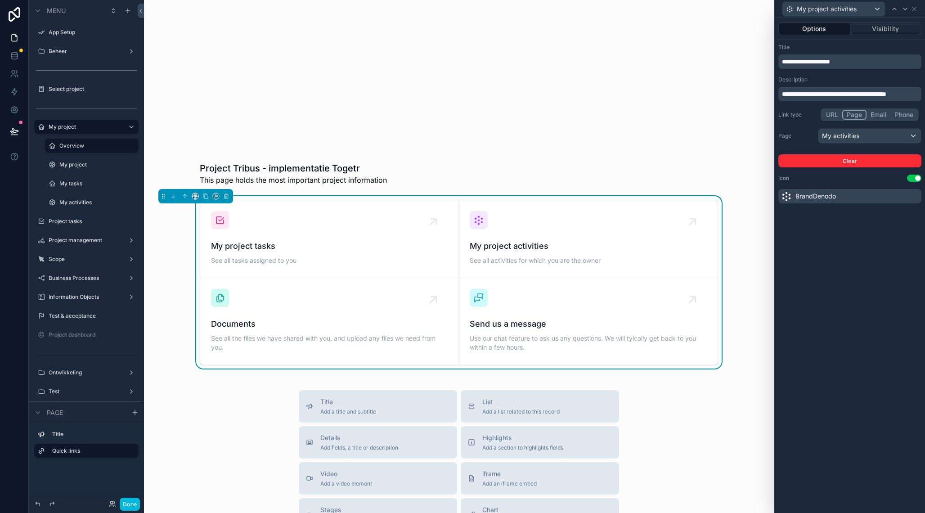
click at [475, 152] on div "scrollable content" at bounding box center [458, 98] width 615 height 182
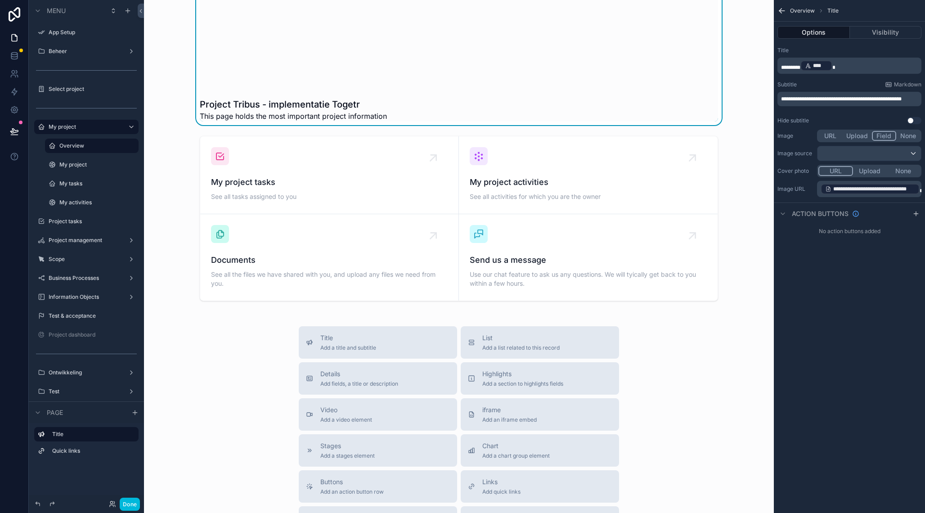
scroll to position [12, 0]
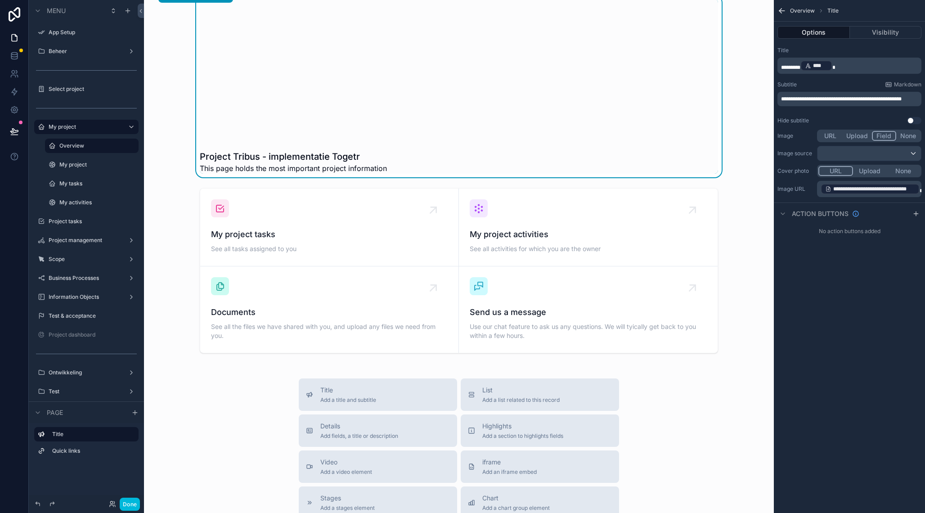
click at [618, 206] on div "scrollable content" at bounding box center [458, 270] width 615 height 172
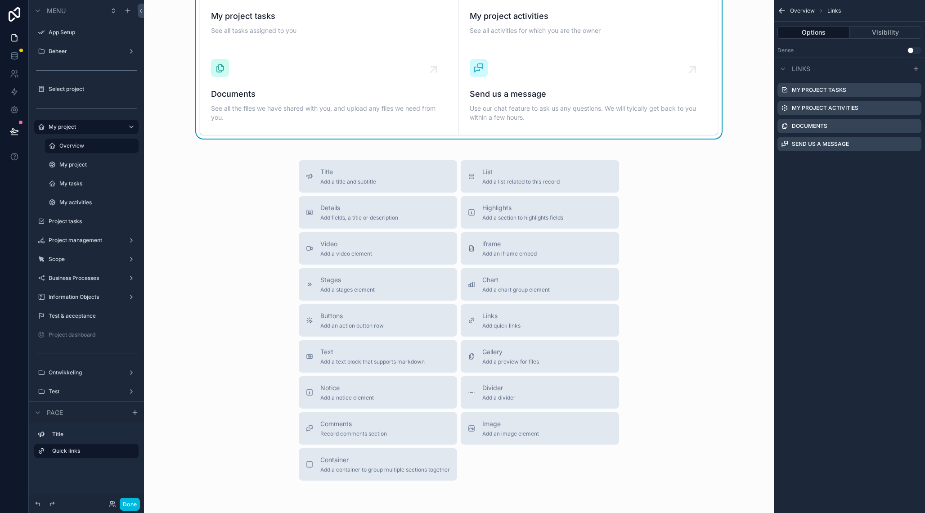
scroll to position [232, 0]
click at [77, 171] on div "My project" at bounding box center [92, 164] width 90 height 14
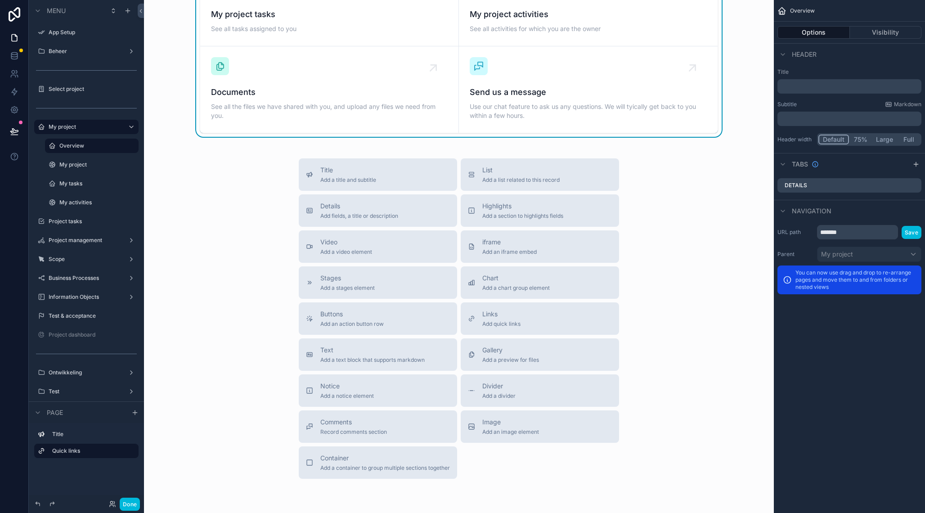
click at [85, 165] on label "My project" at bounding box center [96, 164] width 74 height 7
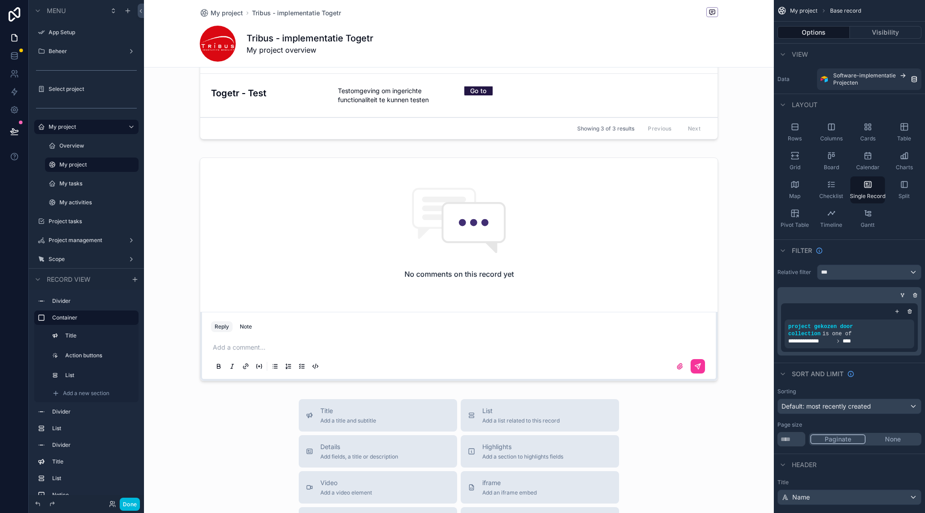
scroll to position [1961, 0]
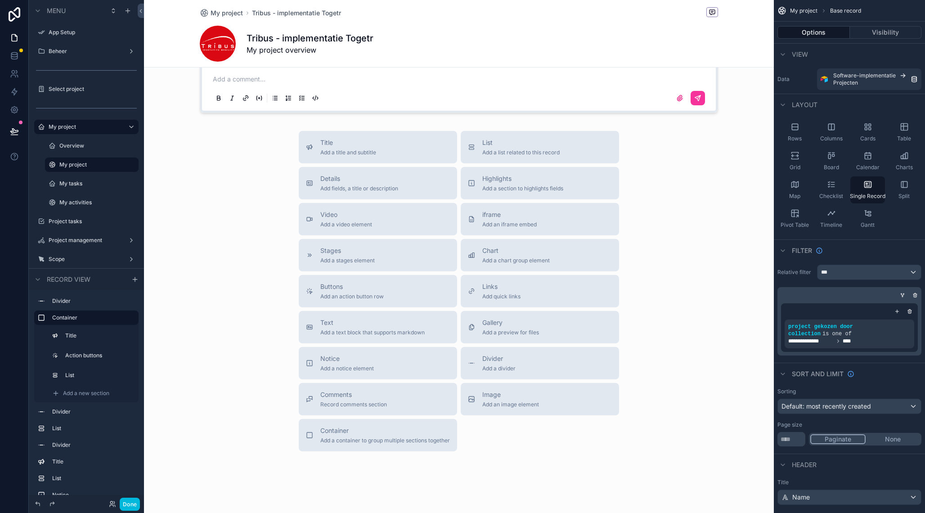
click at [488, 282] on span "Links" at bounding box center [501, 286] width 38 height 9
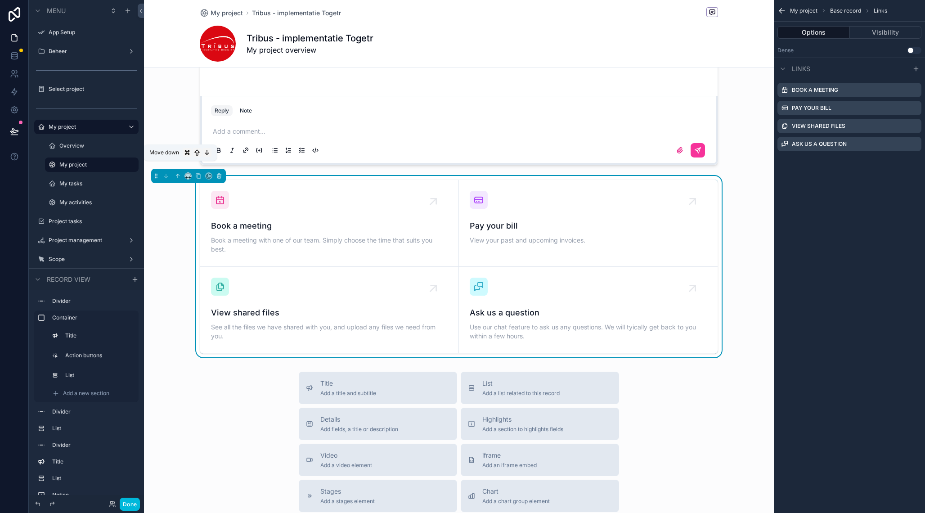
scroll to position [1909, 0]
click at [180, 173] on icon "scrollable content" at bounding box center [178, 176] width 6 height 6
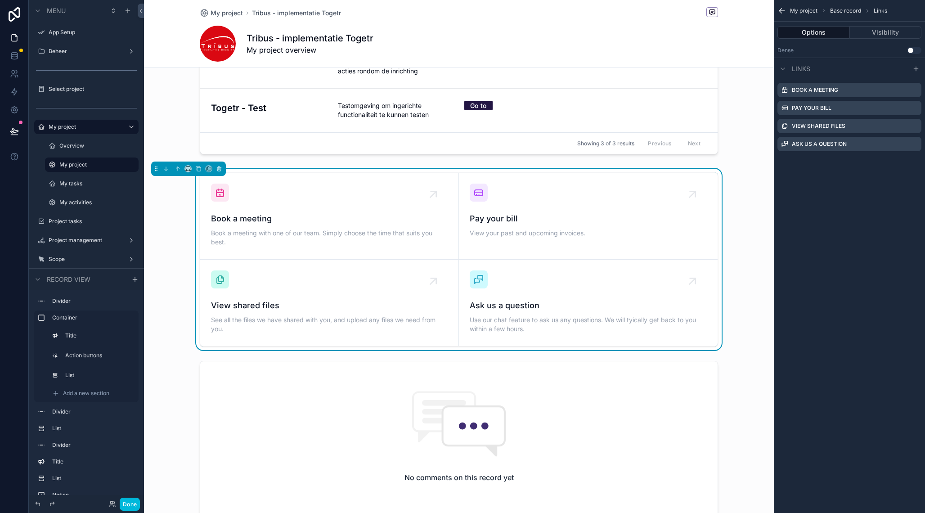
scroll to position [1673, 0]
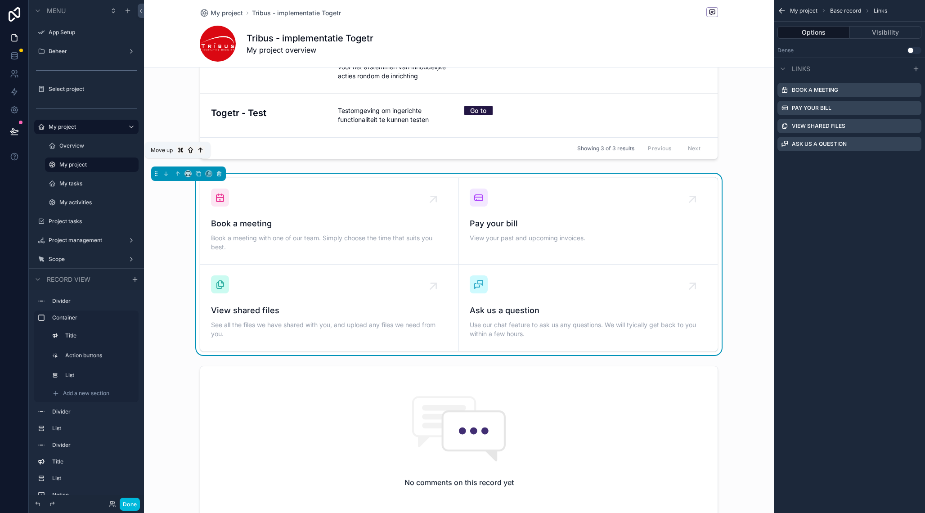
click at [179, 170] on icon "scrollable content" at bounding box center [178, 173] width 6 height 6
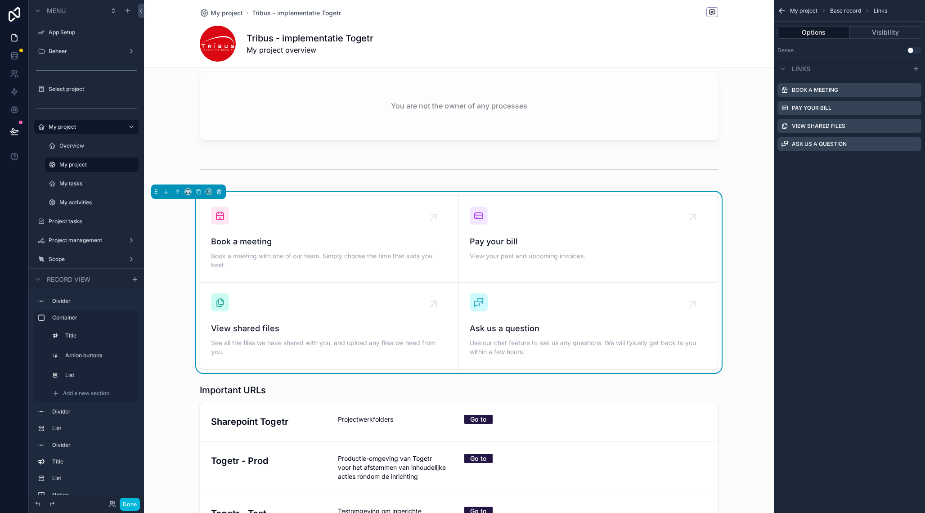
scroll to position [1442, 0]
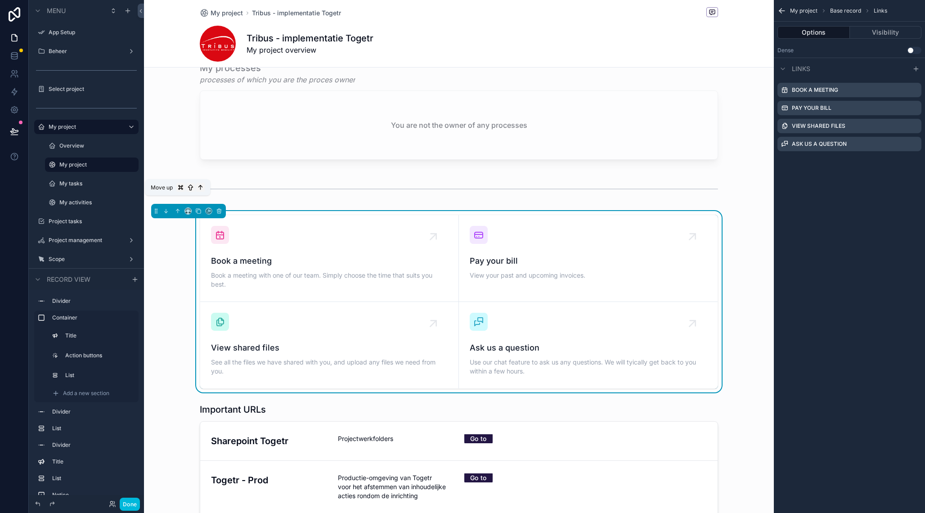
click at [177, 208] on icon "scrollable content" at bounding box center [178, 211] width 6 height 6
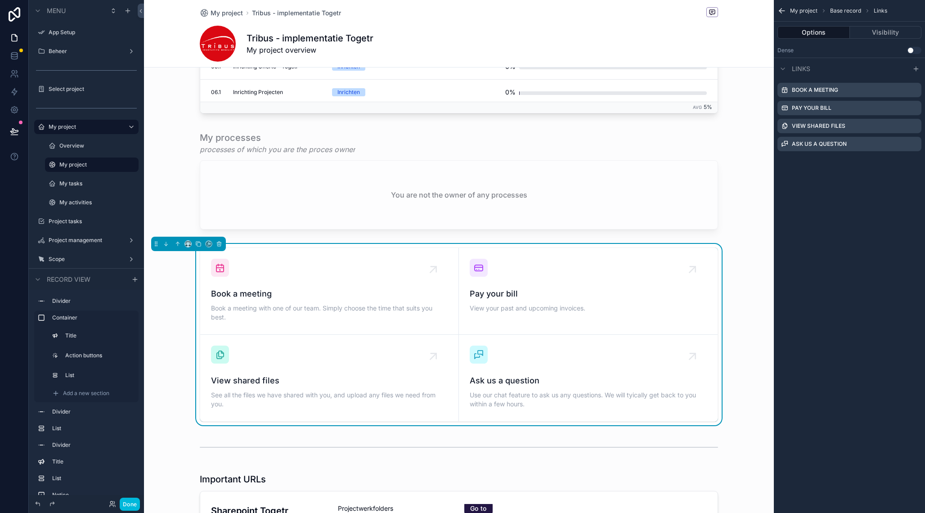
scroll to position [1359, 0]
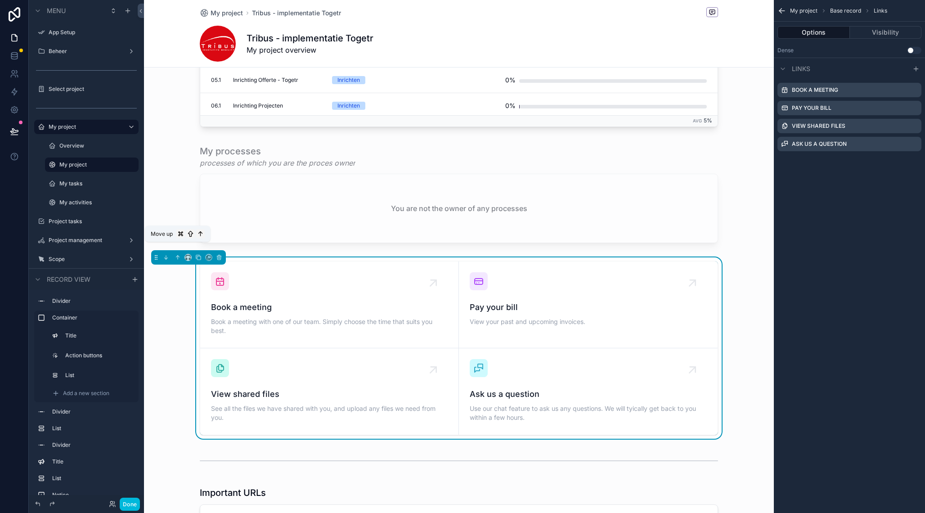
click at [176, 254] on icon "scrollable content" at bounding box center [178, 257] width 6 height 6
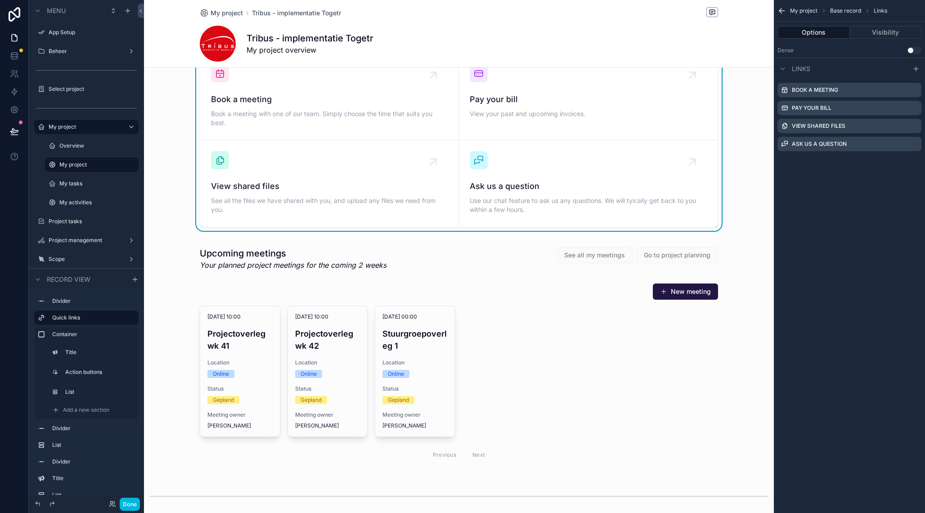
scroll to position [72, 0]
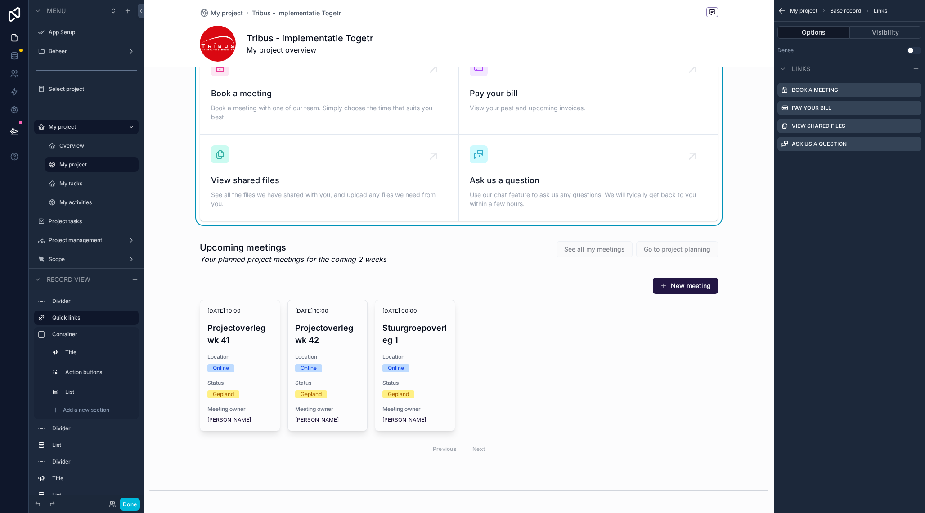
click at [763, 202] on div "Book a meeting Book a meeting with one of our team. Simply choose the time that…" at bounding box center [459, 134] width 630 height 181
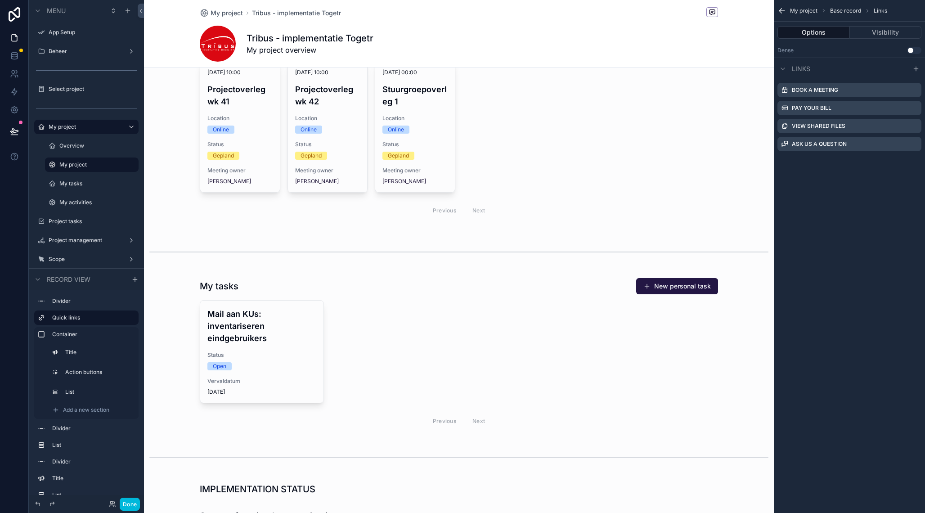
scroll to position [325, 0]
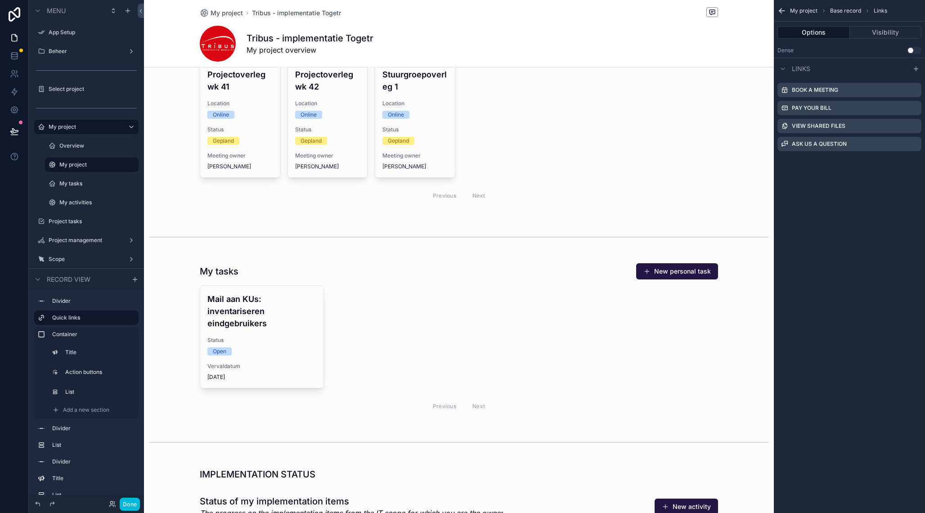
click at [464, 275] on div "scrollable content" at bounding box center [459, 339] width 630 height 161
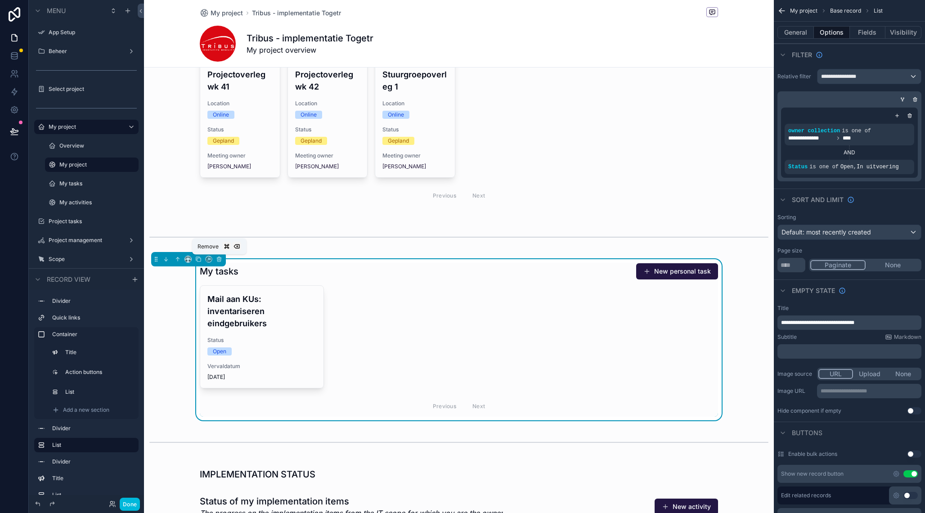
click at [221, 259] on icon "scrollable content" at bounding box center [219, 260] width 4 height 4
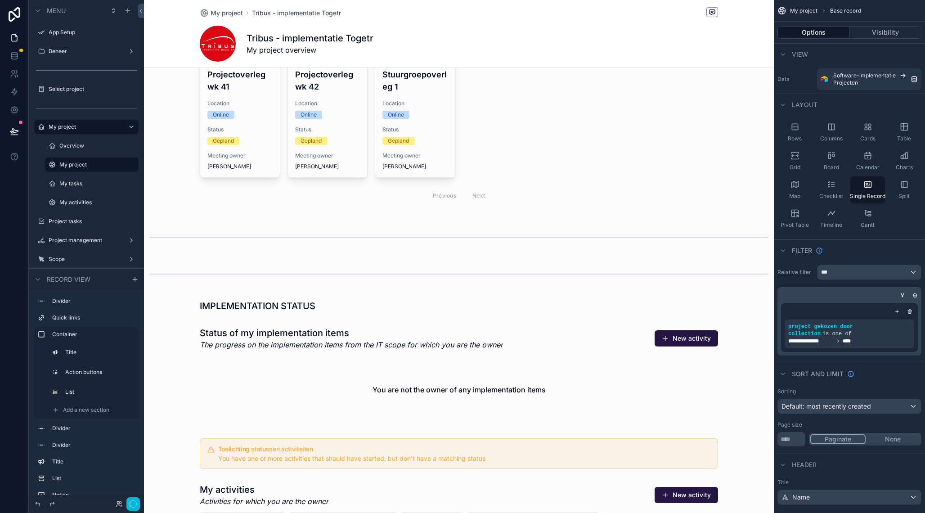
click at [274, 238] on div "scrollable content" at bounding box center [459, 237] width 630 height 30
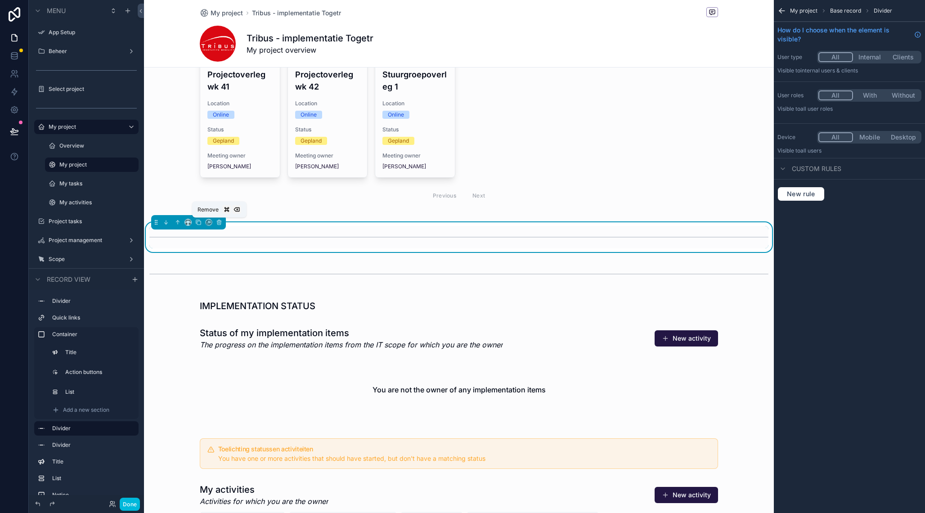
click at [219, 222] on icon "scrollable content" at bounding box center [219, 222] width 6 height 6
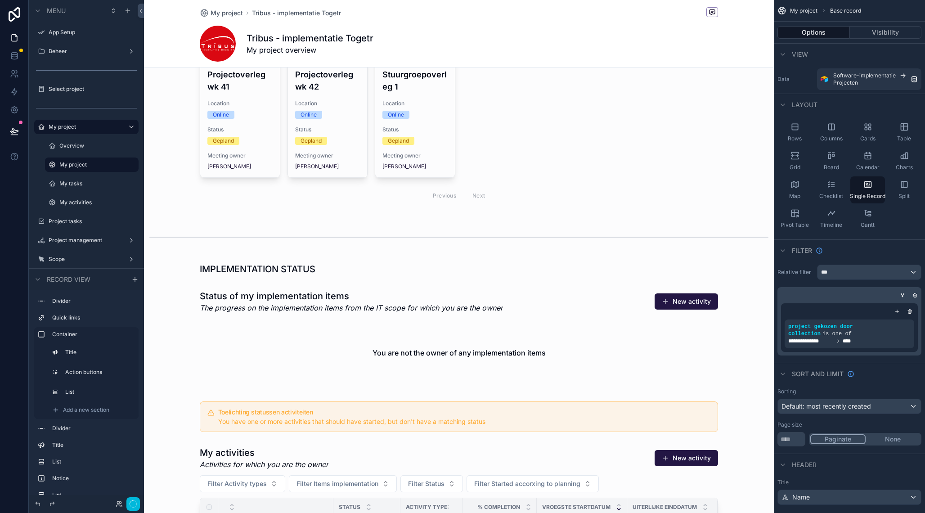
click at [251, 234] on div "scrollable content" at bounding box center [459, 237] width 630 height 30
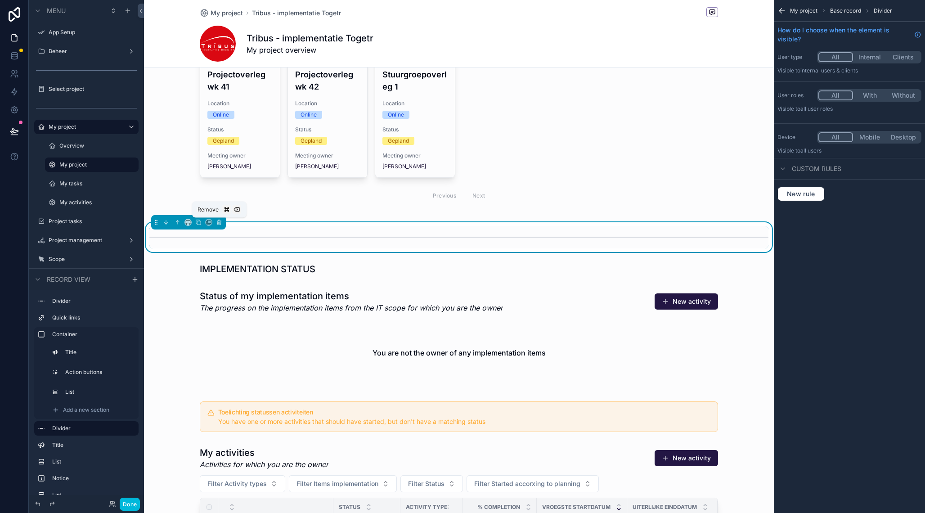
click at [220, 222] on icon "scrollable content" at bounding box center [219, 222] width 6 height 6
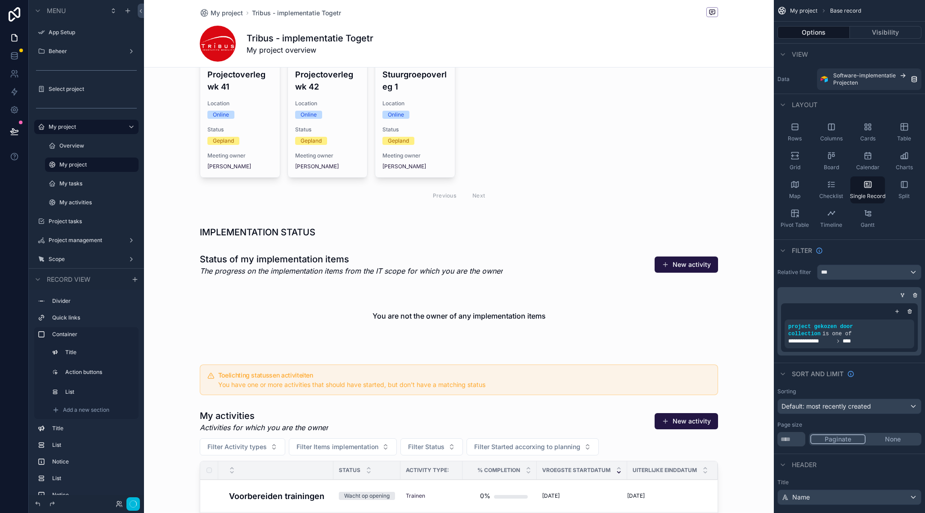
click at [260, 228] on div "scrollable content" at bounding box center [459, 232] width 630 height 20
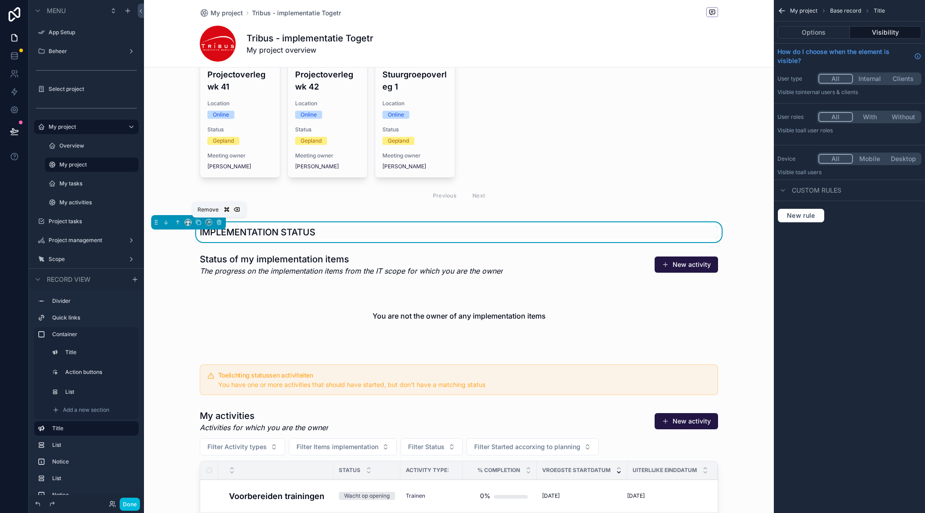
click at [222, 222] on icon "scrollable content" at bounding box center [219, 222] width 6 height 6
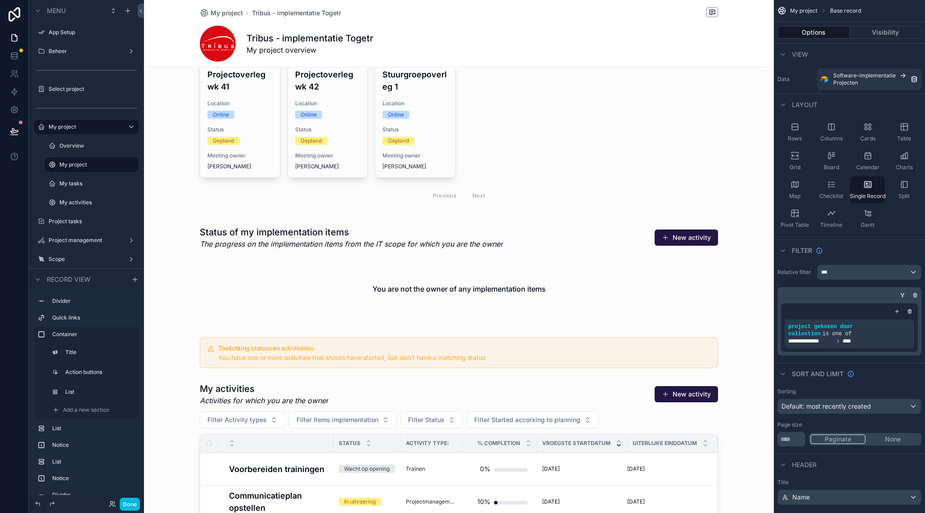
click at [228, 240] on div "scrollable content" at bounding box center [459, 274] width 630 height 104
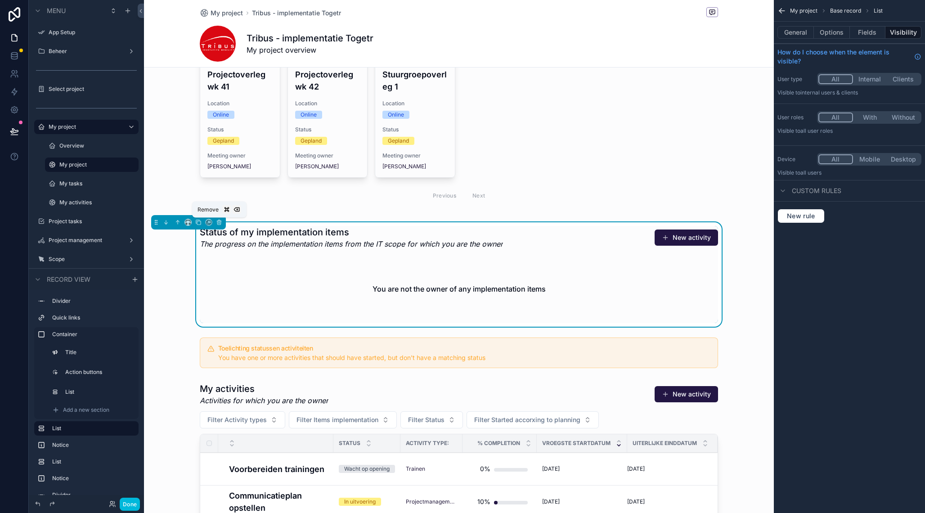
click at [219, 223] on icon "scrollable content" at bounding box center [219, 222] width 6 height 6
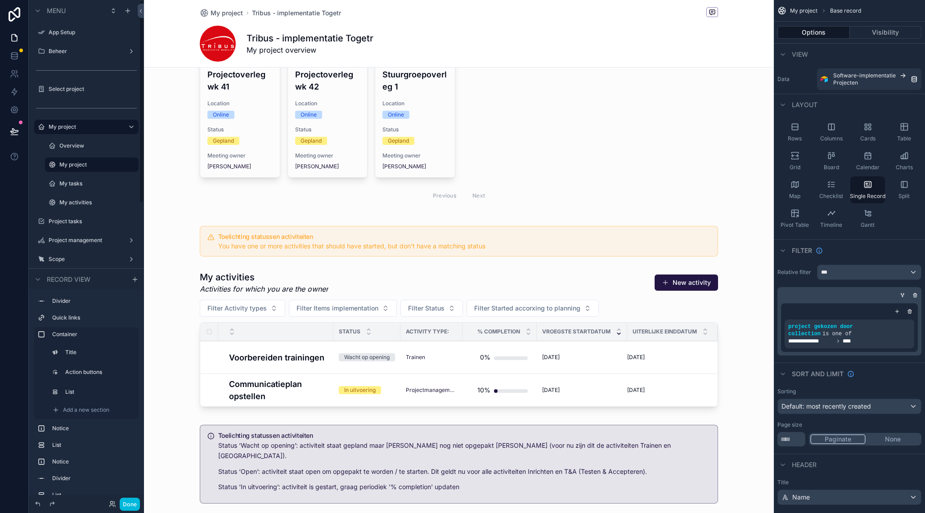
click at [96, 201] on label "My activities" at bounding box center [96, 202] width 74 height 7
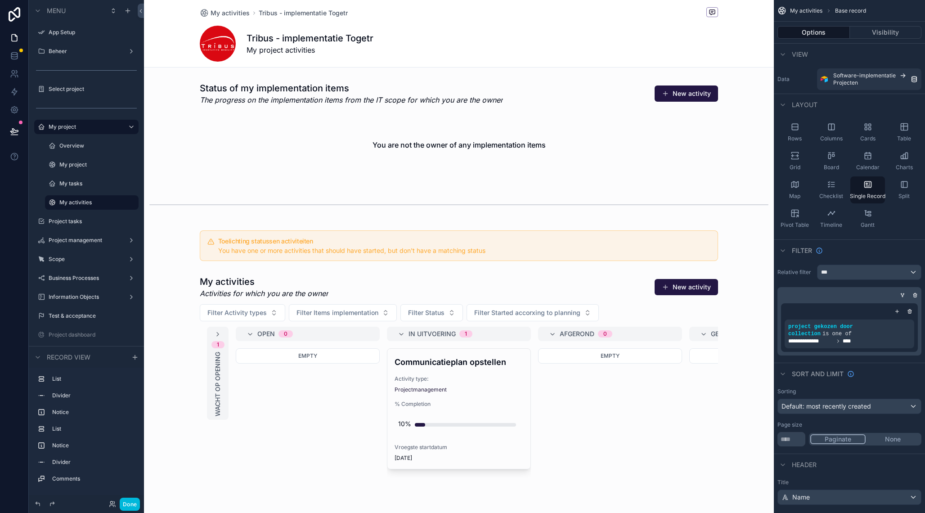
click at [90, 182] on label "My tasks" at bounding box center [96, 183] width 74 height 7
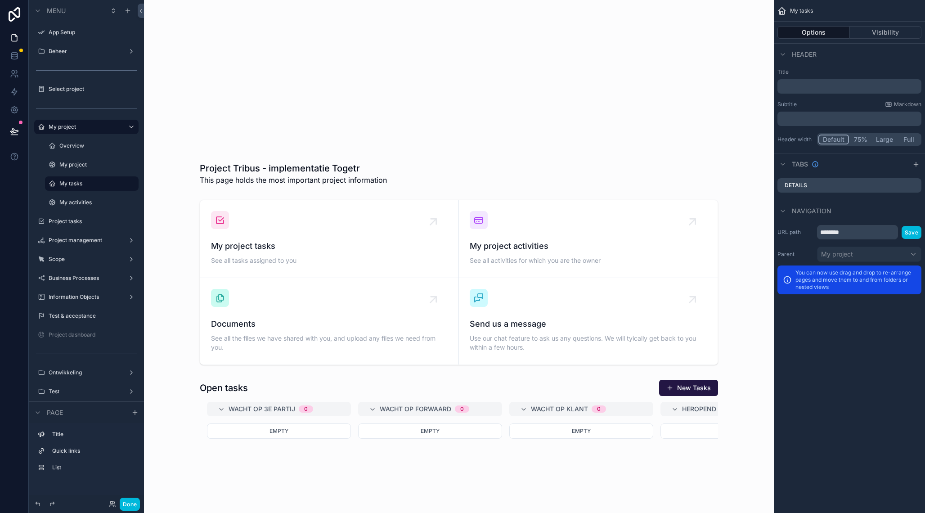
click at [90, 182] on label "My tasks" at bounding box center [96, 183] width 74 height 7
click at [89, 162] on label "My project" at bounding box center [96, 164] width 74 height 7
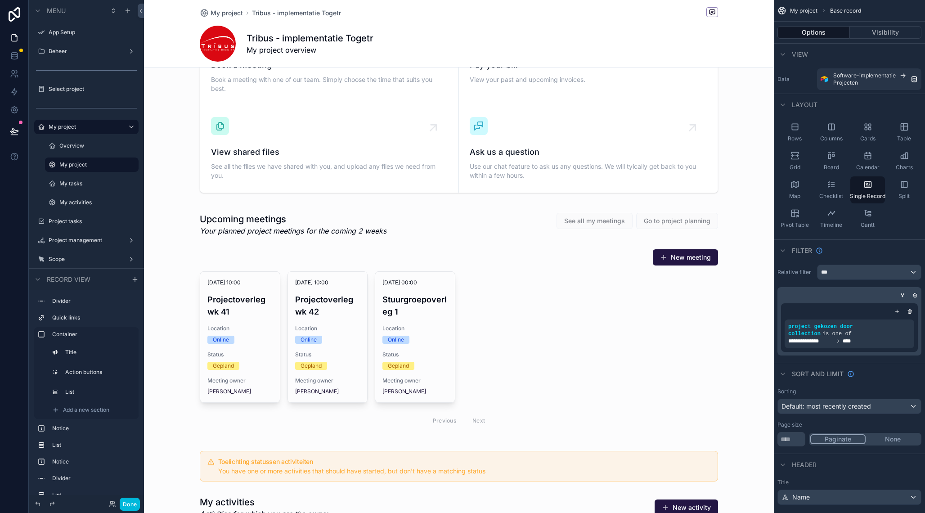
scroll to position [101, 0]
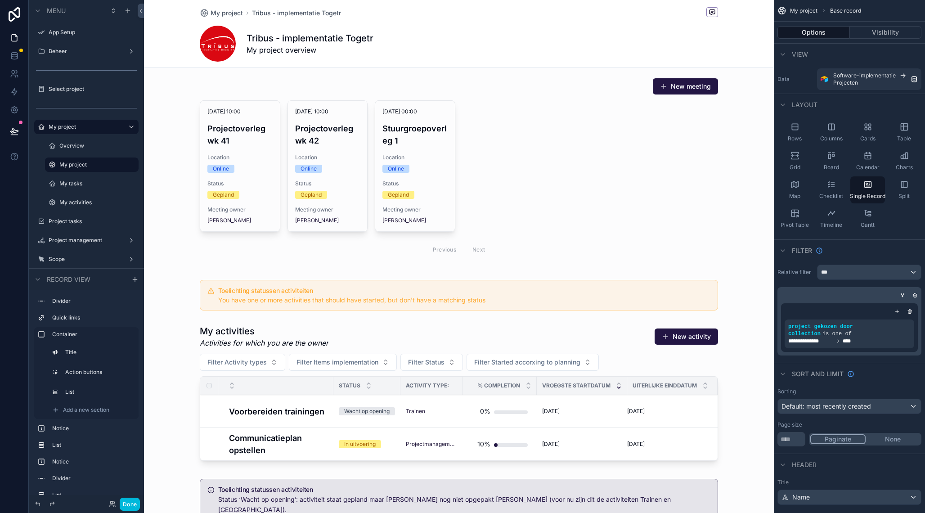
scroll to position [303, 0]
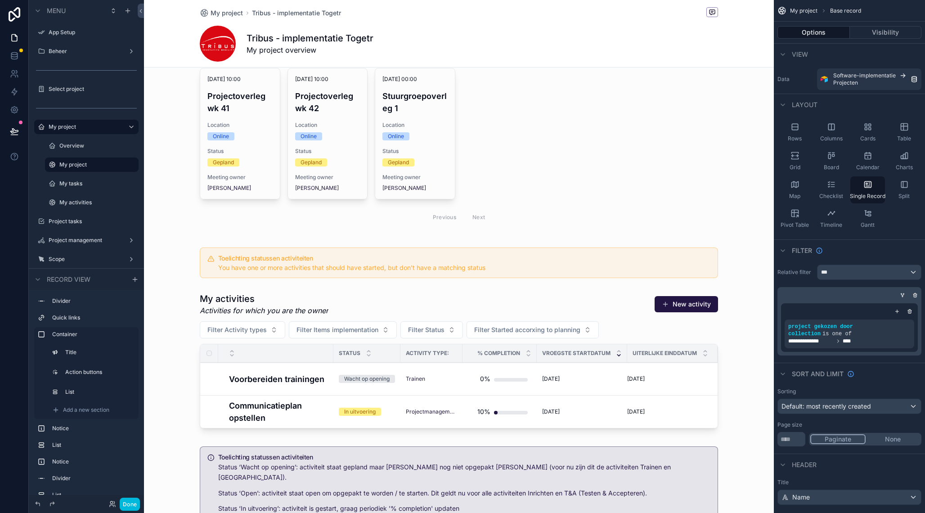
click at [338, 267] on div "scrollable content" at bounding box center [459, 263] width 630 height 38
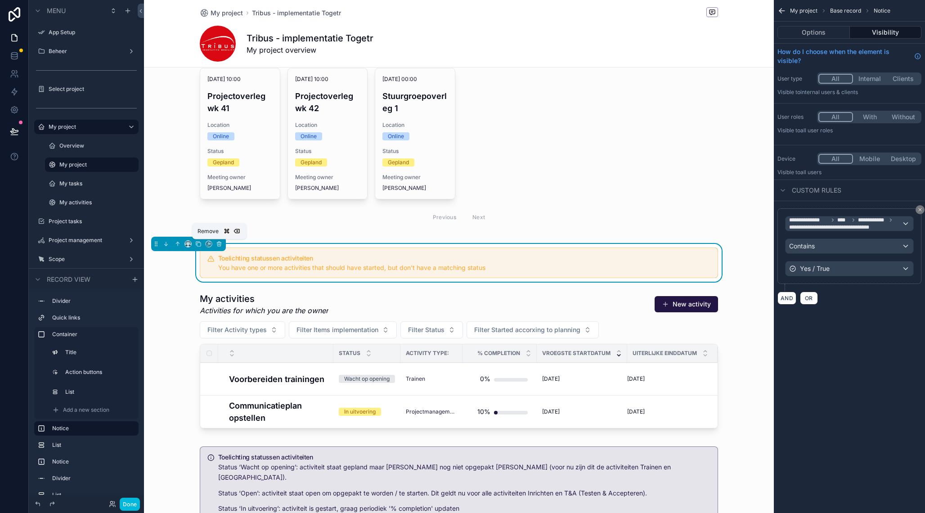
click at [220, 245] on icon "scrollable content" at bounding box center [220, 244] width 0 height 2
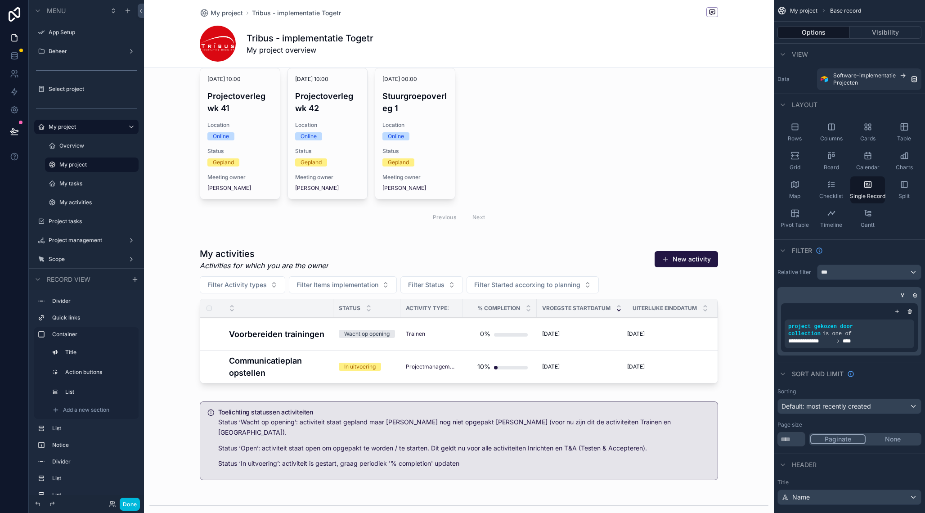
click at [263, 263] on div "scrollable content" at bounding box center [459, 317] width 630 height 147
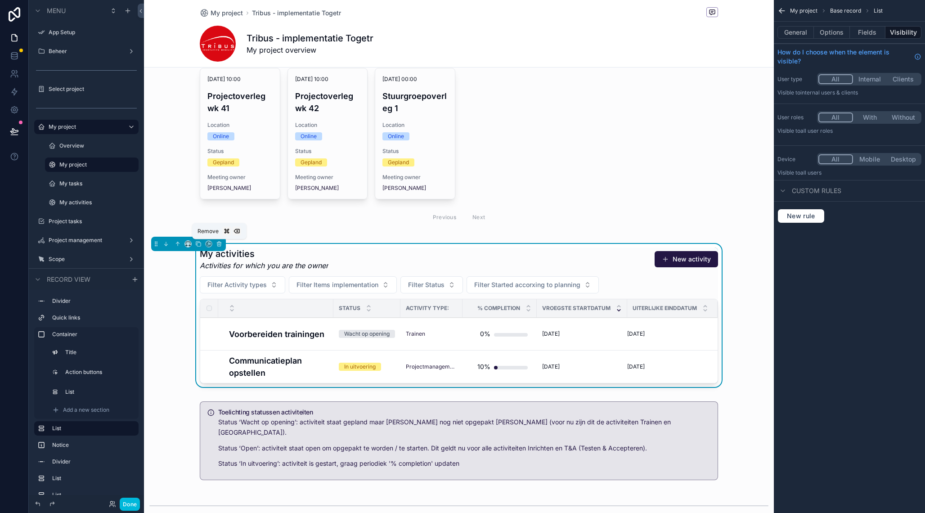
click at [219, 248] on button "scrollable content" at bounding box center [219, 244] width 10 height 10
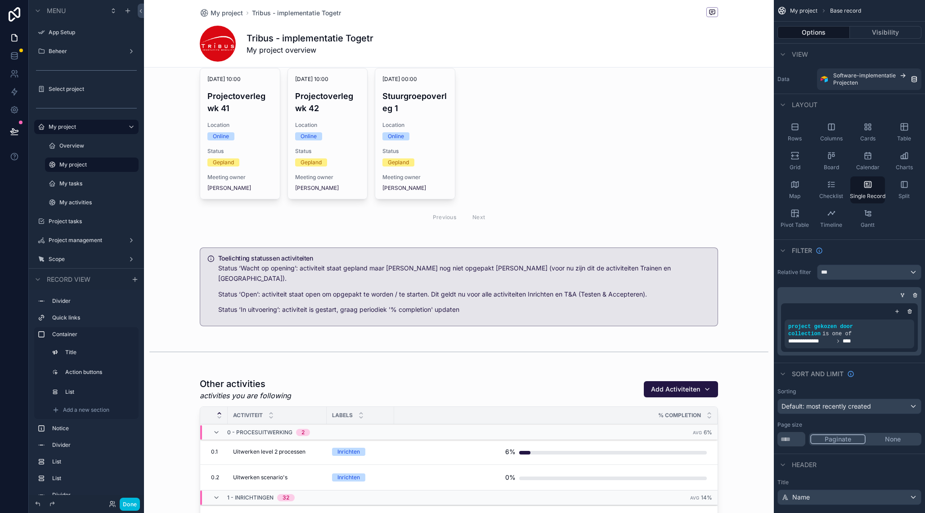
click at [242, 261] on div "scrollable content" at bounding box center [459, 287] width 630 height 86
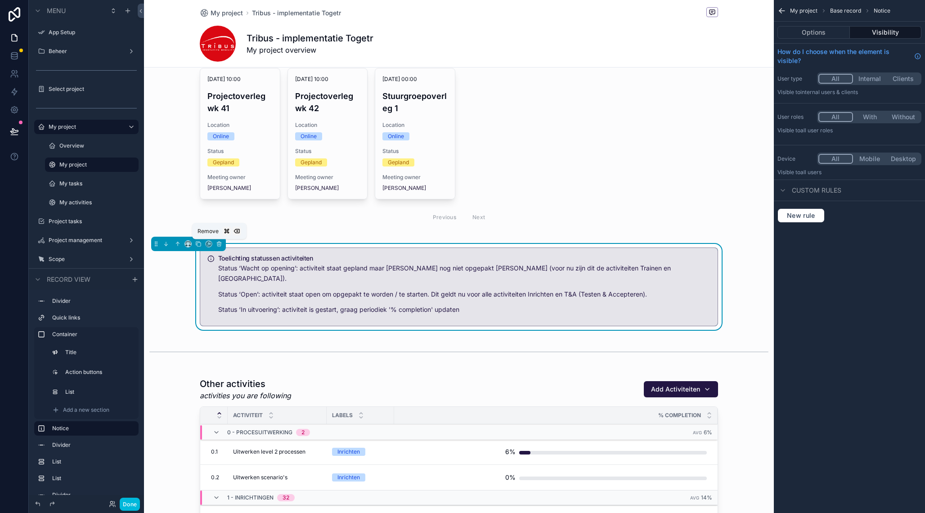
click at [220, 242] on icon "scrollable content" at bounding box center [219, 242] width 4 height 0
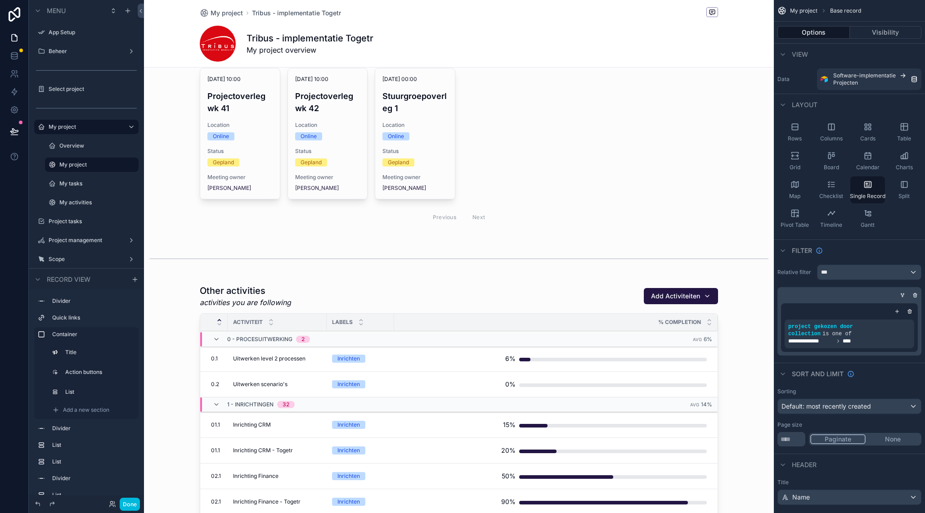
click at [255, 258] on div "scrollable content" at bounding box center [459, 259] width 630 height 30
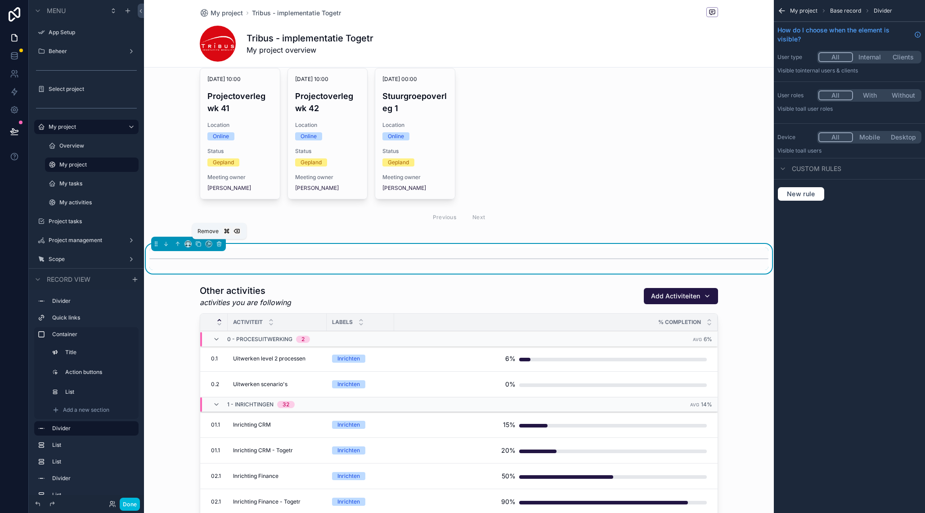
click at [220, 242] on icon "scrollable content" at bounding box center [219, 242] width 4 height 0
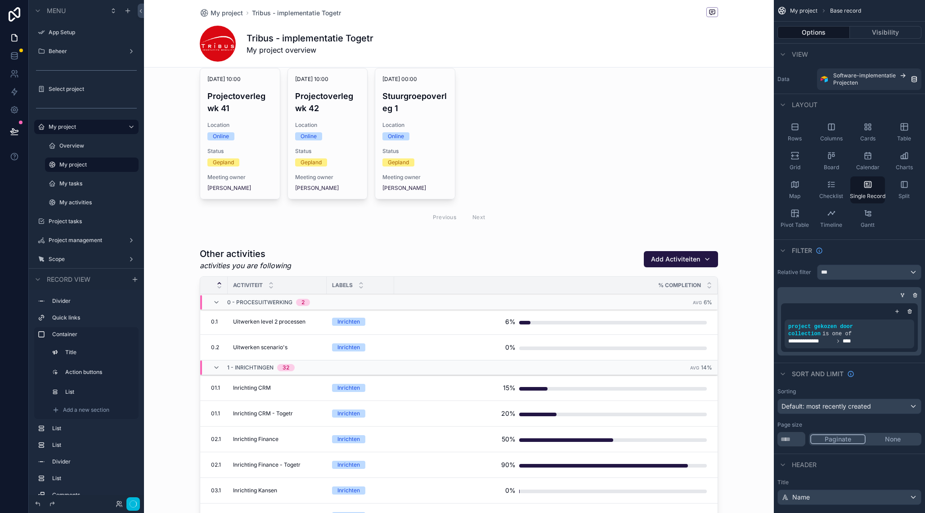
click at [246, 250] on div "scrollable content" at bounding box center [459, 456] width 630 height 425
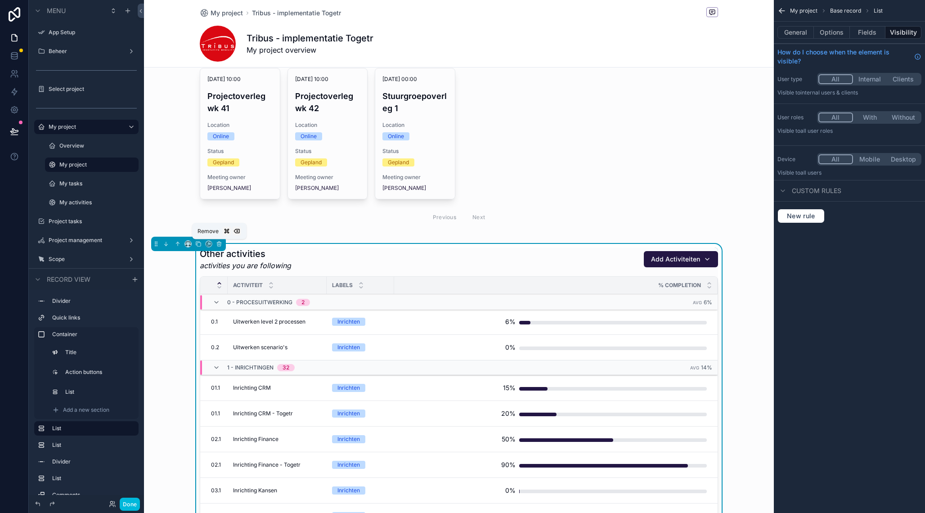
click at [220, 246] on icon "scrollable content" at bounding box center [219, 244] width 6 height 6
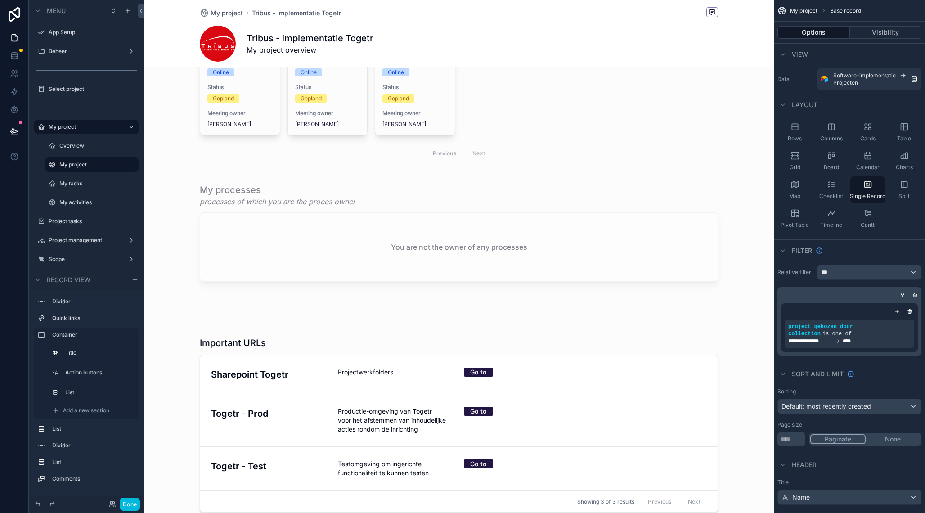
scroll to position [371, 0]
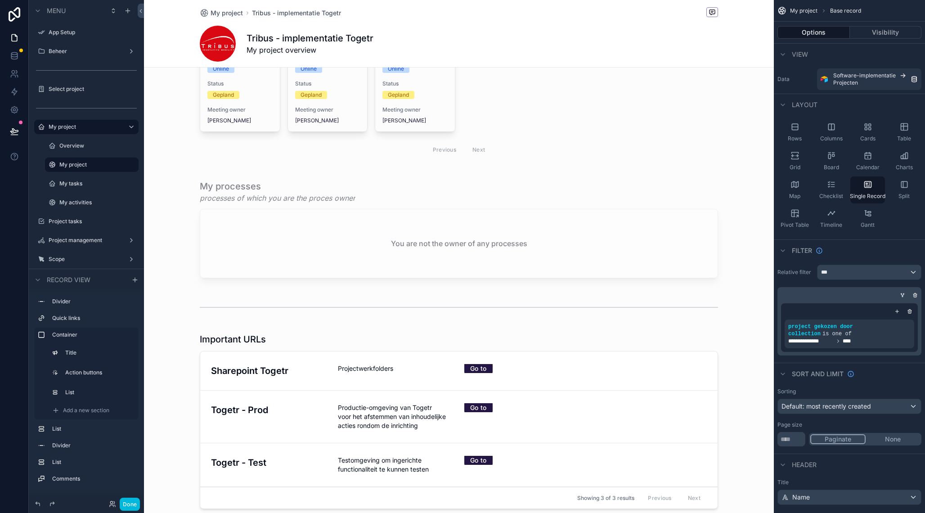
click at [281, 229] on div "scrollable content" at bounding box center [459, 394] width 630 height 1531
click at [272, 192] on div "scrollable content" at bounding box center [459, 230] width 630 height 109
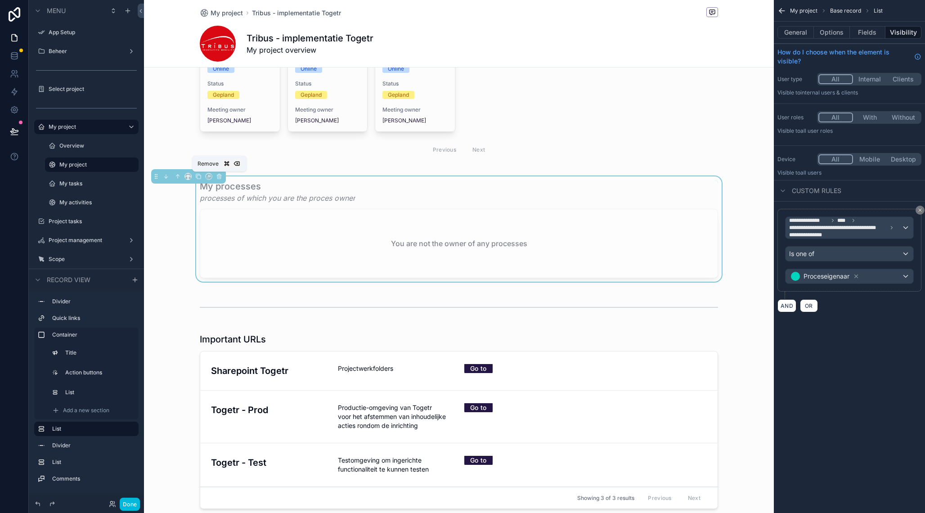
click at [220, 175] on icon "scrollable content" at bounding box center [219, 175] width 4 height 0
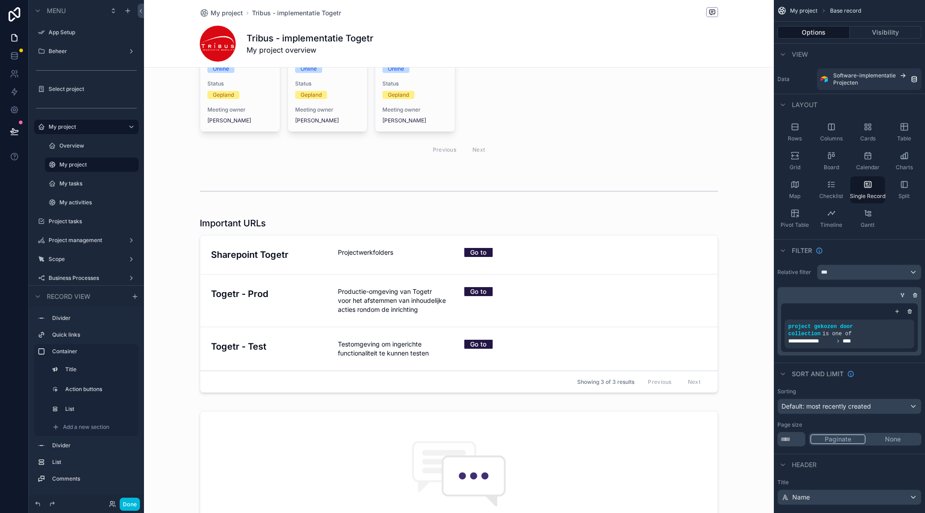
click at [264, 232] on div "scrollable content" at bounding box center [459, 336] width 630 height 1415
click at [271, 190] on div "scrollable content" at bounding box center [459, 191] width 630 height 30
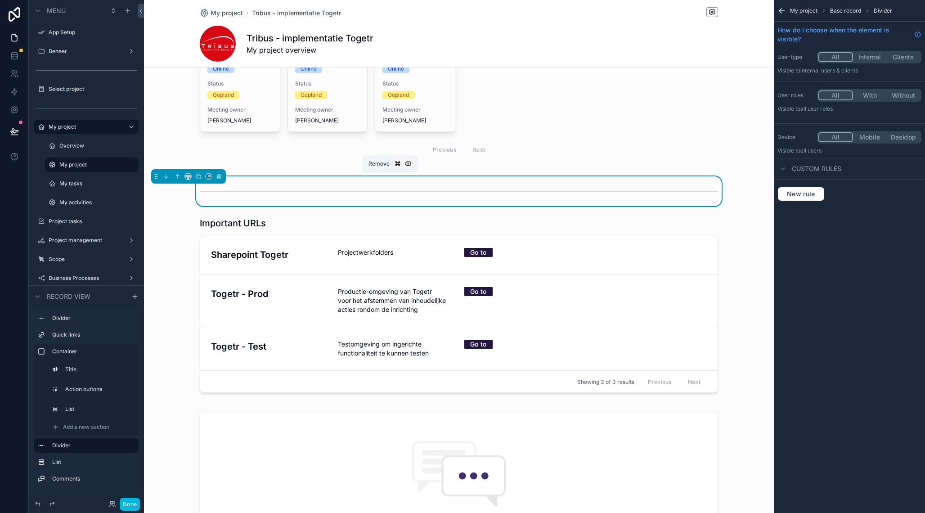
click at [220, 179] on icon "scrollable content" at bounding box center [219, 176] width 6 height 6
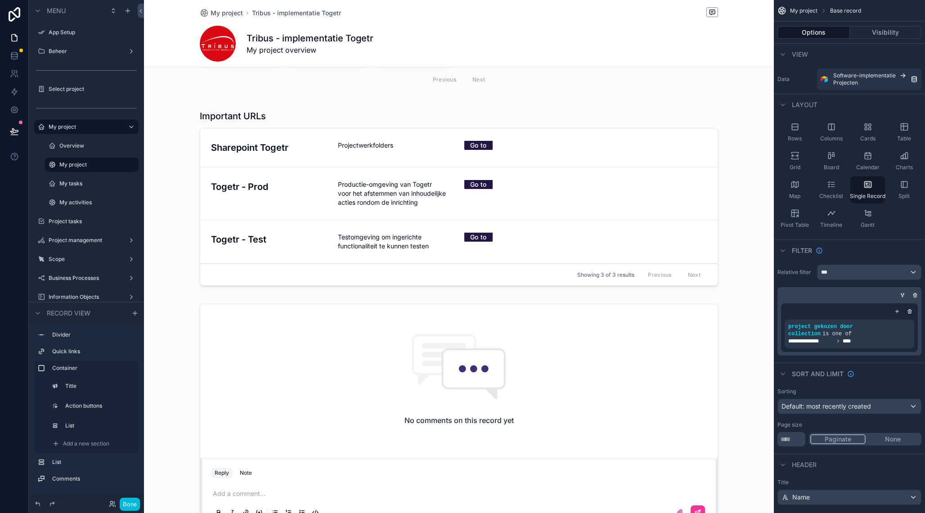
scroll to position [443, 0]
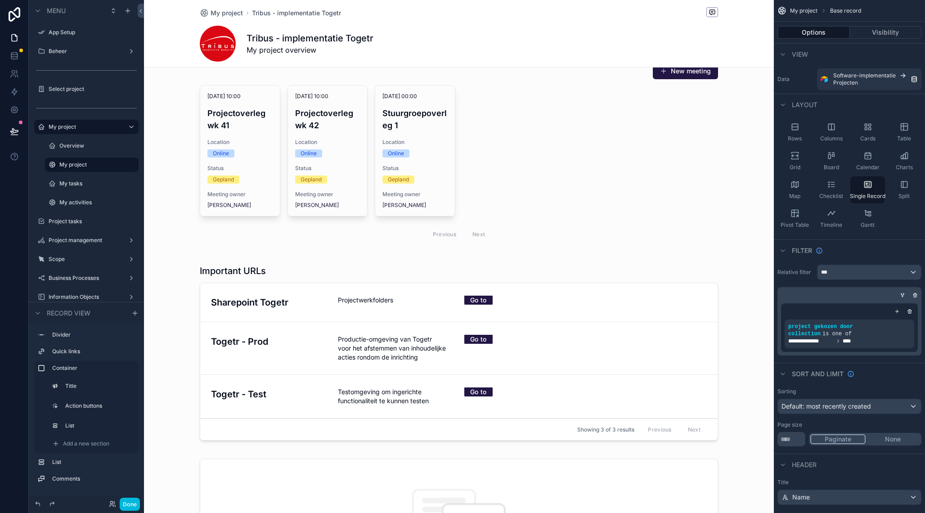
scroll to position [296, 0]
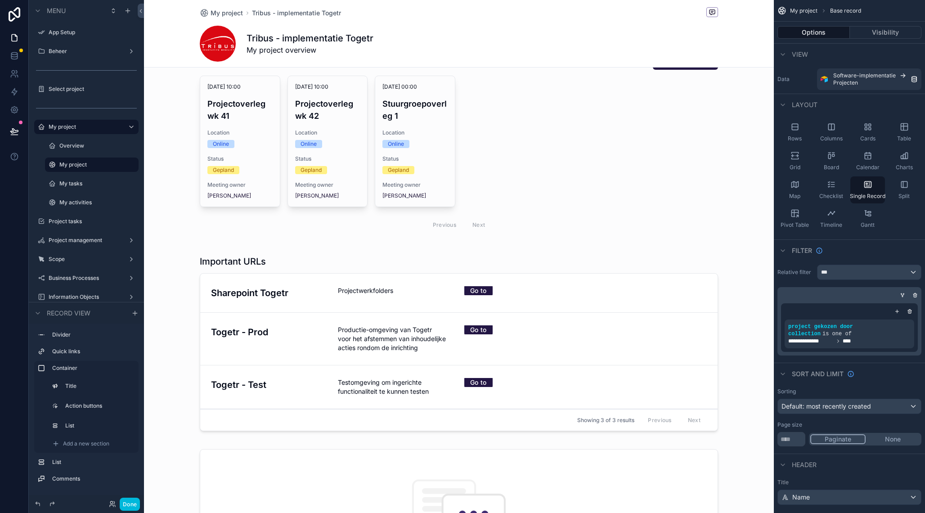
click at [266, 260] on div "scrollable content" at bounding box center [459, 393] width 630 height 1378
click at [250, 259] on div "scrollable content" at bounding box center [459, 344] width 630 height 187
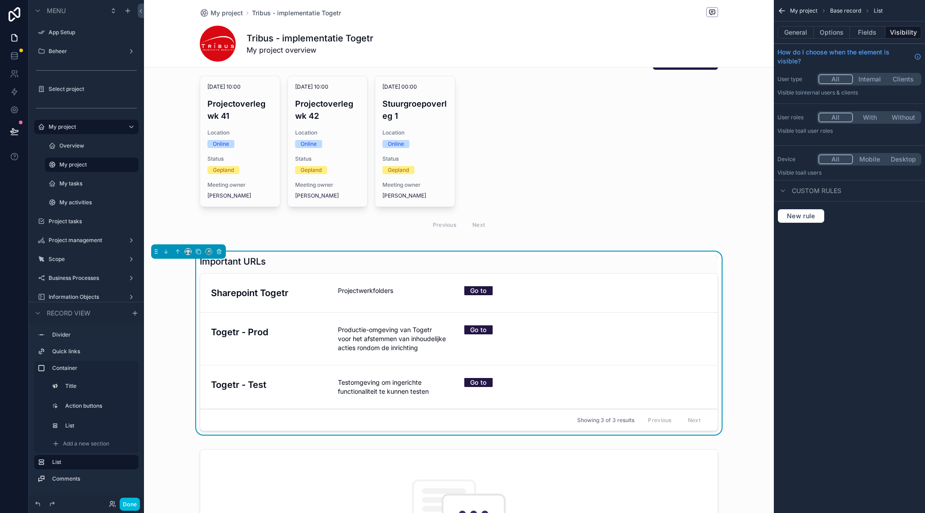
click at [257, 261] on h1 "Important URLs" at bounding box center [233, 261] width 66 height 13
click at [800, 35] on button "General" at bounding box center [795, 32] width 36 height 13
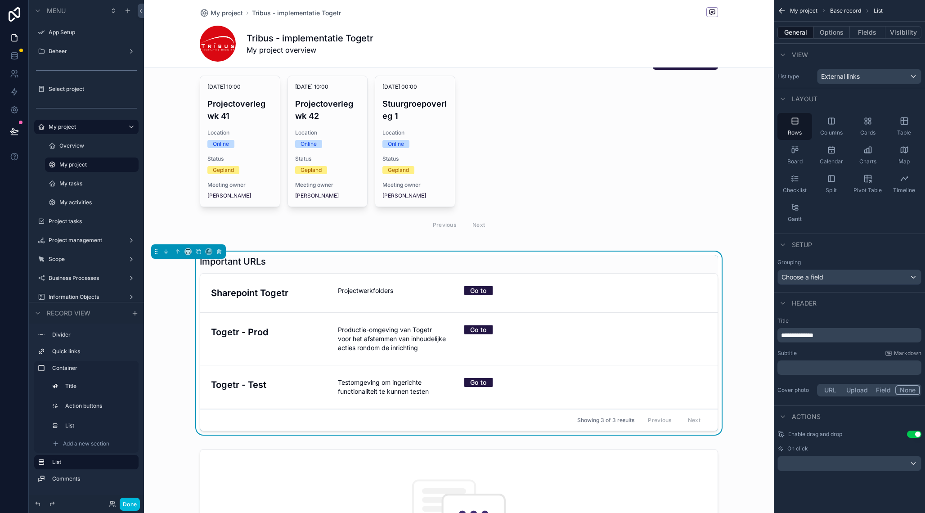
click at [801, 338] on span "**********" at bounding box center [797, 335] width 32 height 6
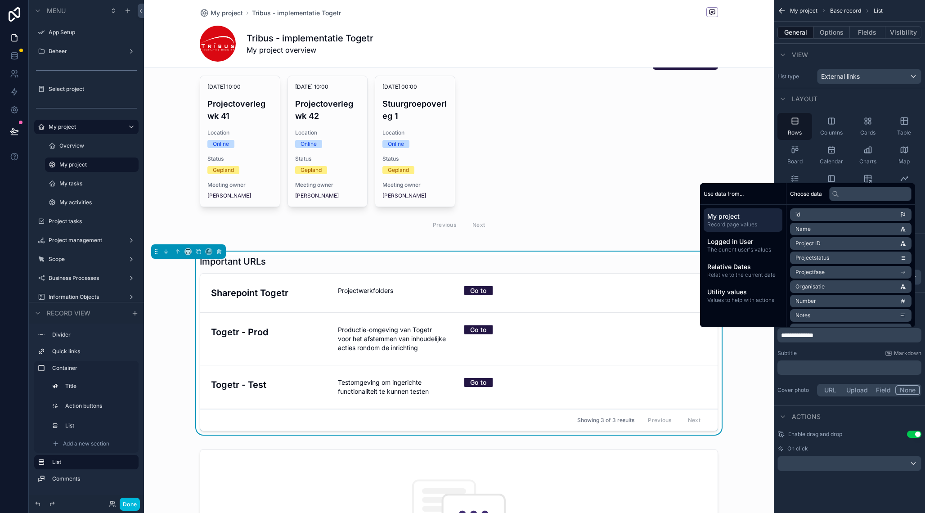
click at [801, 338] on span "**********" at bounding box center [797, 335] width 32 height 6
click at [559, 334] on div "Go to" at bounding box center [522, 338] width 116 height 27
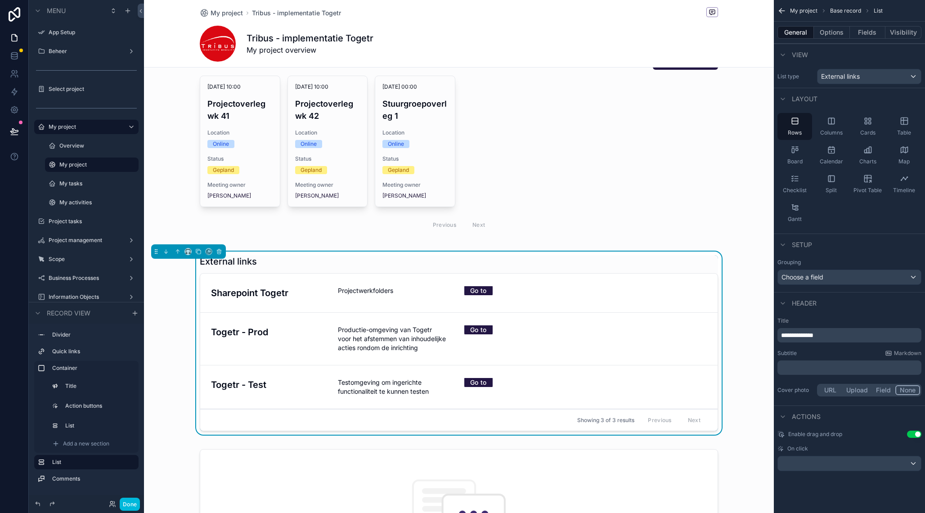
click at [606, 264] on div "External links" at bounding box center [459, 261] width 518 height 13
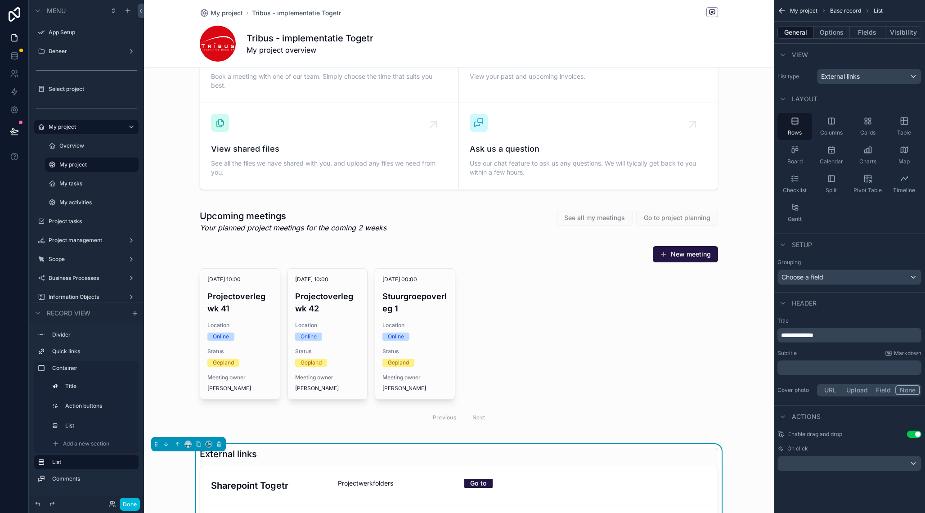
scroll to position [0, 0]
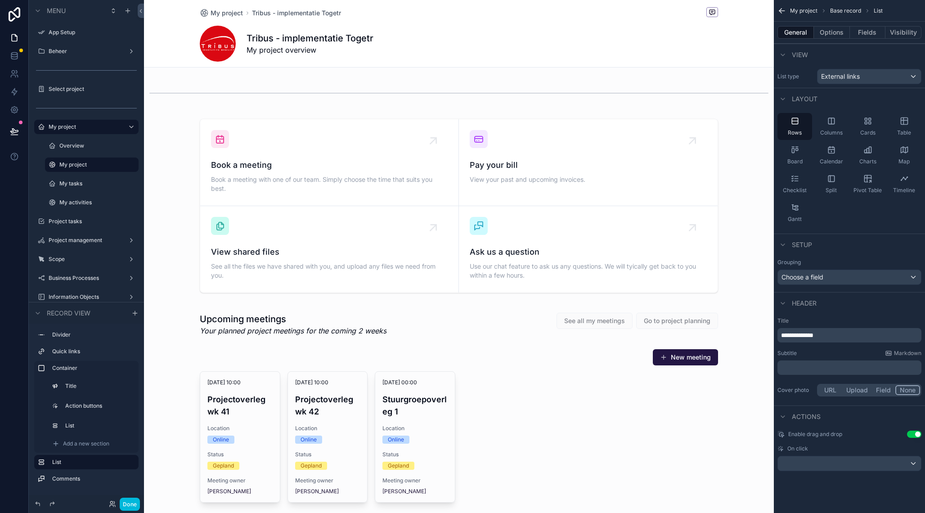
click at [561, 196] on div "scrollable content" at bounding box center [459, 205] width 630 height 181
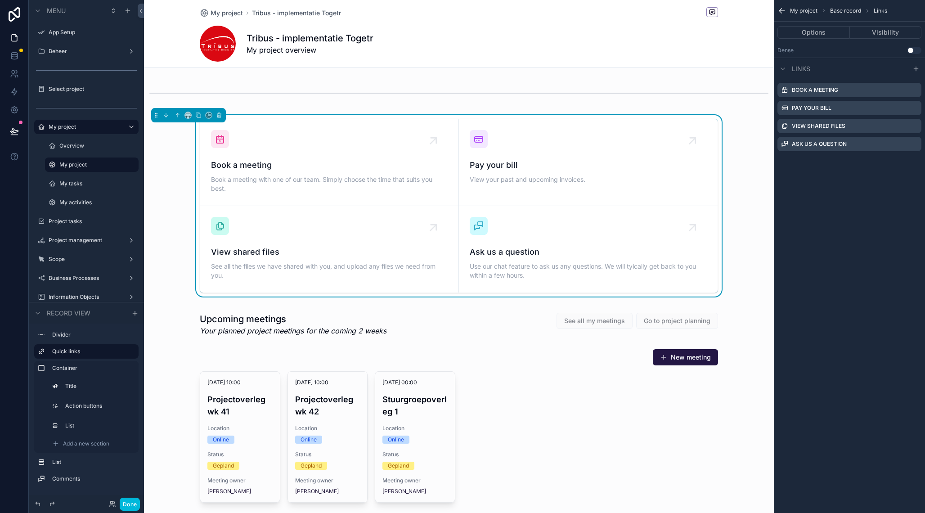
click at [0, 0] on icon "scrollable content" at bounding box center [0, 0] width 0 height 0
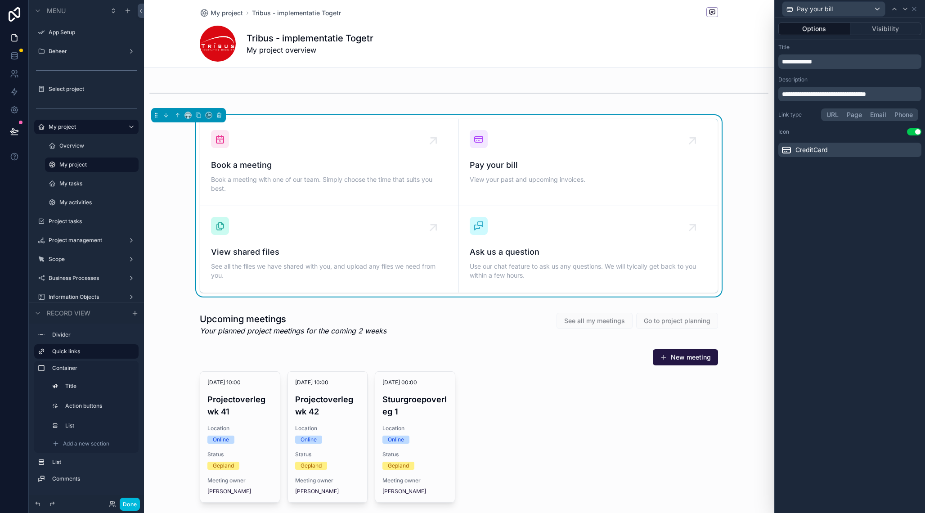
click at [849, 117] on button "Page" at bounding box center [854, 115] width 23 height 10
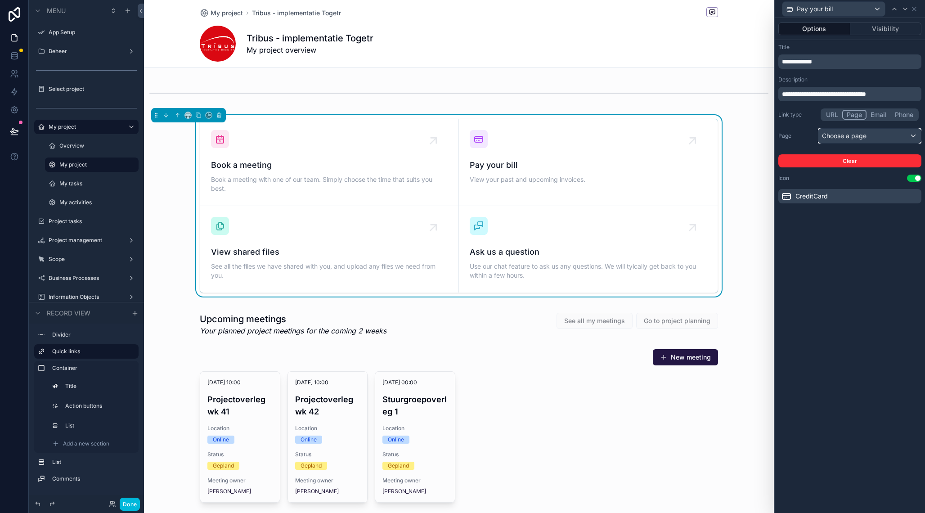
click at [843, 131] on div "Choose a page" at bounding box center [869, 136] width 103 height 14
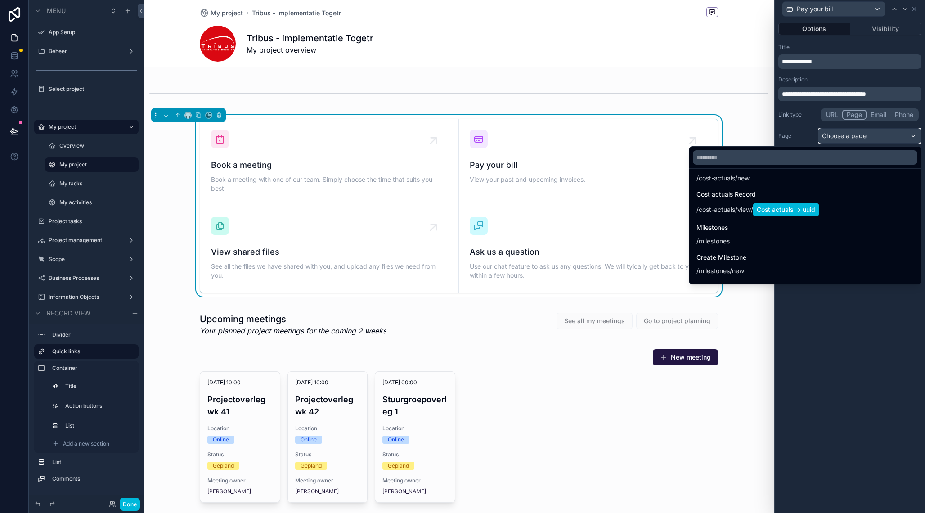
scroll to position [5279, 0]
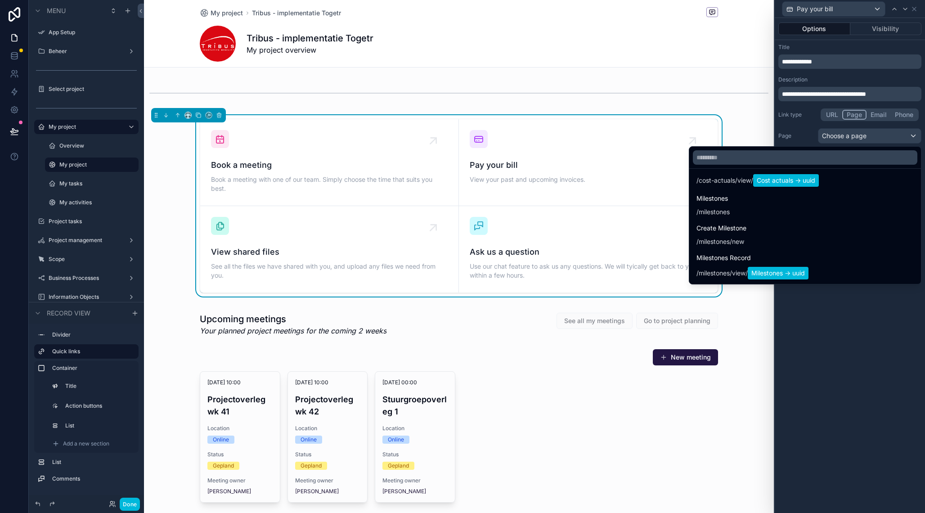
click at [862, 398] on div at bounding box center [850, 256] width 150 height 513
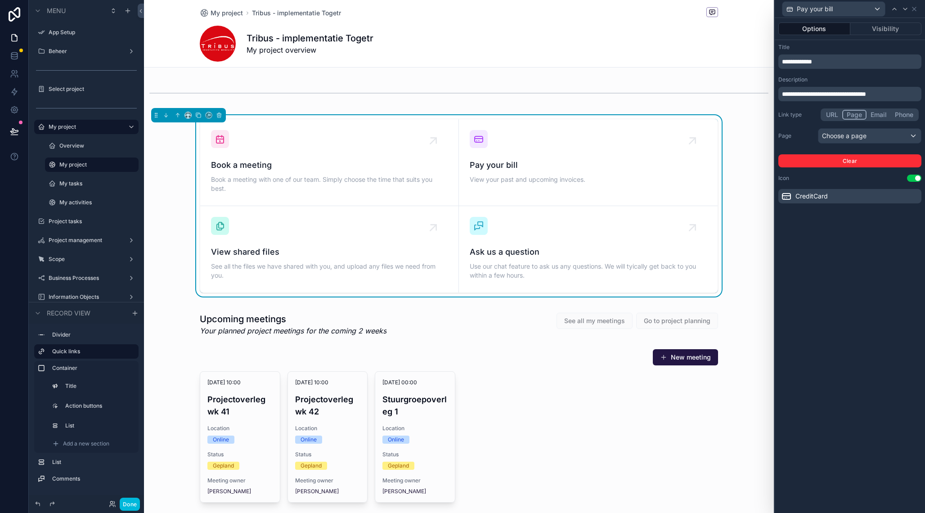
click at [837, 114] on button "URL" at bounding box center [832, 115] width 20 height 10
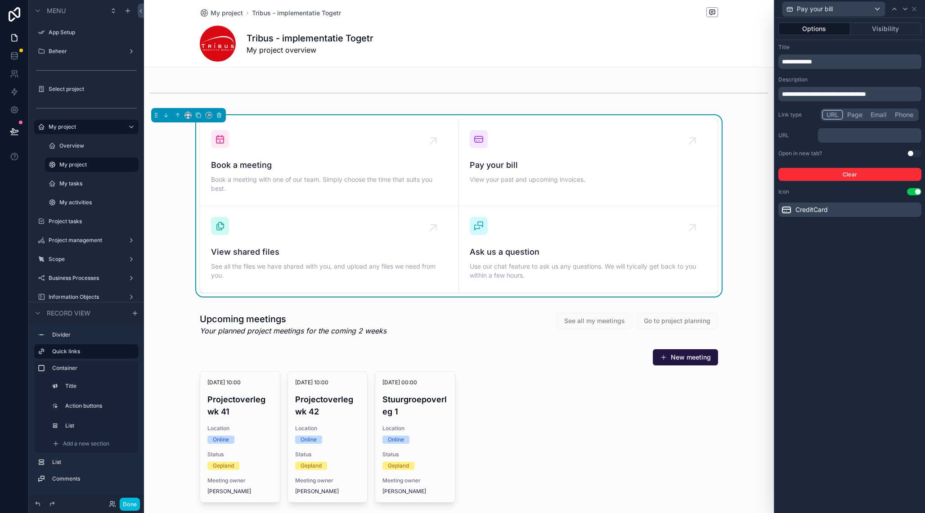
click at [832, 135] on p "﻿" at bounding box center [870, 135] width 98 height 9
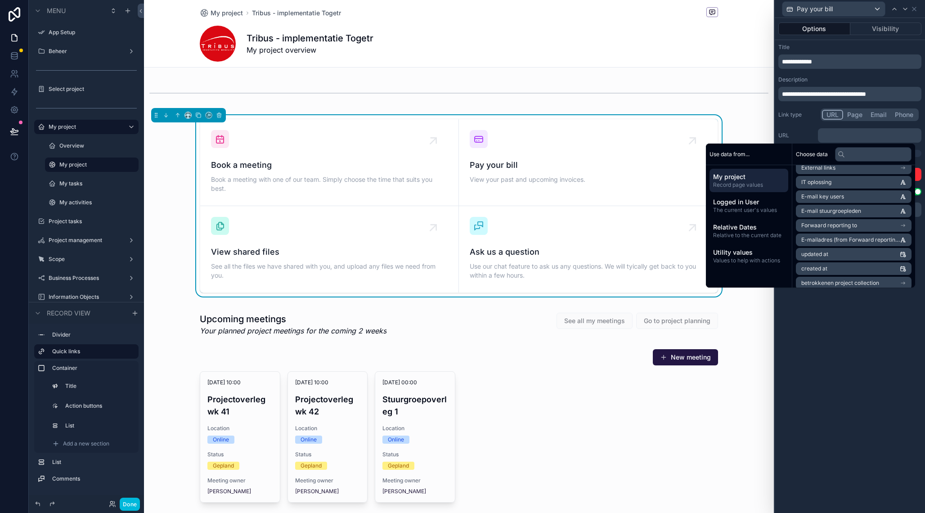
scroll to position [0, 0]
click at [866, 149] on input "text" at bounding box center [873, 154] width 76 height 14
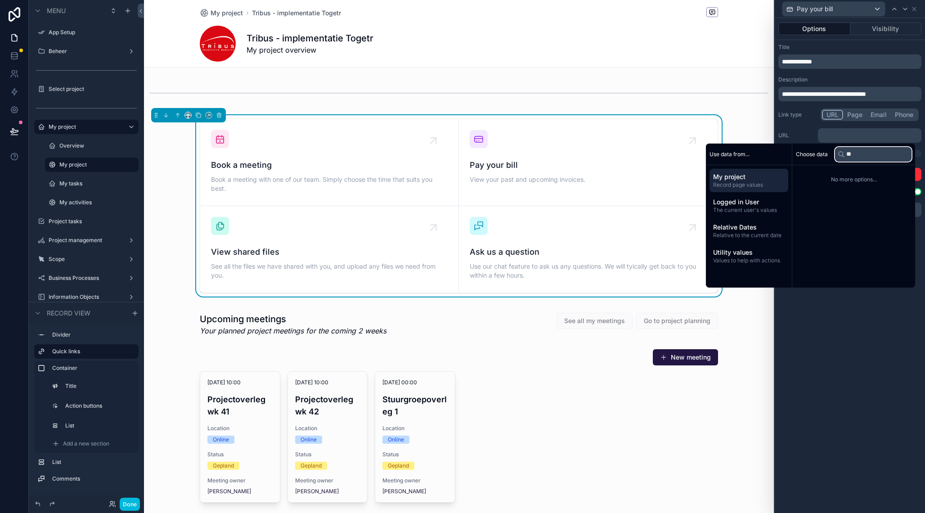
type input "*"
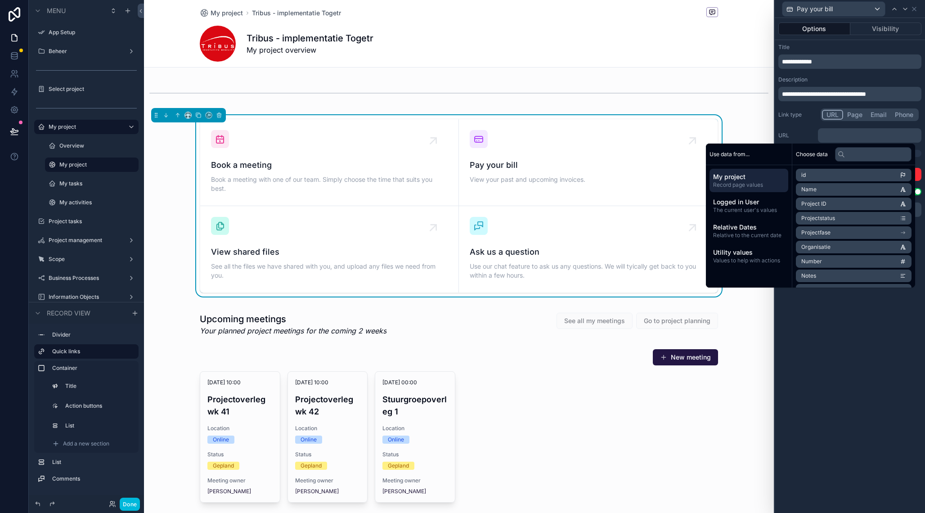
click at [583, 124] on link "Pay your bill View your past and upcoming invoices." at bounding box center [588, 162] width 259 height 87
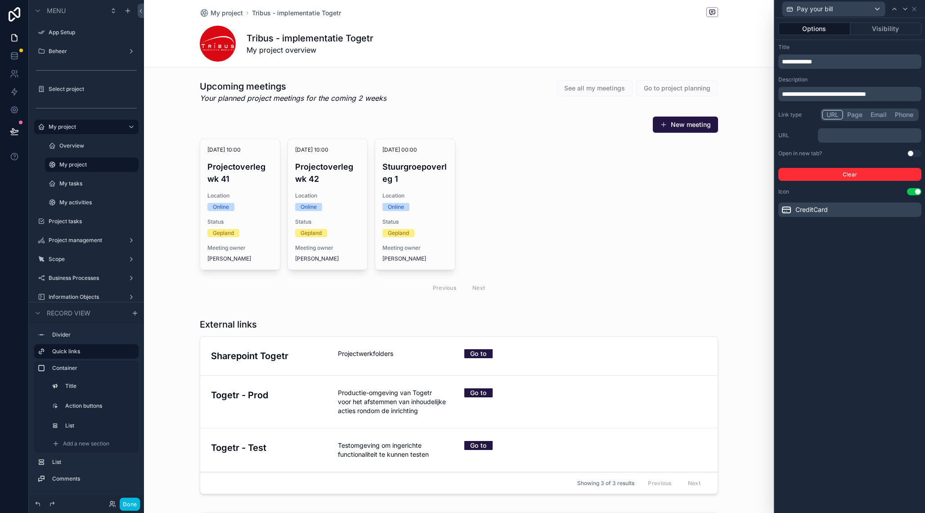
scroll to position [234, 0]
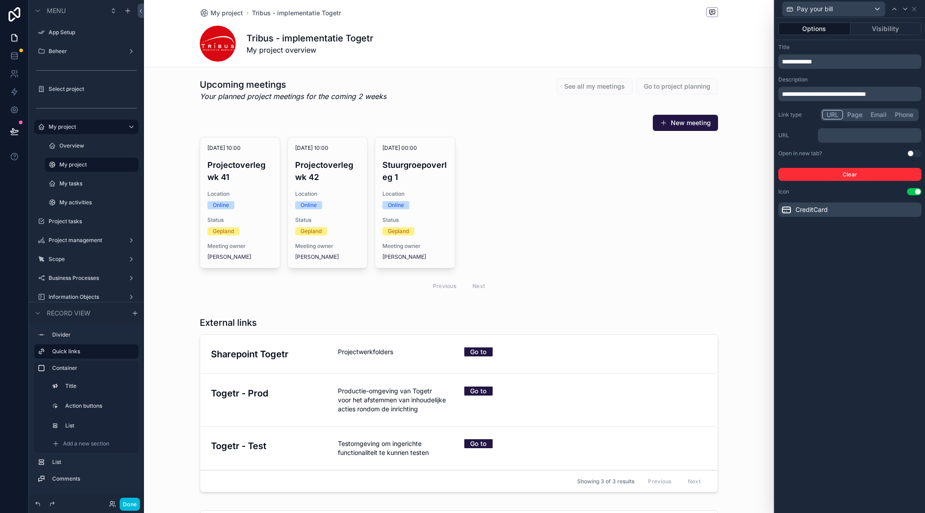
click at [337, 368] on div "scrollable content" at bounding box center [459, 406] width 630 height 187
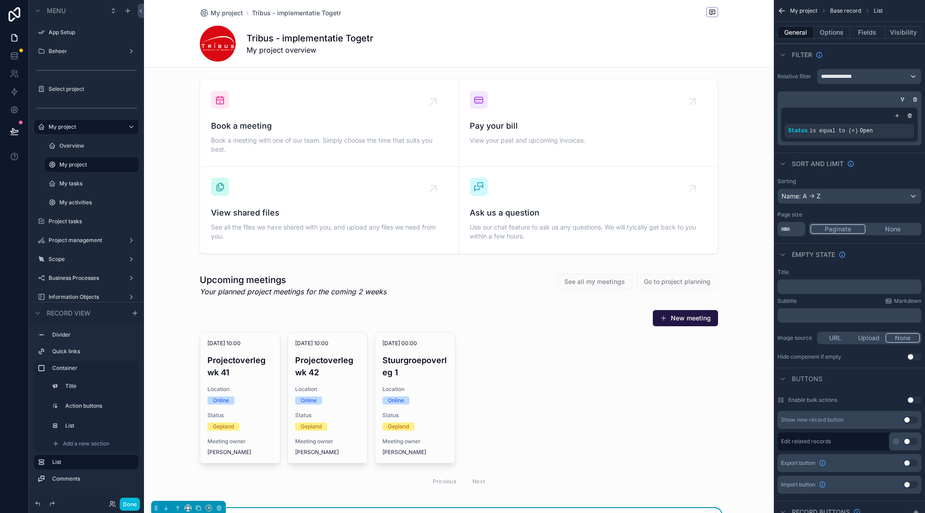
scroll to position [40, 0]
click at [592, 92] on div "scrollable content" at bounding box center [459, 165] width 630 height 181
